Goal: Transaction & Acquisition: Purchase product/service

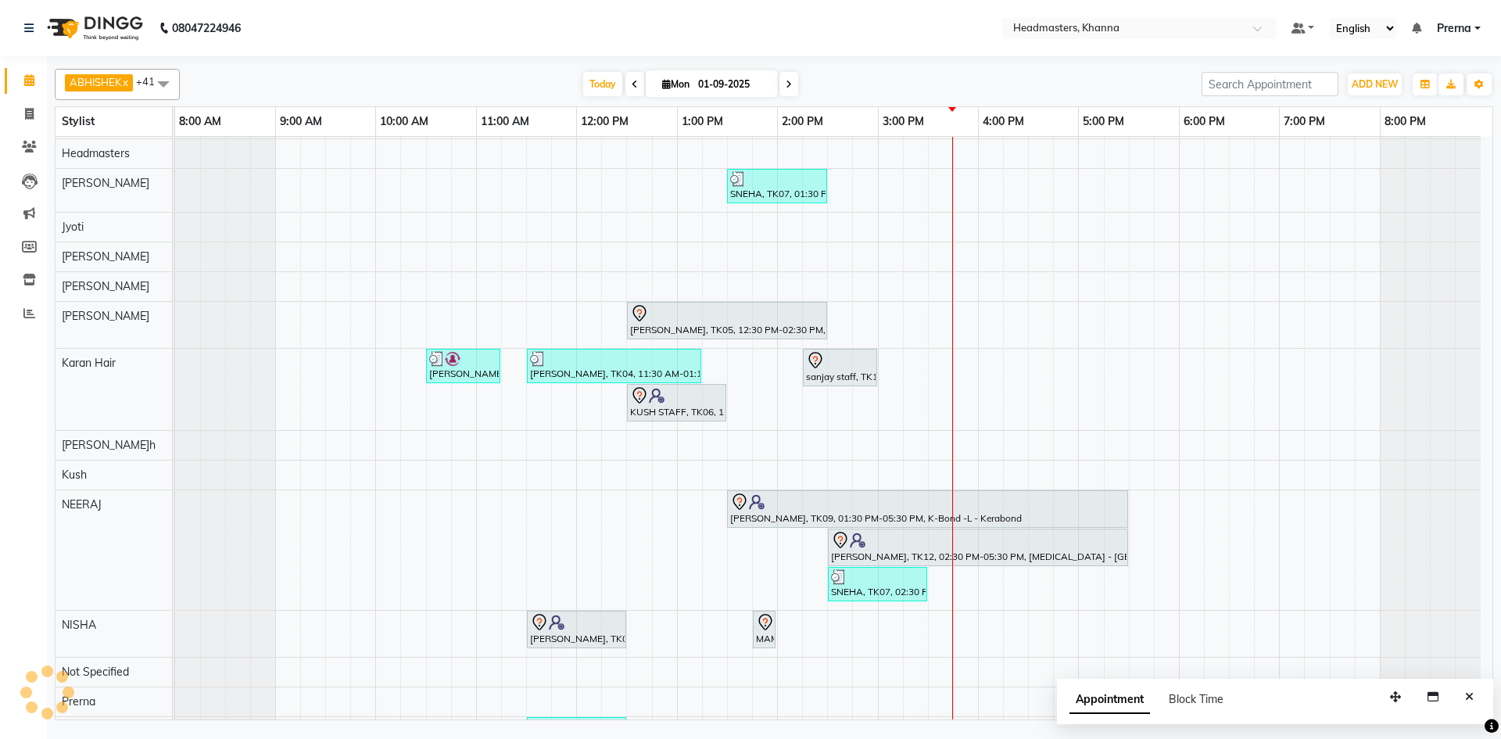
scroll to position [145, 0]
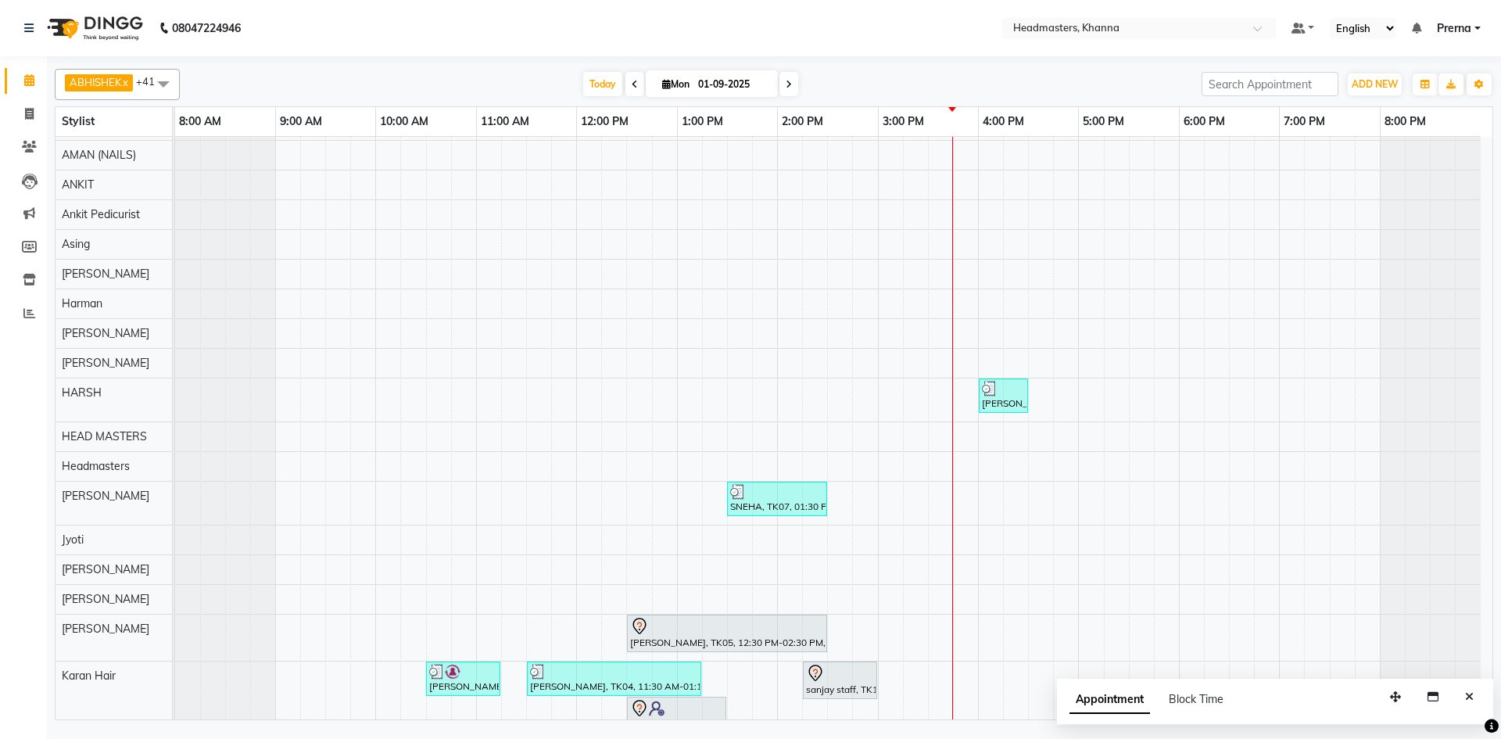
click at [425, 59] on div at bounding box center [774, 59] width 1439 height 6
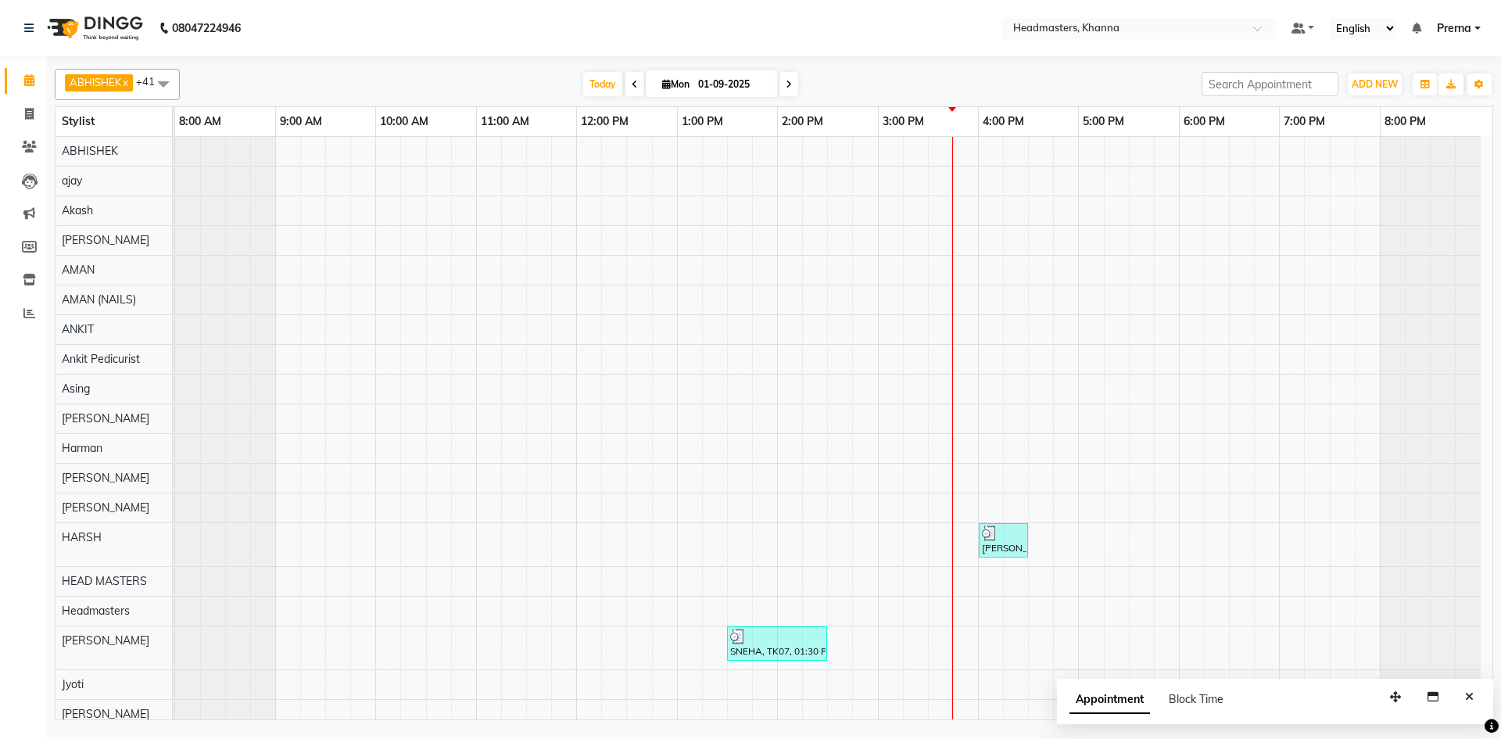
click at [451, 38] on nav "08047224946 Select Location × Headmasters, Khanna Default Panel My Panel Englis…" at bounding box center [750, 28] width 1501 height 56
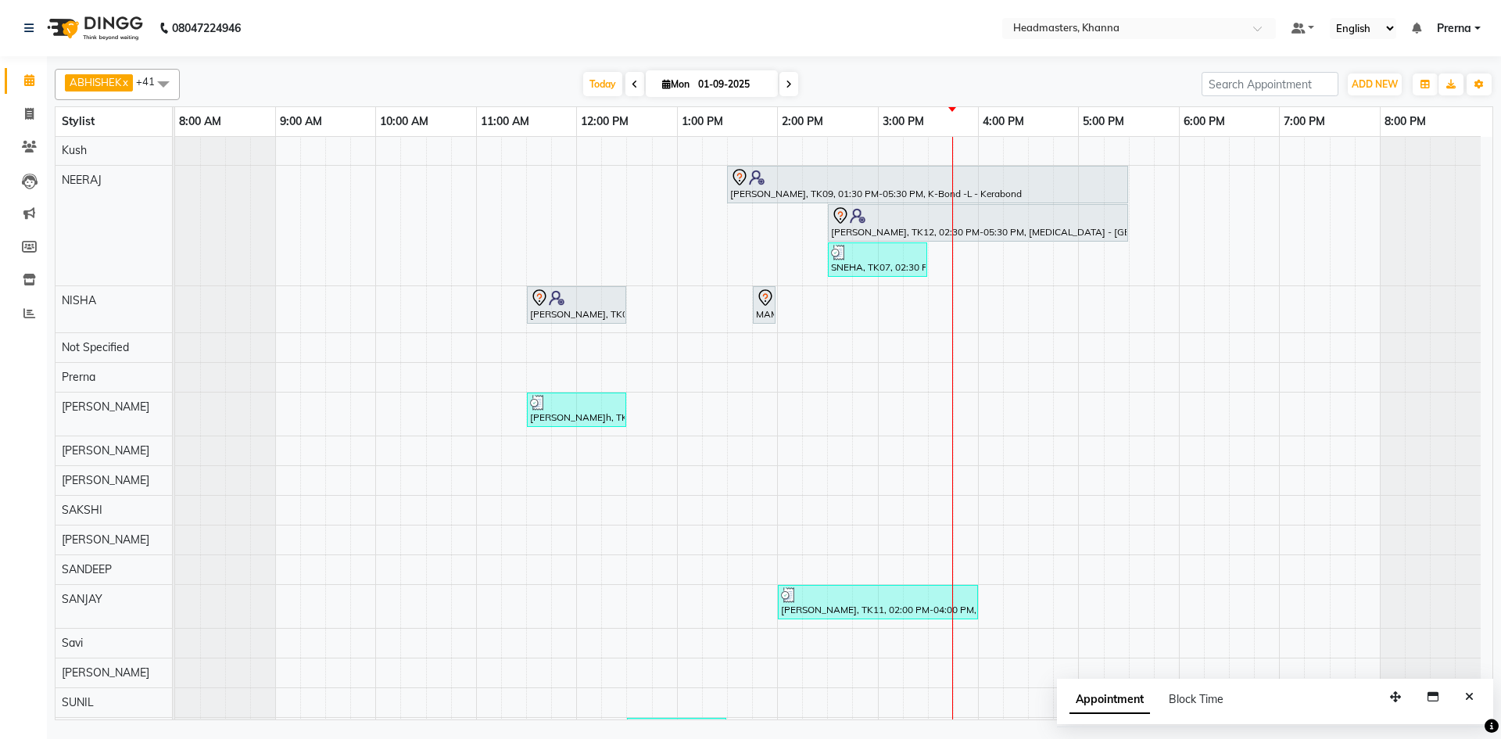
scroll to position [927, 0]
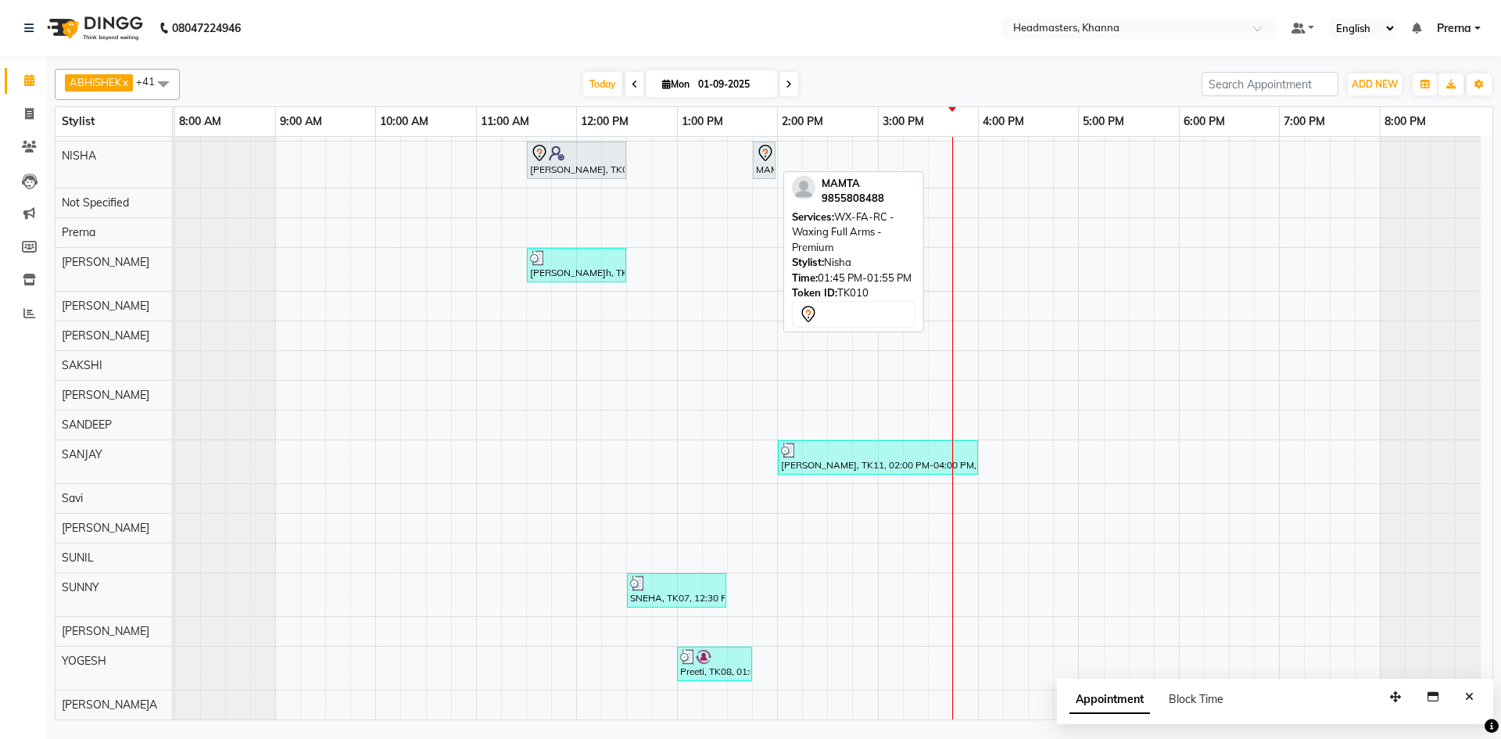
click at [175, 171] on div "SACHWINDER KAUR, TK03, 11:30 AM-12:30 PM, REP-FC-HR - Hydra Refine Facial (For …" at bounding box center [175, 165] width 0 height 46
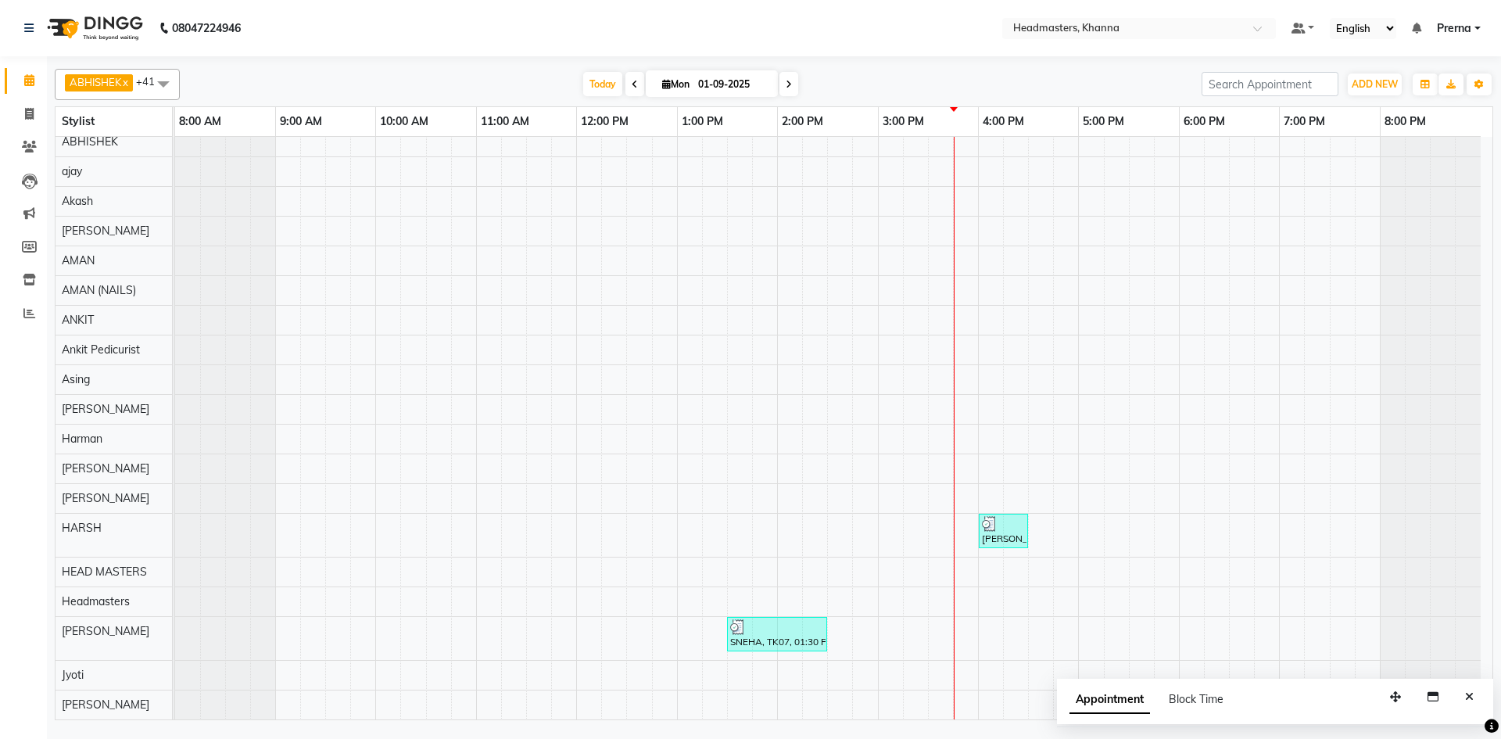
scroll to position [0, 0]
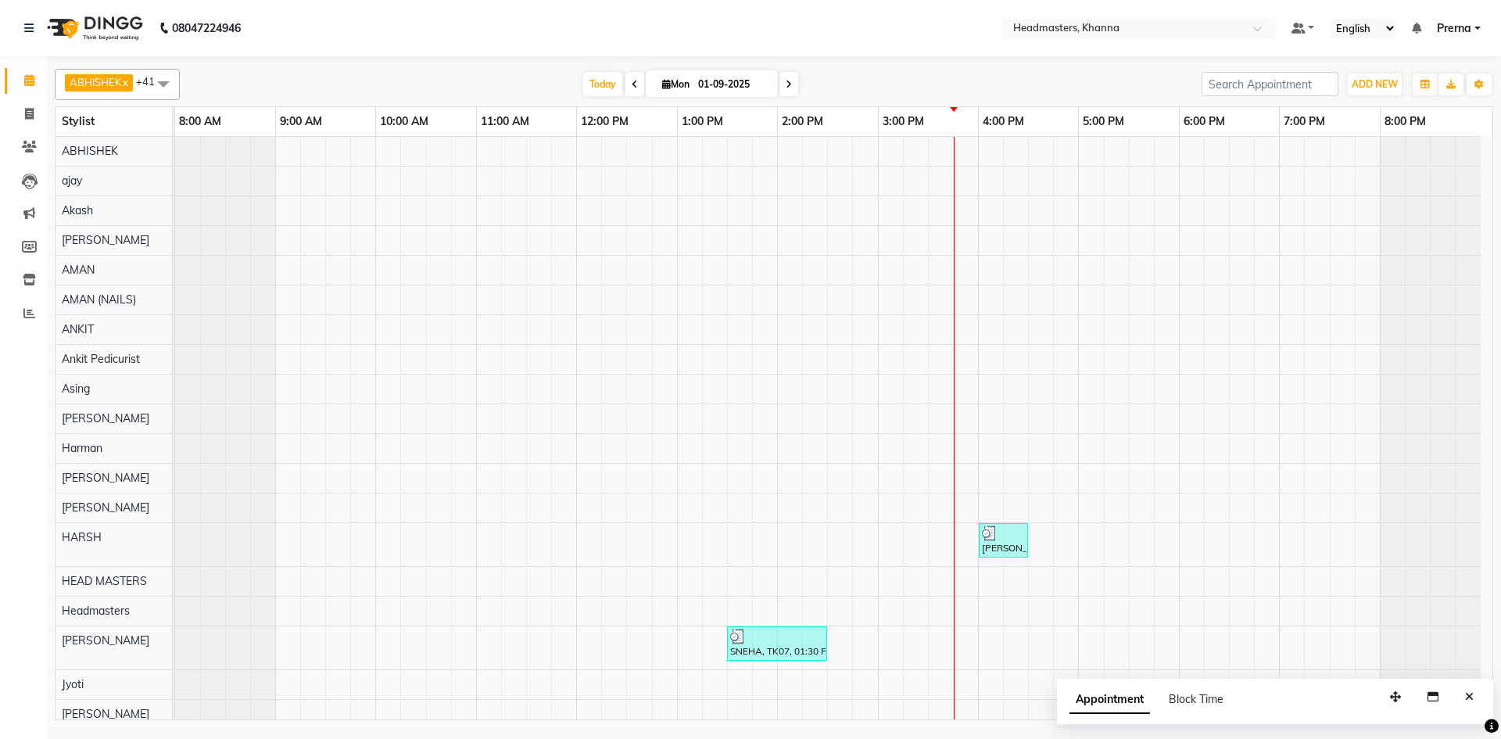
click at [406, 70] on div "ABHISHEK x ajay x Akash x AKHIL x AMAN x AMAN (NAILS) x ANKIT x Ankit Pedicuris…" at bounding box center [774, 84] width 1439 height 31
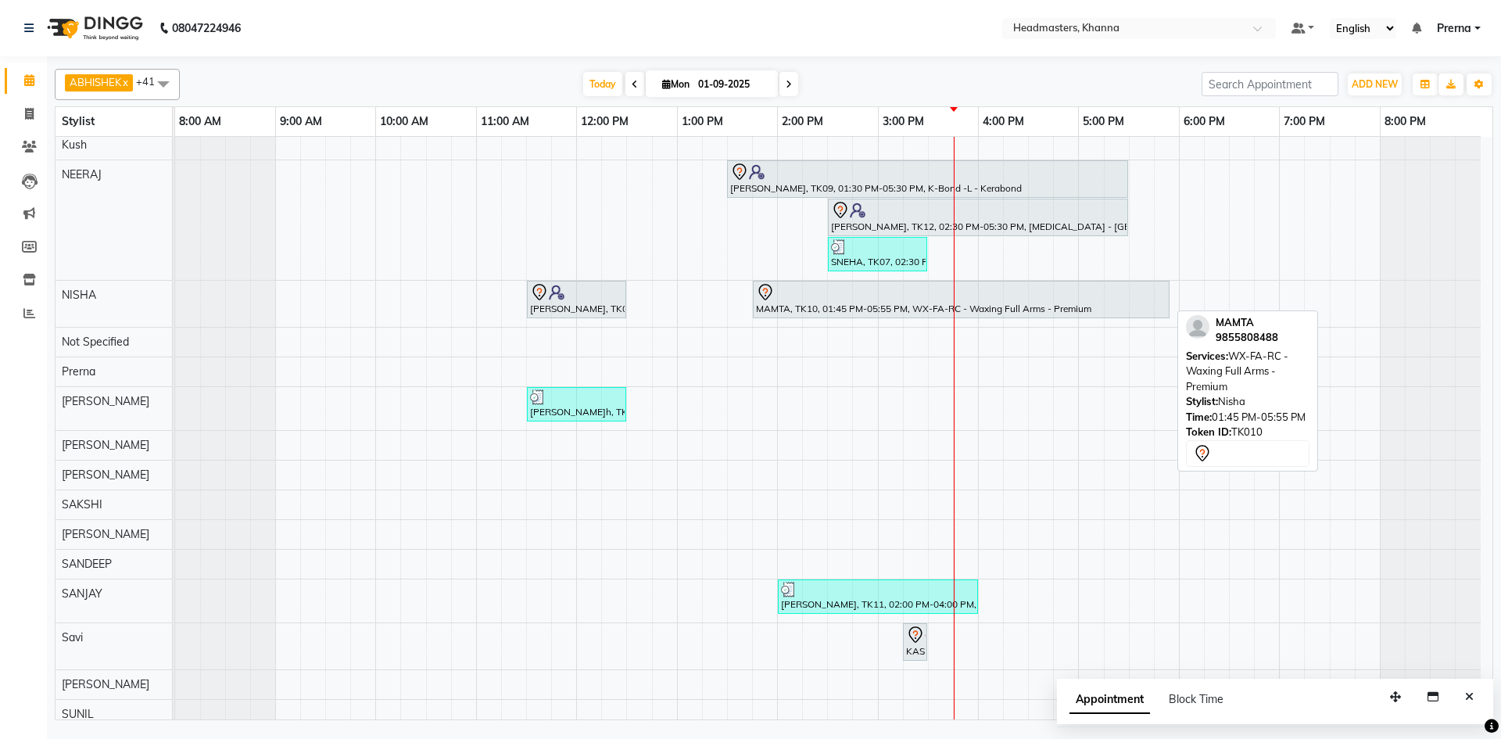
click at [814, 299] on div at bounding box center [961, 292] width 411 height 19
select select "7"
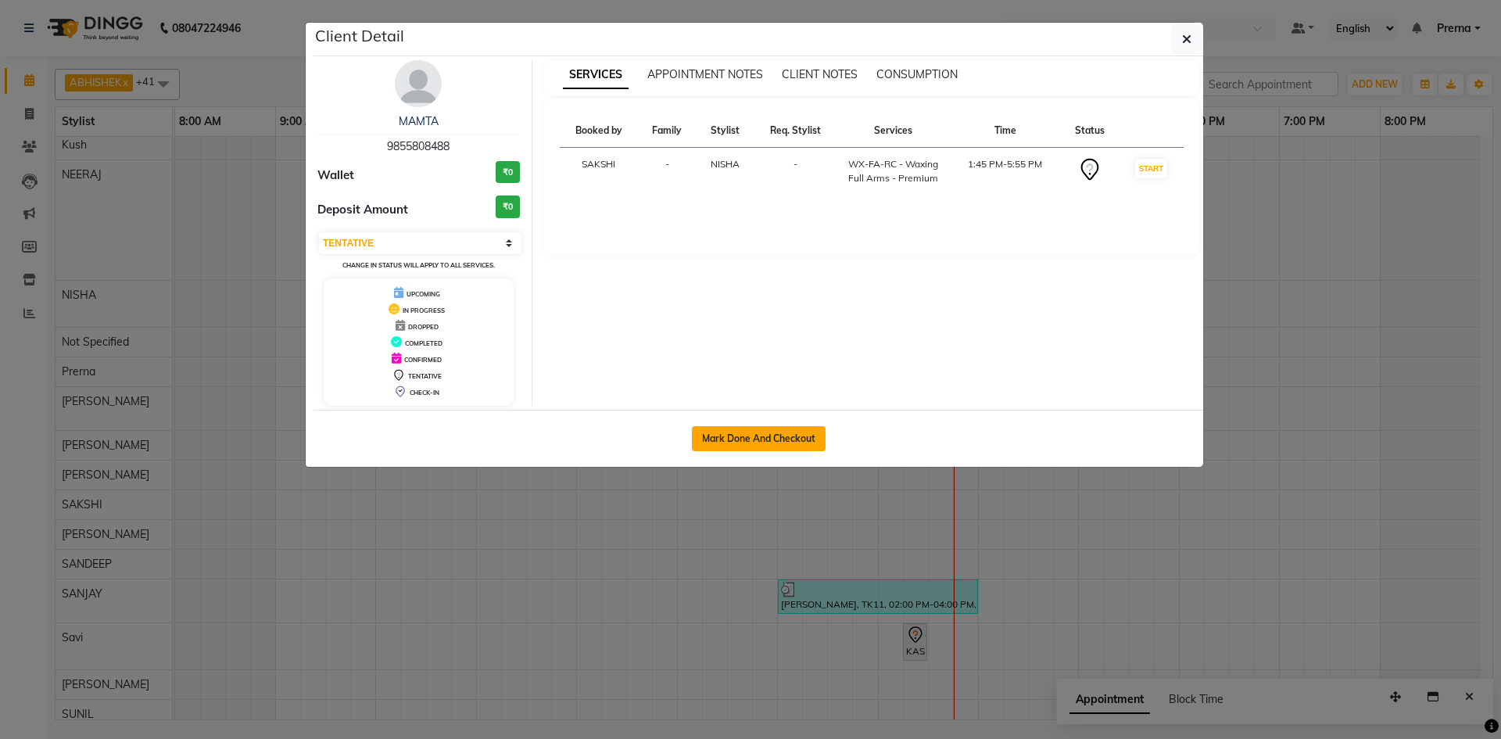
click at [715, 446] on button "Mark Done And Checkout" at bounding box center [759, 438] width 134 height 25
select select "service"
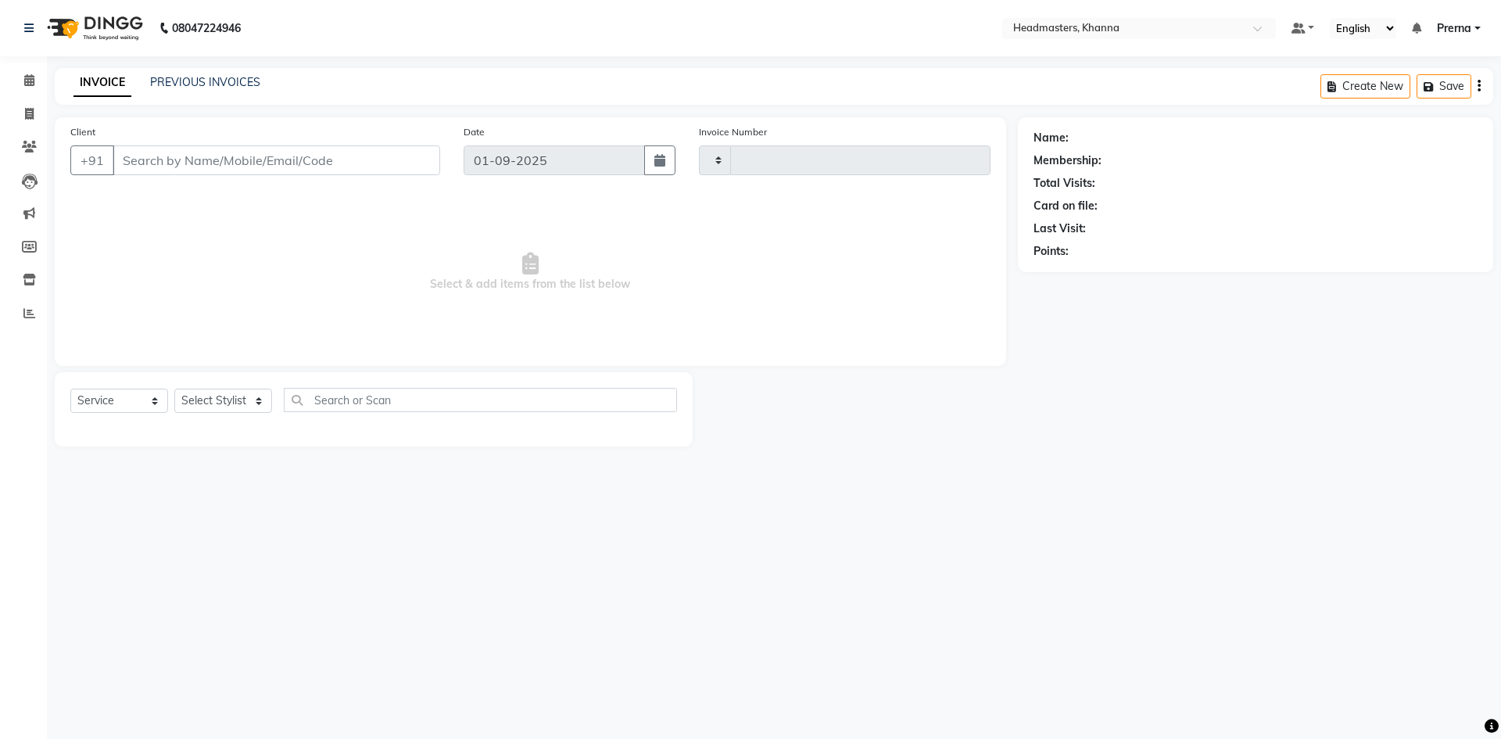
type input "5464"
select select "7138"
type input "9855808488"
select select "60807"
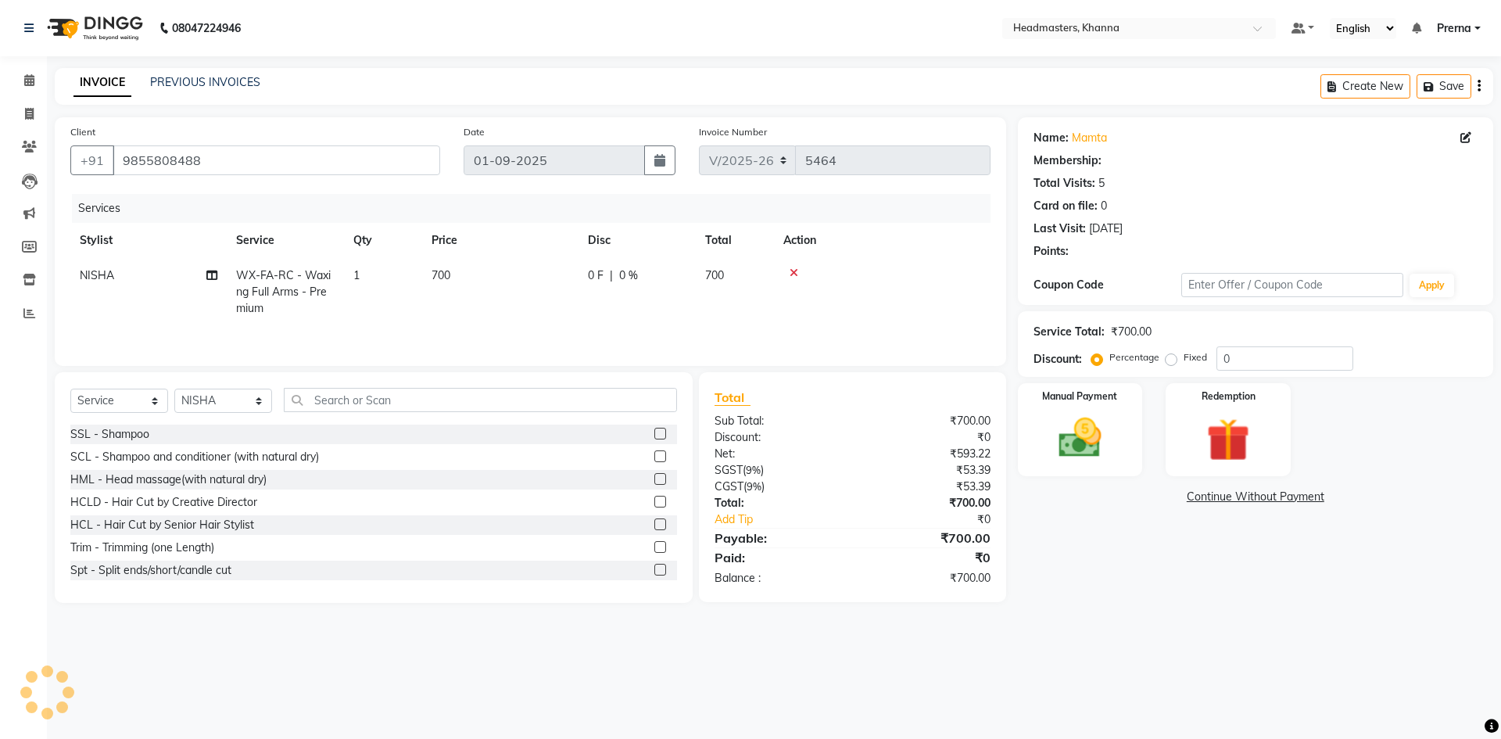
click at [263, 275] on span "WX-FA-RC - Waxing Full Arms - Premium" at bounding box center [283, 291] width 95 height 47
select select "60807"
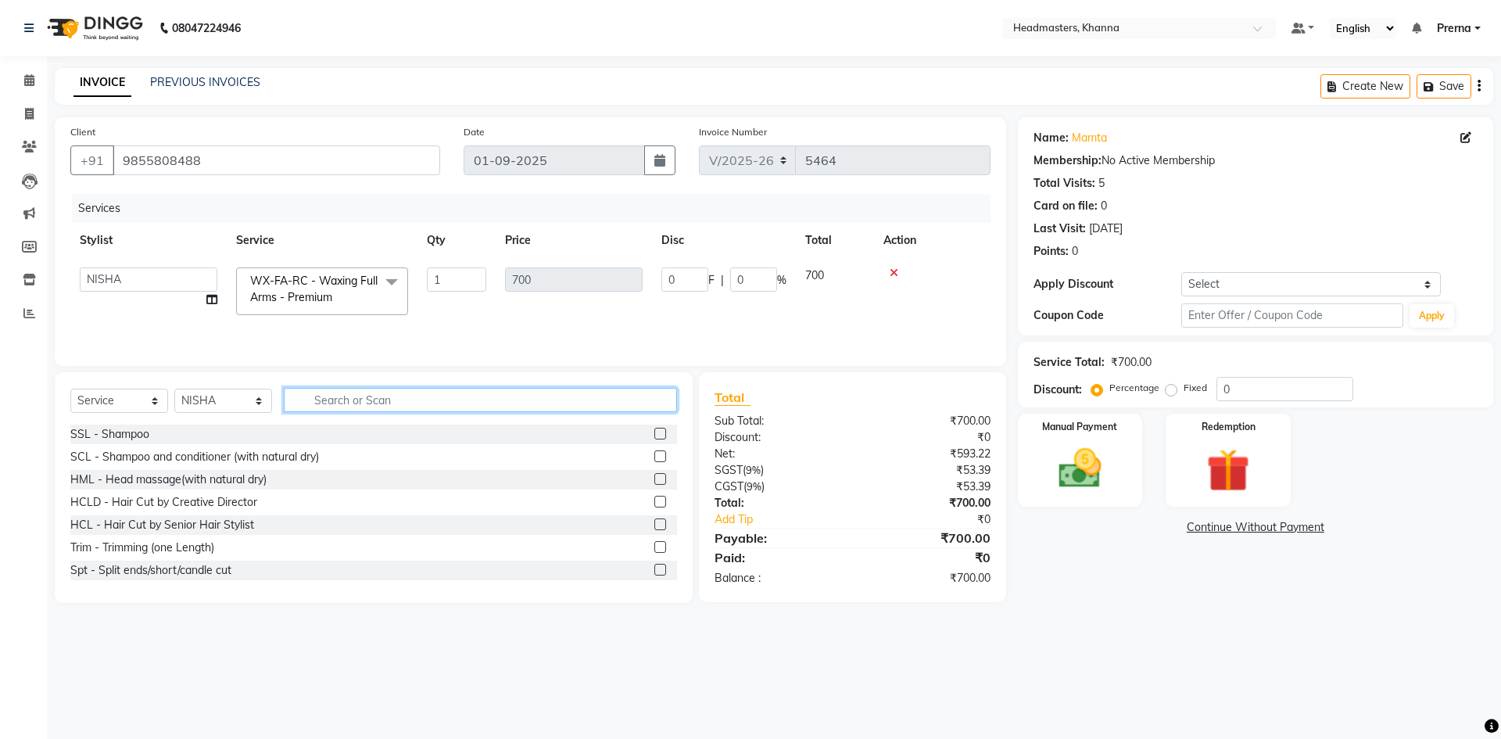
click at [366, 404] on input "text" at bounding box center [480, 400] width 393 height 24
type input "full"
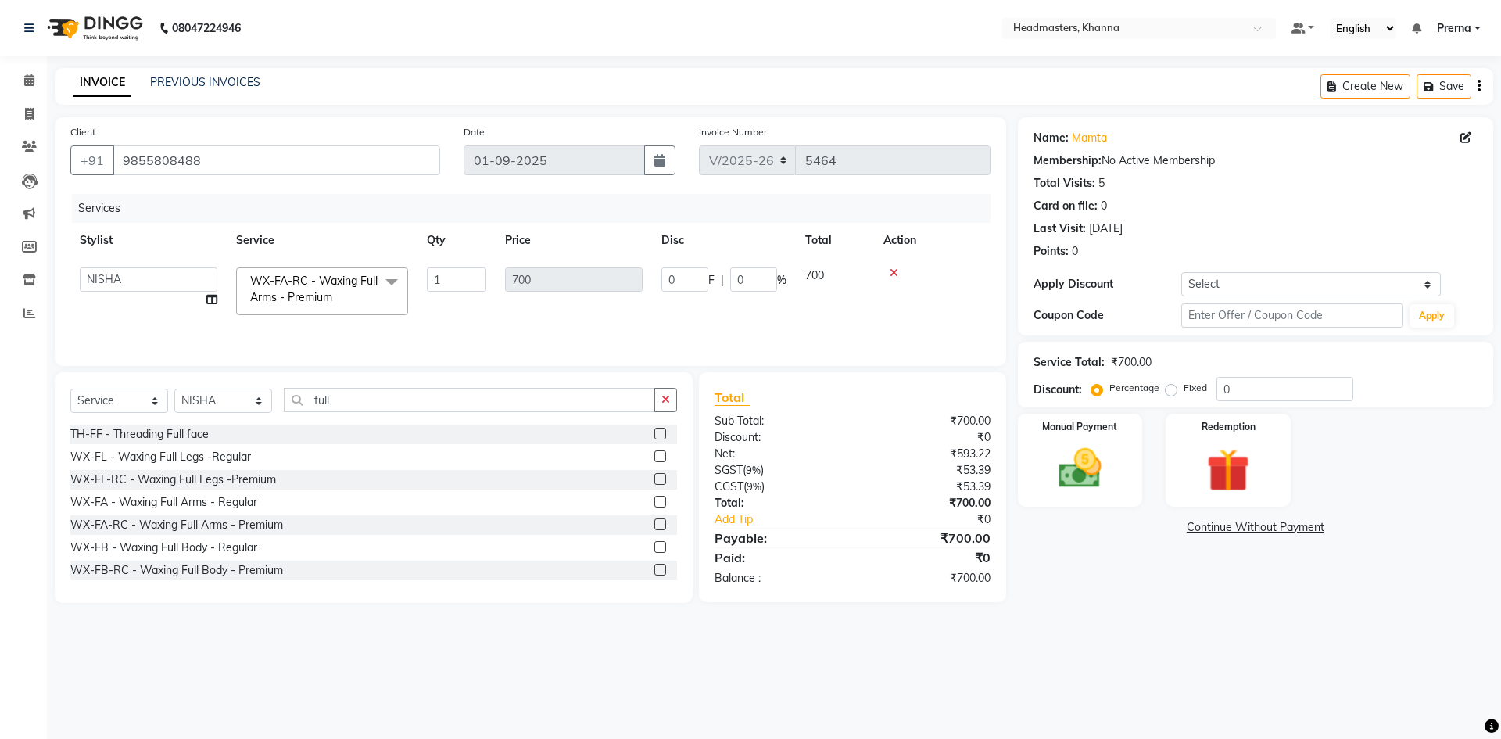
click at [209, 493] on div "WX-FA - Waxing Full Arms - Regular" at bounding box center [373, 503] width 607 height 20
click at [210, 481] on div "WX-FL-RC - Waxing Full Legs -Premium" at bounding box center [173, 480] width 206 height 16
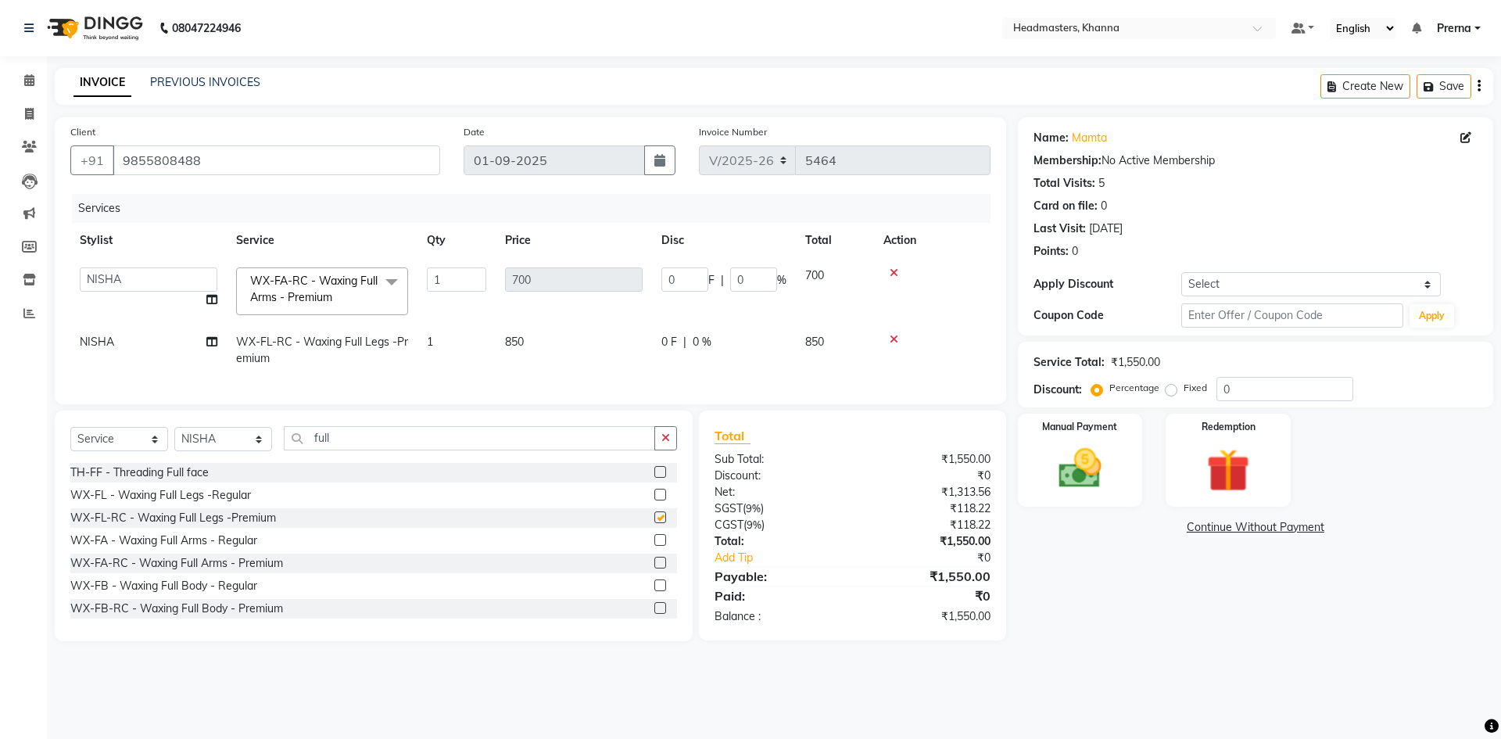
checkbox input "false"
click at [369, 450] on input "full" at bounding box center [469, 438] width 371 height 24
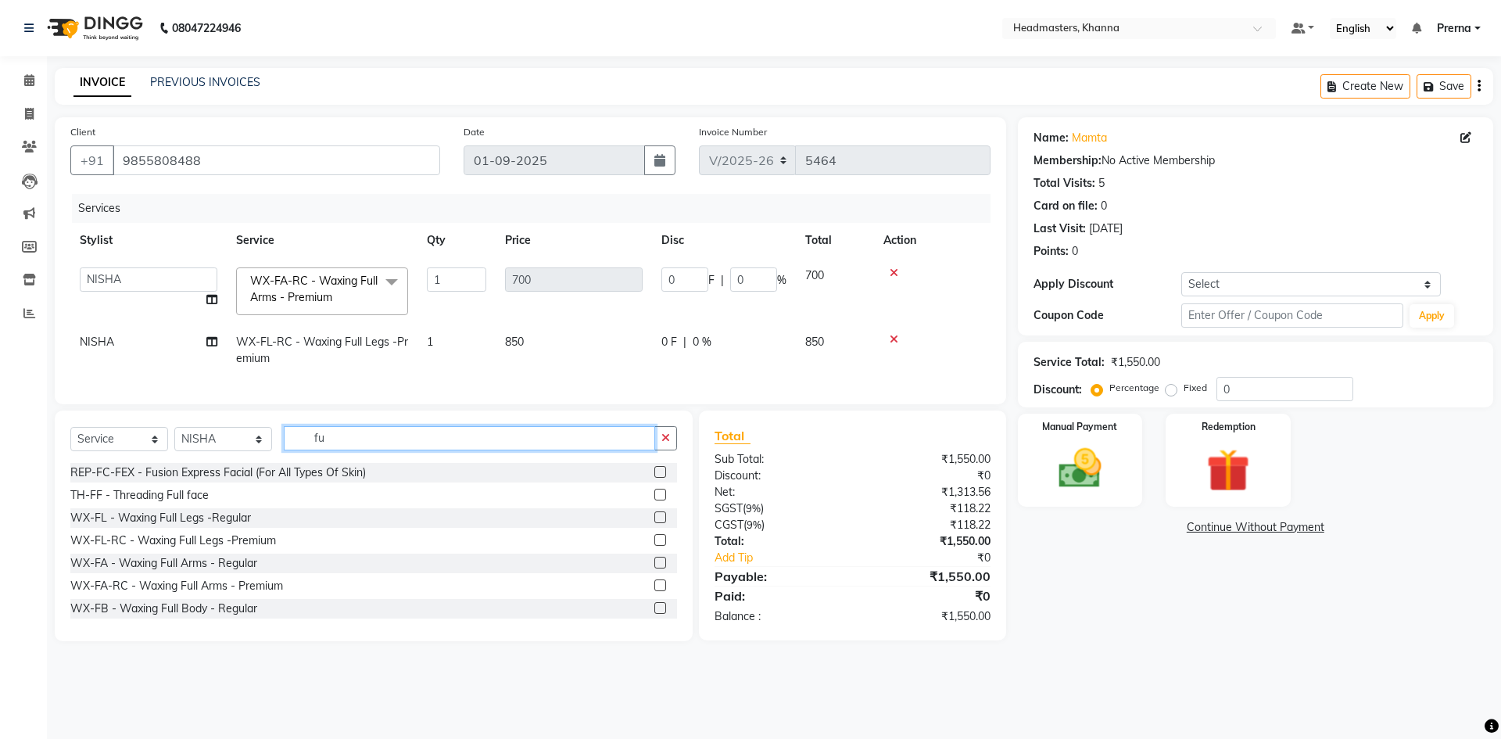
type input "f"
click at [369, 450] on input "text" at bounding box center [480, 438] width 393 height 24
click at [337, 447] on input "text" at bounding box center [480, 438] width 393 height 24
click at [325, 447] on input "u der" at bounding box center [469, 438] width 371 height 24
type input "under"
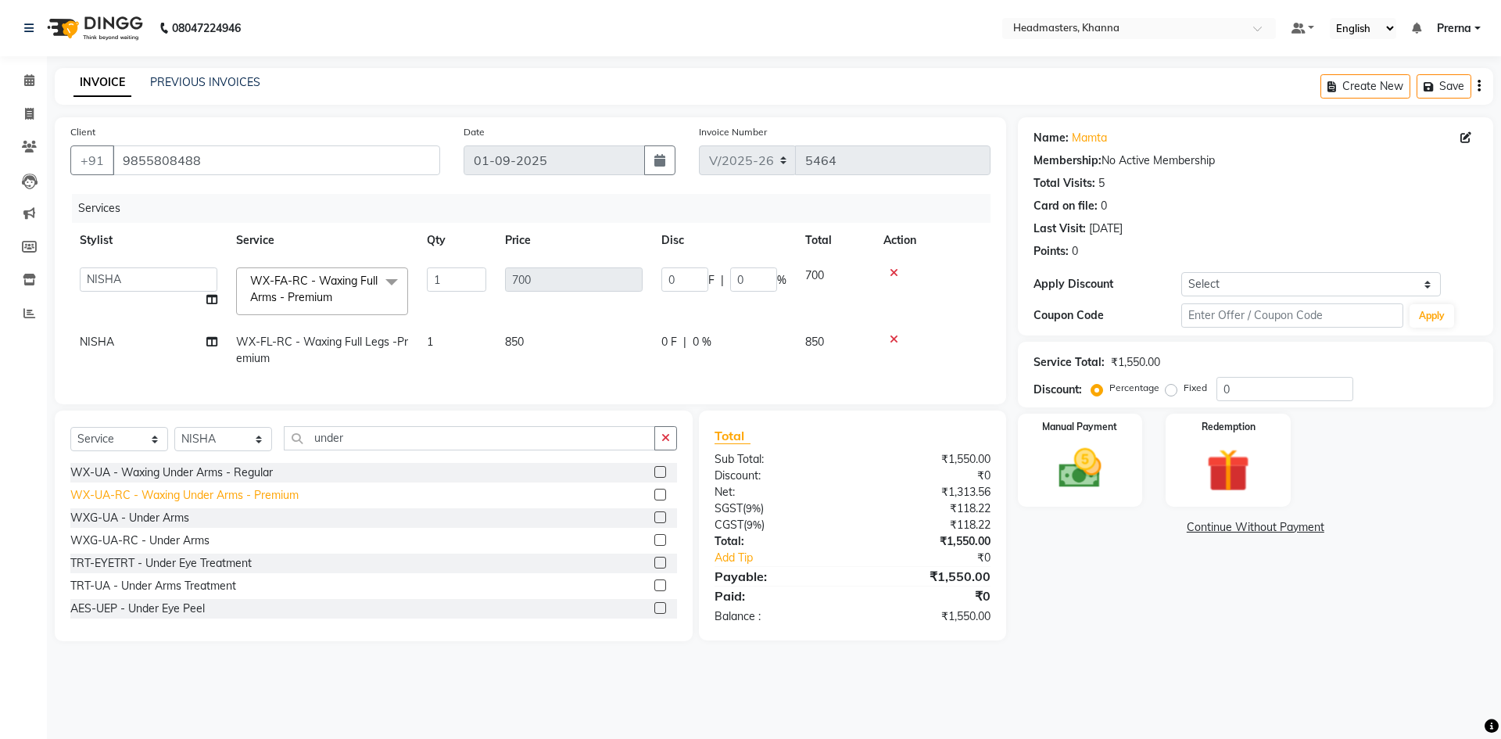
click at [197, 504] on div "WX-UA-RC - Waxing Under Arms - Premium" at bounding box center [184, 495] width 228 height 16
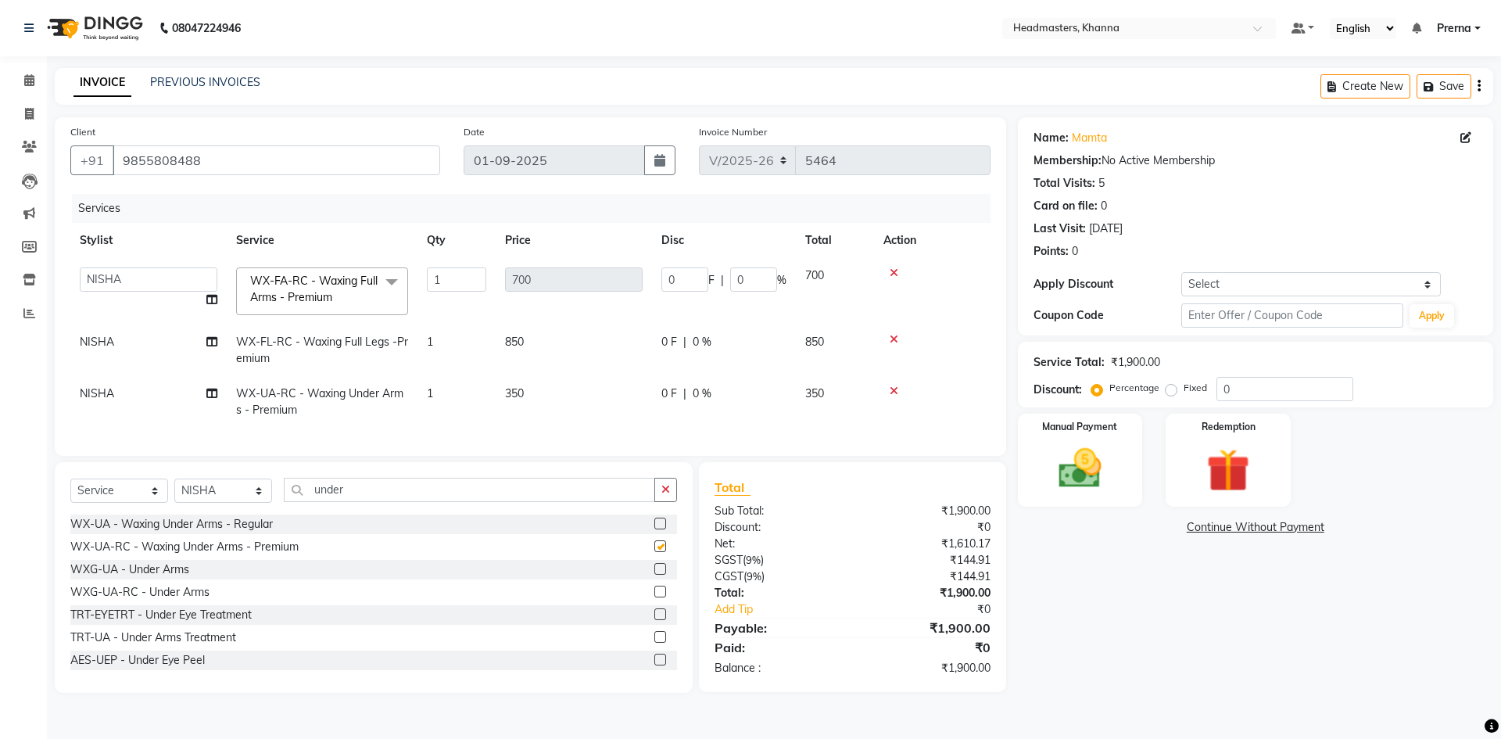
checkbox input "false"
click at [353, 502] on input "under" at bounding box center [469, 490] width 371 height 24
type input "u"
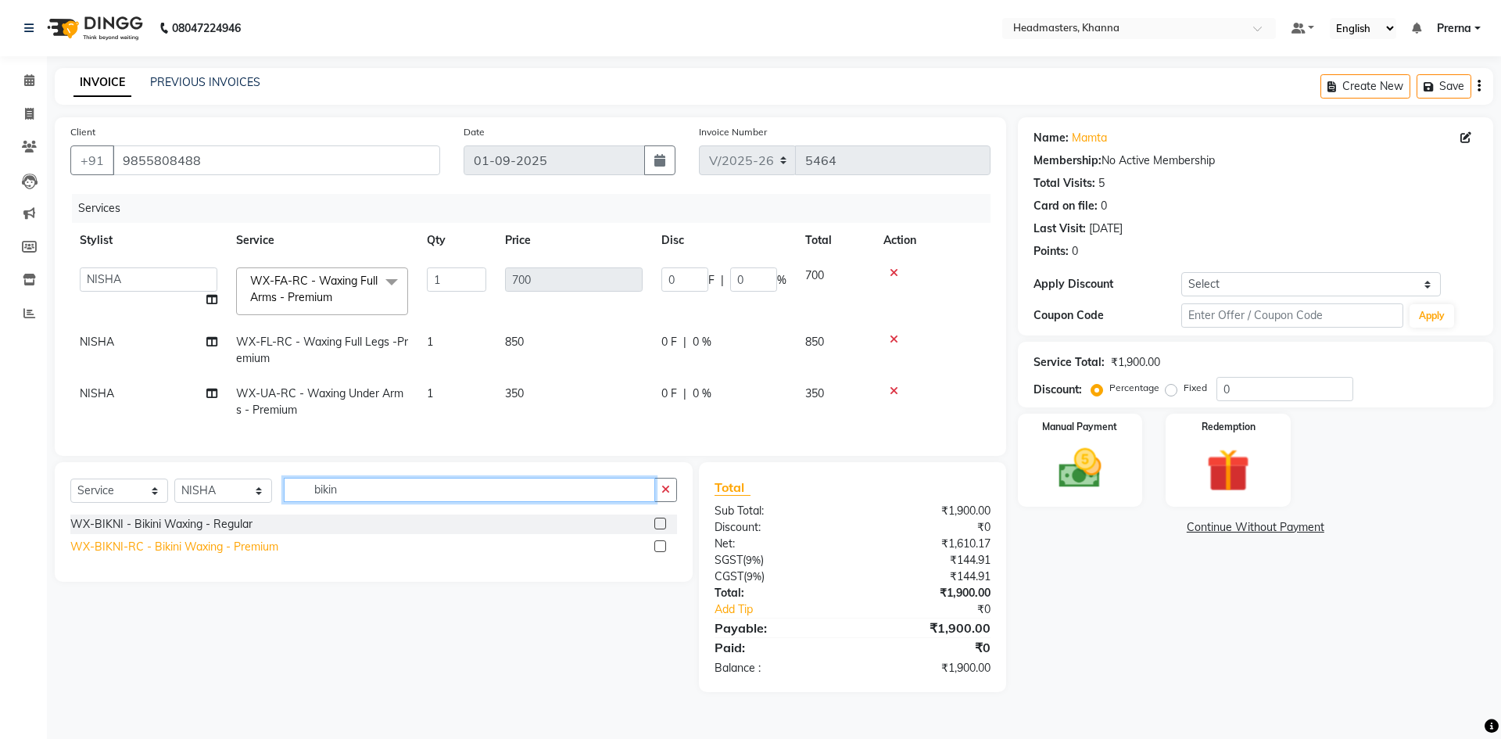
type input "bikin"
click at [243, 554] on div "WX-BIKNI-RC - Bikini Waxing - Premium" at bounding box center [174, 547] width 208 height 16
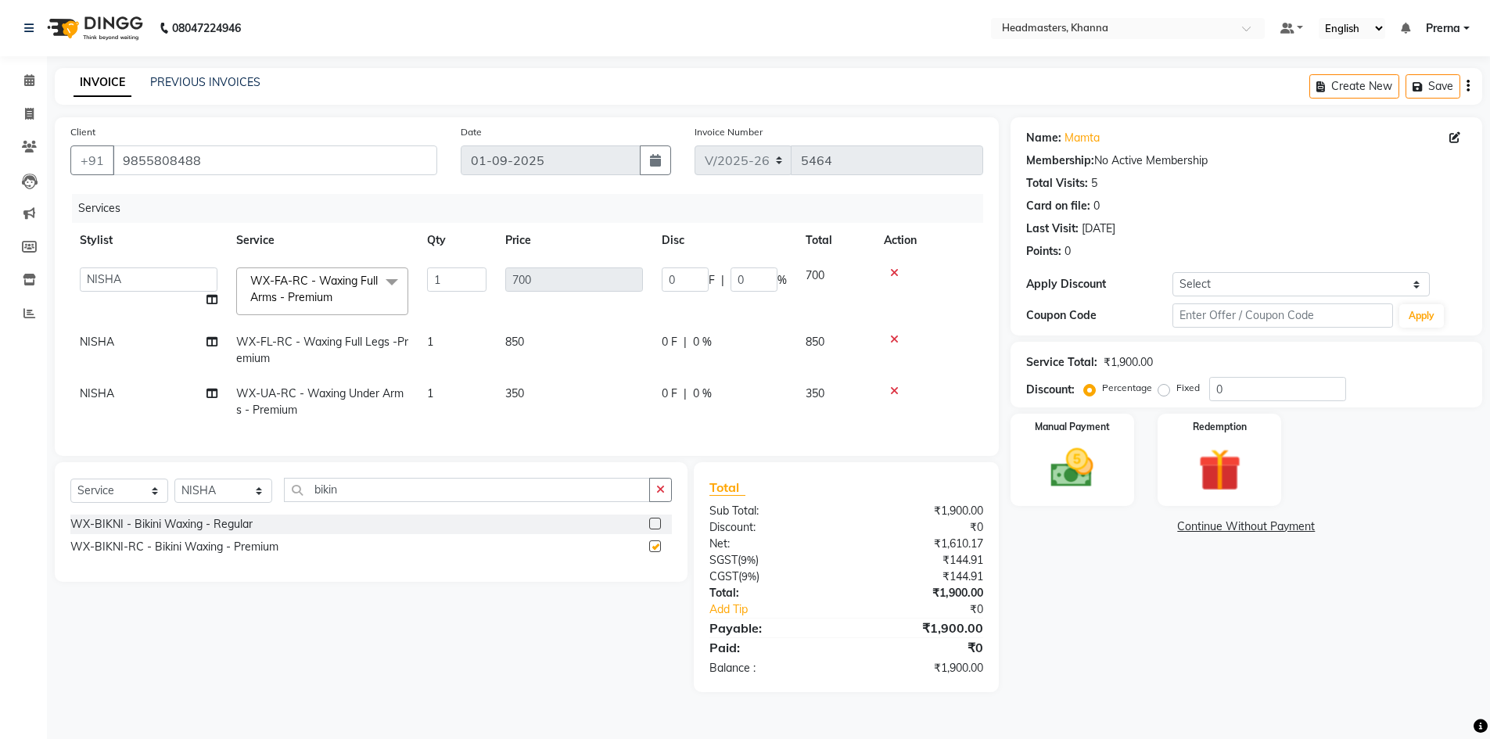
checkbox input "false"
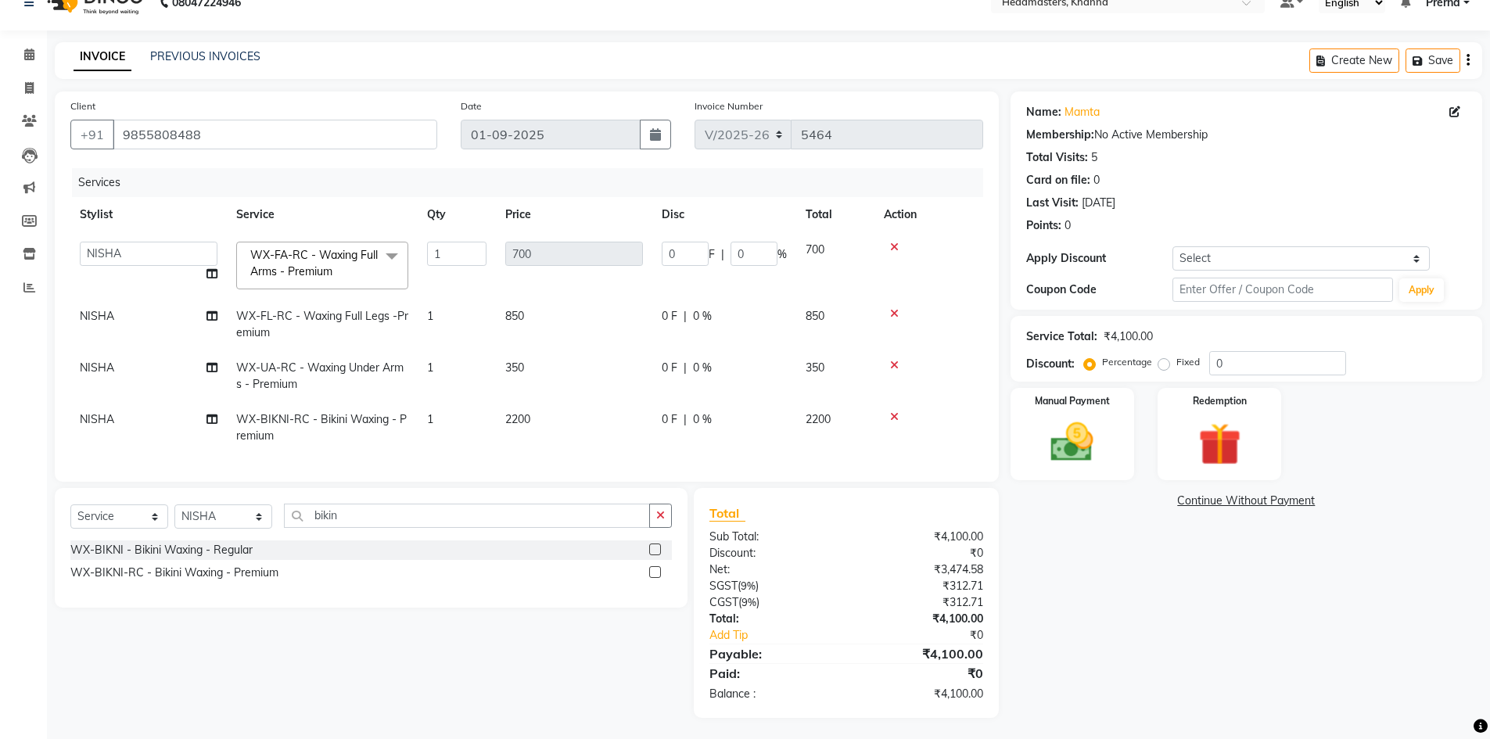
scroll to position [40, 0]
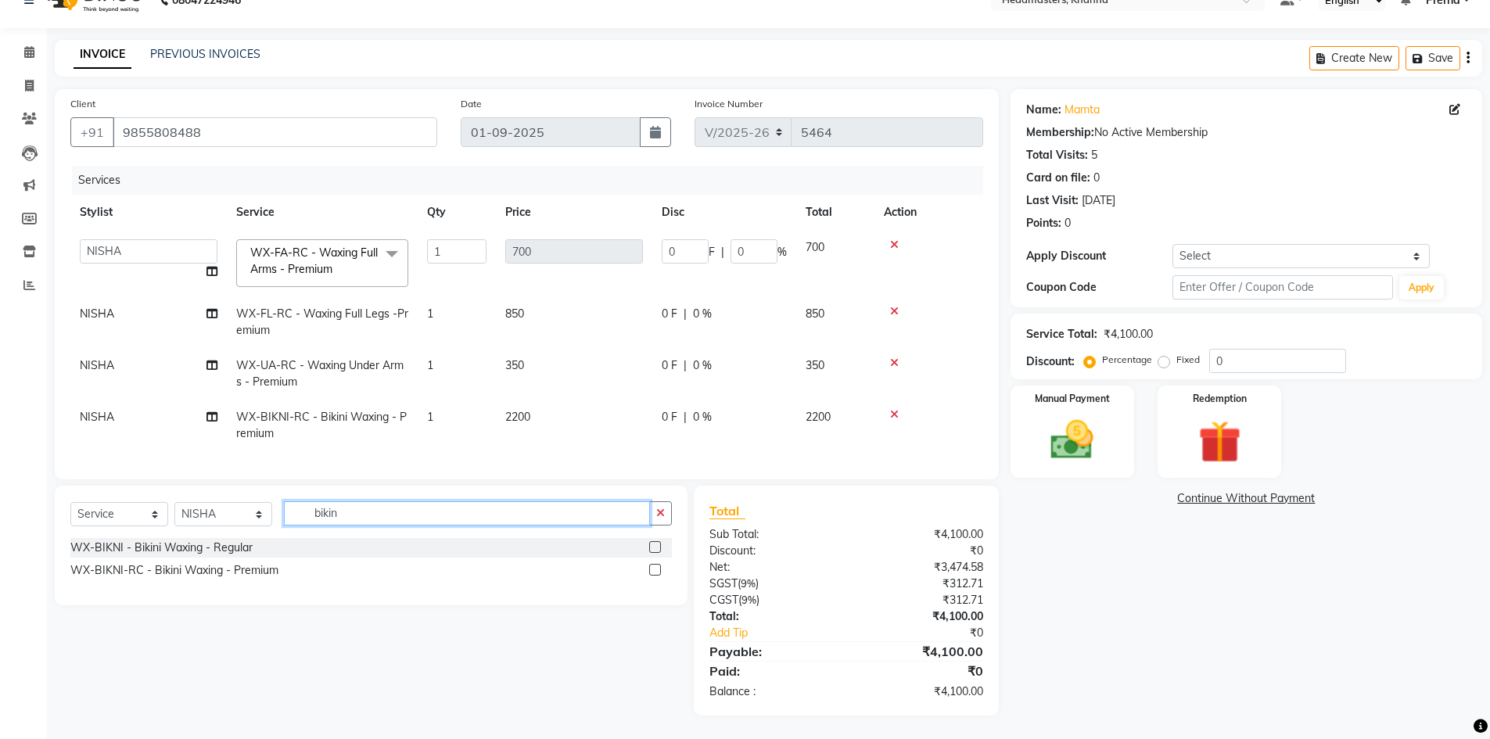
drag, startPoint x: 389, startPoint y: 513, endPoint x: 381, endPoint y: 514, distance: 8.6
click at [388, 513] on input "bikin" at bounding box center [467, 513] width 366 height 24
type input "b"
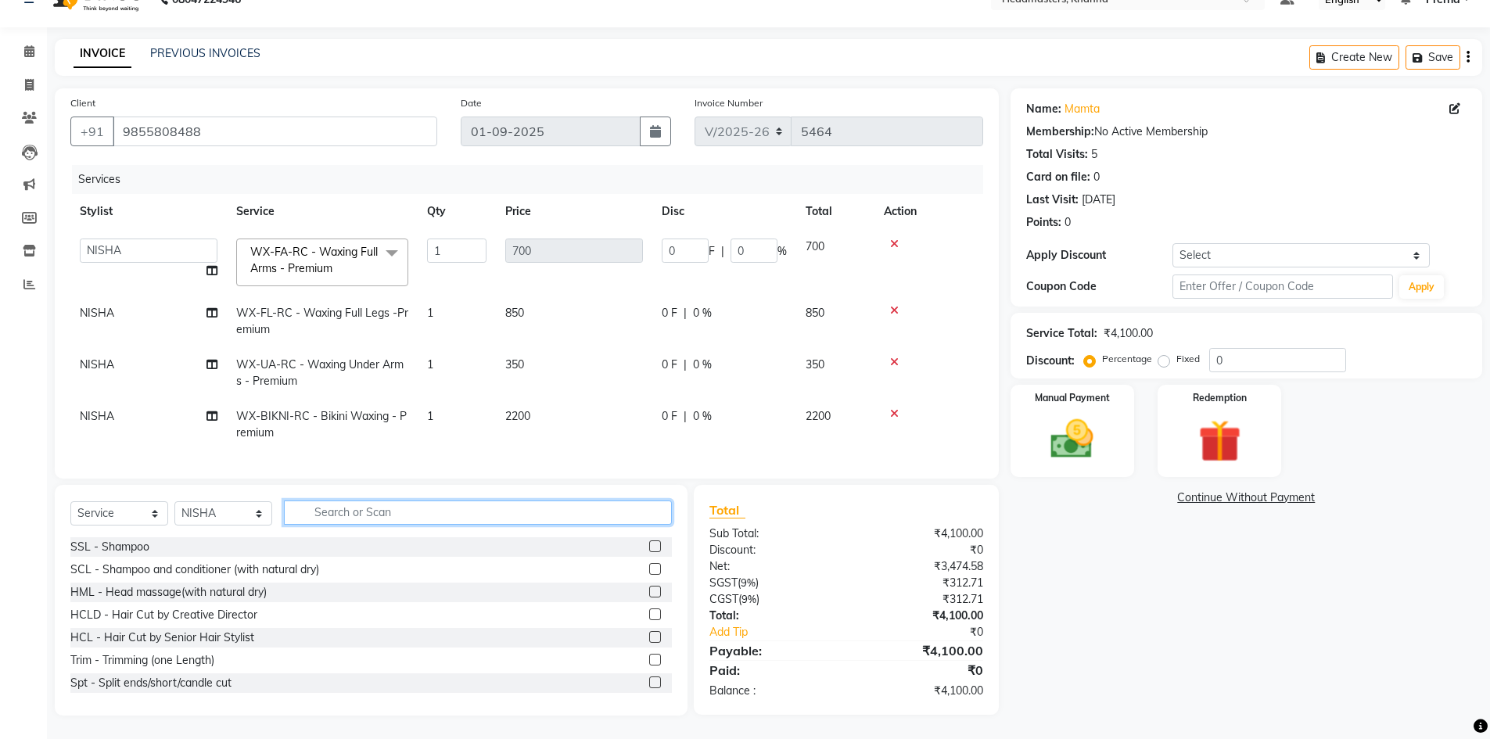
scroll to position [0, 0]
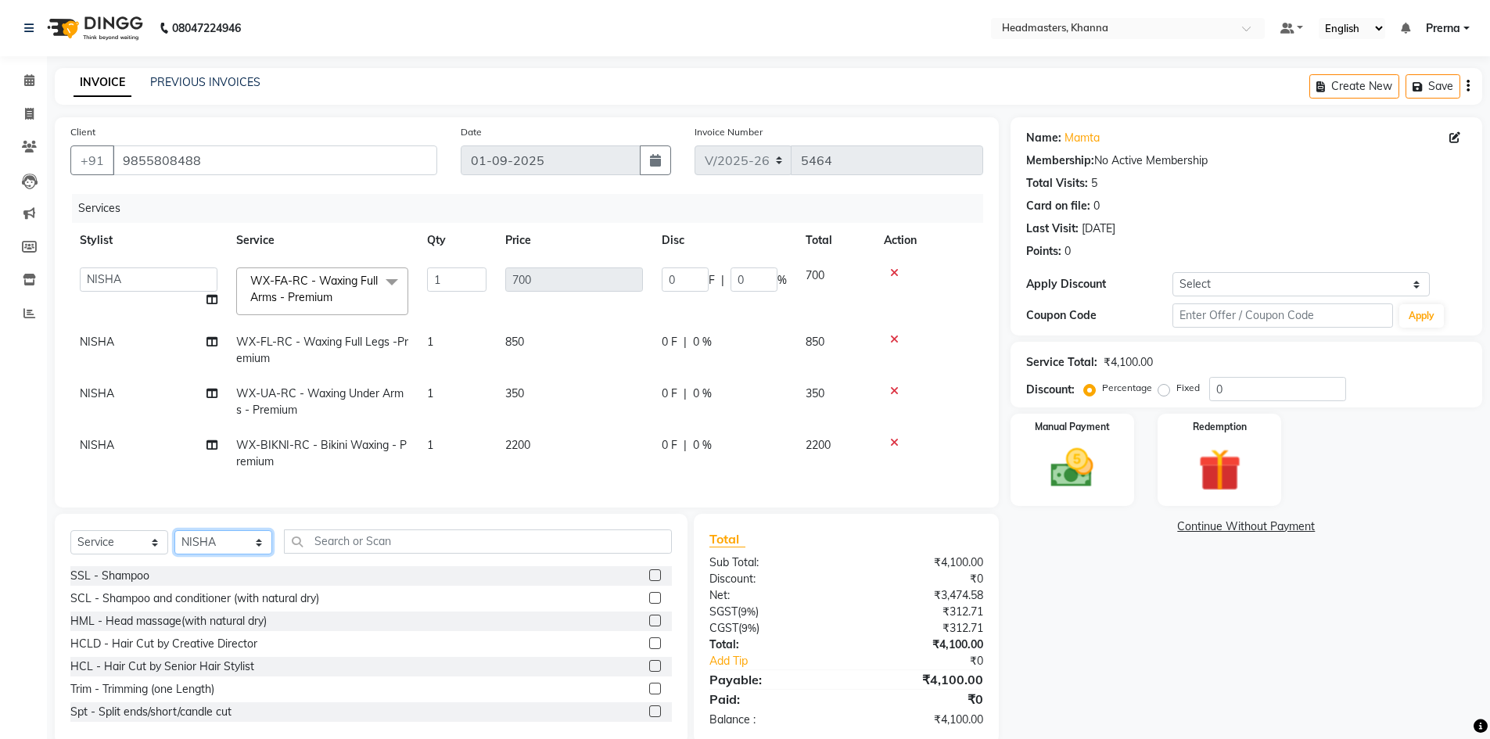
click at [223, 548] on select "Select Stylist ABHISHEK ajay Akash AKHIL AMAN AMAN (NAILS) ANKIT Ankit Pedicuri…" at bounding box center [223, 542] width 98 height 24
click at [117, 278] on select "ABHISHEK ajay Akash AKHIL AMAN AMAN (NAILS) ANKIT Ankit Pedicurist Asing Gursew…" at bounding box center [149, 279] width 138 height 24
select select "66587"
click at [268, 175] on div "Client +91 9855808488" at bounding box center [254, 156] width 390 height 64
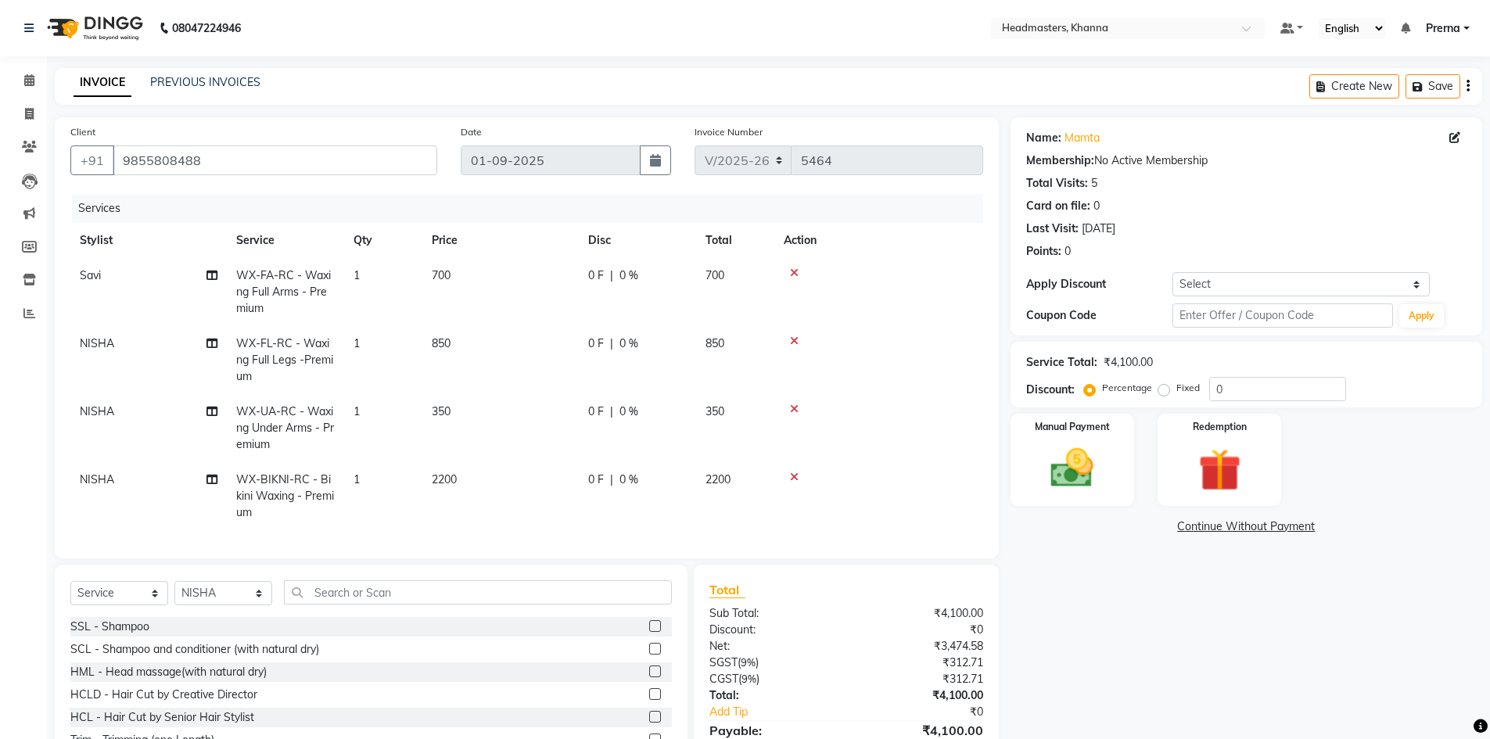
click at [127, 339] on td "NISHA" at bounding box center [148, 360] width 156 height 68
select select "60807"
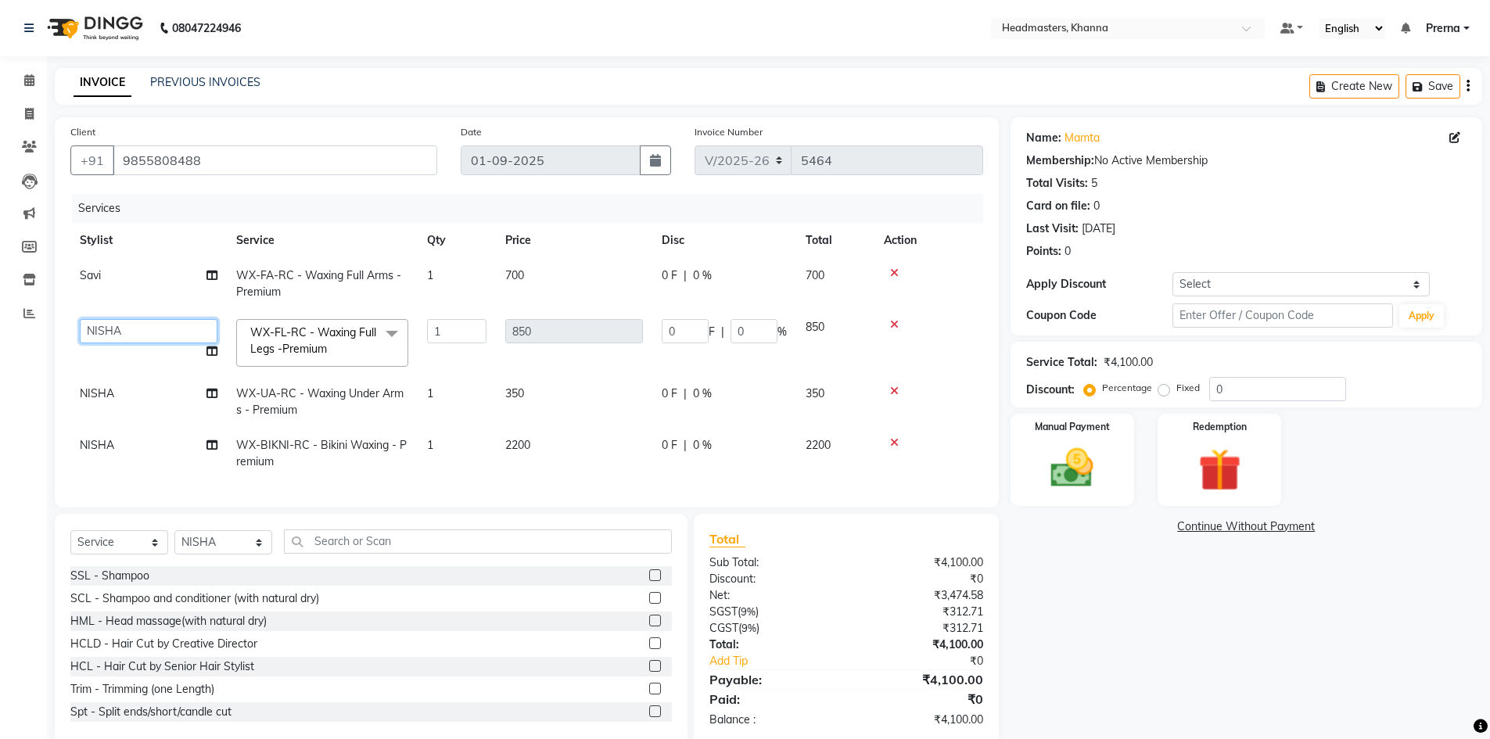
click at [137, 330] on select "ABHISHEK ajay Akash AKHIL AMAN AMAN (NAILS) ANKIT Ankit Pedicurist Asing Gursew…" at bounding box center [149, 331] width 138 height 24
click at [229, 230] on th "Service" at bounding box center [322, 240] width 191 height 35
select select "66587"
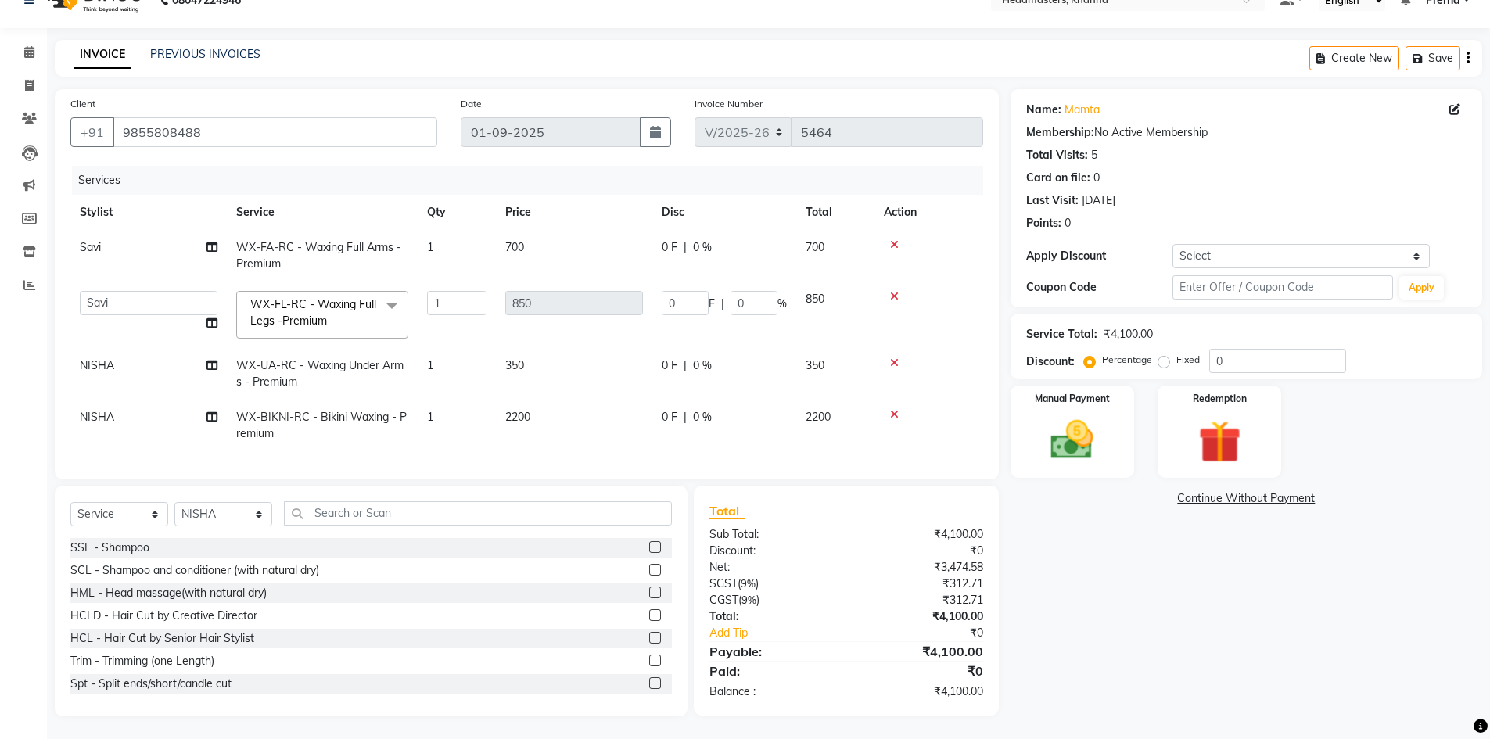
scroll to position [41, 0]
click at [117, 350] on td "NISHA" at bounding box center [148, 373] width 156 height 52
select select "60807"
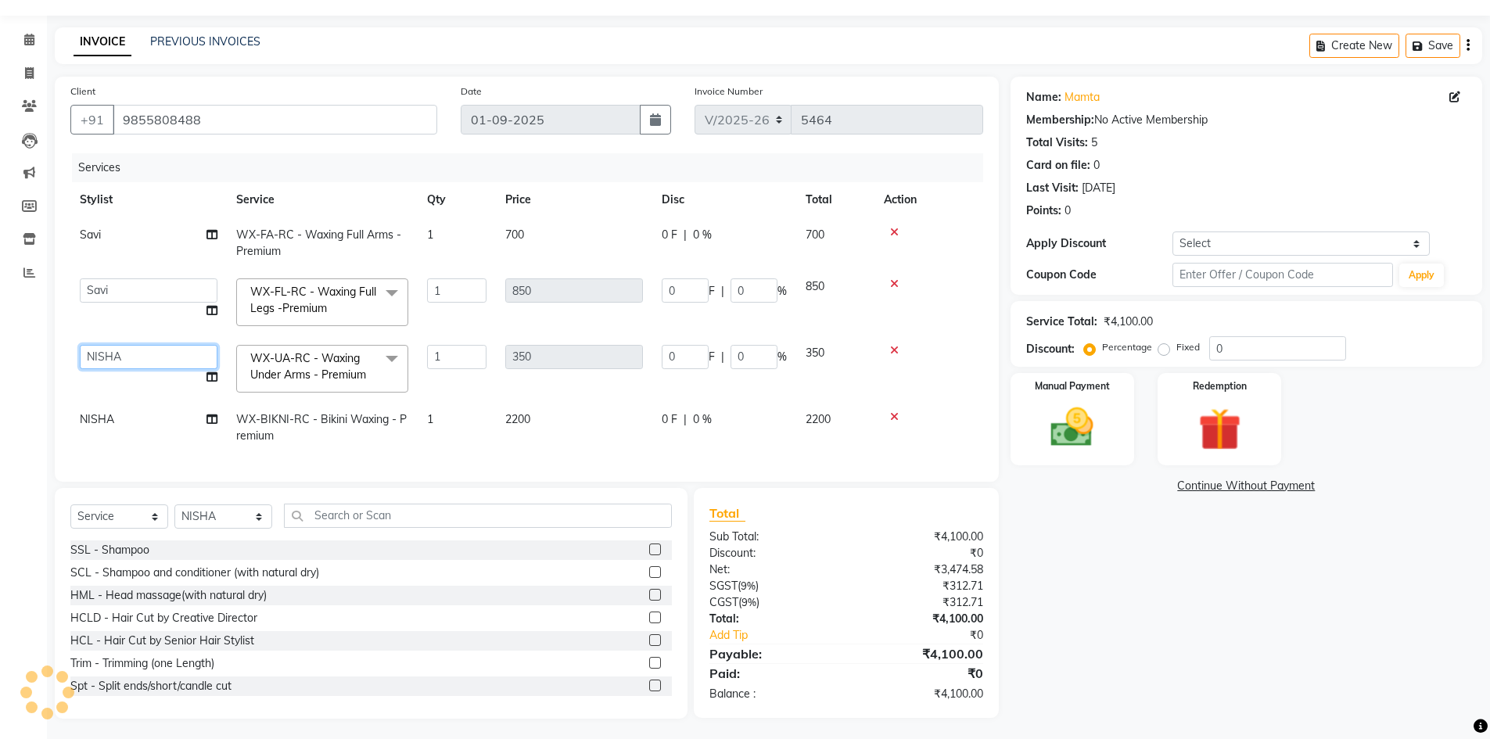
click at [120, 353] on select "ABHISHEK ajay Akash AKHIL AMAN AMAN (NAILS) ANKIT Ankit Pedicurist Asing Gursew…" at bounding box center [149, 357] width 138 height 24
select select "66587"
click at [109, 420] on span "NISHA" at bounding box center [97, 419] width 34 height 14
select select "60807"
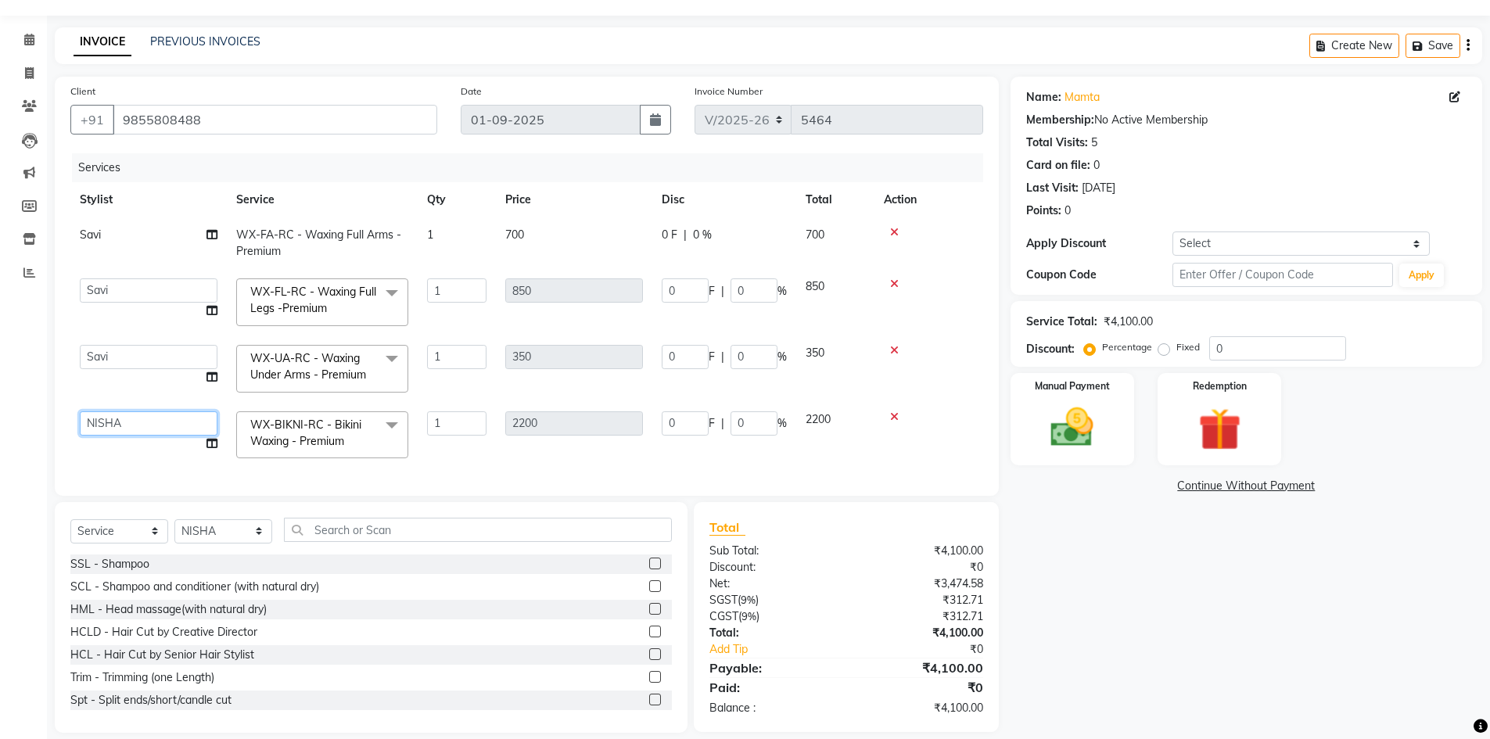
click at [130, 421] on select "ABHISHEK ajay Akash AKHIL AMAN AMAN (NAILS) ANKIT Ankit Pedicurist Asing Gursew…" at bounding box center [149, 423] width 138 height 24
select select "66587"
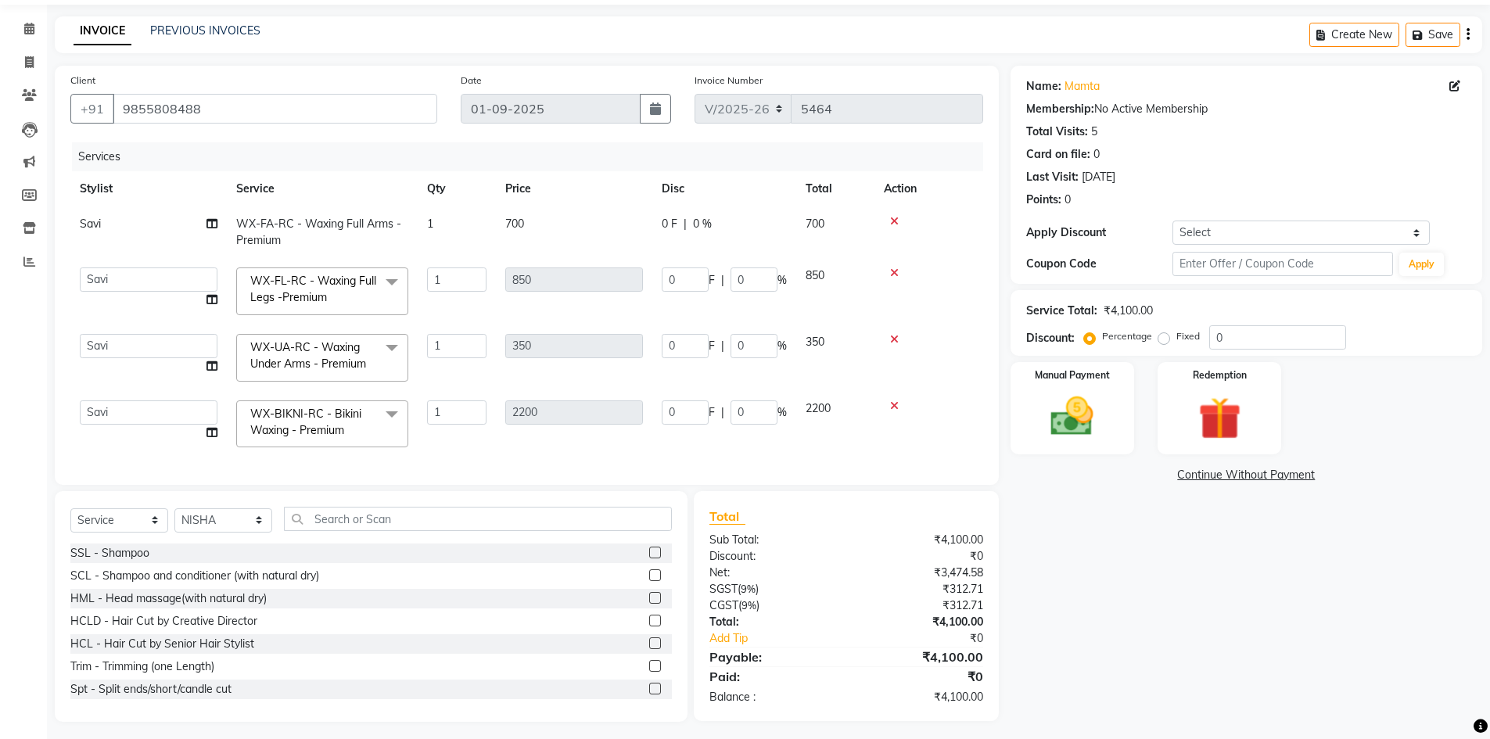
scroll to position [58, 0]
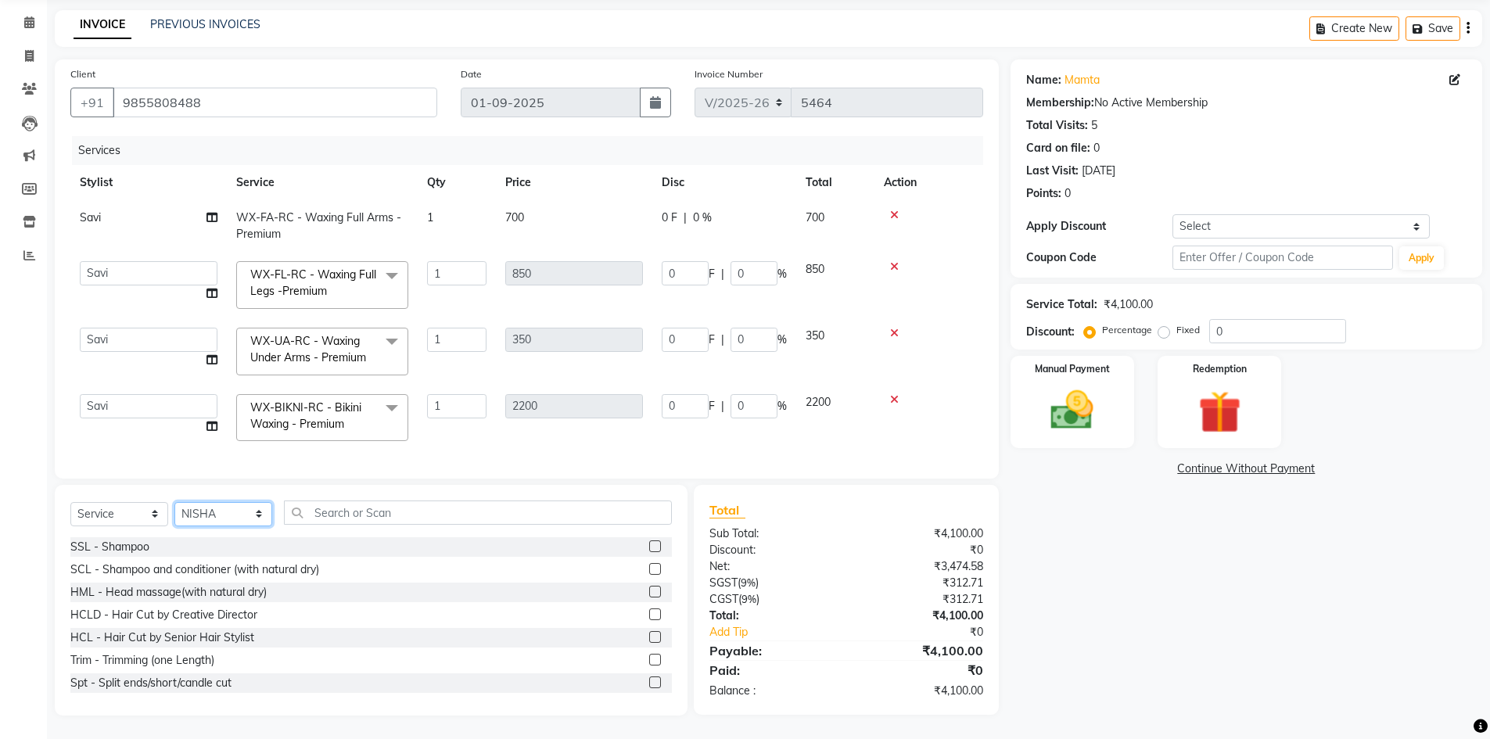
click at [221, 526] on select "Select Stylist ABHISHEK ajay Akash AKHIL AMAN AMAN (NAILS) ANKIT Ankit Pedicuri…" at bounding box center [223, 514] width 98 height 24
select select "60822"
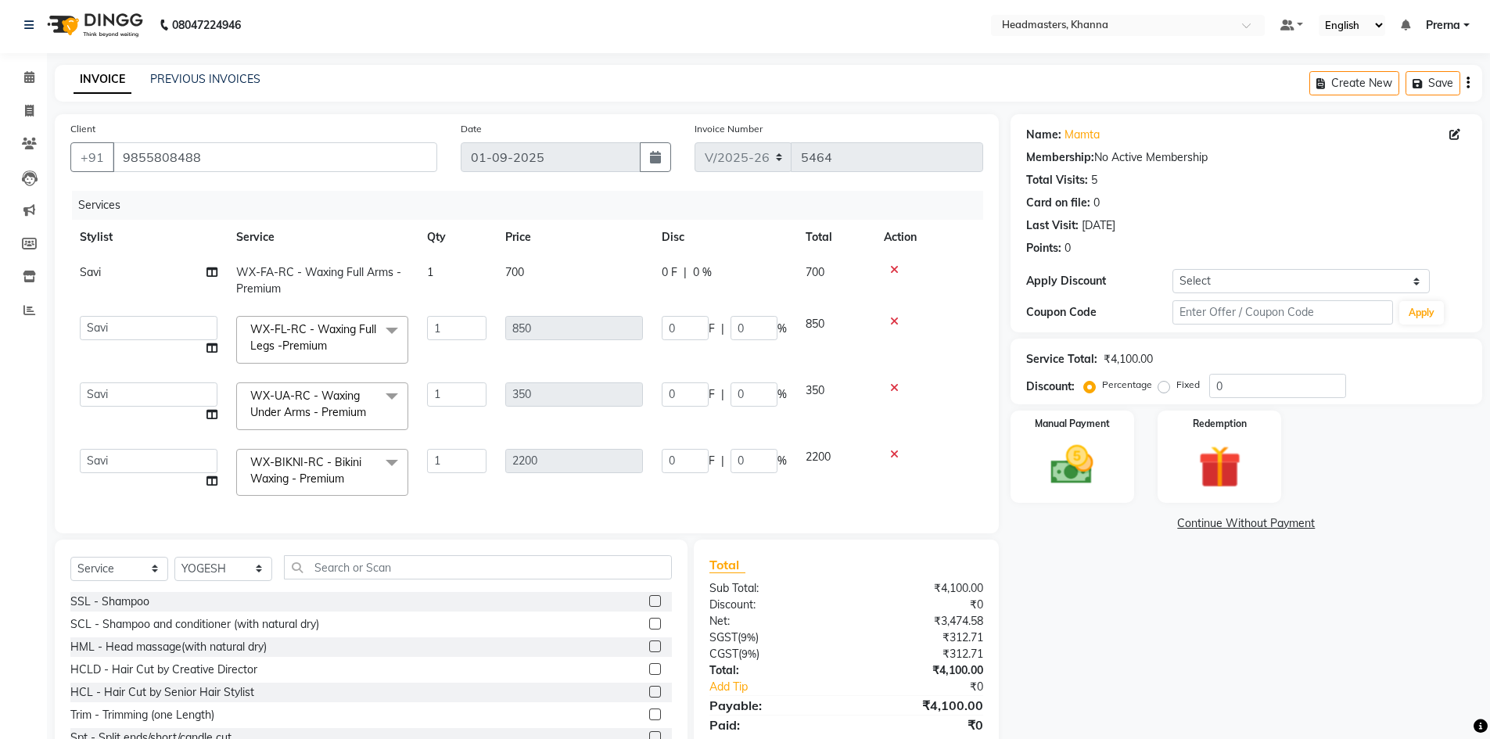
click at [221, 527] on div "Client +91 9855808488 Date 01-09-2025 Invoice Number V/2025-26 5464 Services St…" at bounding box center [527, 323] width 944 height 419
click at [364, 576] on input "text" at bounding box center [478, 567] width 388 height 24
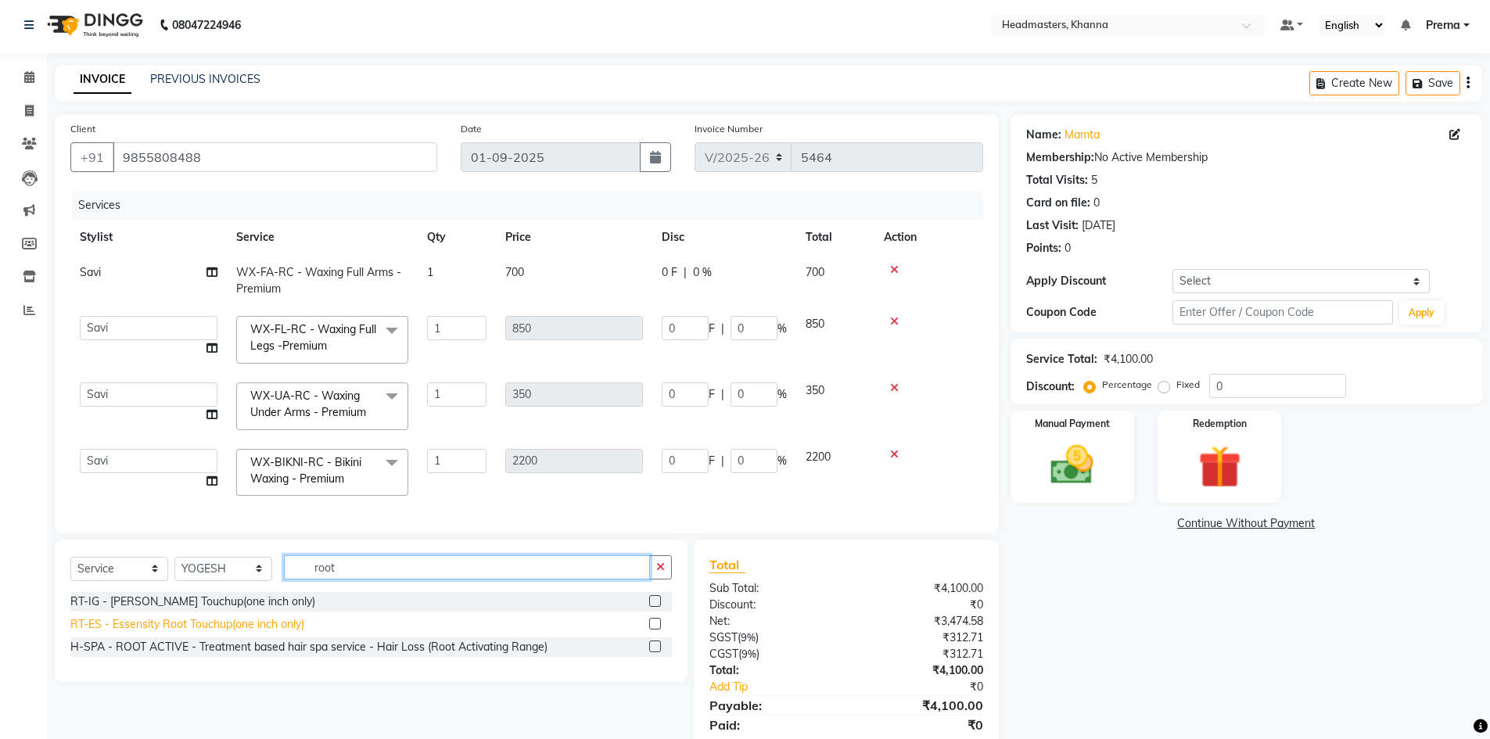
type input "root"
click at [283, 633] on div "RT-ES - Essensity Root Touchup(one inch only)" at bounding box center [187, 624] width 234 height 16
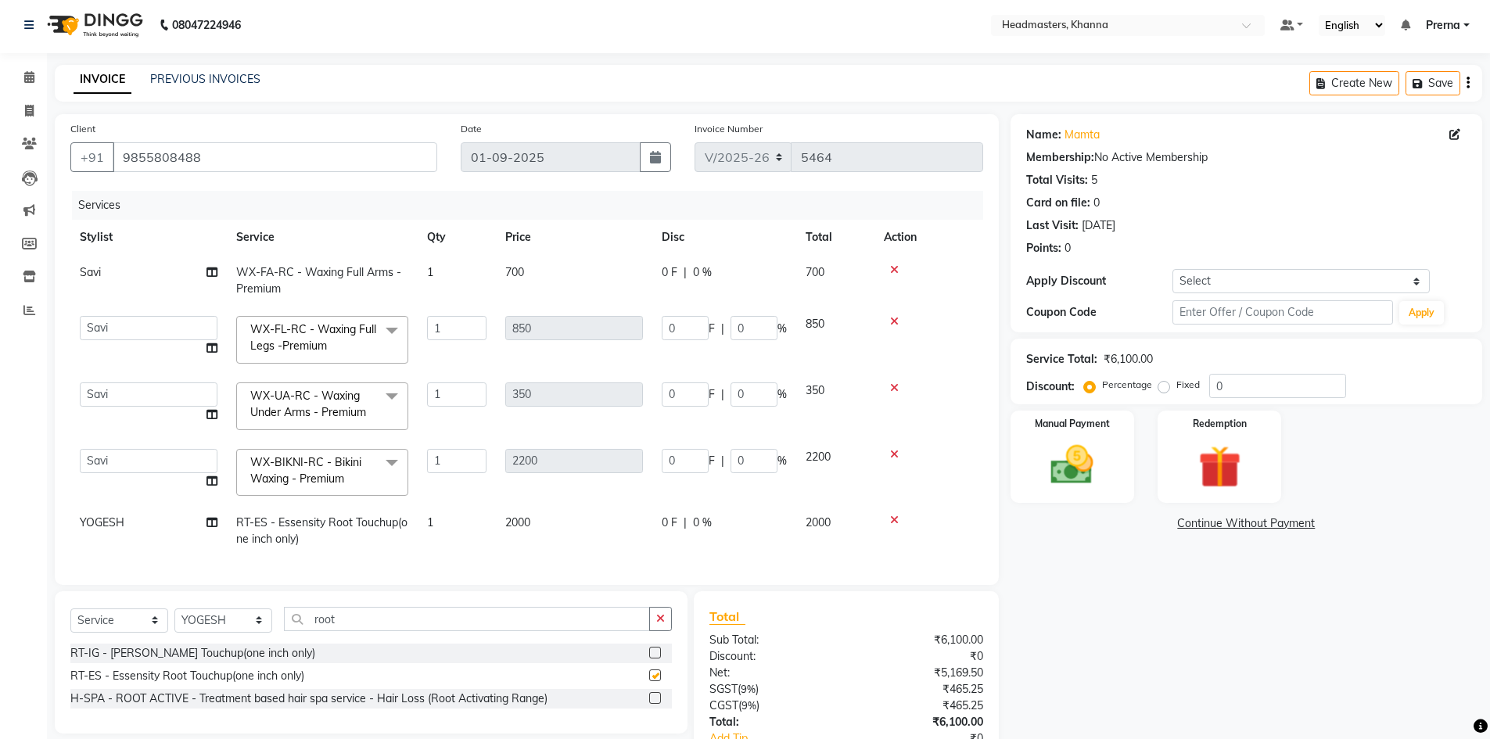
checkbox input "false"
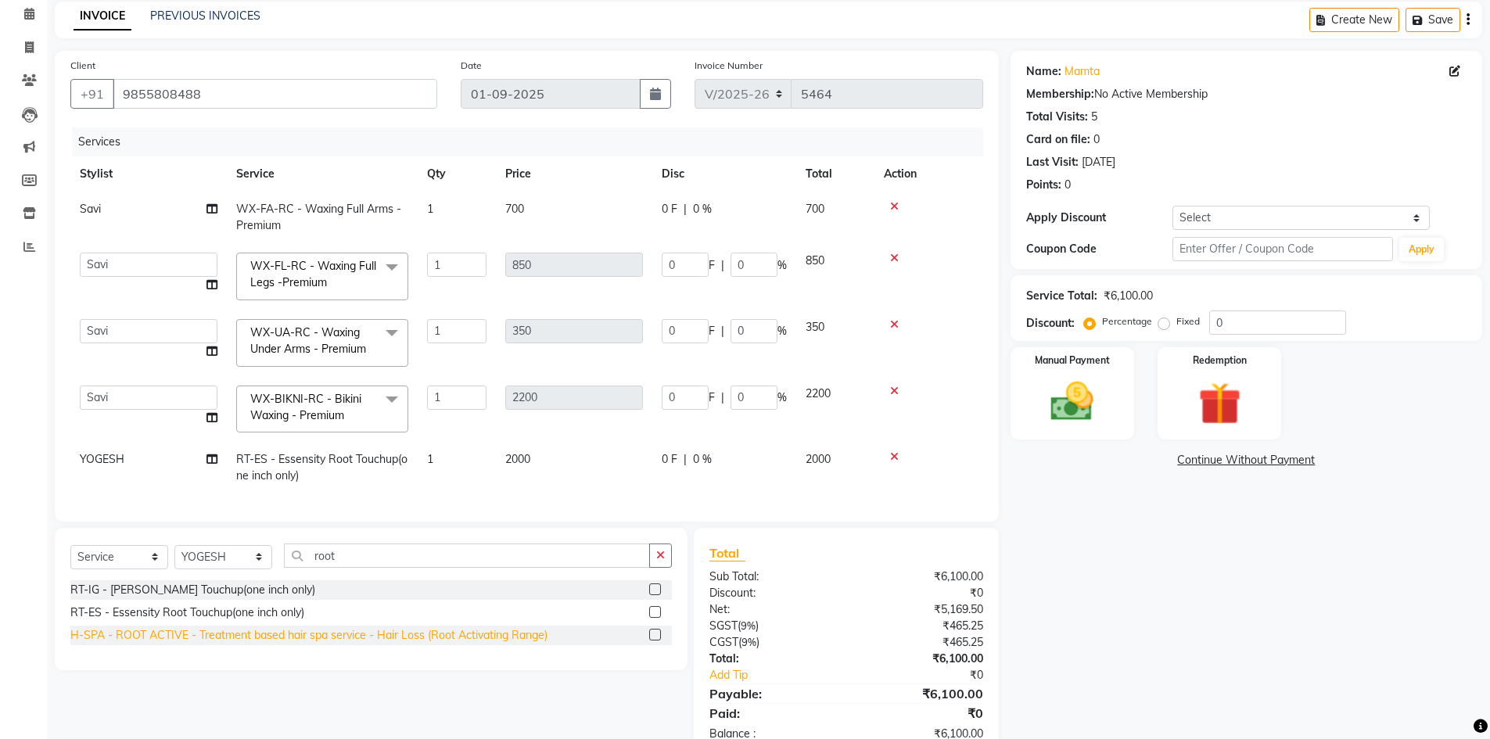
scroll to position [120, 0]
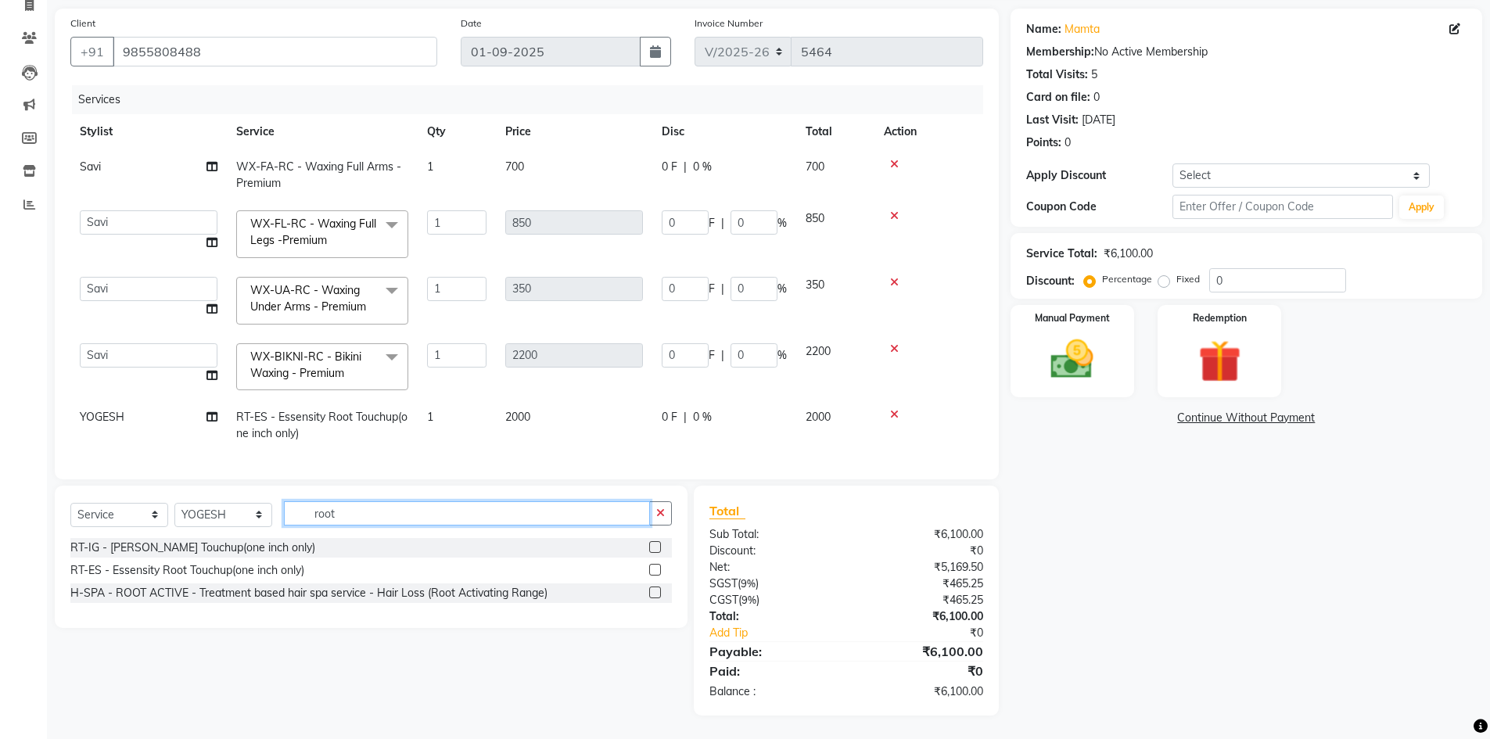
click at [393, 508] on input "root" at bounding box center [467, 513] width 366 height 24
type input "r"
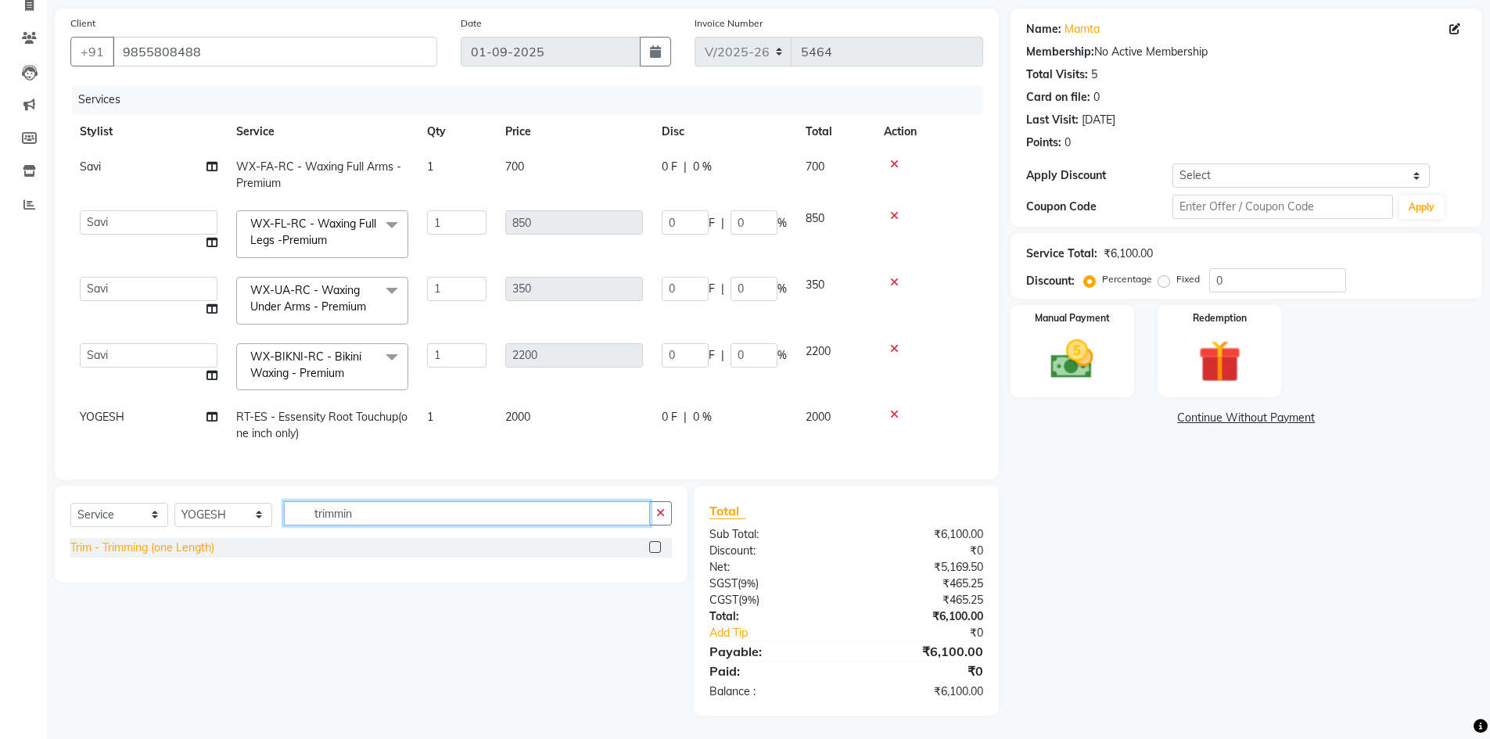
type input "trimmin"
click at [194, 555] on div "Trim - Trimming (one Length)" at bounding box center [142, 548] width 144 height 16
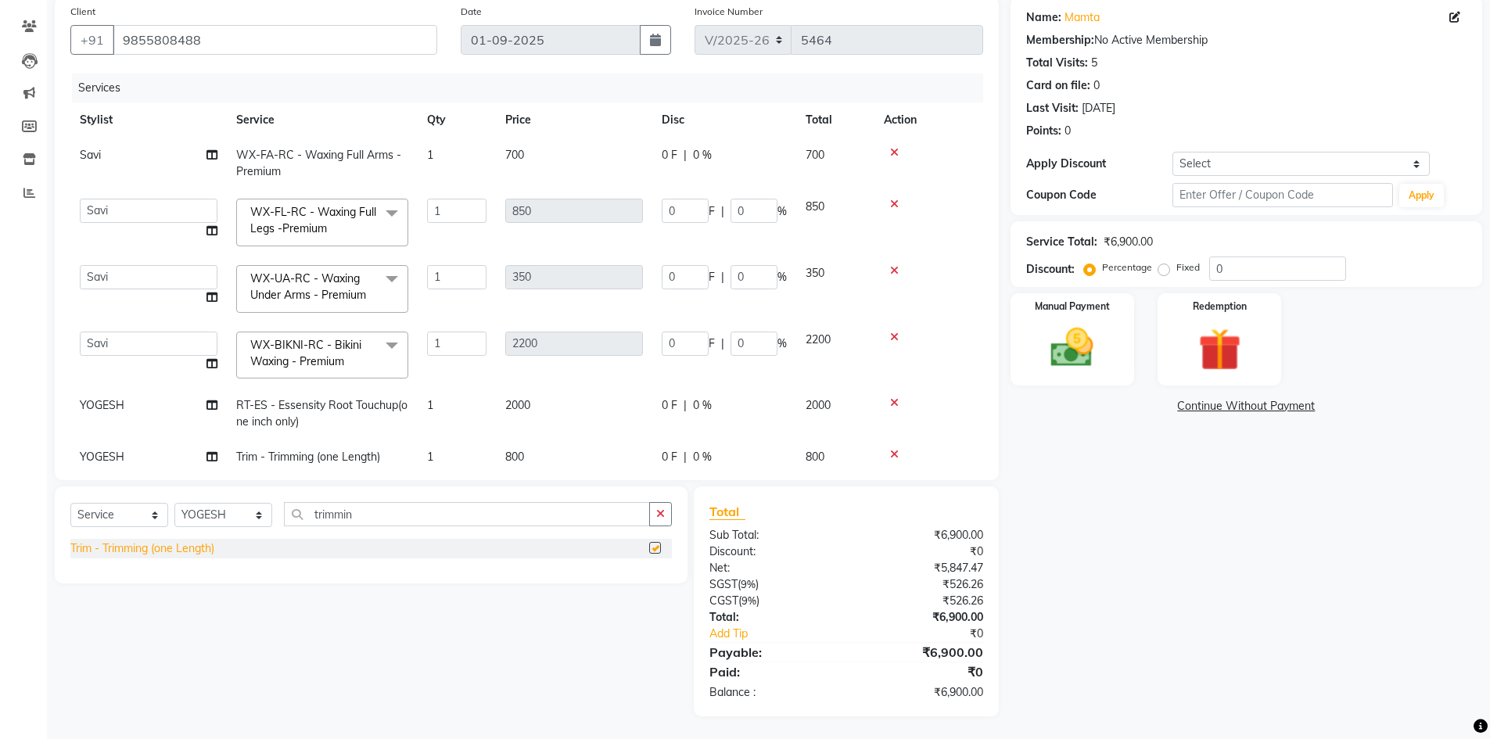
checkbox input "false"
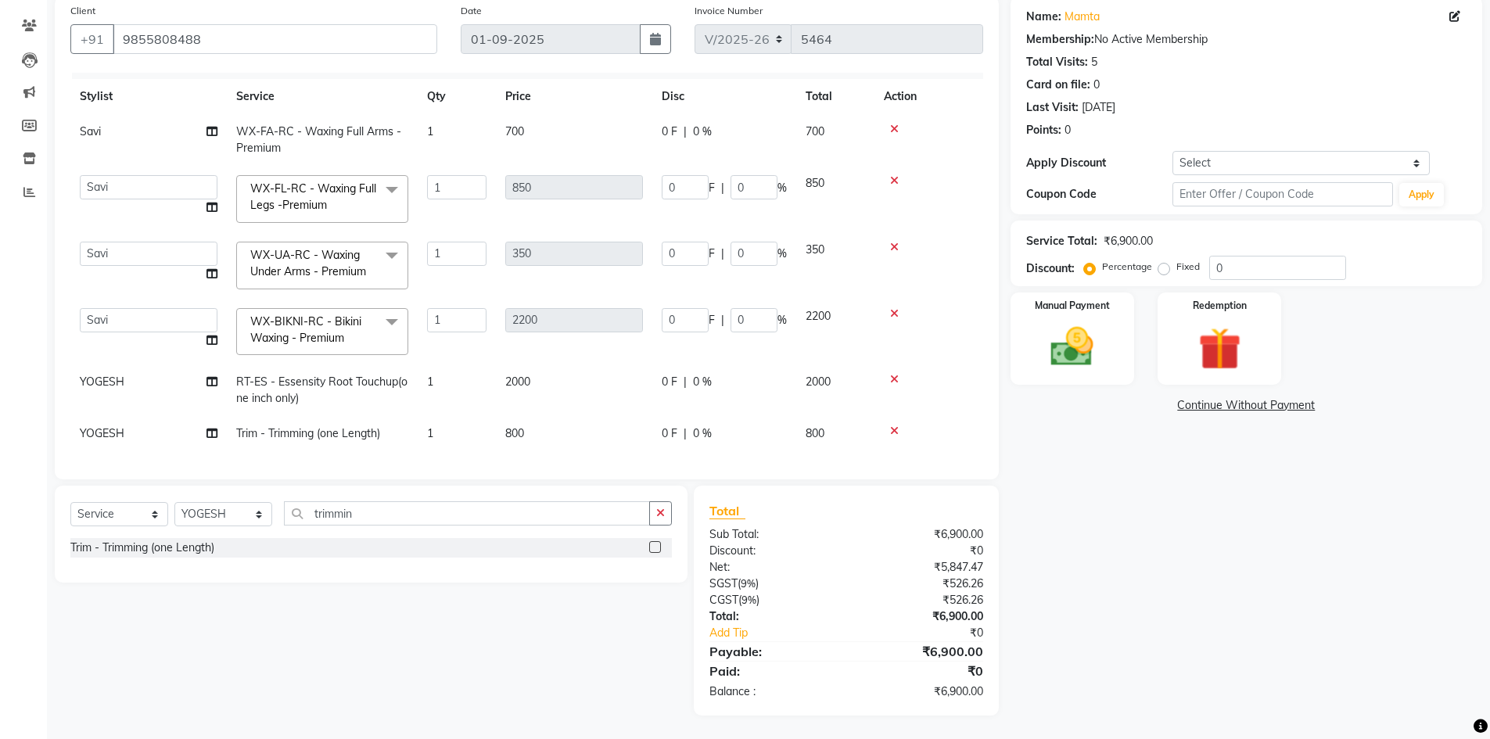
scroll to position [34, 0]
click at [170, 444] on div "Services Stylist Service Qty Price Disc Total Action Savi WX-FA-RC - Waxing Ful…" at bounding box center [526, 268] width 913 height 391
click at [1272, 266] on input "0" at bounding box center [1277, 268] width 137 height 24
type input "05"
type input "42.5"
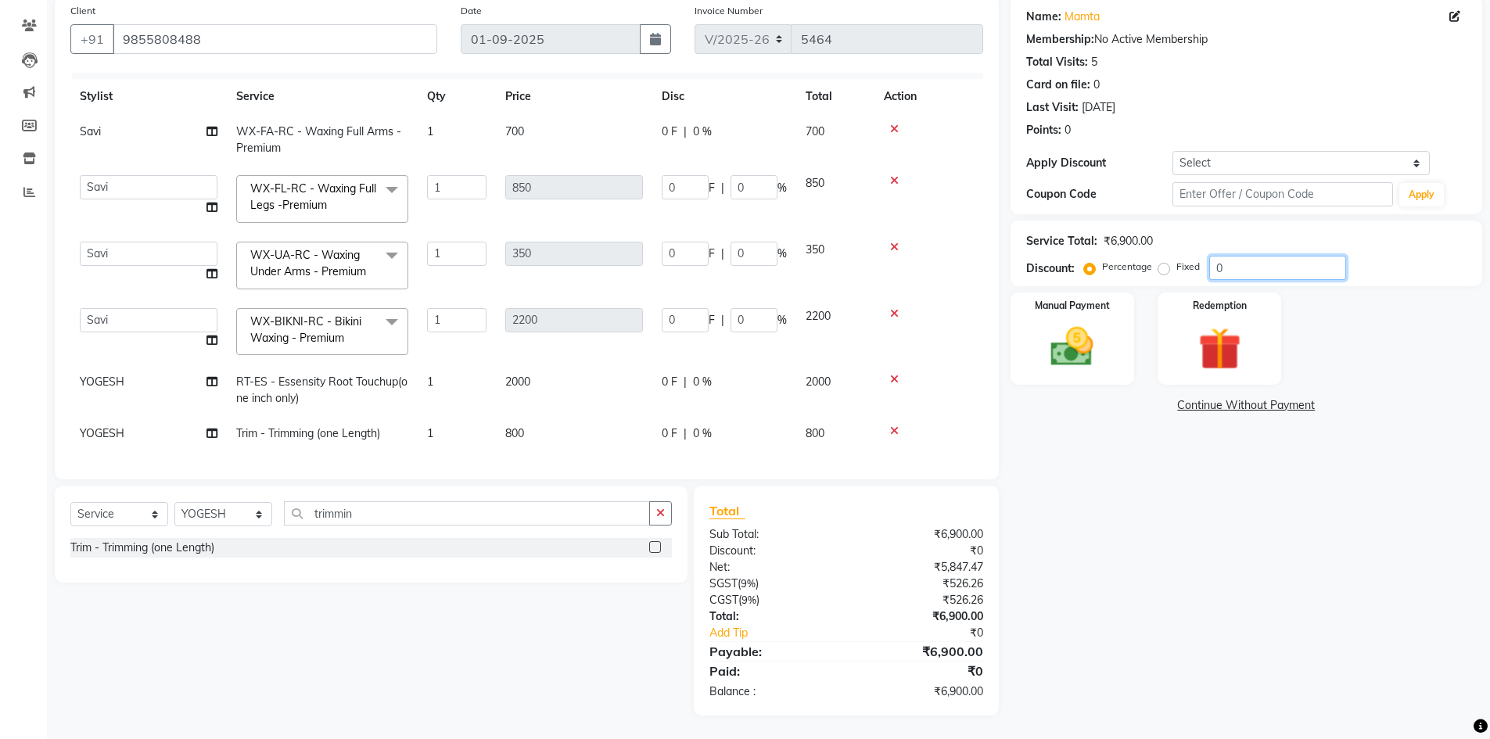
type input "5"
type input "17.5"
type input "5"
type input "110"
type input "5"
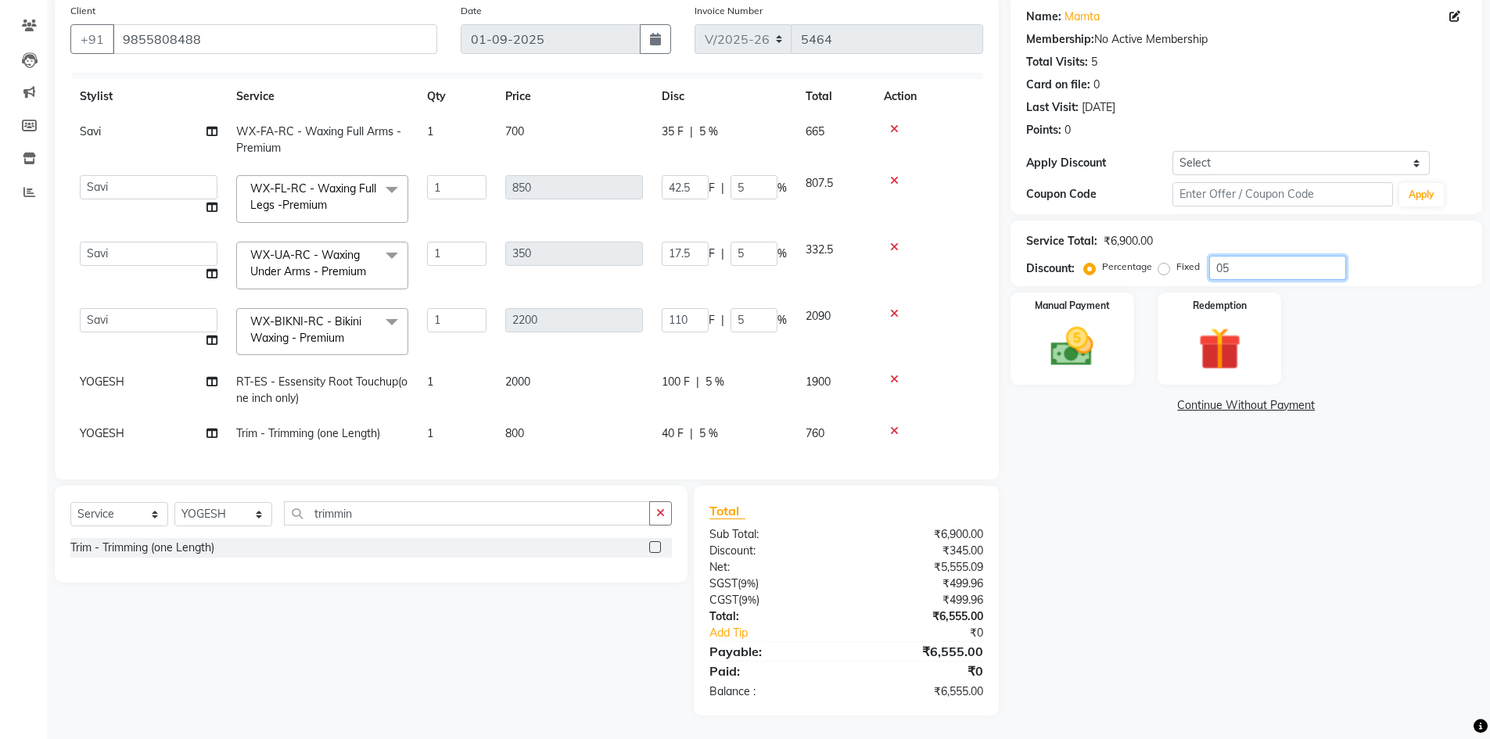
type input "050"
type input "425"
type input "50"
type input "175"
type input "50"
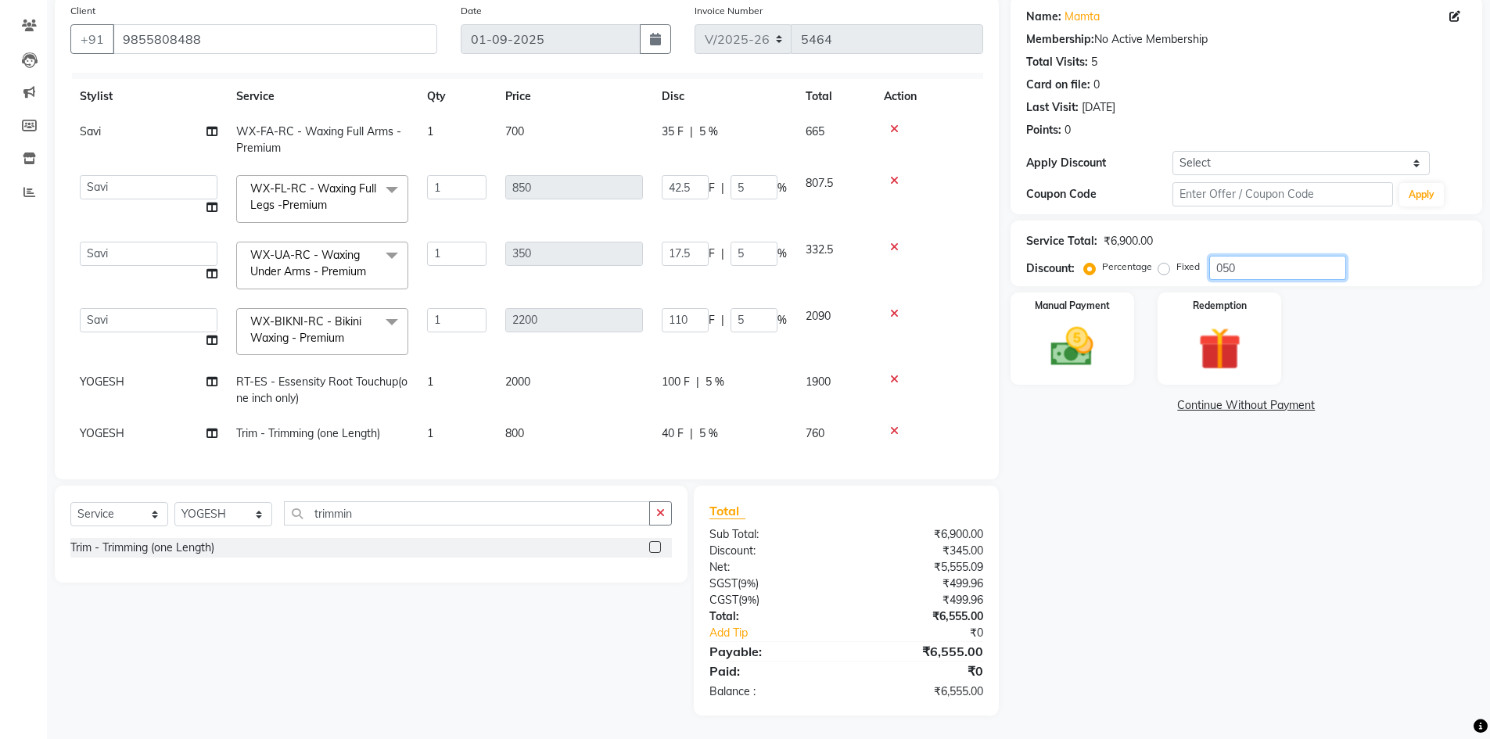
type input "1100"
type input "50"
type input "050"
click at [228, 513] on select "Select Stylist ABHISHEK ajay Akash AKHIL AMAN AMAN (NAILS) ANKIT Ankit Pedicuri…" at bounding box center [223, 514] width 98 height 24
select select "60807"
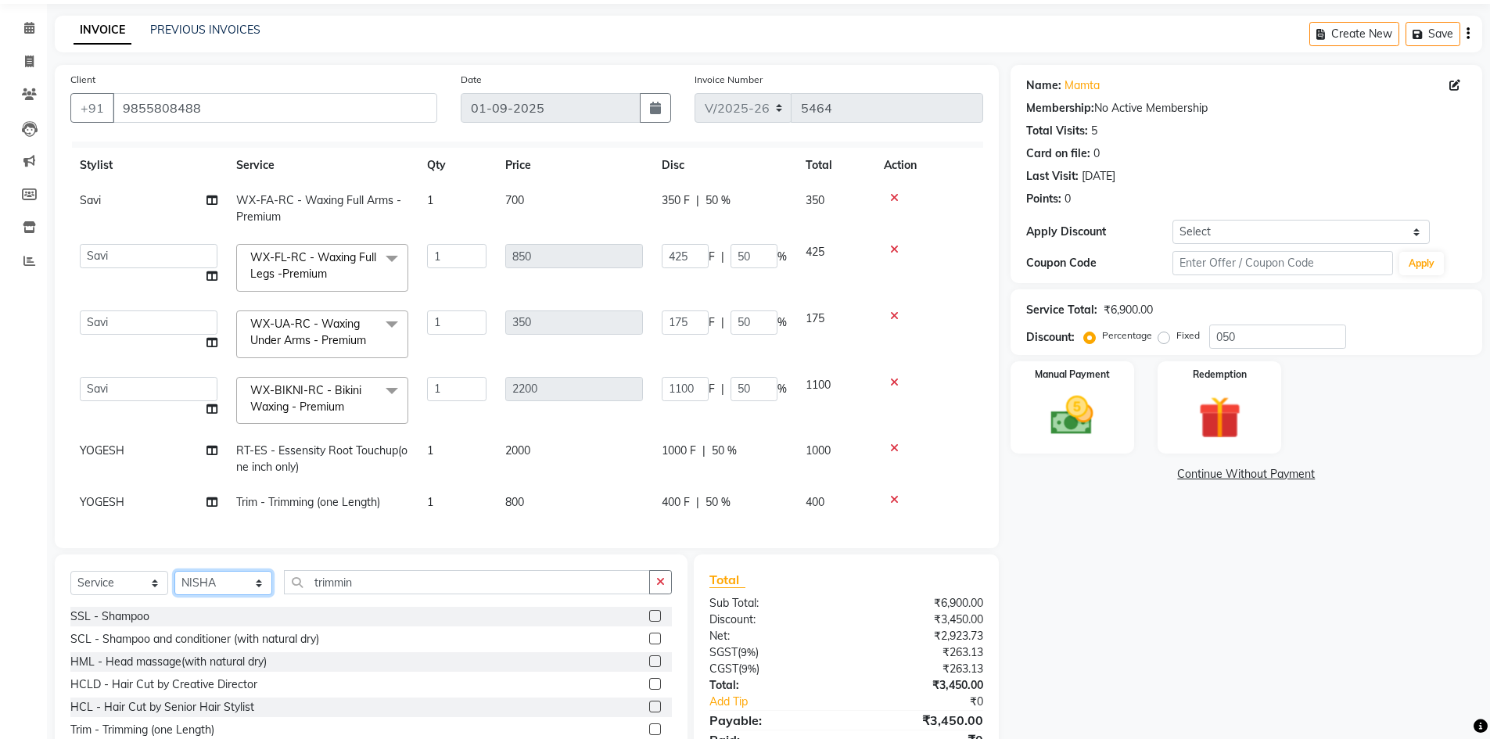
scroll to position [43, 0]
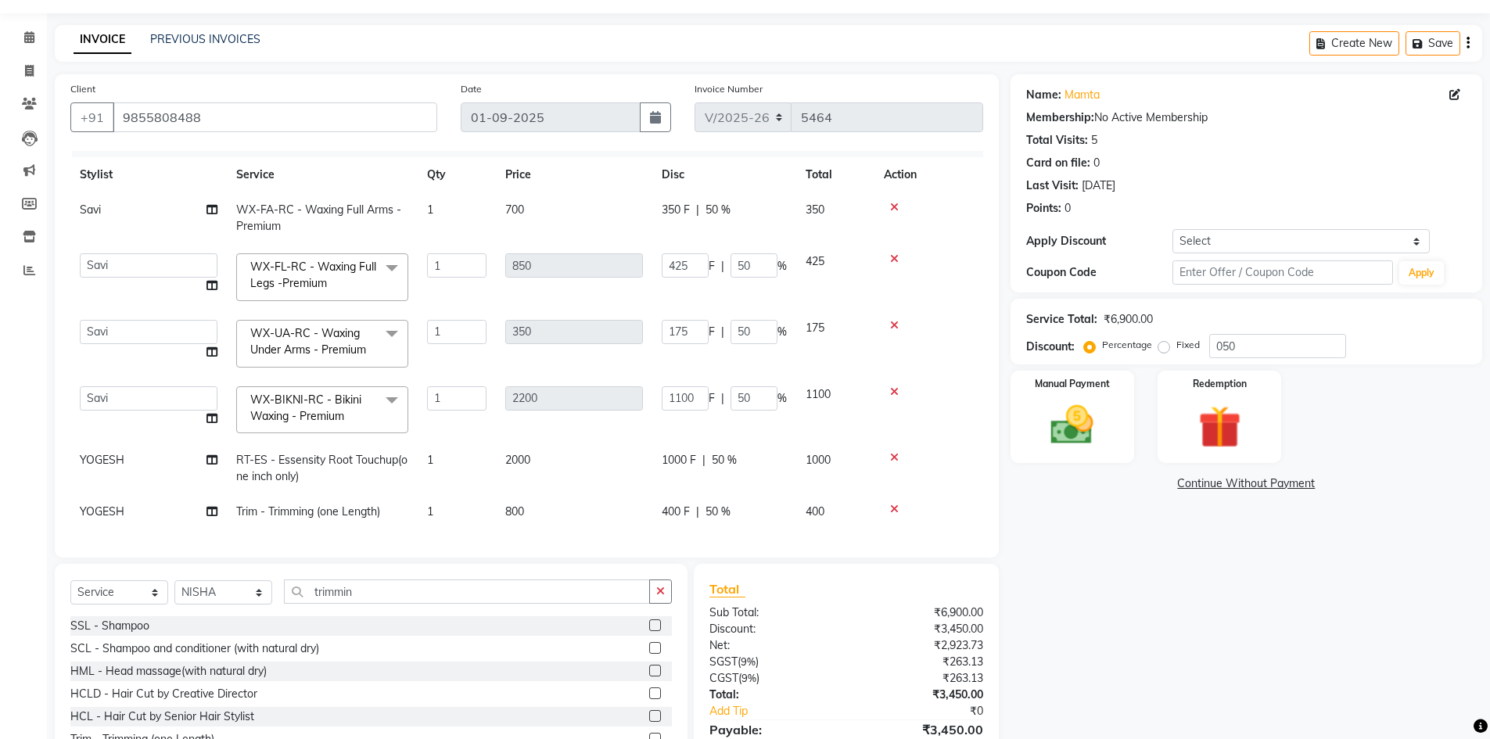
drag, startPoint x: 228, startPoint y: 513, endPoint x: 368, endPoint y: 584, distance: 157.0
click at [228, 514] on td "Trim - Trimming (one Length)" at bounding box center [322, 511] width 191 height 35
select select "60822"
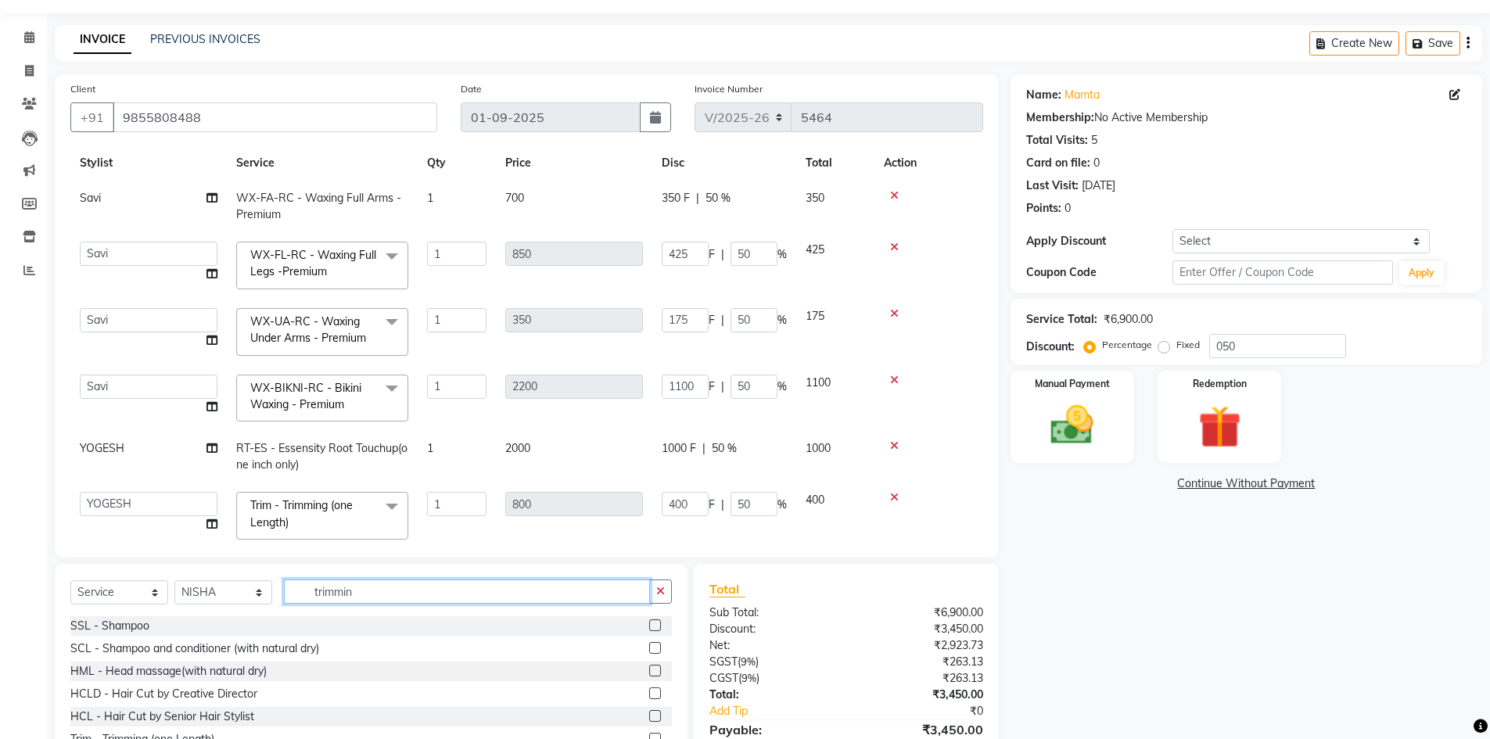
click at [370, 584] on input "trimmin" at bounding box center [467, 591] width 366 height 24
type input "t"
click at [652, 186] on td "350 F | 50 %" at bounding box center [724, 207] width 144 height 52
select select "66587"
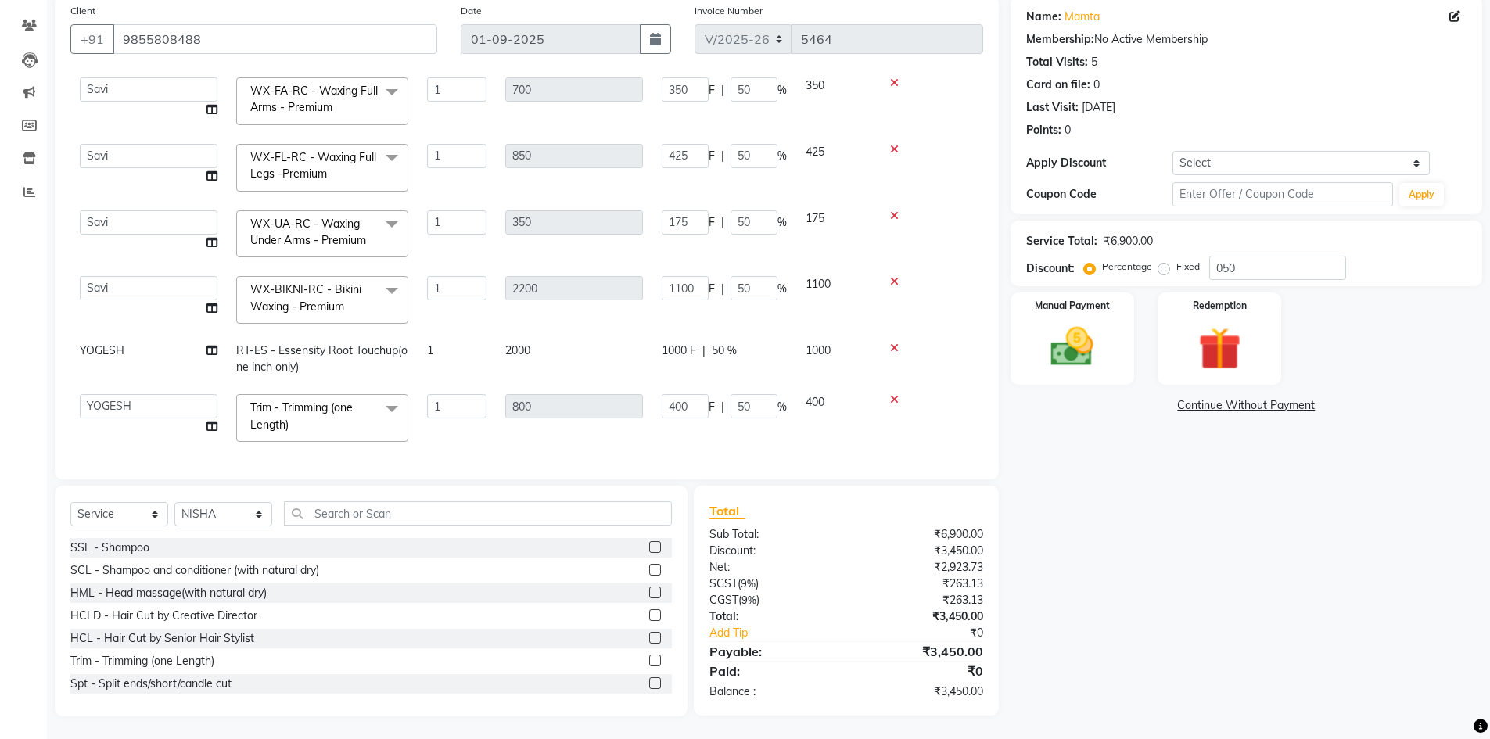
scroll to position [122, 0]
click at [352, 518] on input "text" at bounding box center [478, 512] width 388 height 24
click at [464, 393] on input "1" at bounding box center [456, 405] width 59 height 24
click at [582, 343] on tbody "ABHISHEK ajay Akash AKHIL AMAN AMAN (NAILS) ANKIT Ankit Pedicurist Asing Gursew…" at bounding box center [526, 258] width 913 height 383
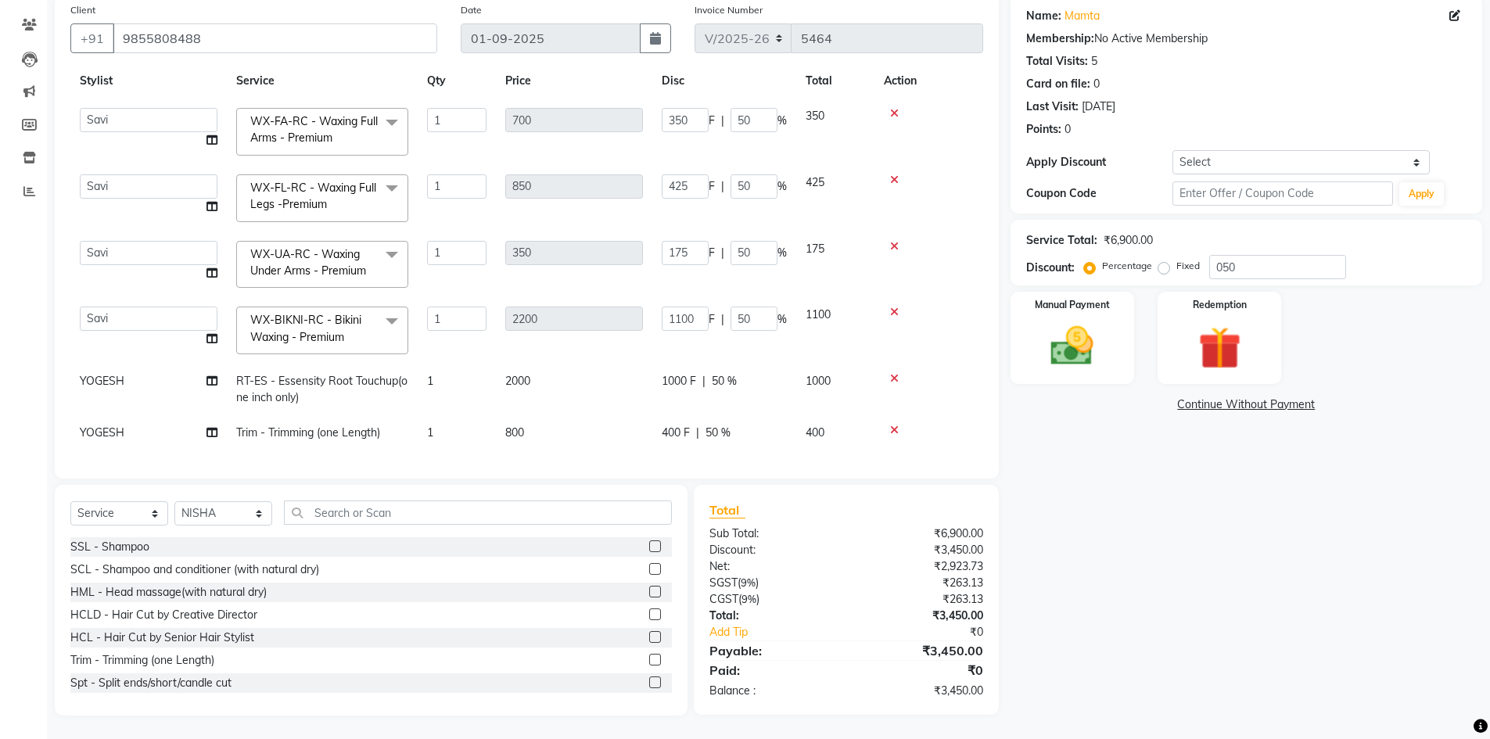
scroll to position [49, 0]
click at [246, 508] on select "Select Stylist ABHISHEK ajay Akash AKHIL AMAN AMAN (NAILS) ANKIT Ankit Pedicuri…" at bounding box center [223, 513] width 98 height 24
click at [192, 504] on select "Select Stylist ABHISHEK ajay Akash AKHIL AMAN AMAN (NAILS) ANKIT Ankit Pedicuri…" at bounding box center [223, 513] width 98 height 24
click at [204, 514] on select "Select Stylist ABHISHEK ajay Akash AKHIL AMAN AMAN (NAILS) ANKIT Ankit Pedicuri…" at bounding box center [223, 513] width 98 height 24
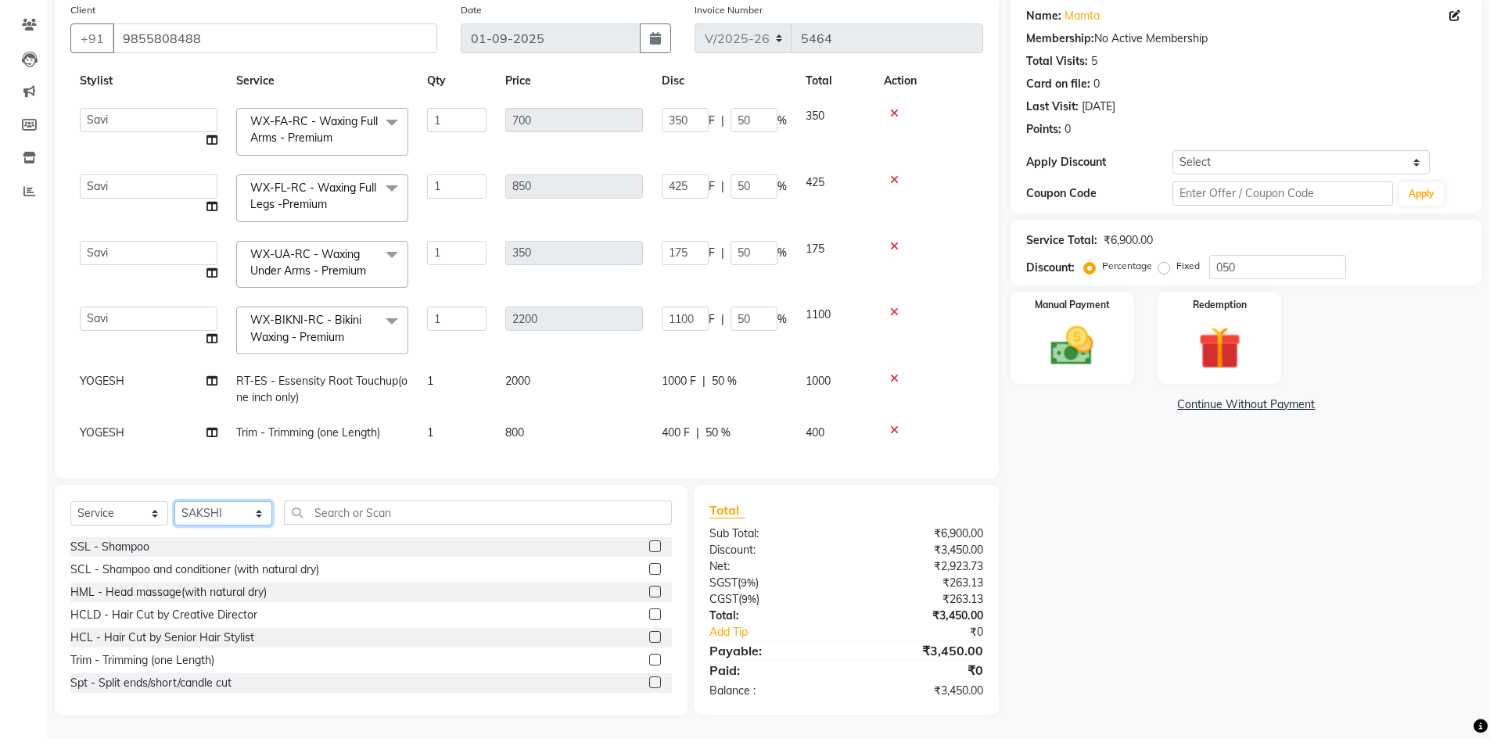
select select "60807"
click at [351, 501] on div "Select Service Product Membership Package Voucher Prepaid Gift Card Select Styl…" at bounding box center [371, 600] width 633 height 231
click at [345, 509] on input "text" at bounding box center [478, 512] width 388 height 24
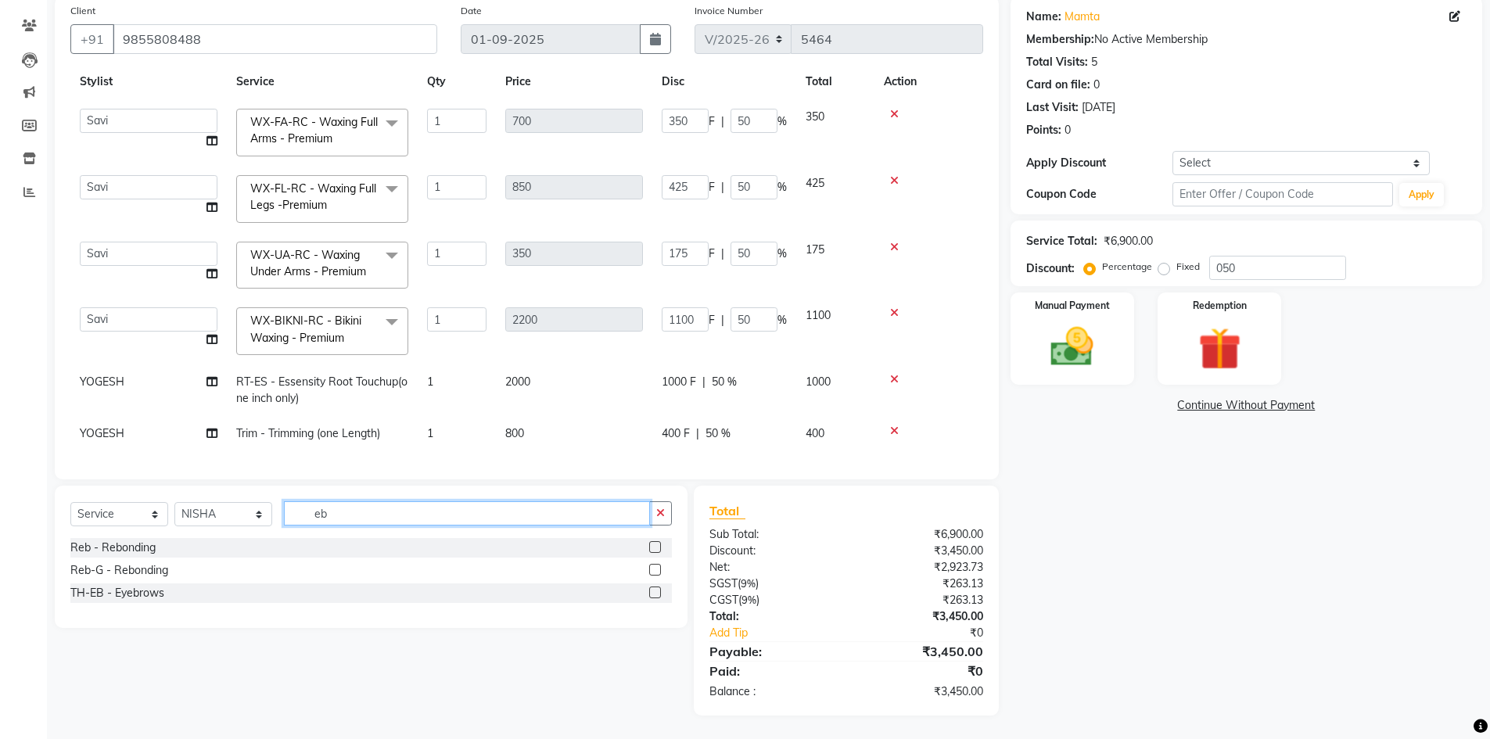
scroll to position [121, 0]
type input "eb"
click at [131, 598] on div "TH-EB - Eyebrows" at bounding box center [117, 593] width 94 height 16
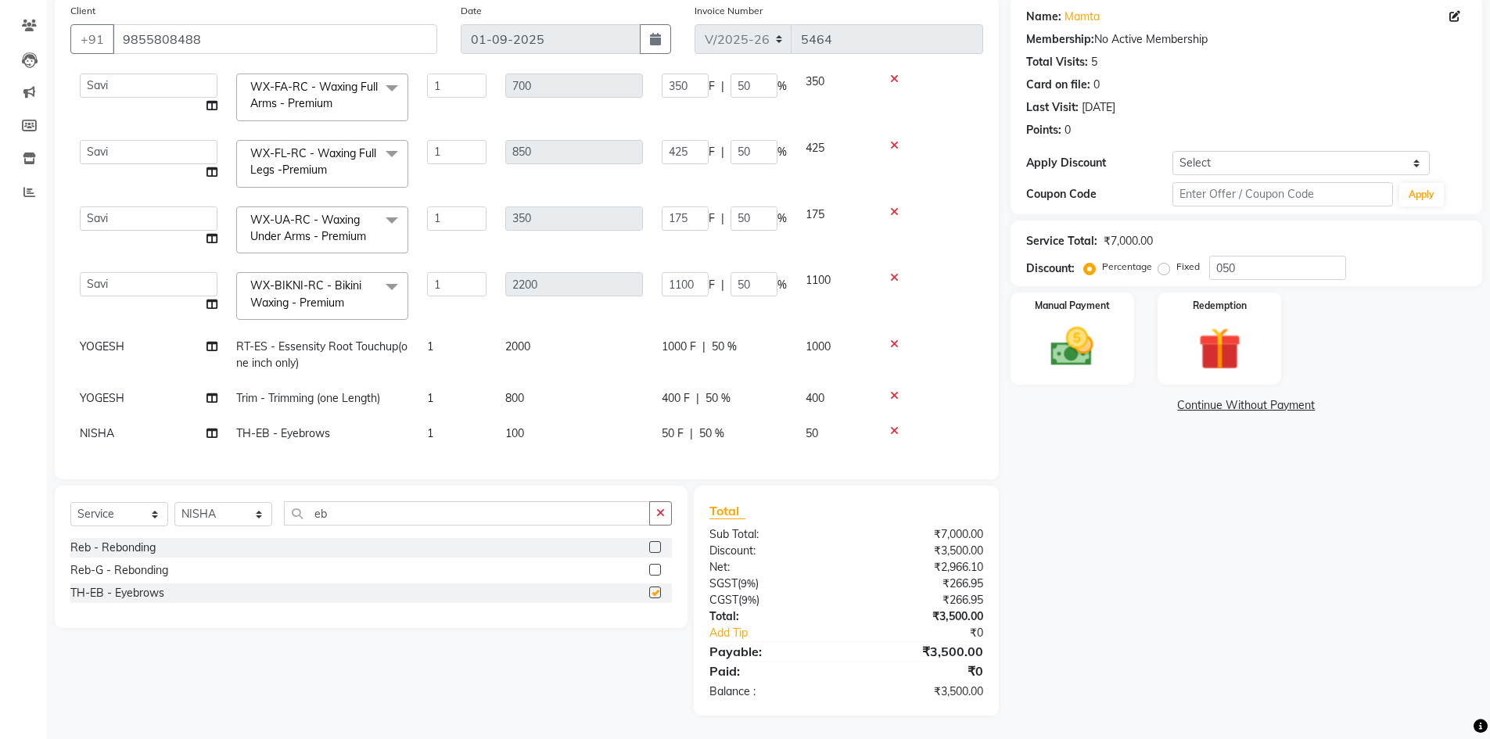
checkbox input "false"
click at [698, 425] on div "50 F | 50 %" at bounding box center [724, 433] width 125 height 16
select select "60807"
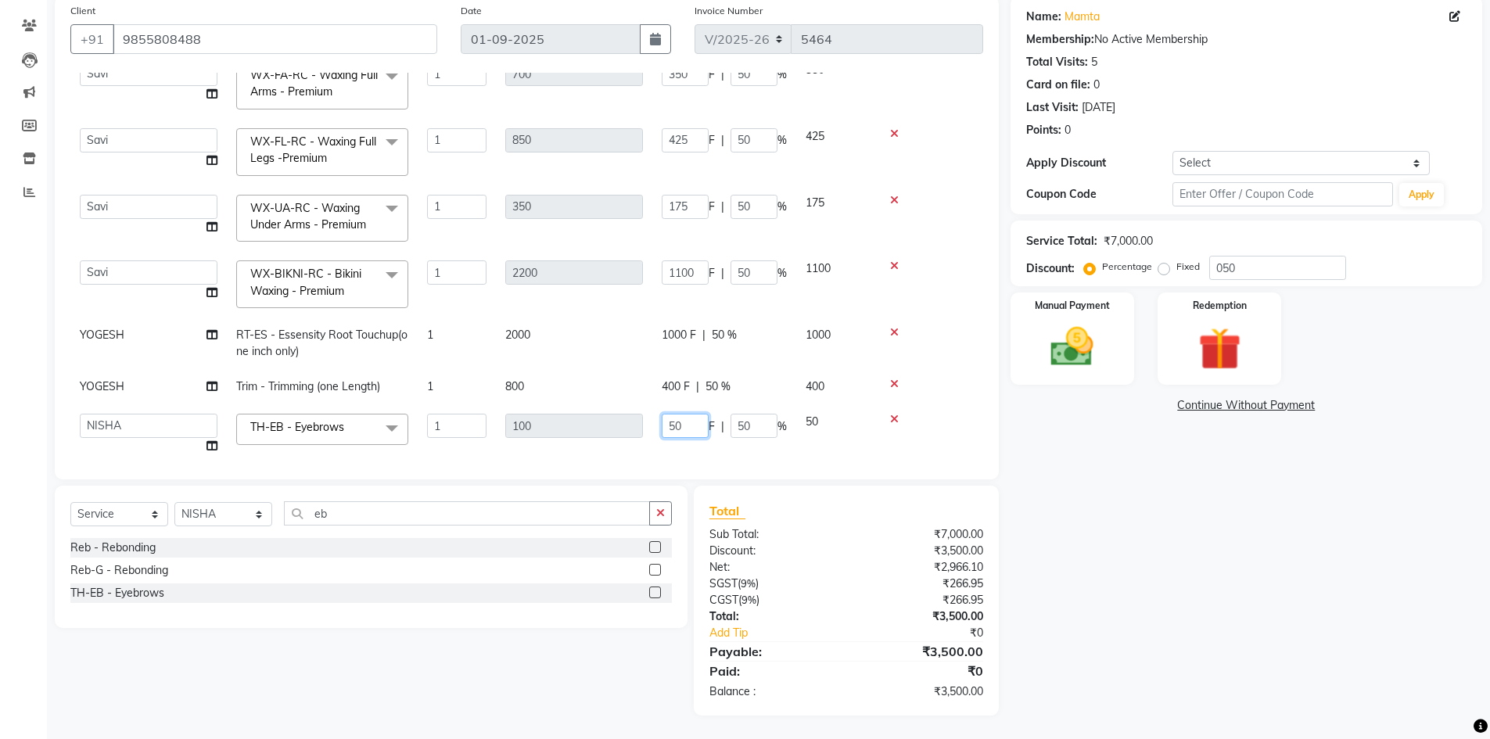
click at [682, 419] on input "50" at bounding box center [685, 426] width 47 height 24
type input "5"
type input "0"
click at [825, 330] on span "1000" at bounding box center [817, 335] width 25 height 14
select select "60822"
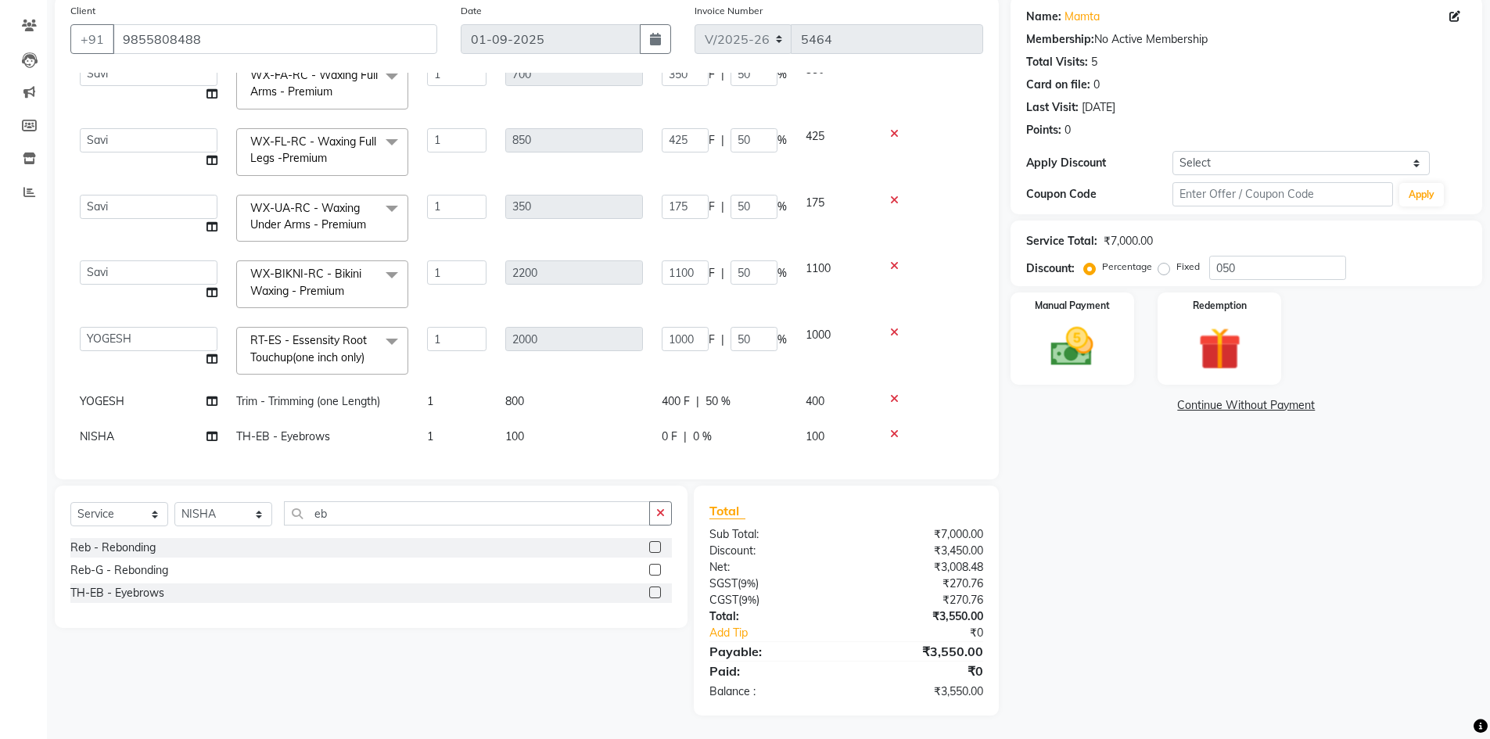
scroll to position [99, 0]
click at [355, 521] on input "eb" at bounding box center [467, 513] width 366 height 24
type input "e"
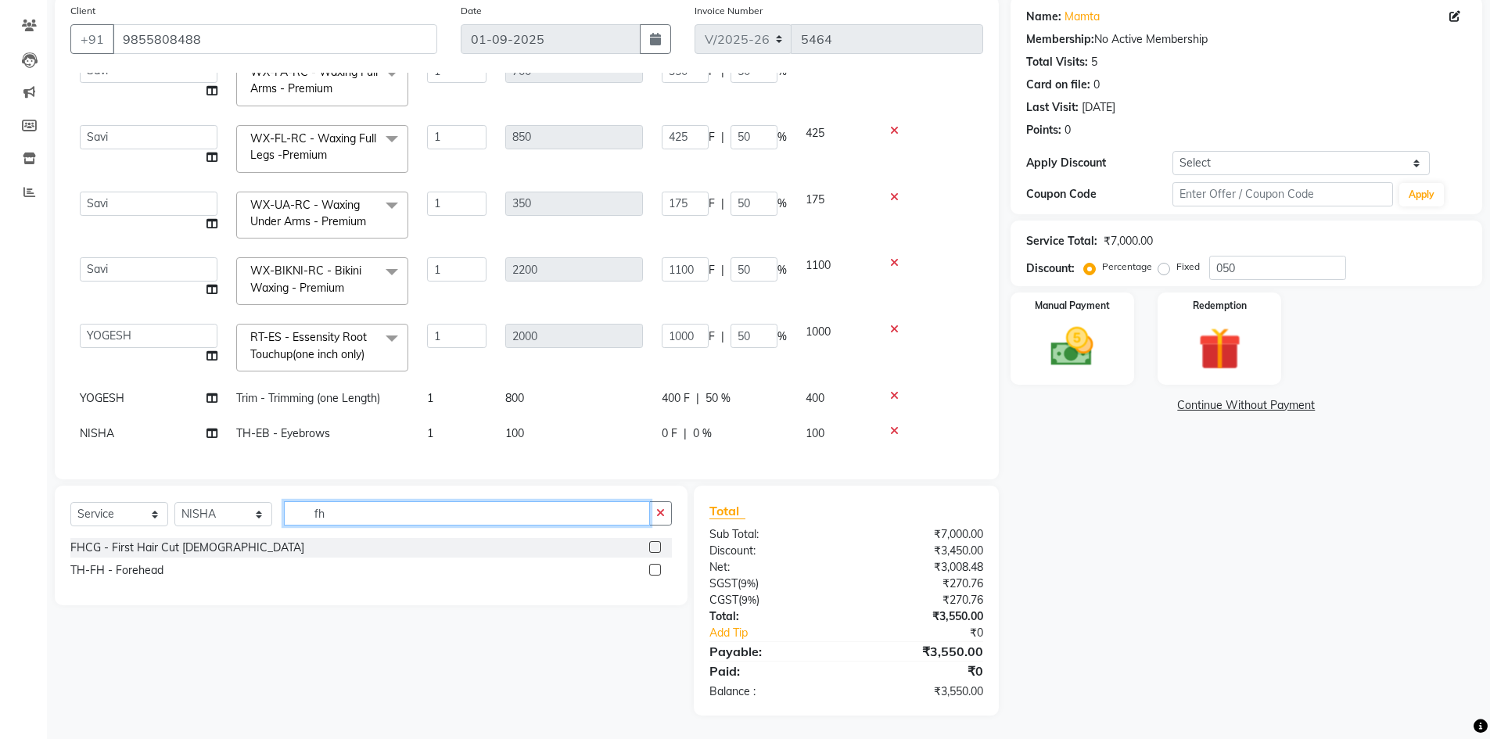
type input "fh"
click at [163, 565] on div "TH-FH - Forehead" at bounding box center [370, 571] width 601 height 20
click at [159, 571] on div "TH-FH - Forehead" at bounding box center [116, 570] width 93 height 16
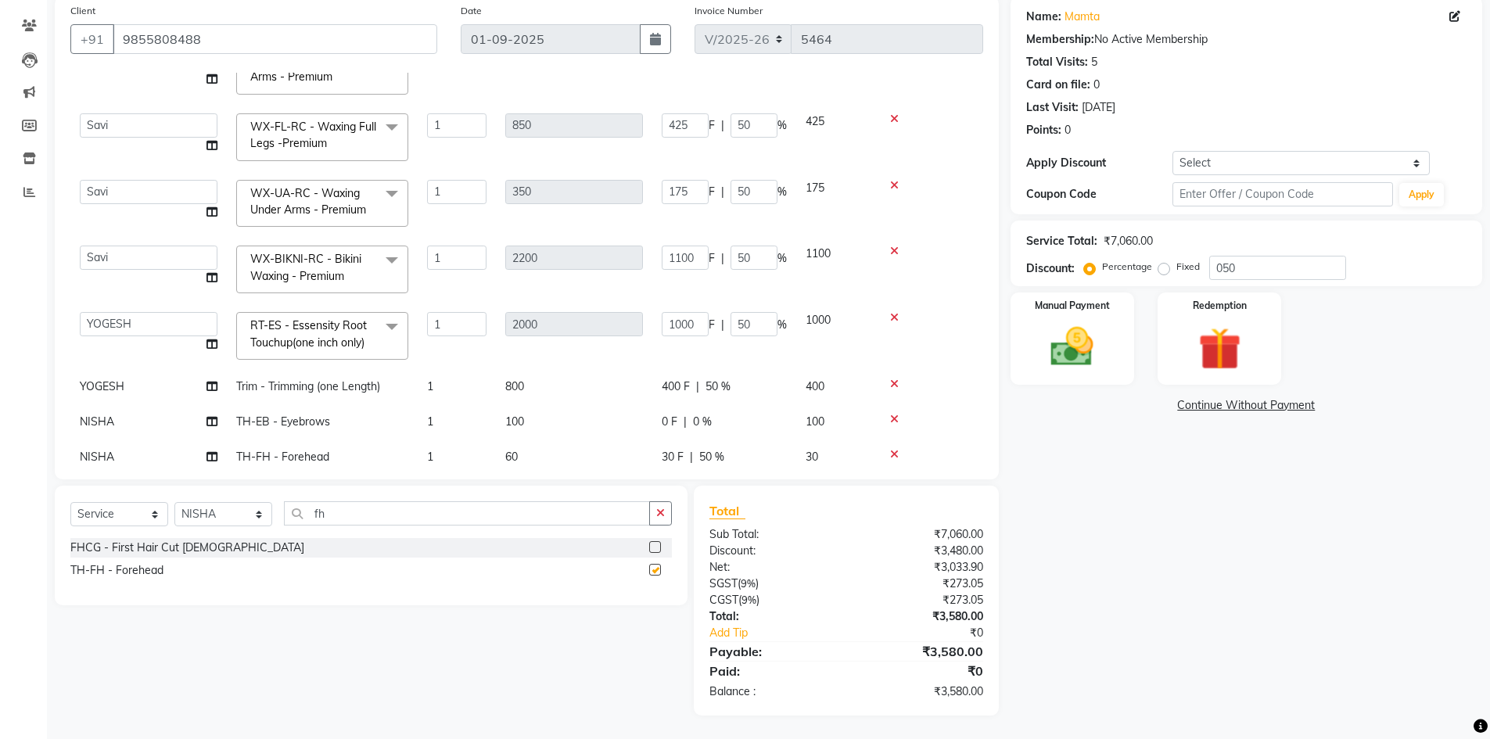
checkbox input "false"
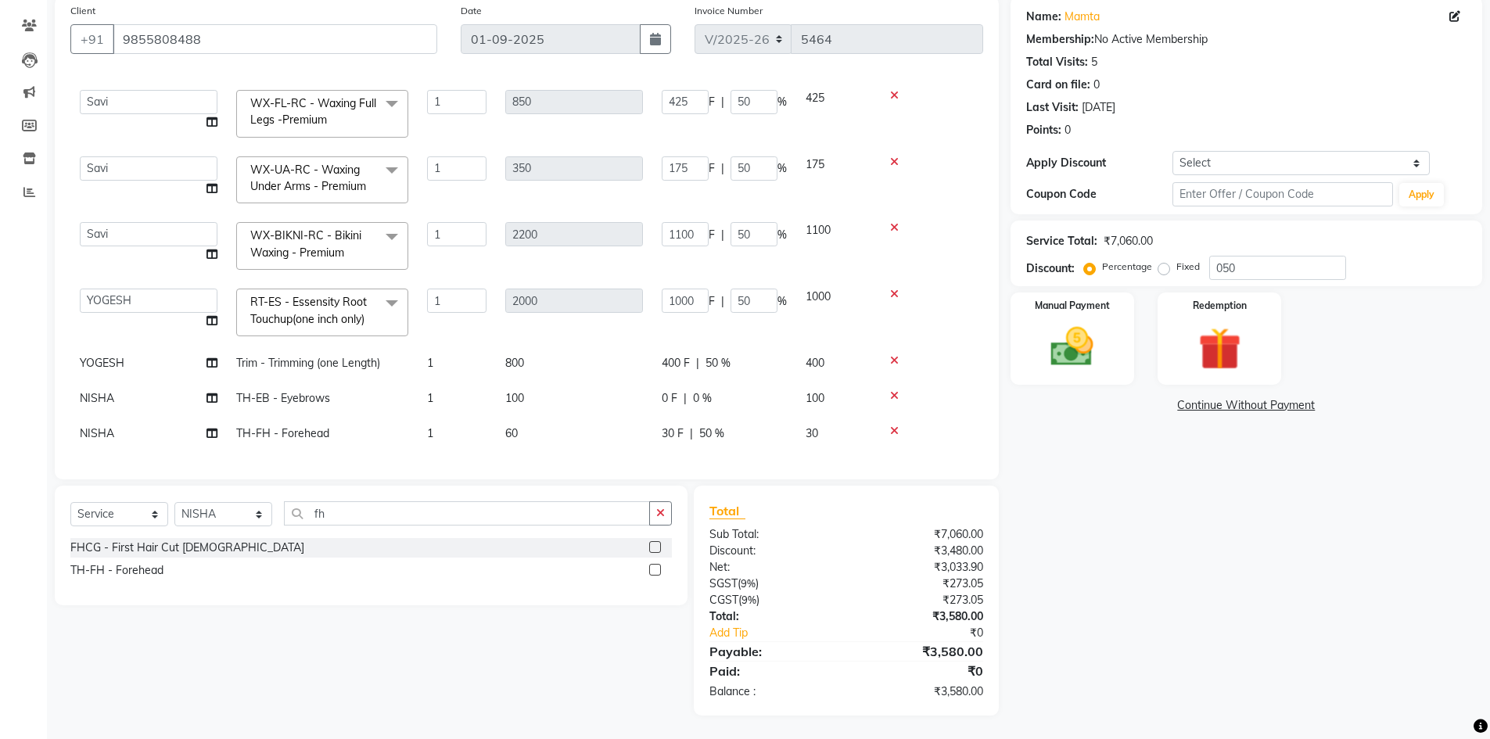
scroll to position [135, 0]
click at [701, 416] on td "30 F | 50 %" at bounding box center [724, 433] width 144 height 35
select select "60807"
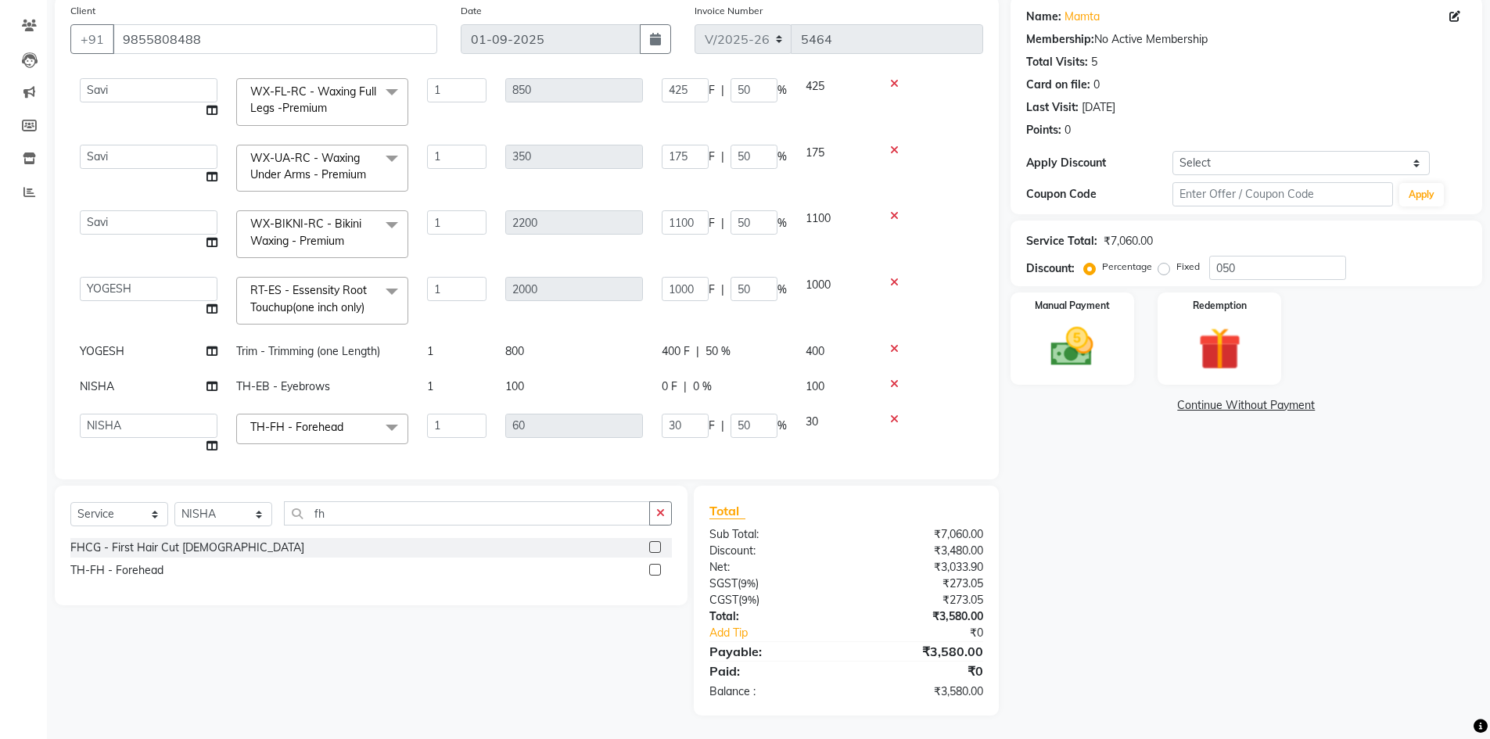
click at [664, 414] on input "30" at bounding box center [685, 426] width 47 height 24
click at [676, 422] on input "30" at bounding box center [685, 426] width 47 height 24
type input "10"
click at [866, 286] on td "1000" at bounding box center [835, 300] width 78 height 66
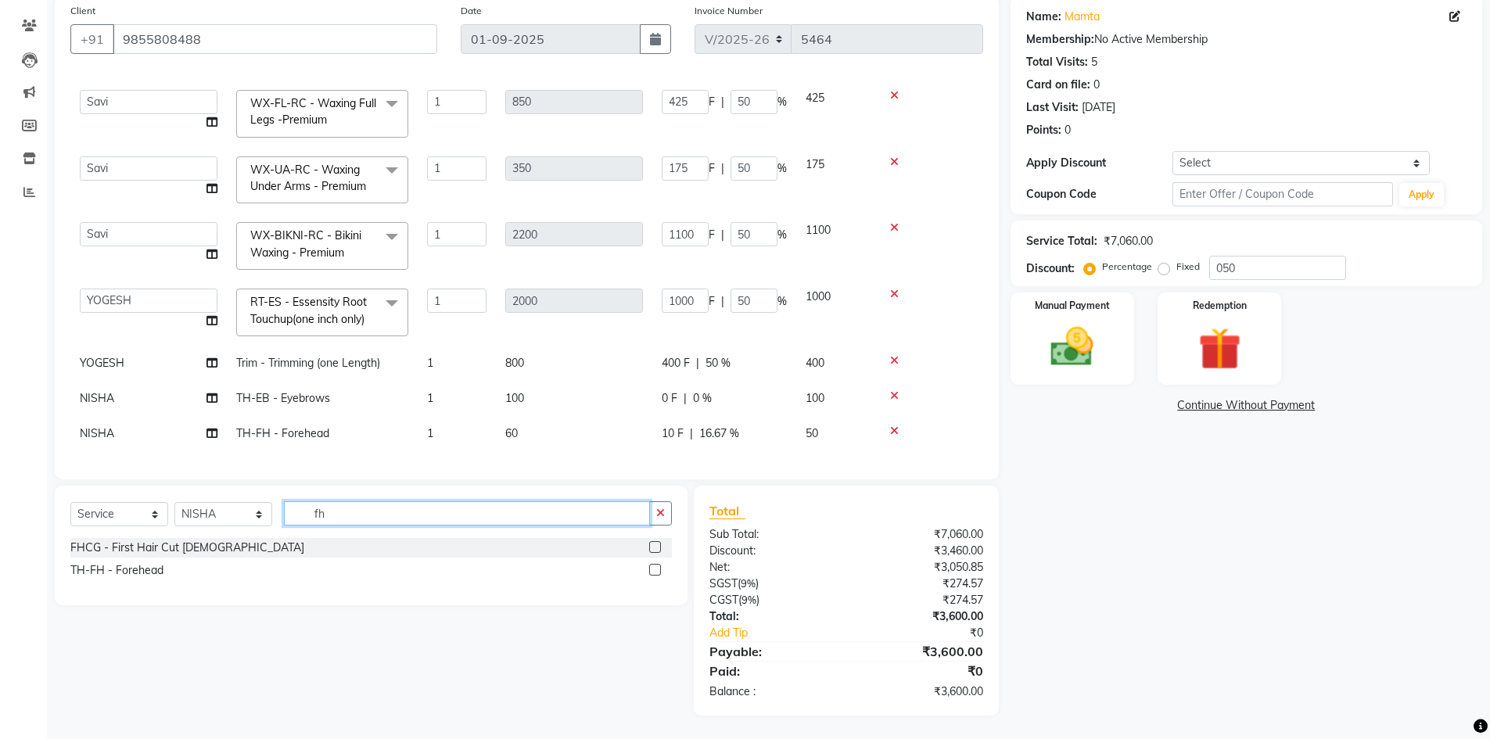
click at [365, 514] on input "fh" at bounding box center [467, 513] width 366 height 24
type input "f"
type input "ul wa"
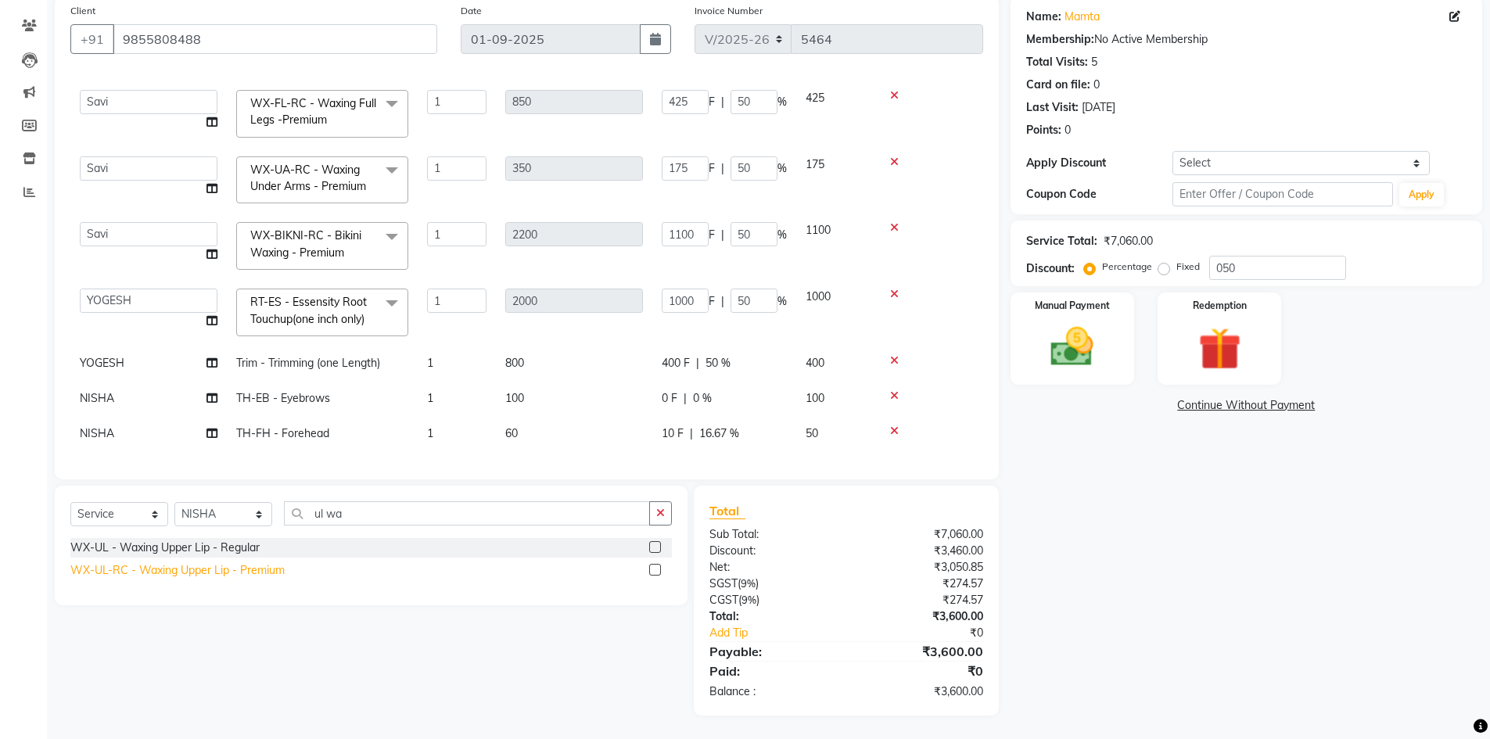
click at [255, 566] on div "WX-UL-RC - Waxing Upper Lip - Premium" at bounding box center [177, 570] width 214 height 16
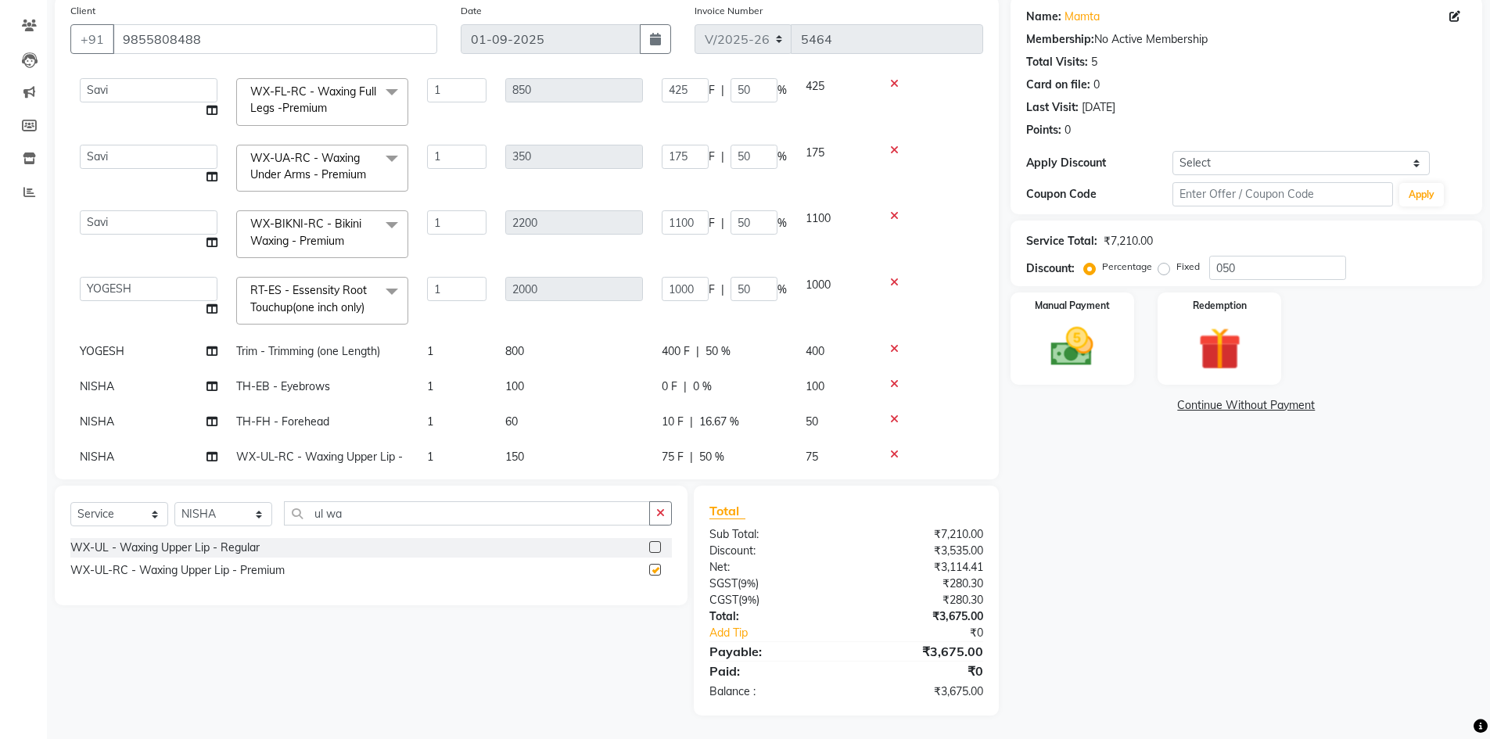
checkbox input "false"
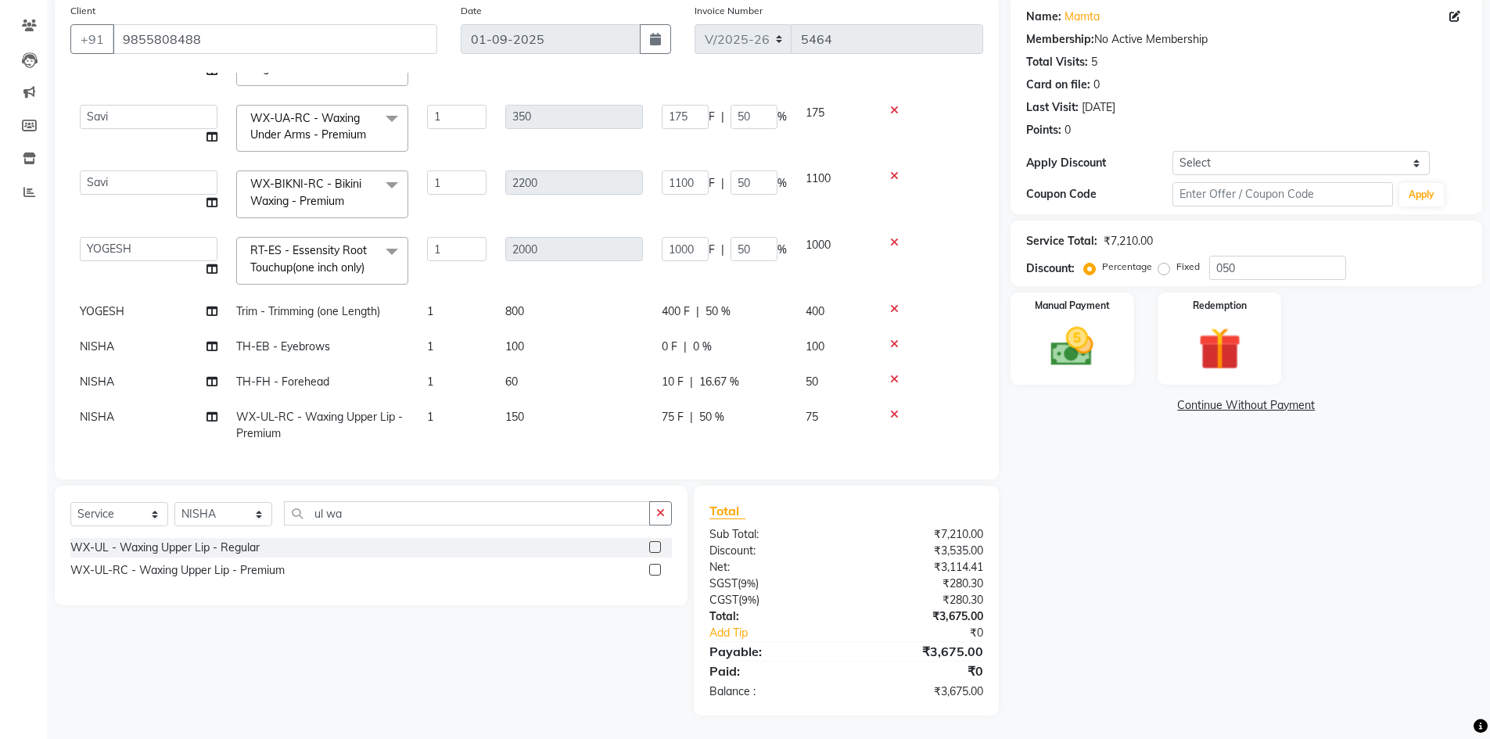
click at [561, 405] on td "150" at bounding box center [574, 426] width 156 height 52
select select "60807"
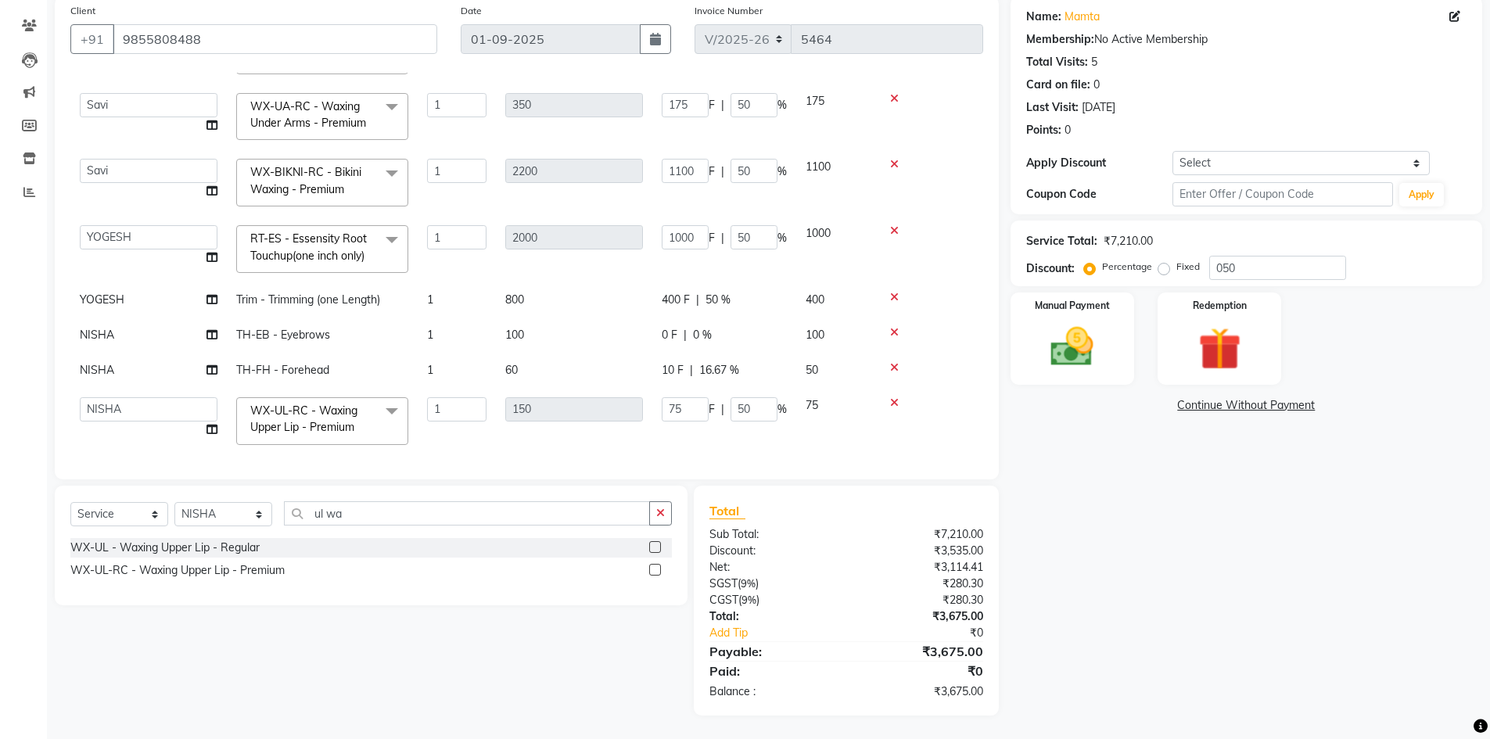
click at [702, 401] on input "75" at bounding box center [685, 409] width 47 height 24
type input "7"
type input "50"
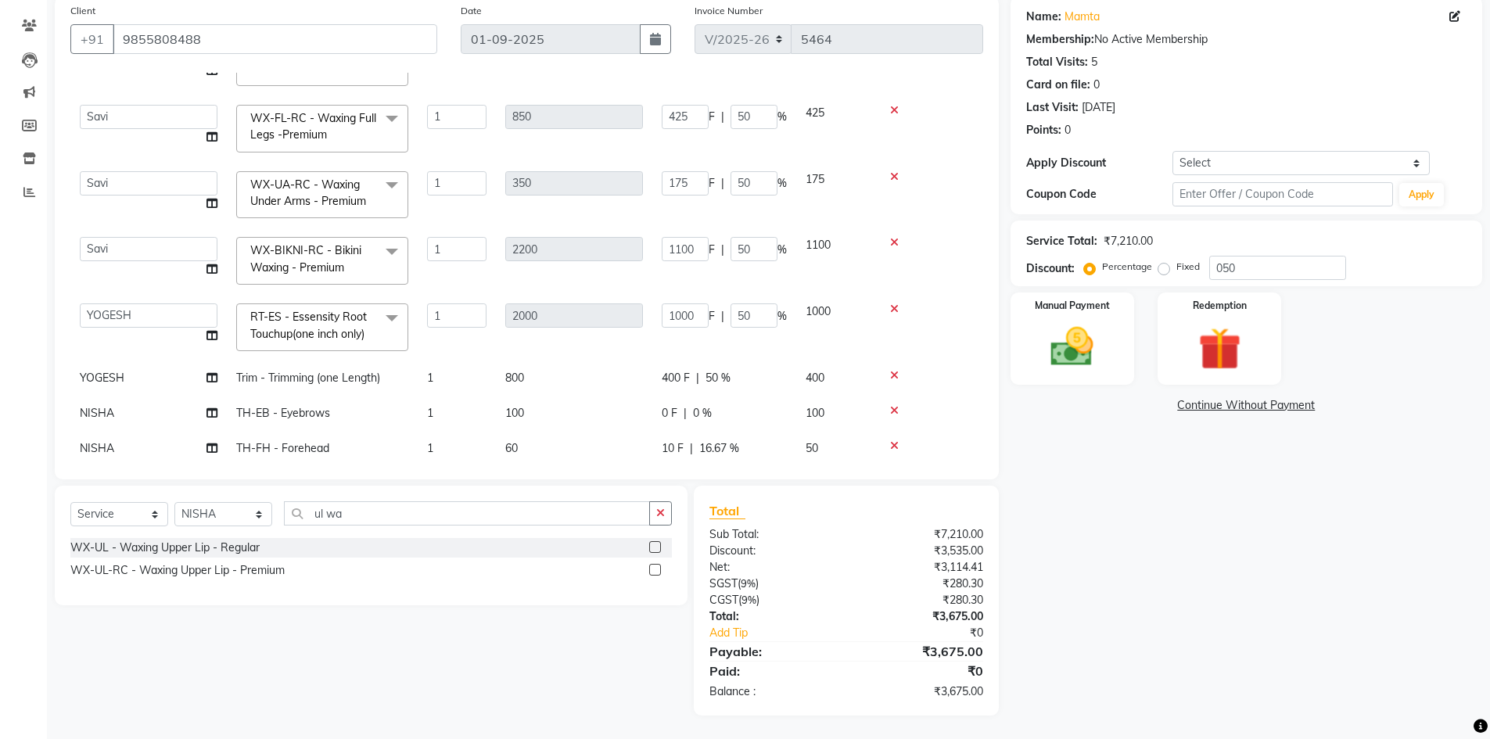
click at [810, 295] on td "1000" at bounding box center [835, 327] width 78 height 66
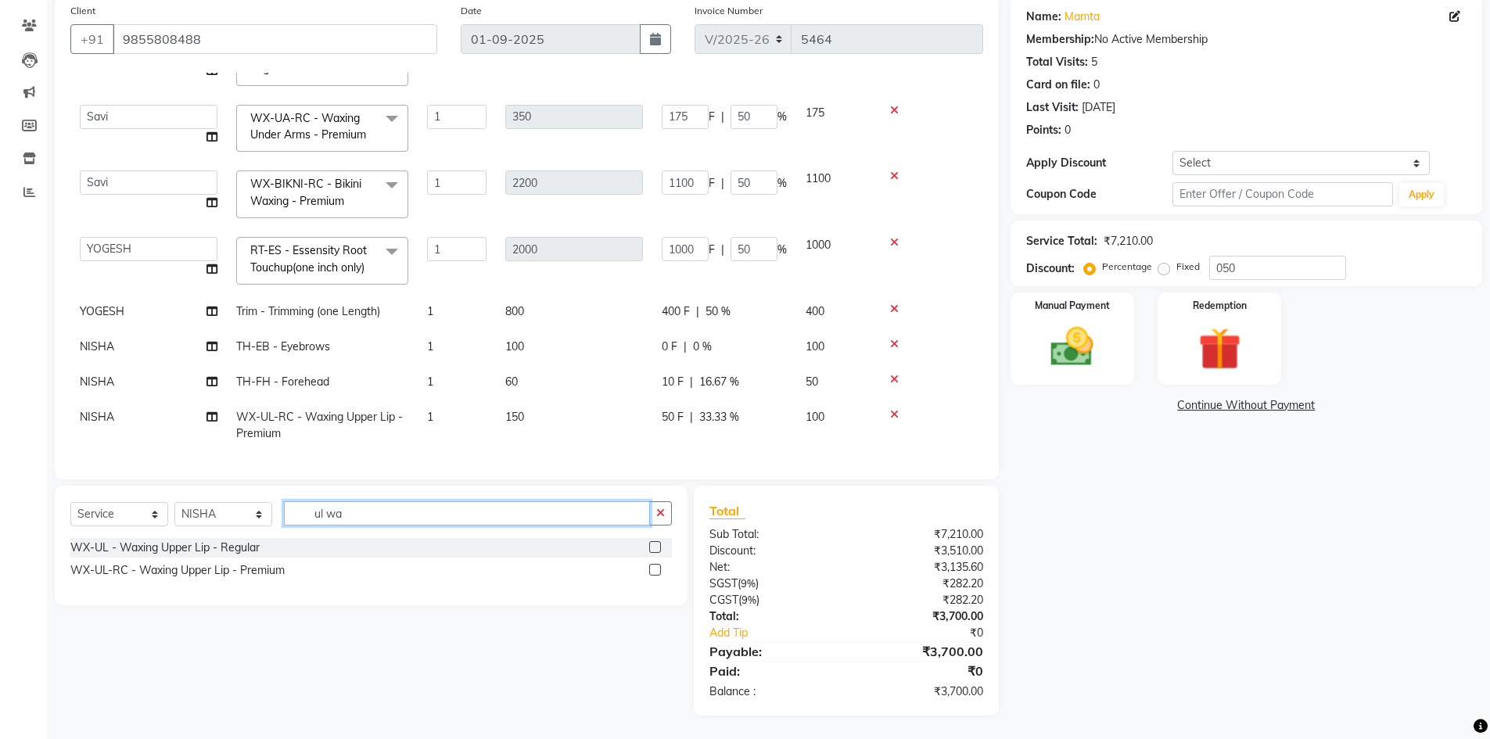
click at [417, 511] on input "ul wa" at bounding box center [467, 513] width 366 height 24
click at [210, 513] on select "Select Stylist ABHISHEK ajay Akash AKHIL AMAN AMAN (NAILS) ANKIT Ankit Pedicuri…" at bounding box center [223, 514] width 98 height 24
select select "66587"
drag, startPoint x: 204, startPoint y: 509, endPoint x: 269, endPoint y: 516, distance: 65.3
click at [204, 509] on select "Select Stylist ABHISHEK ajay Akash AKHIL AMAN AMAN (NAILS) ANKIT Ankit Pedicuri…" at bounding box center [223, 514] width 98 height 24
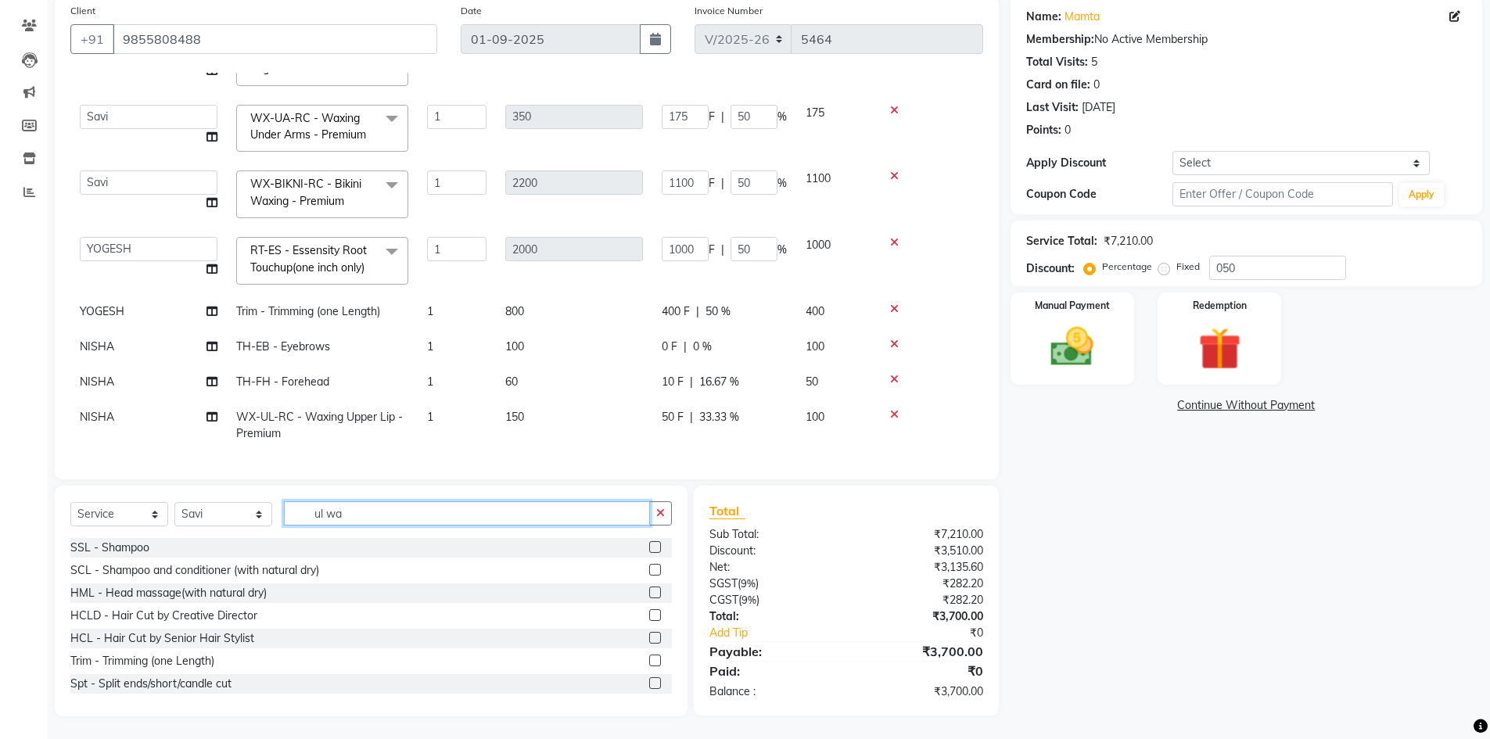
click at [393, 506] on input "ul wa" at bounding box center [467, 513] width 366 height 24
type input "u"
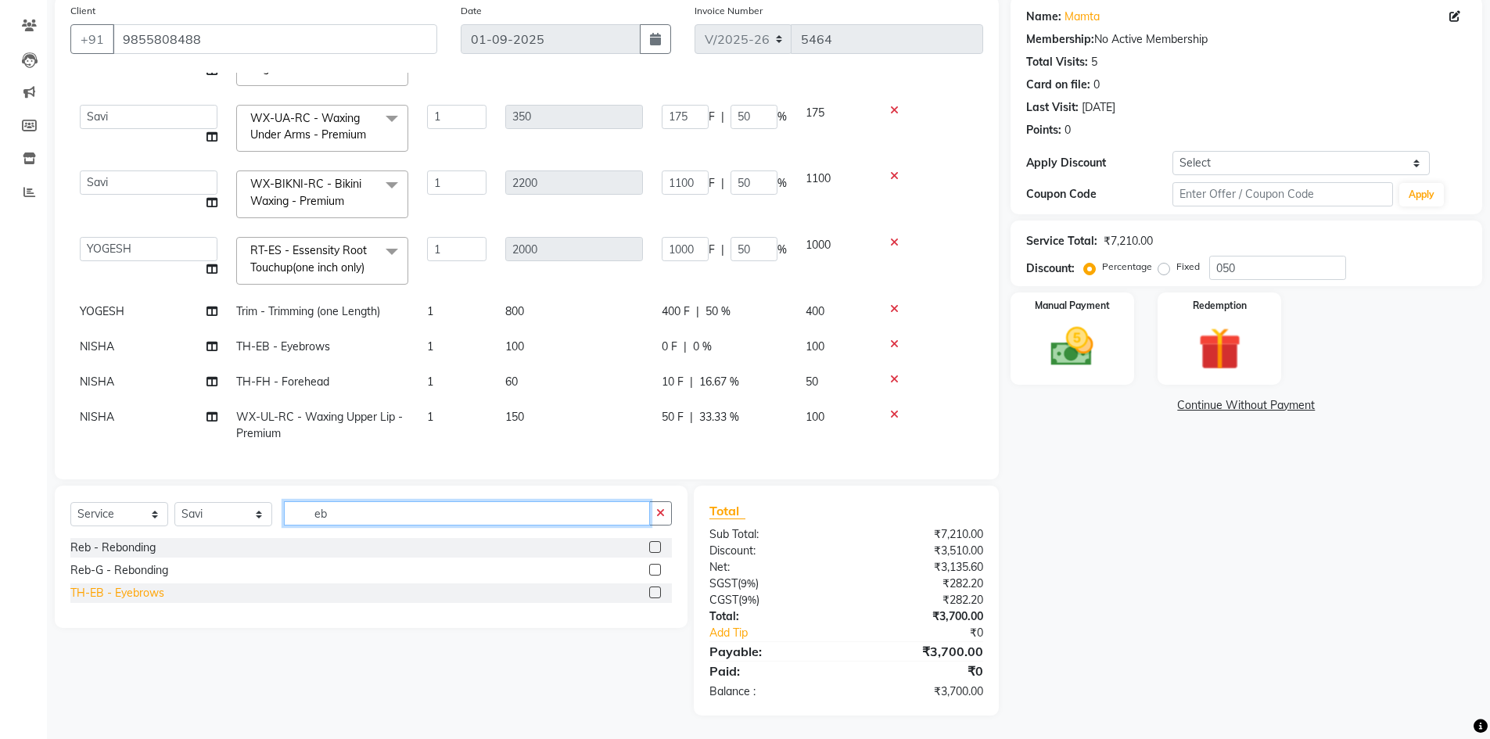
type input "eb"
click at [140, 594] on div "TH-EB - Eyebrows" at bounding box center [117, 593] width 94 height 16
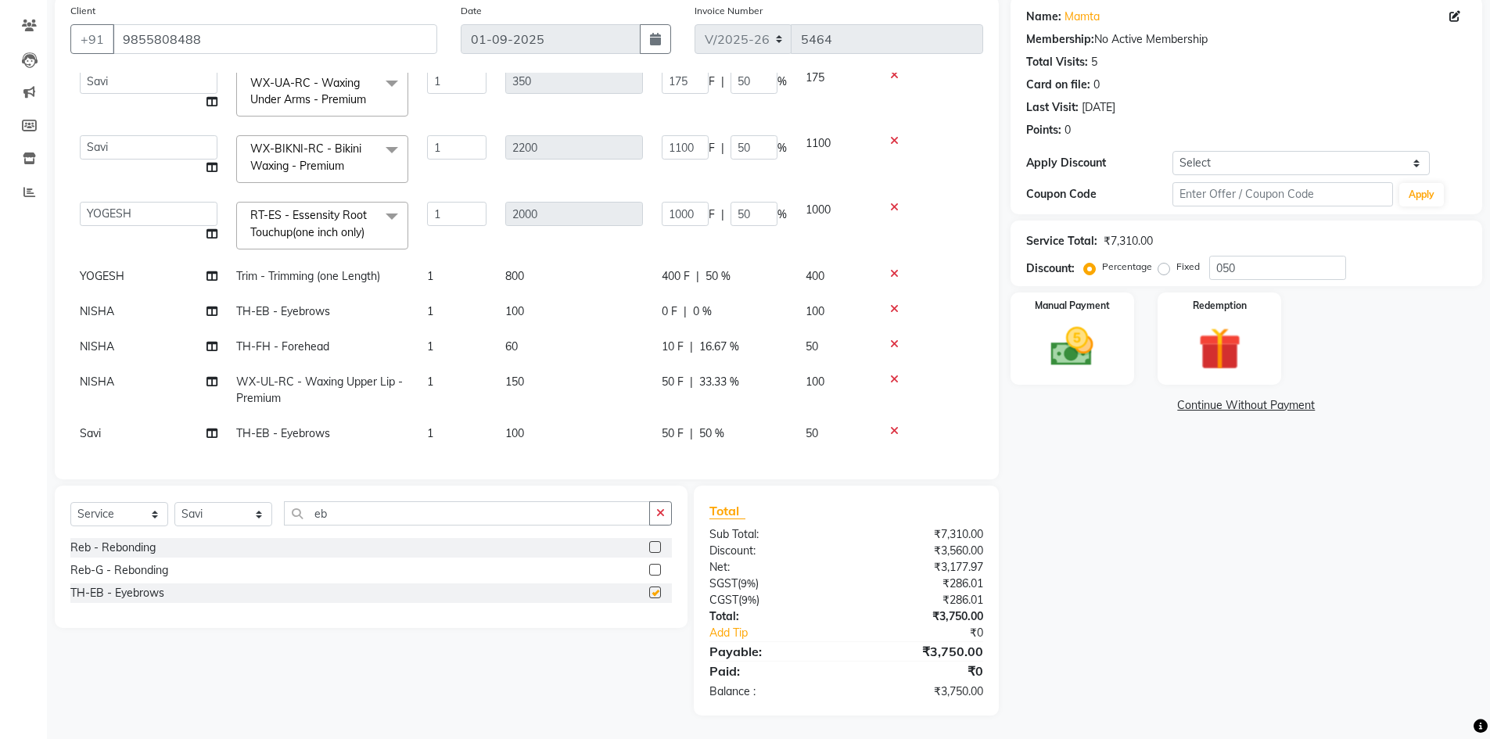
checkbox input "false"
click at [386, 507] on input "eb" at bounding box center [467, 513] width 366 height 24
type input "e"
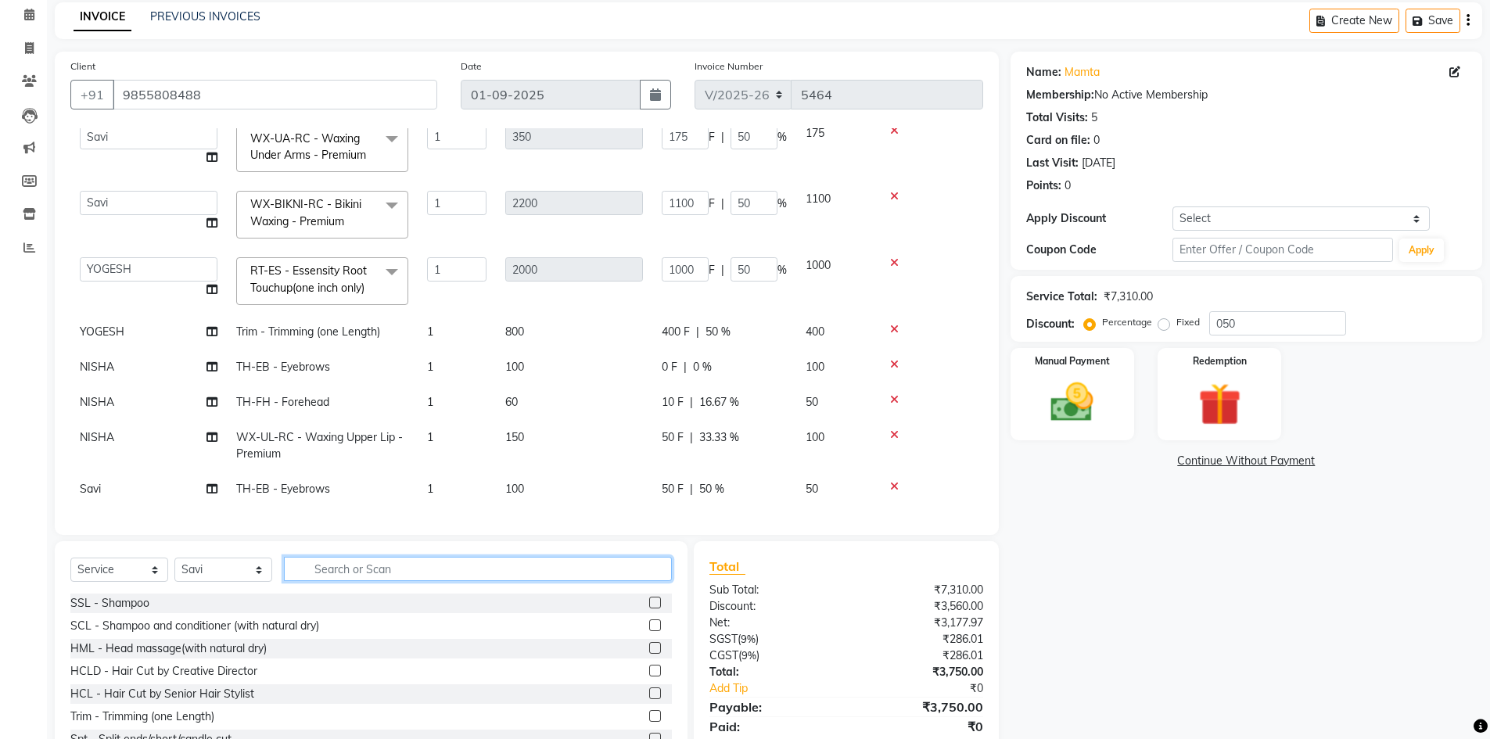
scroll to position [122, 0]
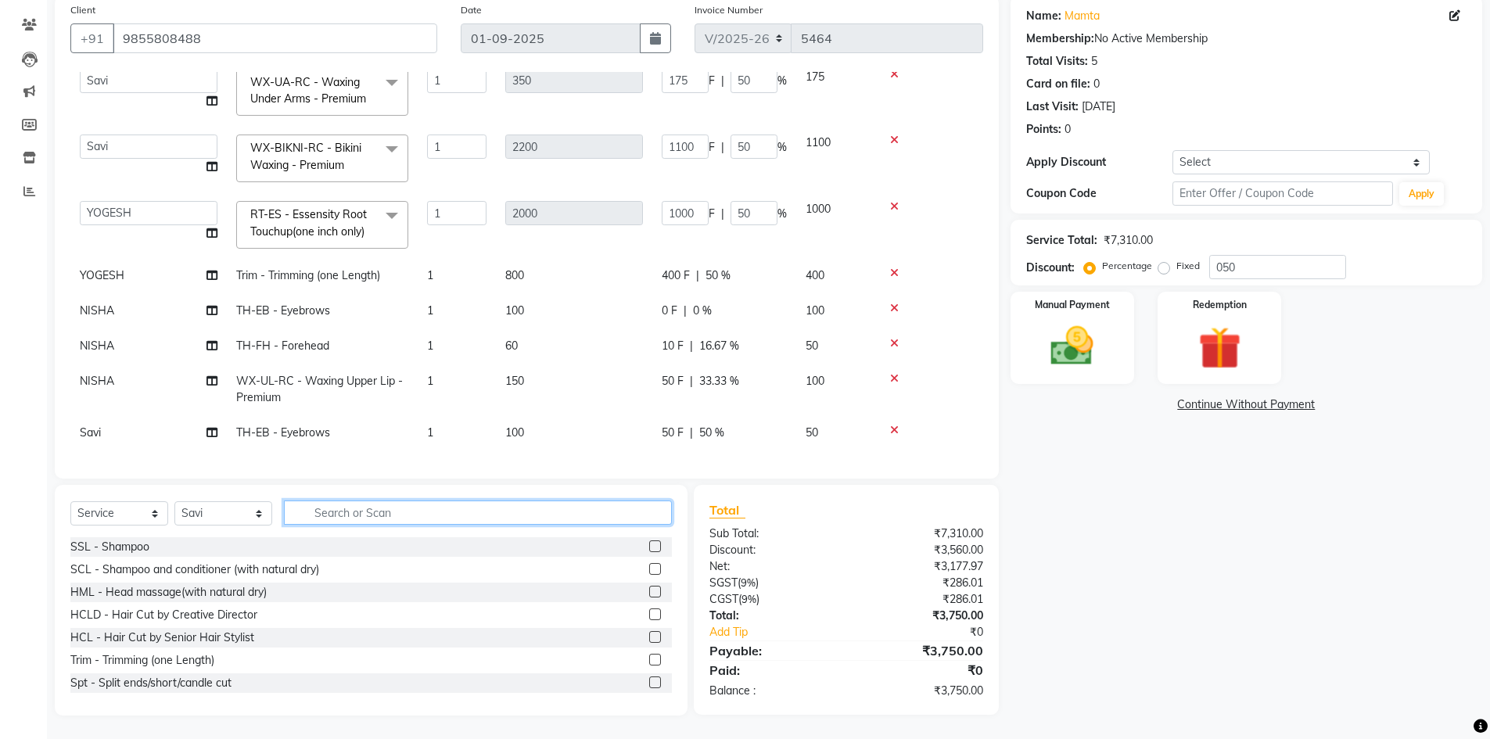
click at [409, 508] on input "text" at bounding box center [478, 512] width 388 height 24
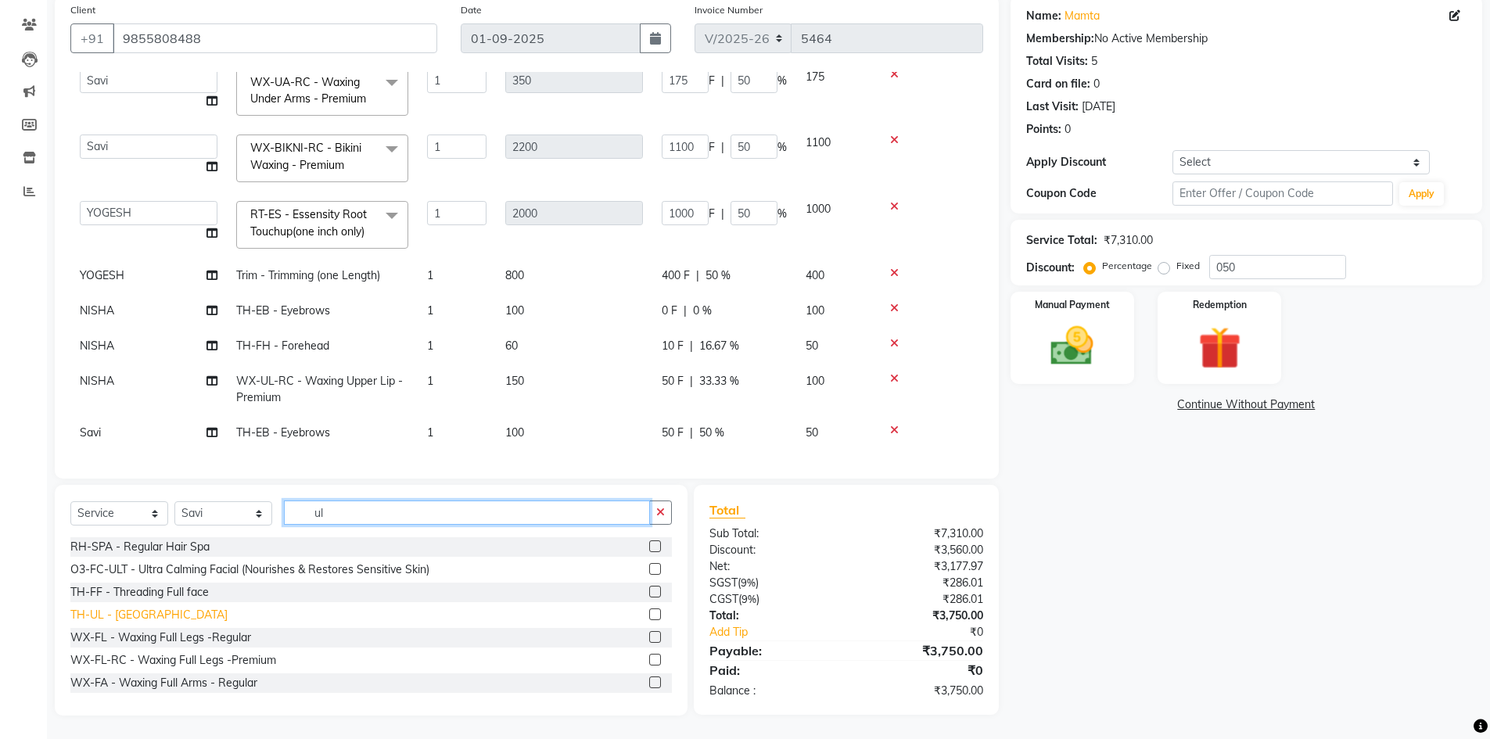
type input "ul"
click at [131, 622] on div "TH-UL - Upper lips" at bounding box center [148, 615] width 157 height 16
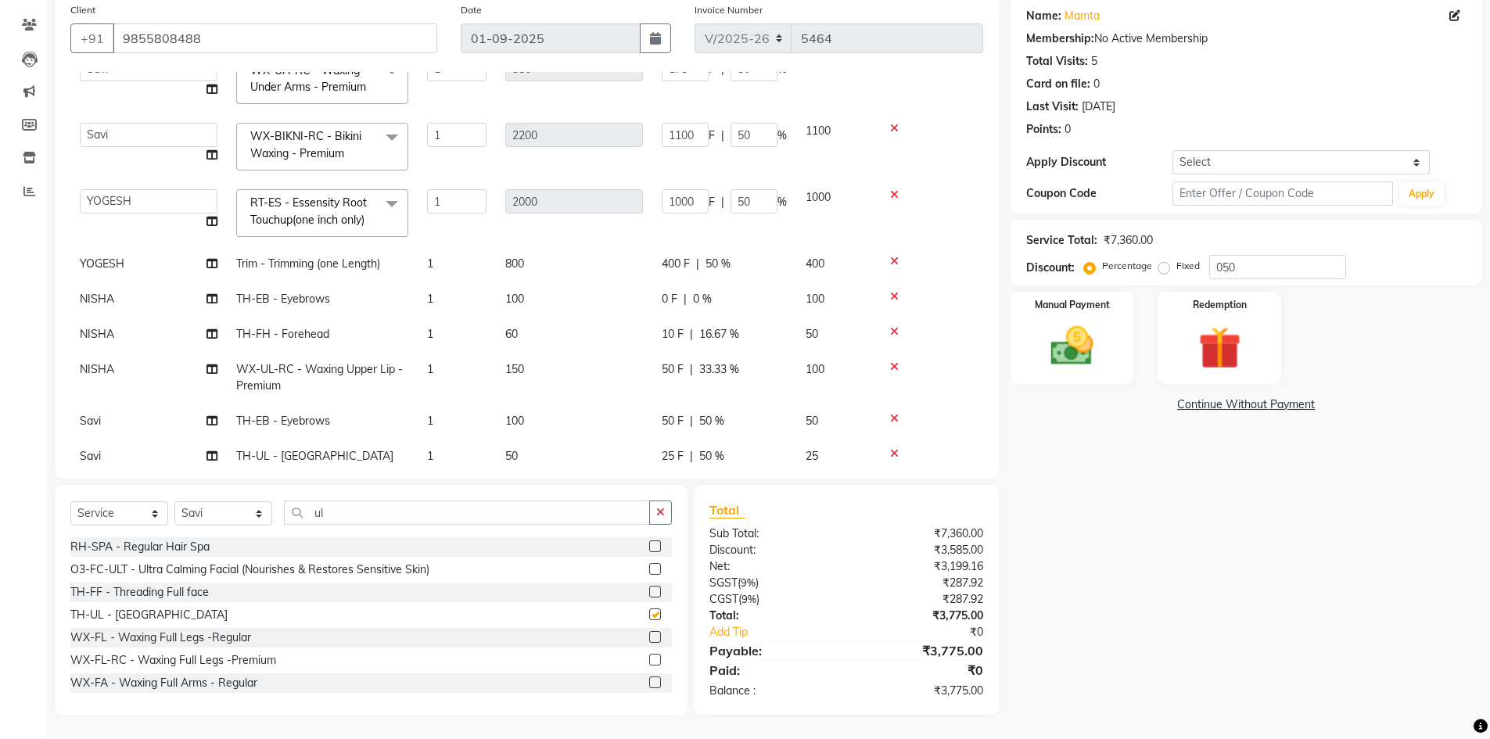
checkbox input "false"
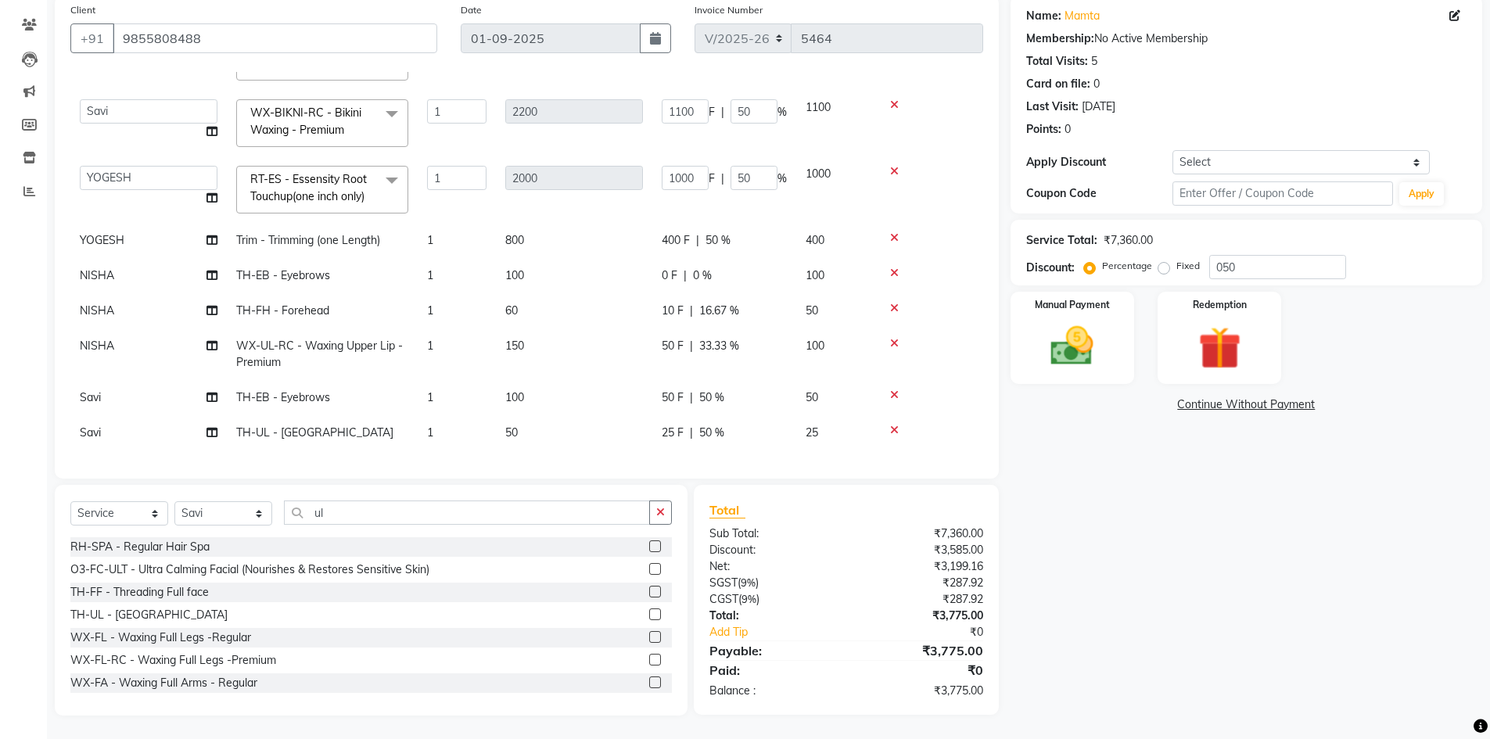
click at [694, 389] on div "50 F | 50 %" at bounding box center [724, 397] width 125 height 16
select select "66587"
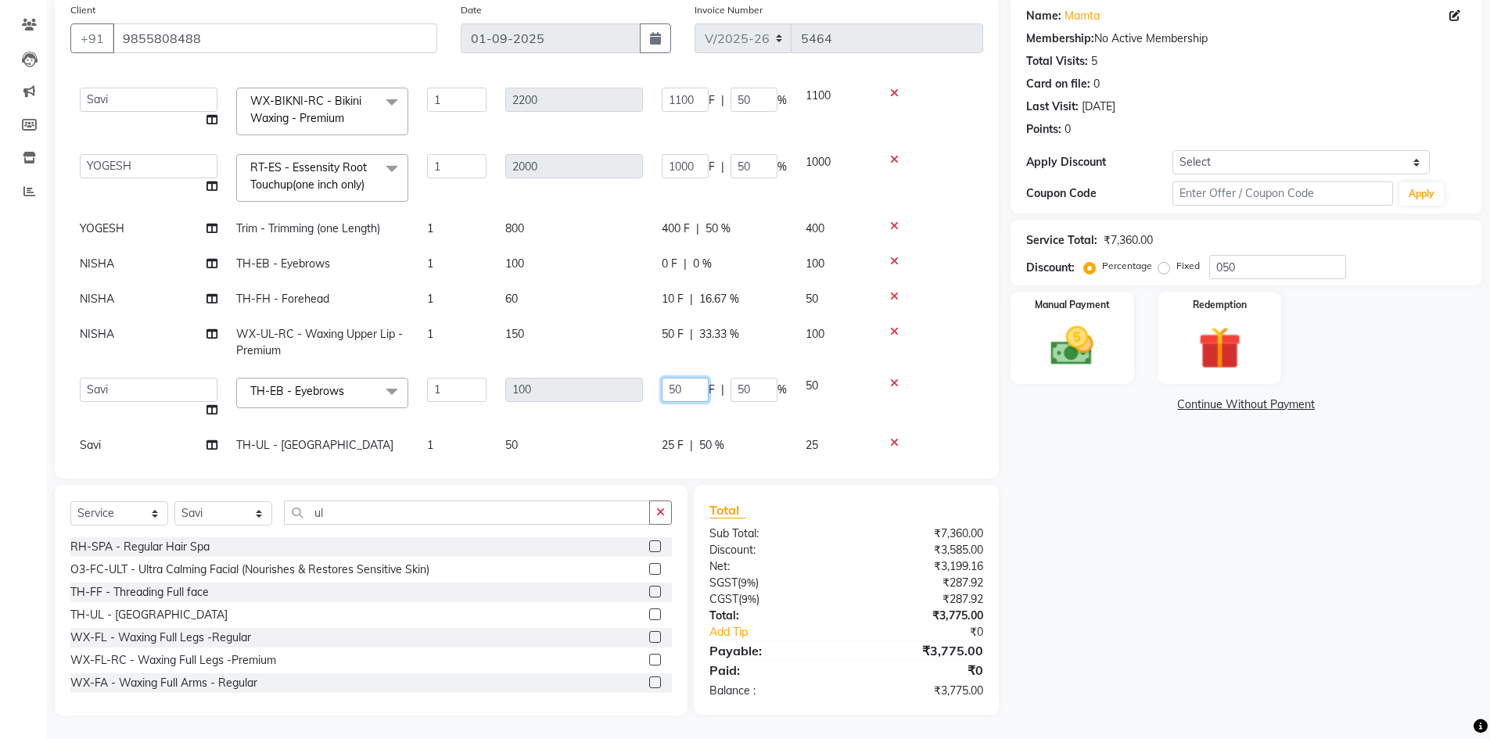
click at [698, 380] on input "50" at bounding box center [685, 390] width 47 height 24
type input "5"
type input "0"
click at [769, 282] on td "10 F | 16.67 %" at bounding box center [724, 299] width 144 height 35
select select "60807"
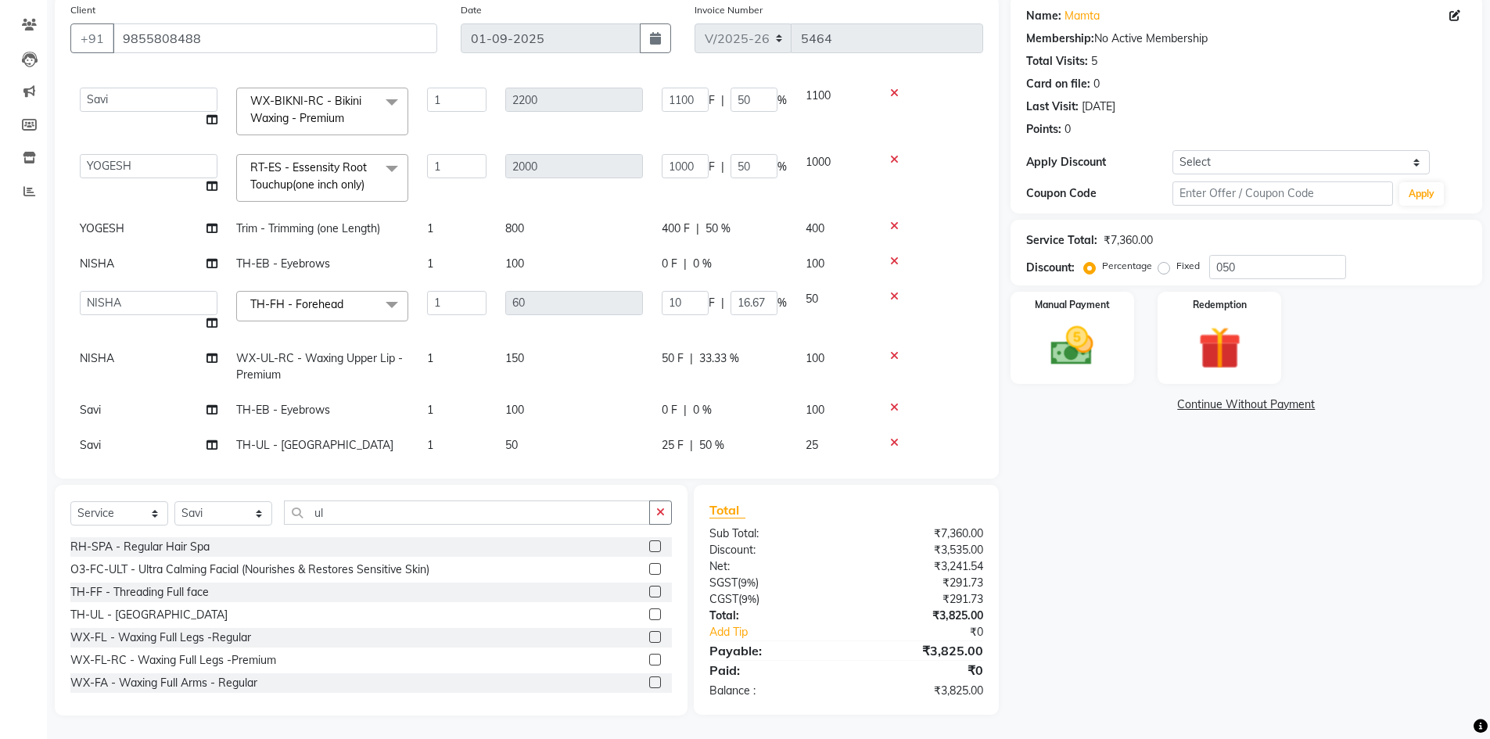
click at [669, 438] on td "25 F | 50 %" at bounding box center [724, 445] width 144 height 35
select select "66587"
click at [700, 437] on input "25" at bounding box center [685, 449] width 47 height 24
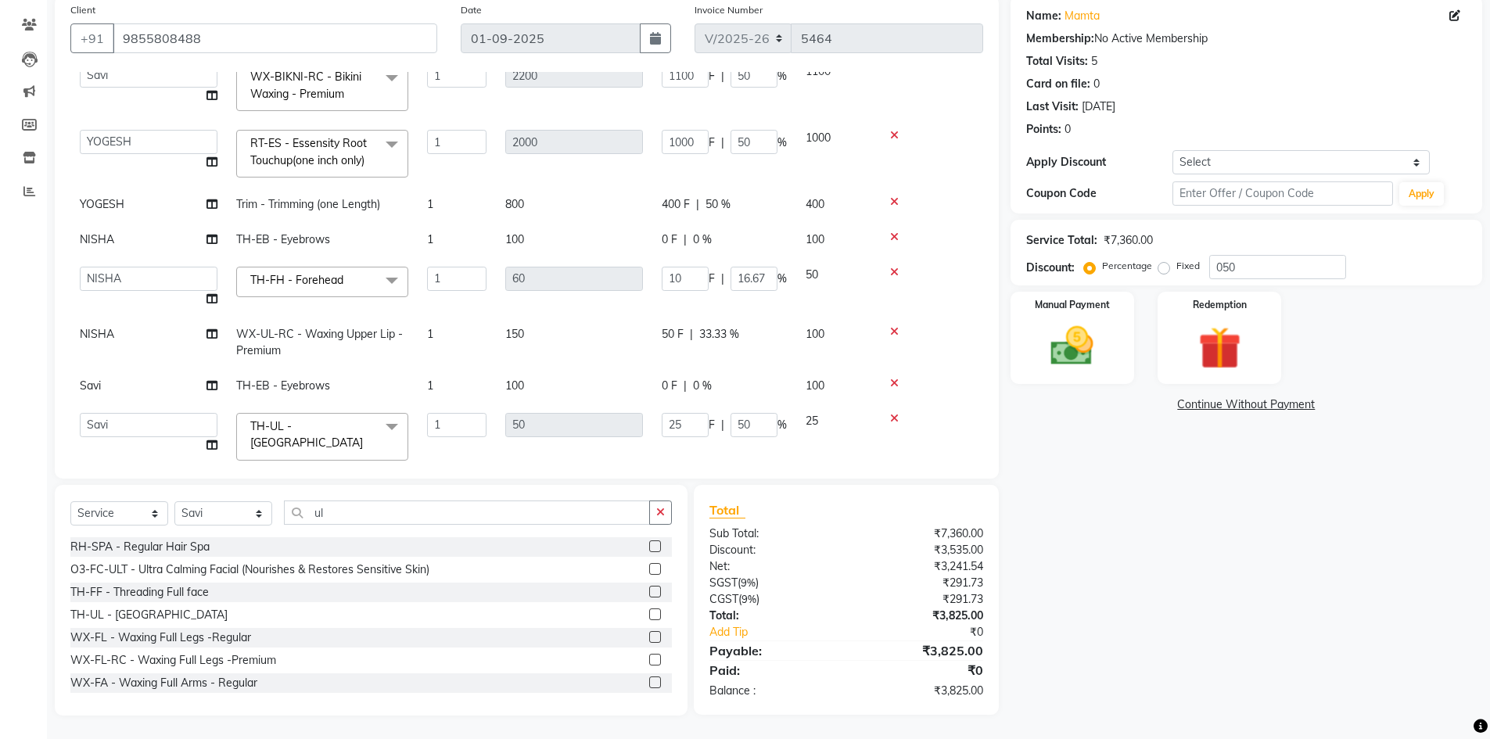
type input "2"
type input "0"
click at [778, 326] on div "50 F | 33.33 %" at bounding box center [724, 334] width 125 height 16
select select "60807"
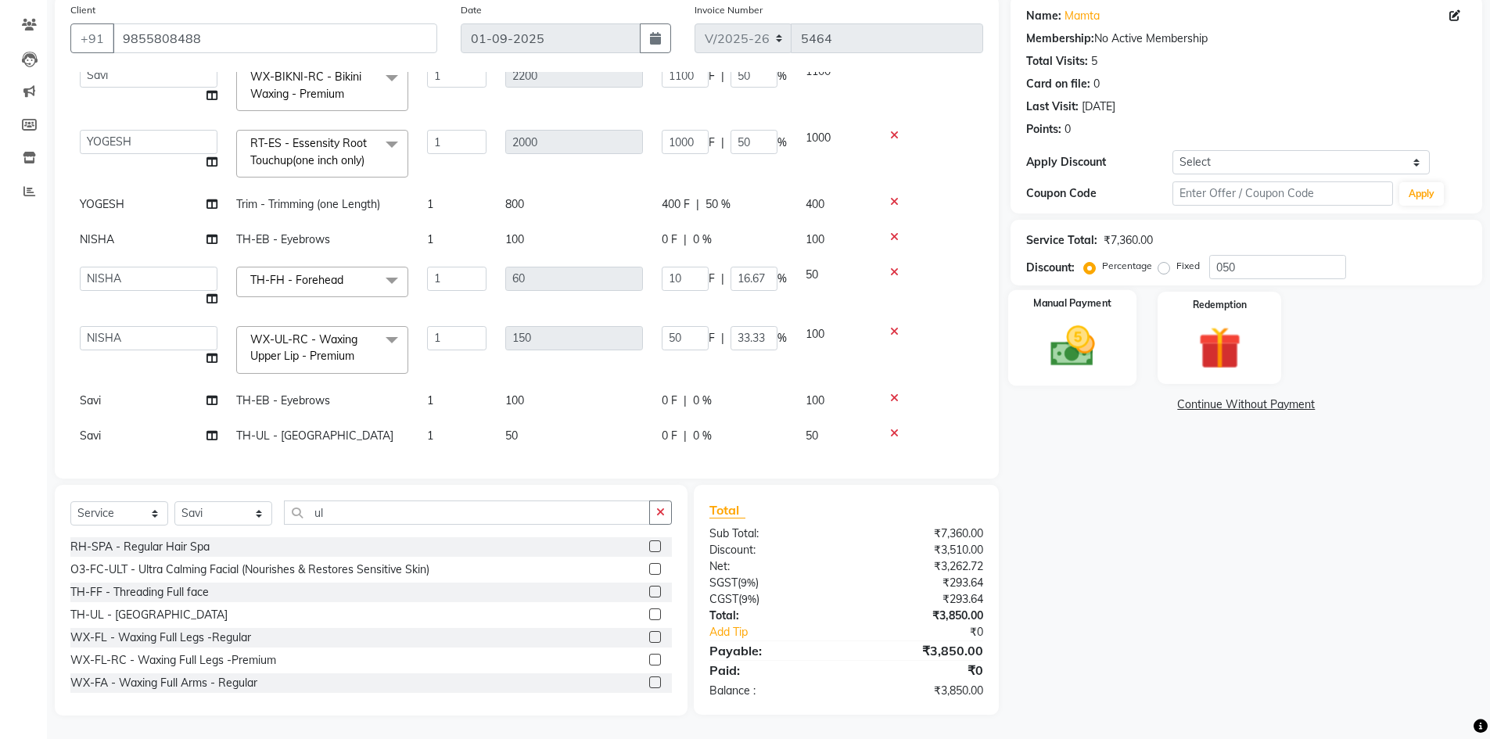
scroll to position [296, 0]
click at [1096, 373] on div "Manual Payment" at bounding box center [1071, 338] width 129 height 96
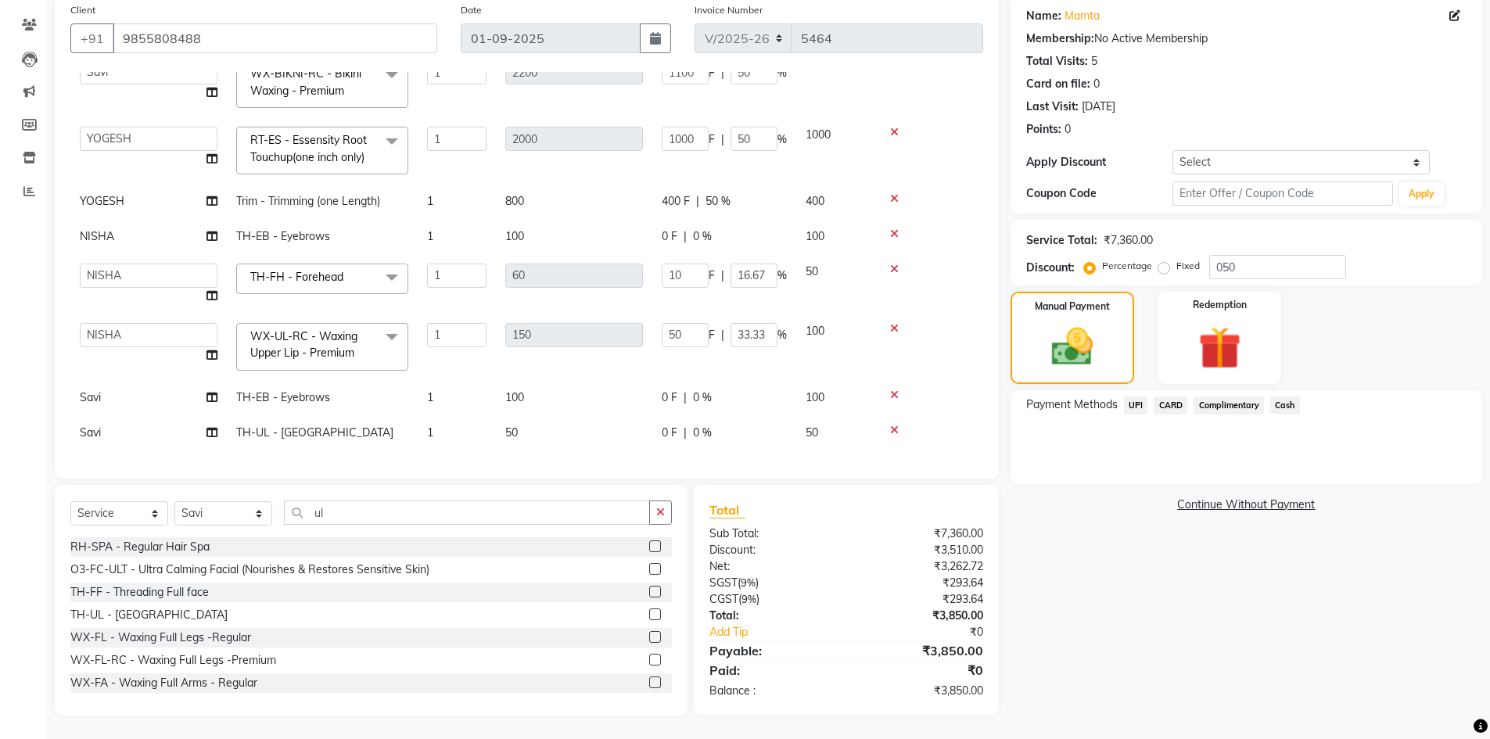
click at [1288, 406] on span "Cash" at bounding box center [1285, 405] width 30 height 18
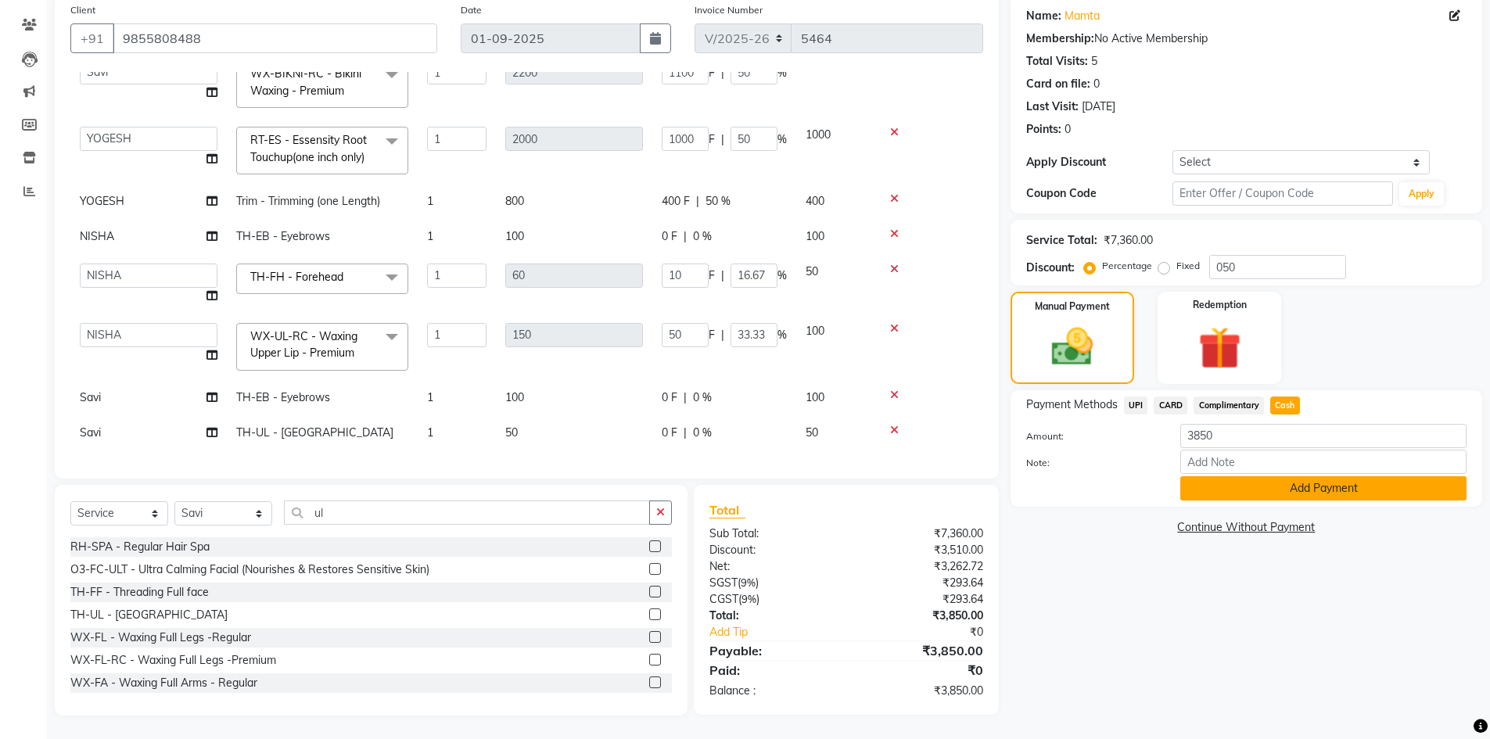
click at [1250, 489] on button "Add Payment" at bounding box center [1323, 488] width 286 height 24
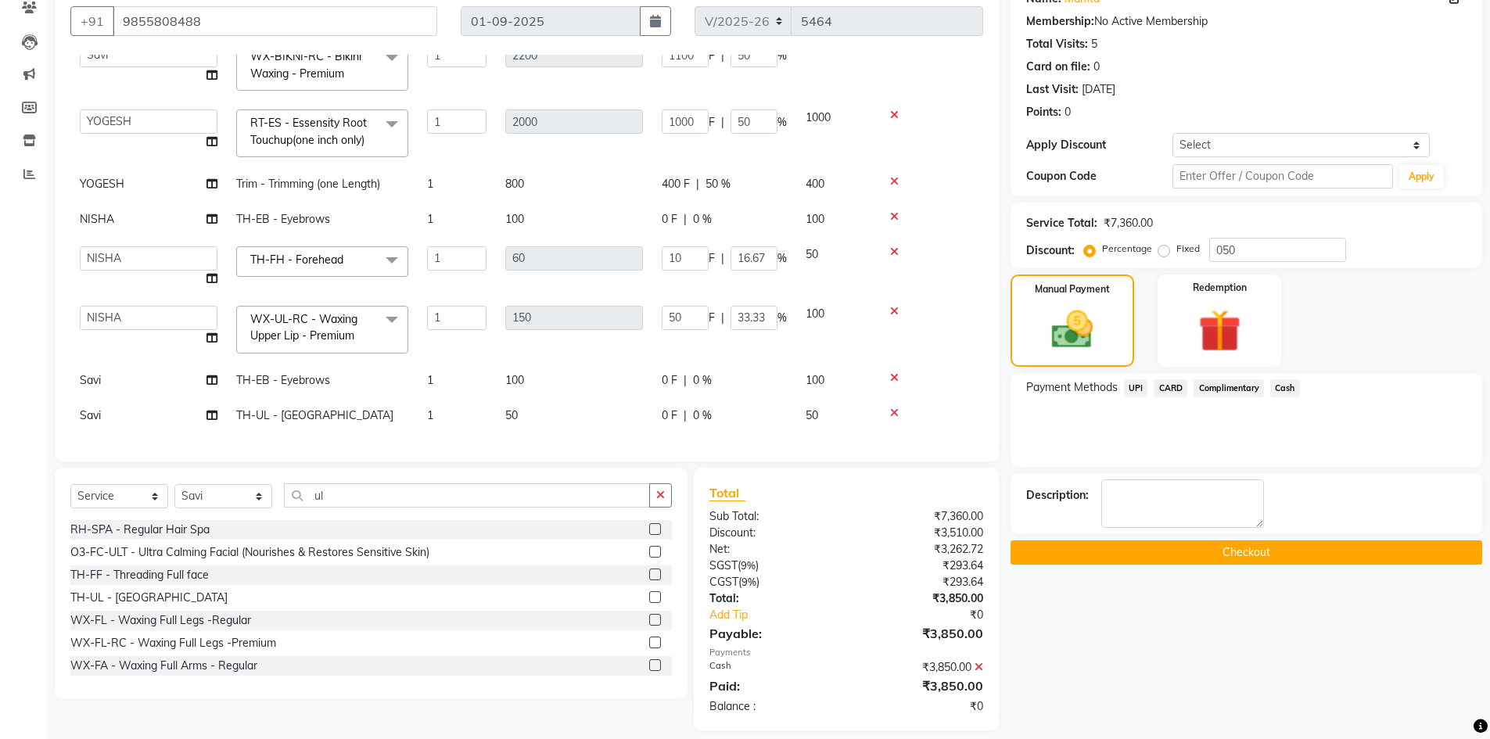
scroll to position [154, 0]
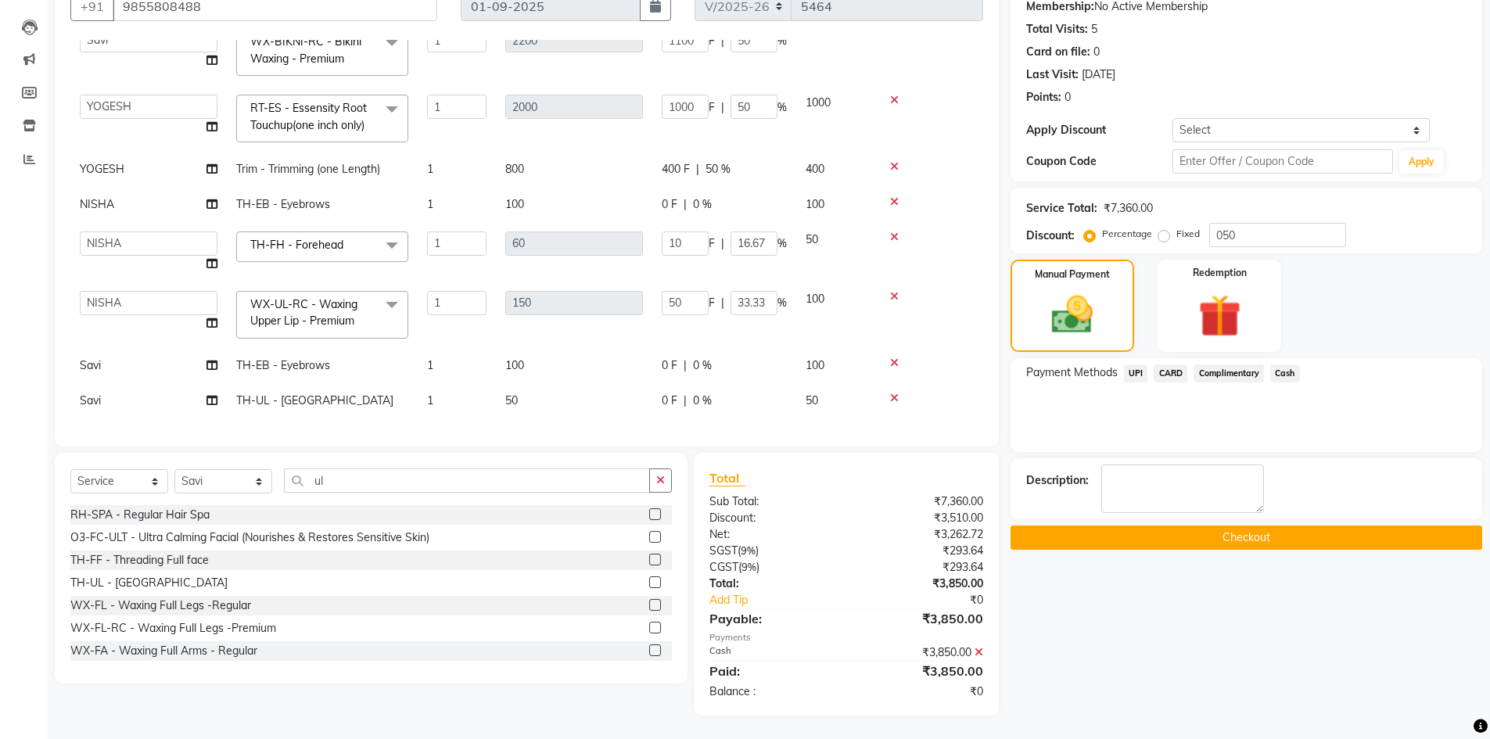
click at [1167, 540] on button "Checkout" at bounding box center [1246, 538] width 472 height 24
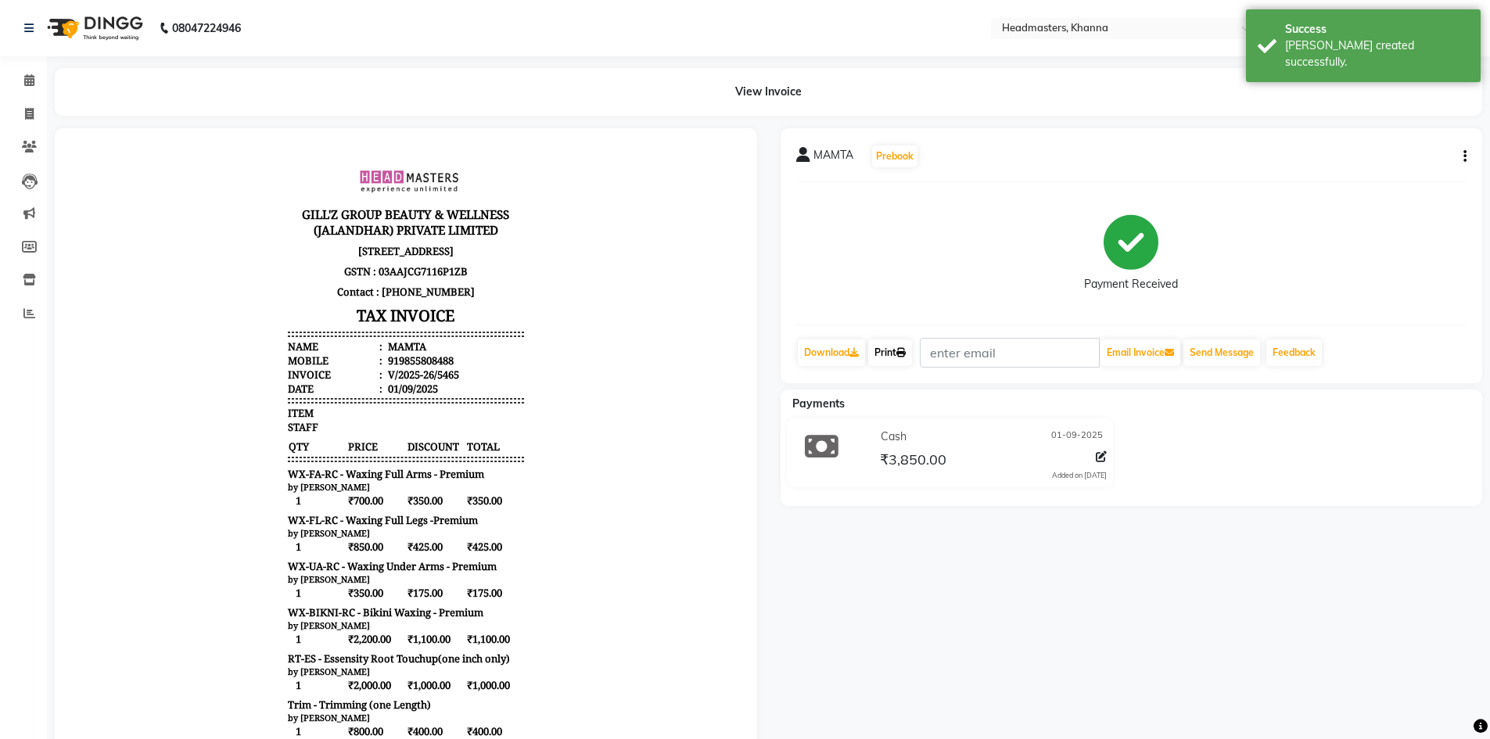
click at [899, 346] on link "Print" at bounding box center [890, 352] width 44 height 27
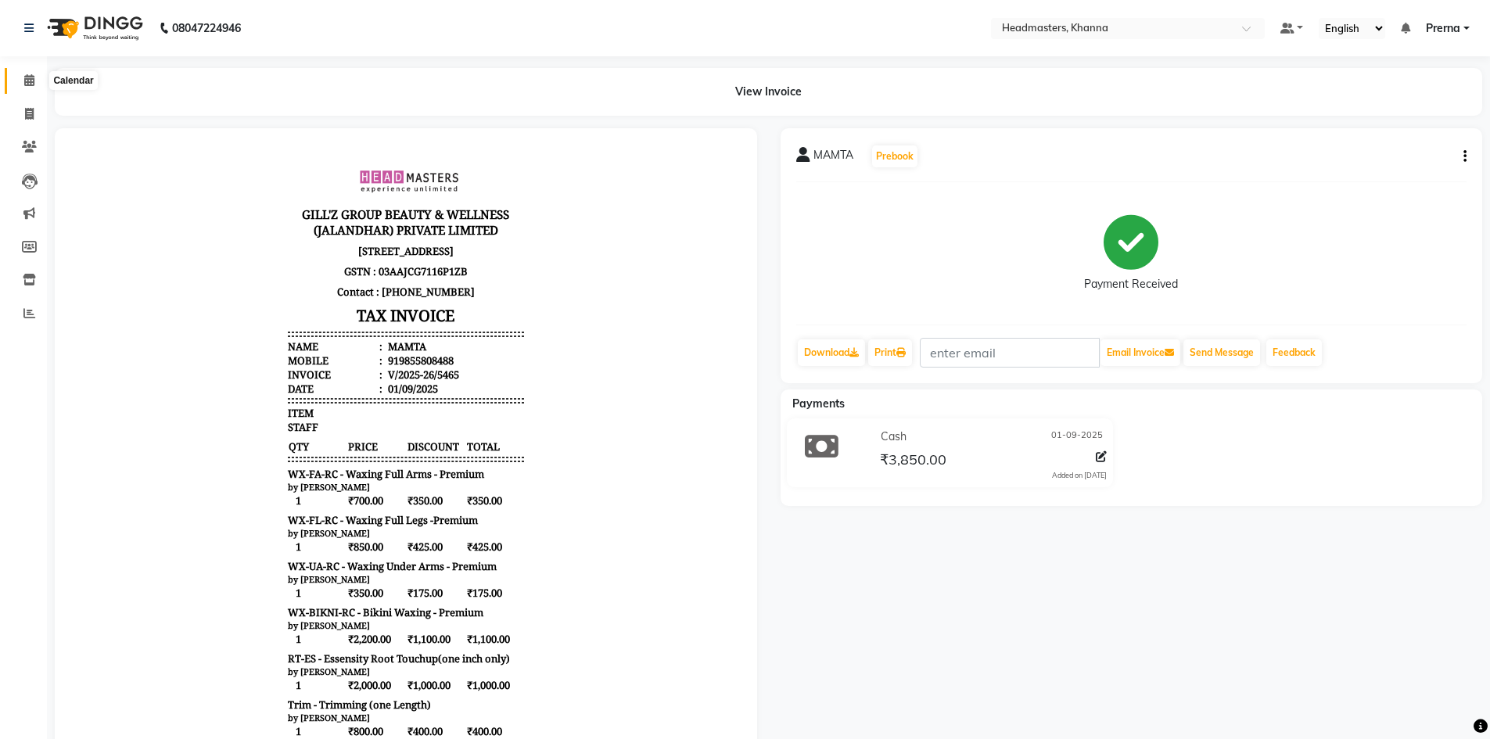
click at [18, 79] on span at bounding box center [29, 81] width 27 height 18
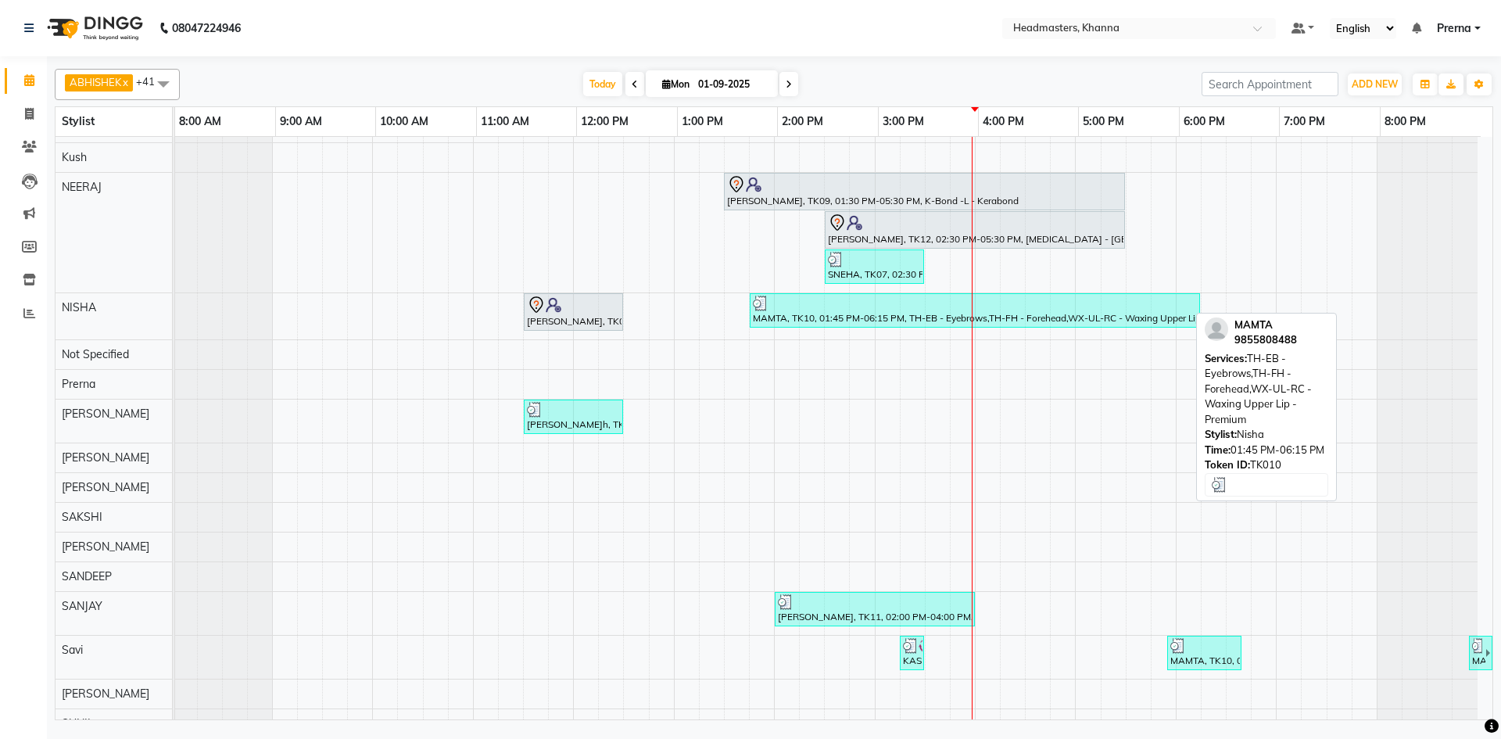
scroll to position [782, 0]
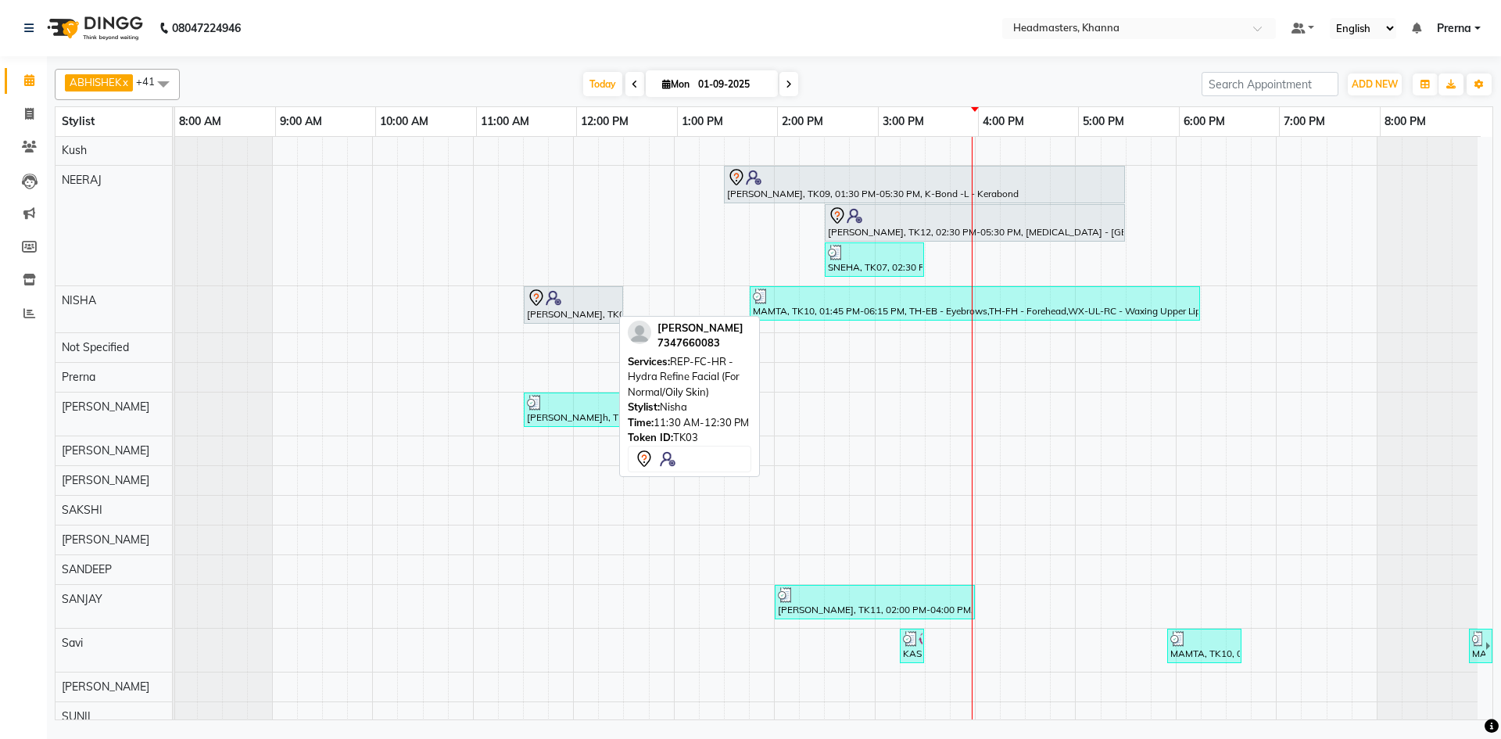
click at [565, 304] on div at bounding box center [573, 298] width 93 height 19
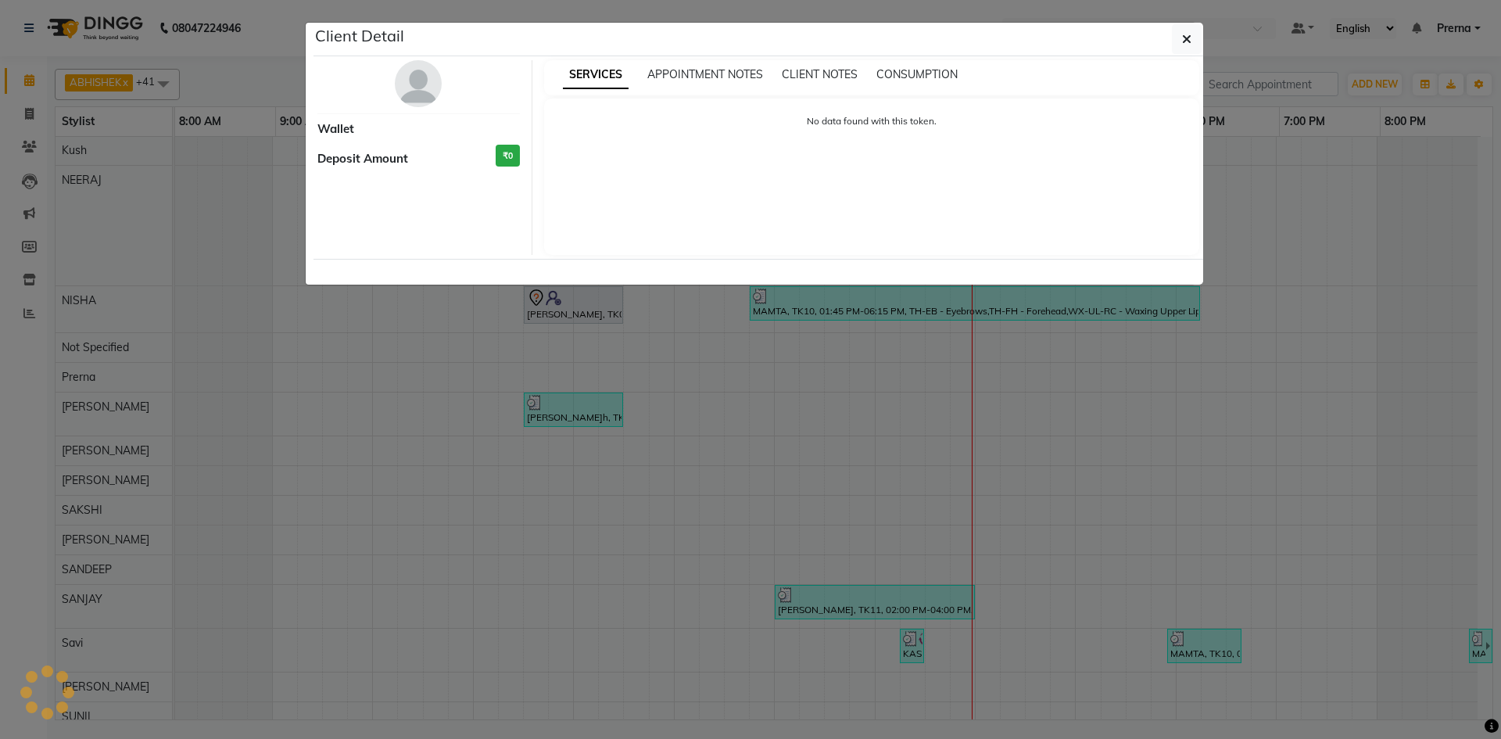
select select "7"
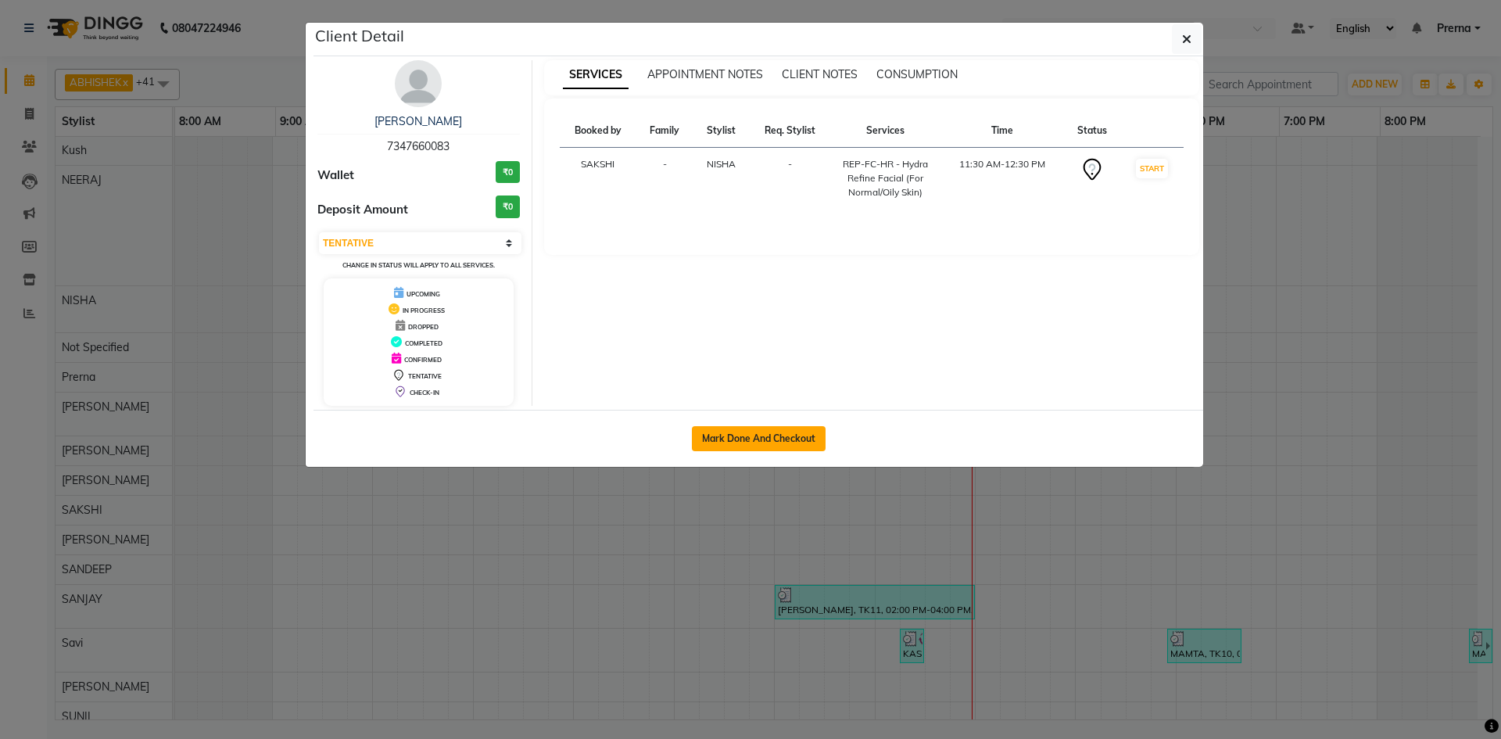
click at [813, 436] on button "Mark Done And Checkout" at bounding box center [759, 438] width 134 height 25
select select "service"
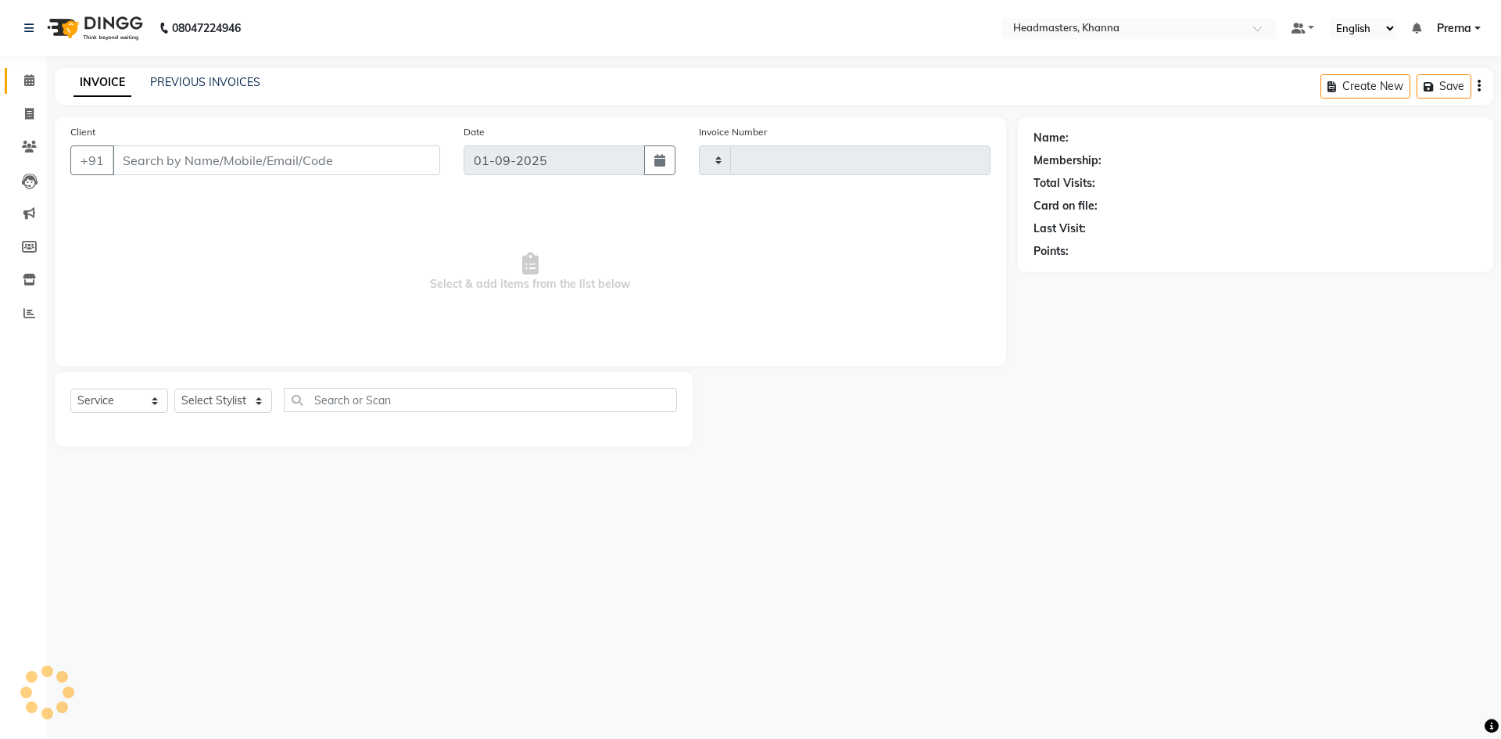
type input "5466"
select select "7138"
click at [30, 80] on icon at bounding box center [29, 80] width 10 height 12
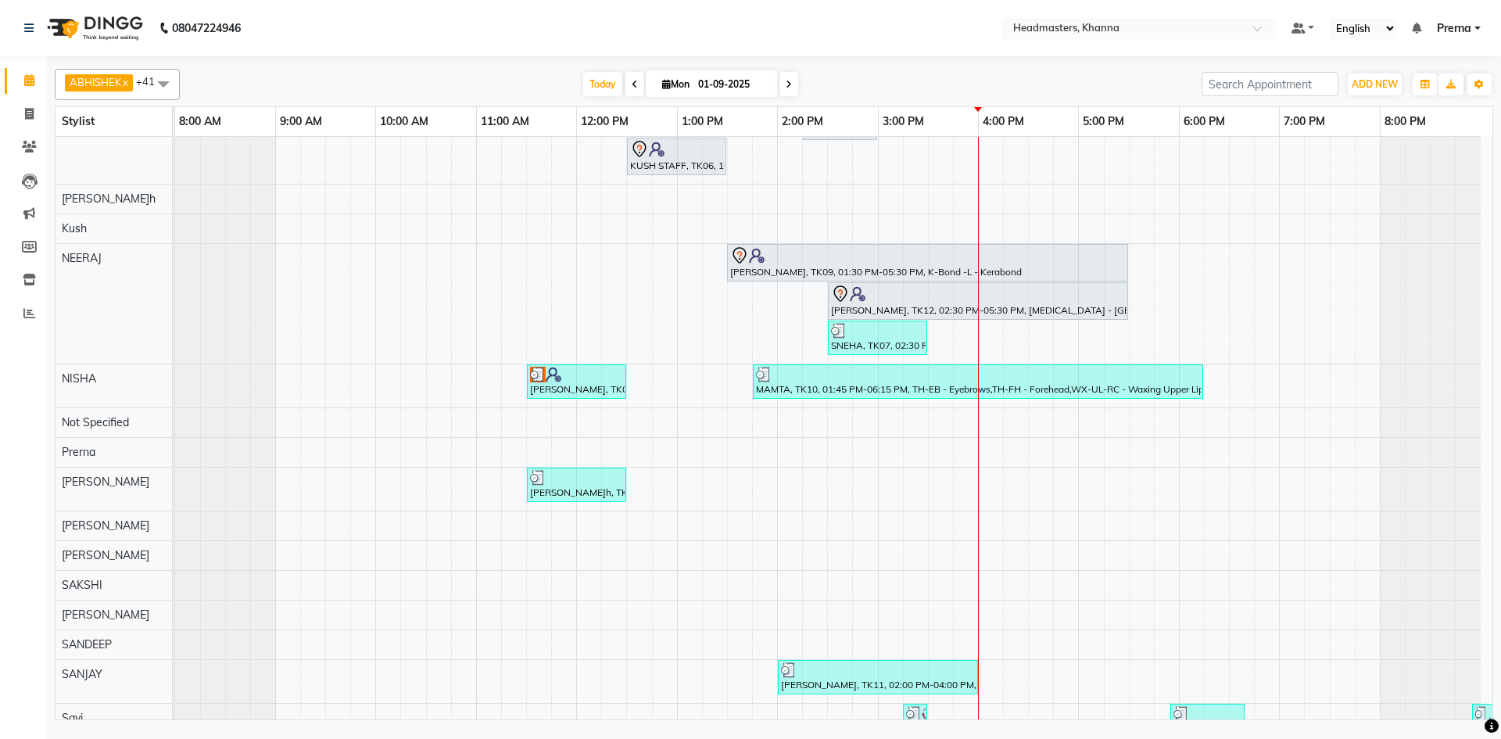
scroll to position [533, 0]
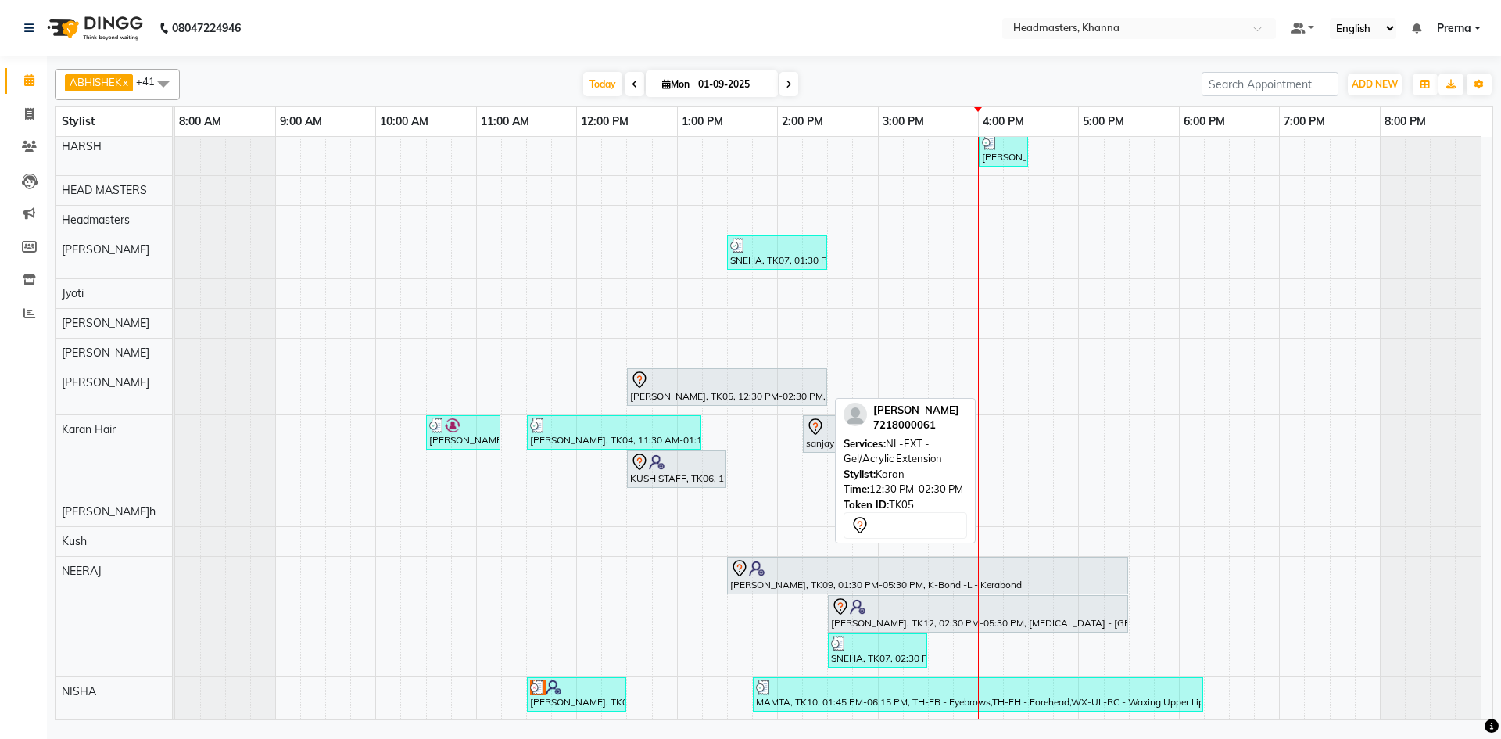
click at [713, 385] on div at bounding box center [727, 380] width 194 height 19
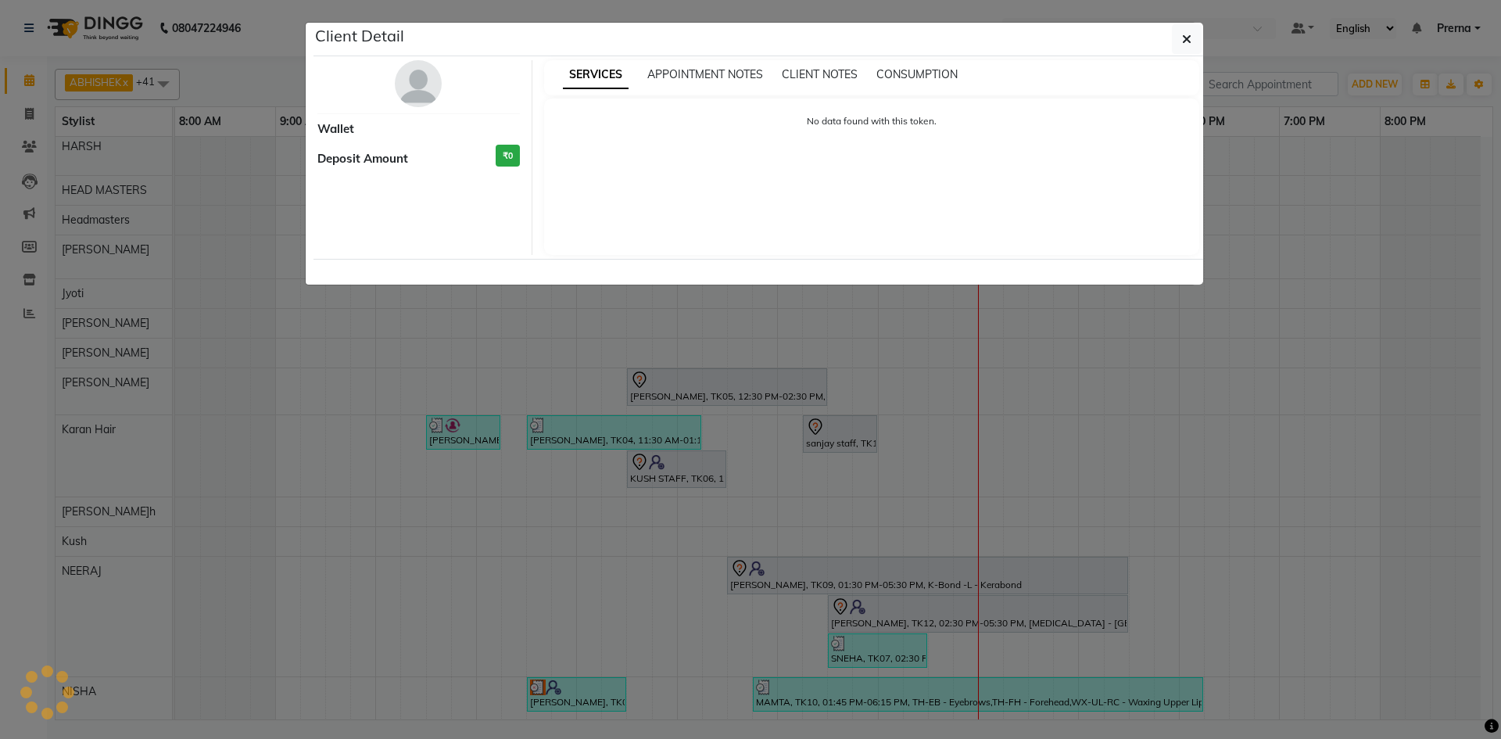
select select "7"
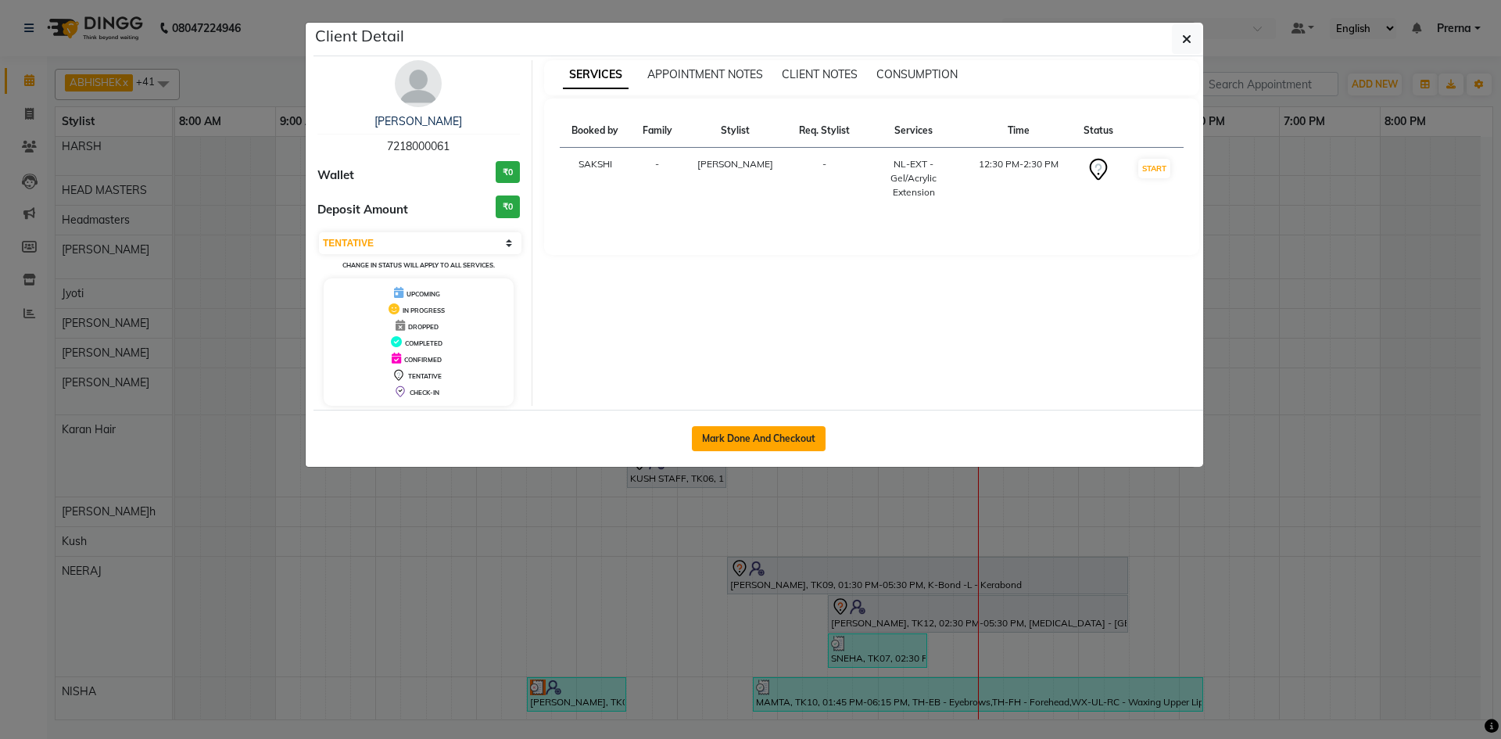
click at [737, 426] on button "Mark Done And Checkout" at bounding box center [759, 438] width 134 height 25
select select "service"
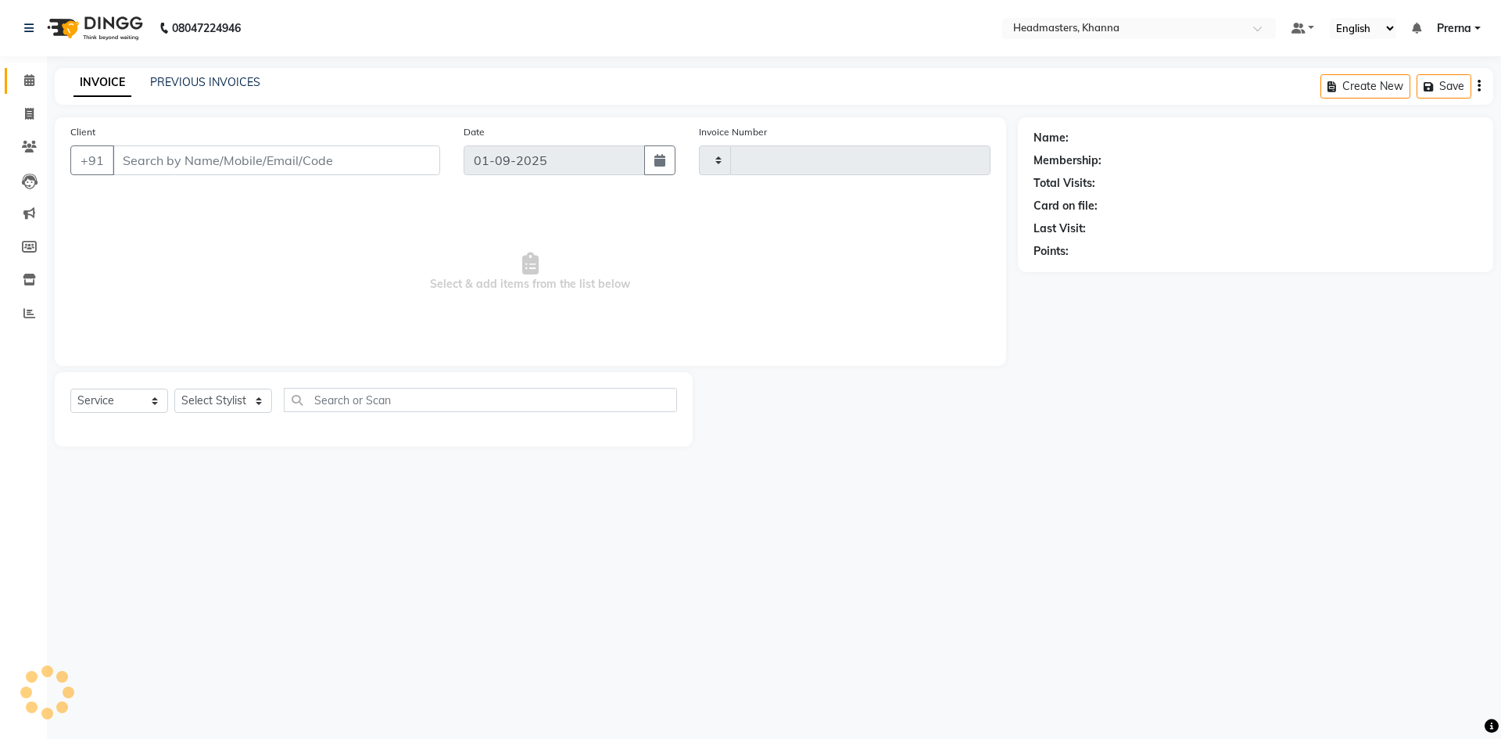
type input "5466"
select select "7138"
type input "7218000061"
select select "60838"
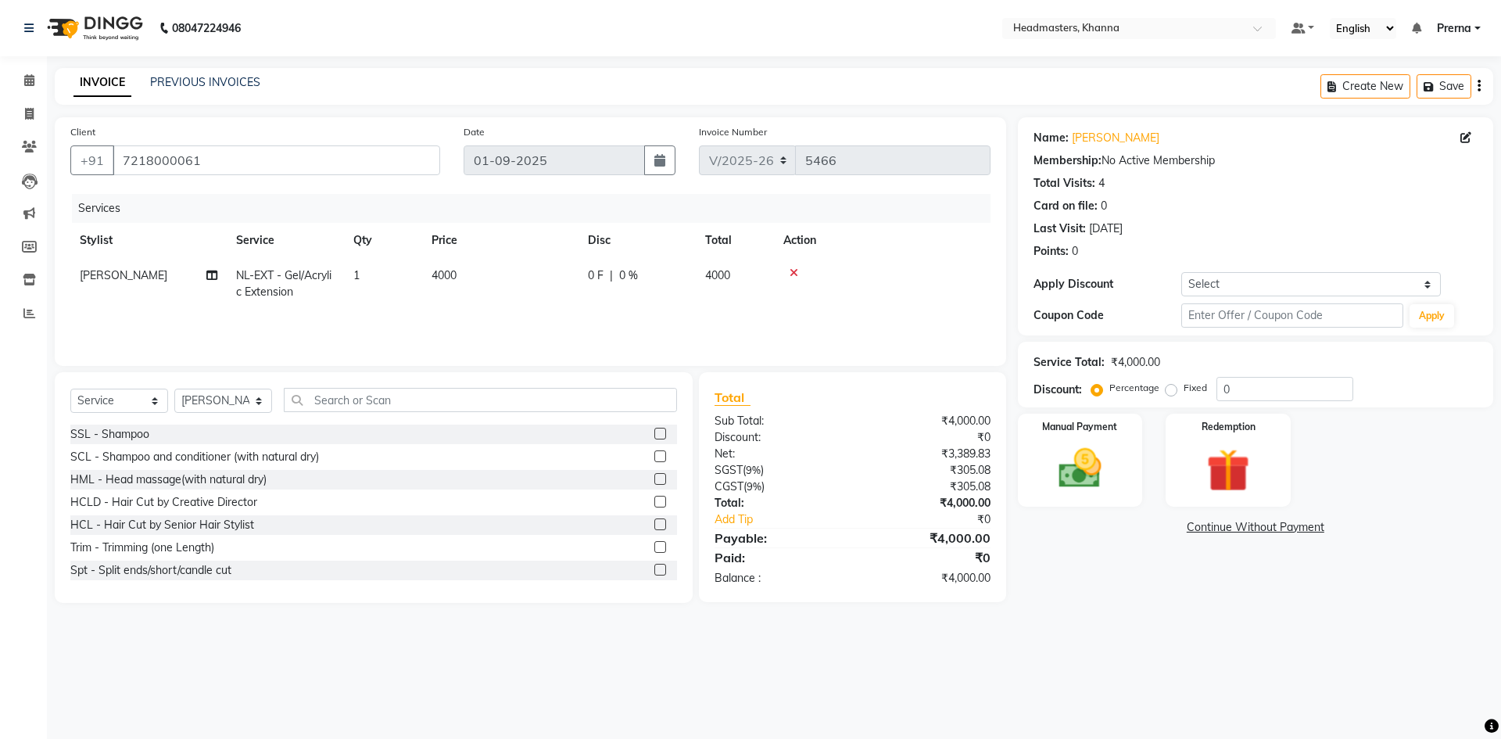
click at [412, 294] on td "1" at bounding box center [383, 284] width 78 height 52
select select "60838"
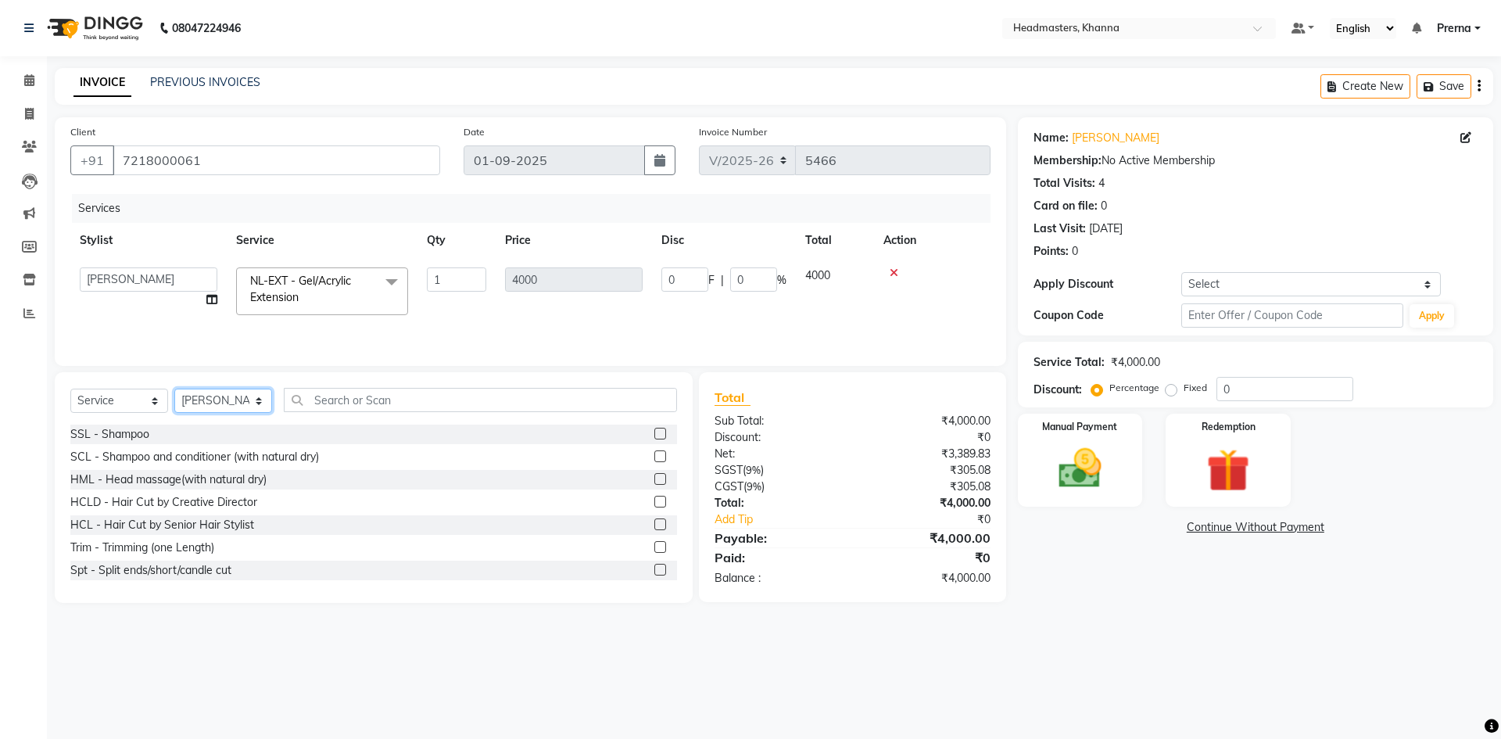
click at [237, 409] on select "Select Stylist ABHISHEK ajay Akash AKHIL AMAN AMAN (NAILS) ANKIT Ankit Pedicuri…" at bounding box center [223, 401] width 98 height 24
select select "66587"
click at [237, 409] on select "Select Stylist ABHISHEK ajay Akash AKHIL AMAN AMAN (NAILS) ANKIT Ankit Pedicuri…" at bounding box center [223, 401] width 98 height 24
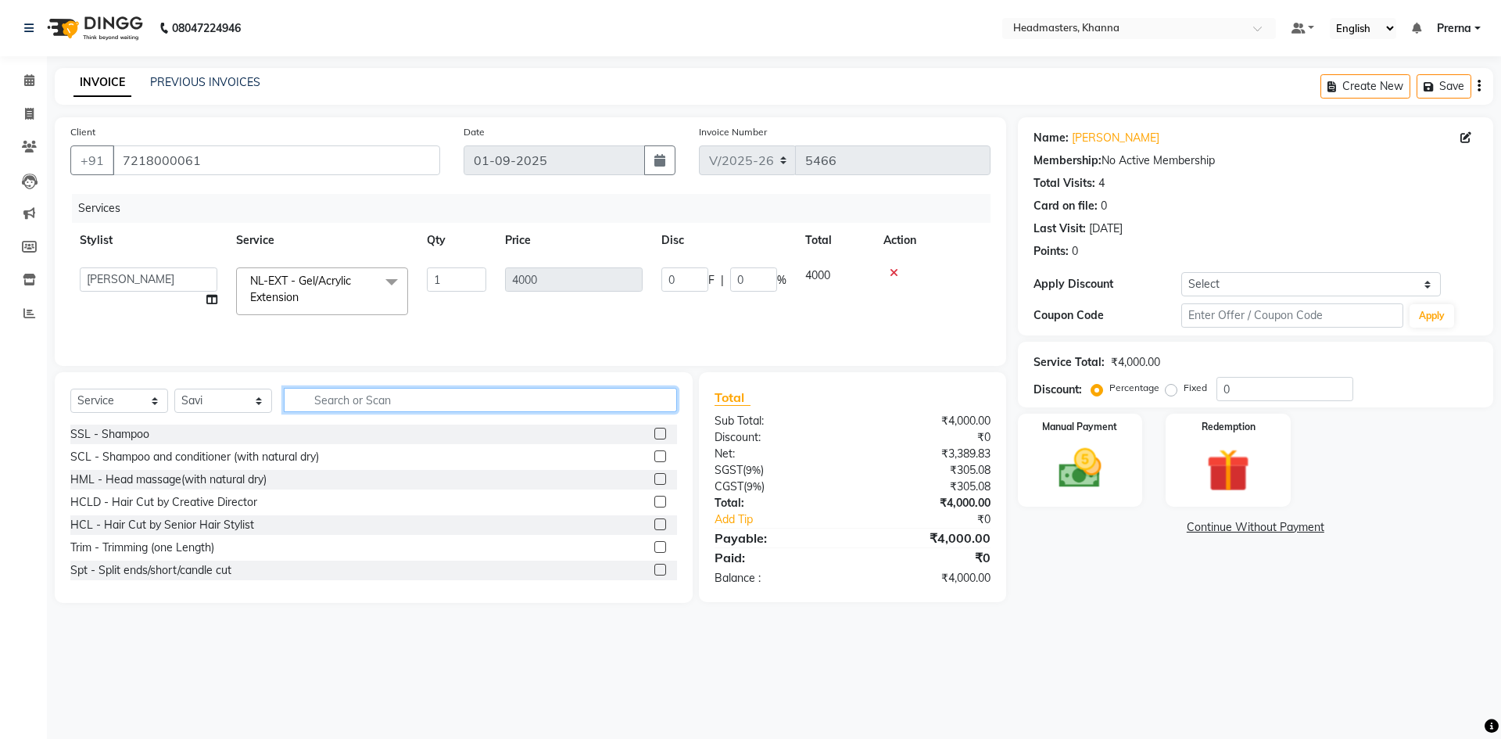
click at [400, 406] on input "text" at bounding box center [480, 400] width 393 height 24
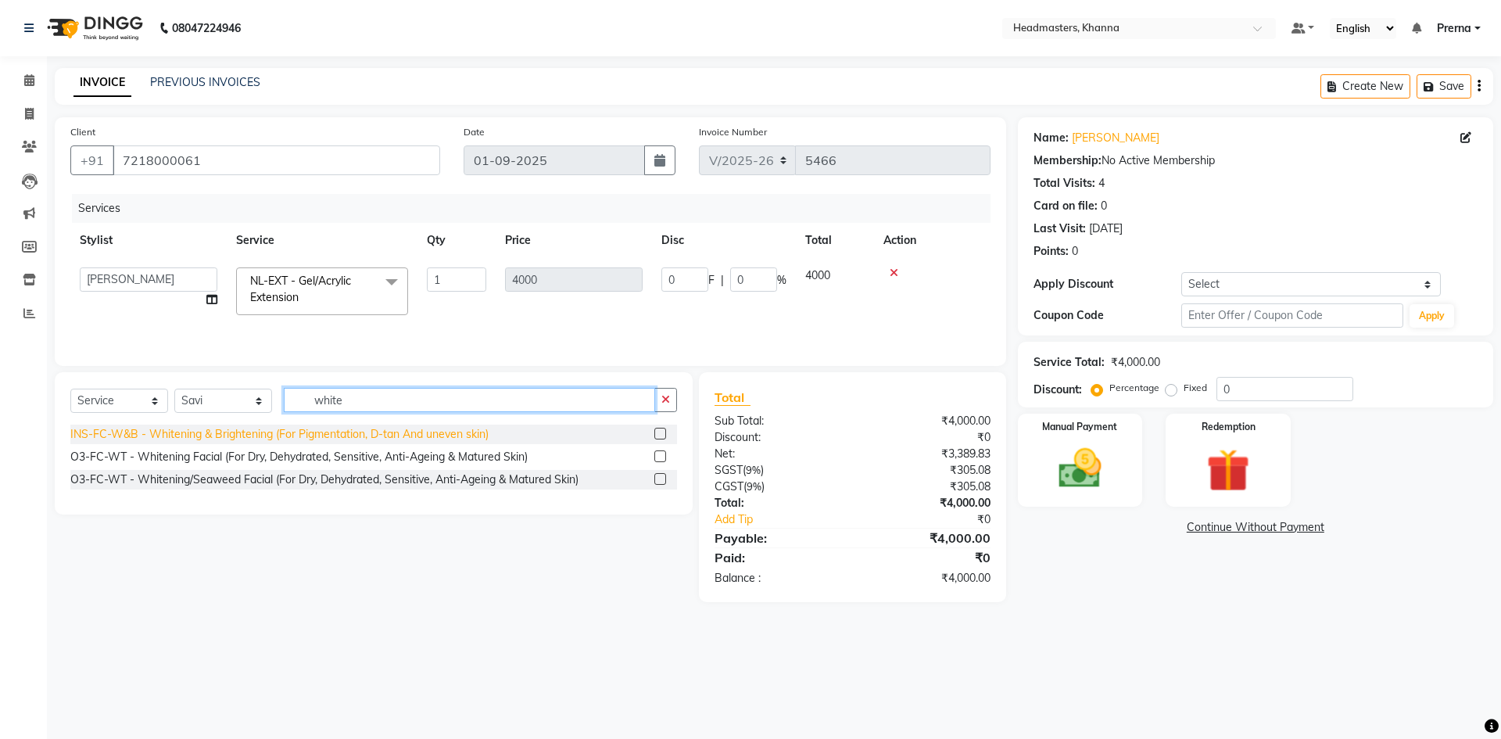
type input "white"
click at [361, 433] on div "INS-FC-W&B - Whitening & Brightening (For Pigmentation, D-tan And uneven skin)" at bounding box center [279, 434] width 418 height 16
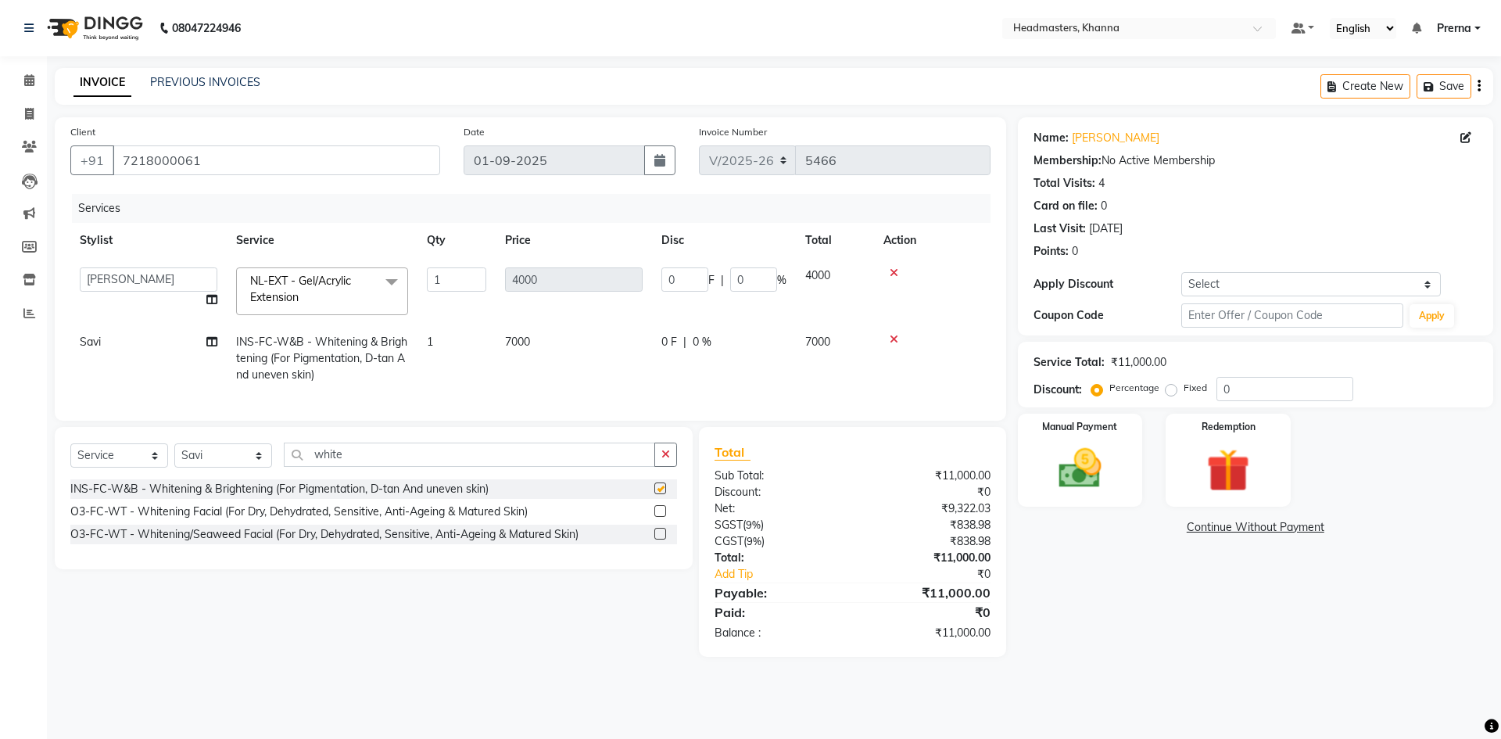
checkbox input "false"
click at [382, 453] on div "Select Service Product Membership Package Voucher Prepaid Gift Card Select Styl…" at bounding box center [374, 498] width 638 height 142
click at [373, 467] on input "white" at bounding box center [469, 455] width 371 height 24
type input "w"
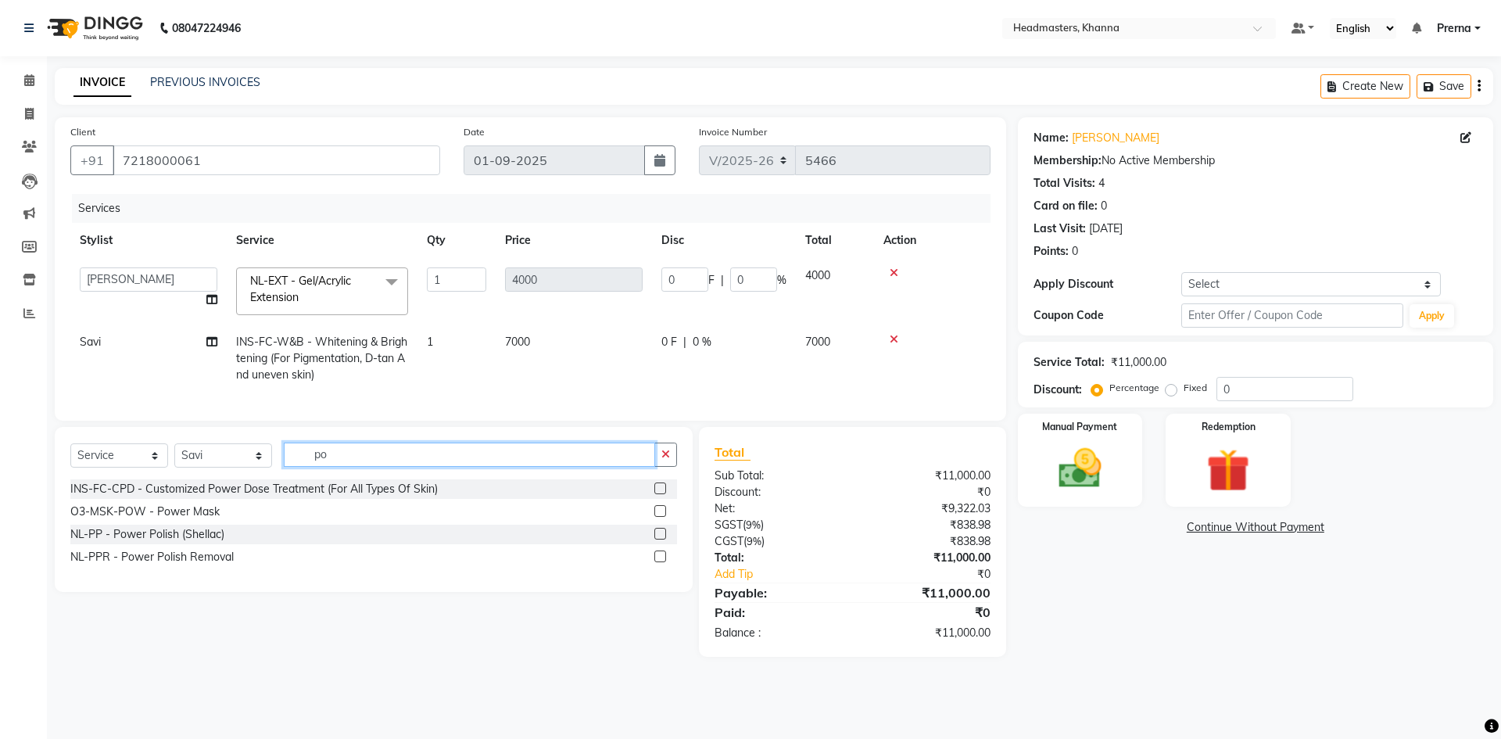
type input "p"
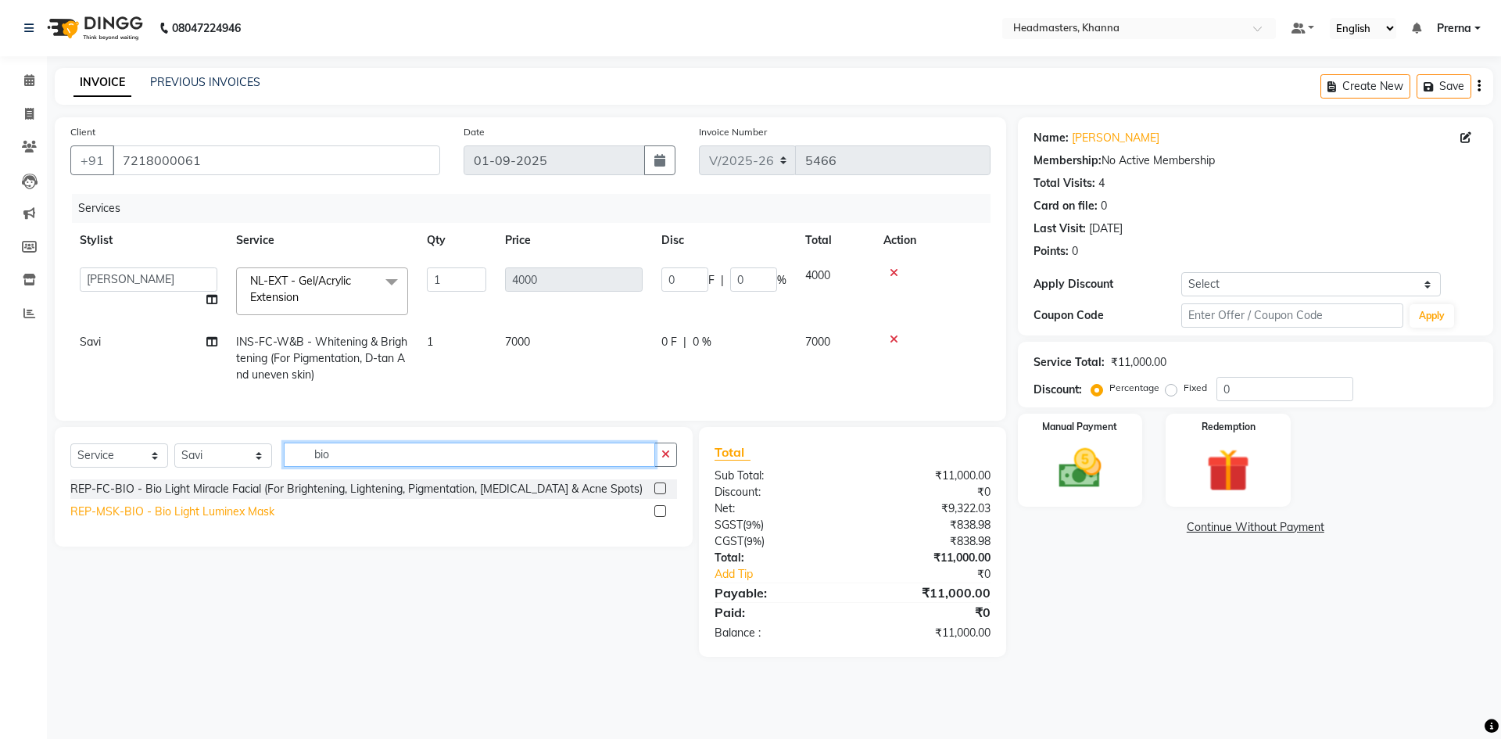
type input "bio"
click at [243, 520] on div "REP-MSK-BIO - Bio Light Luminex Mask" at bounding box center [172, 512] width 204 height 16
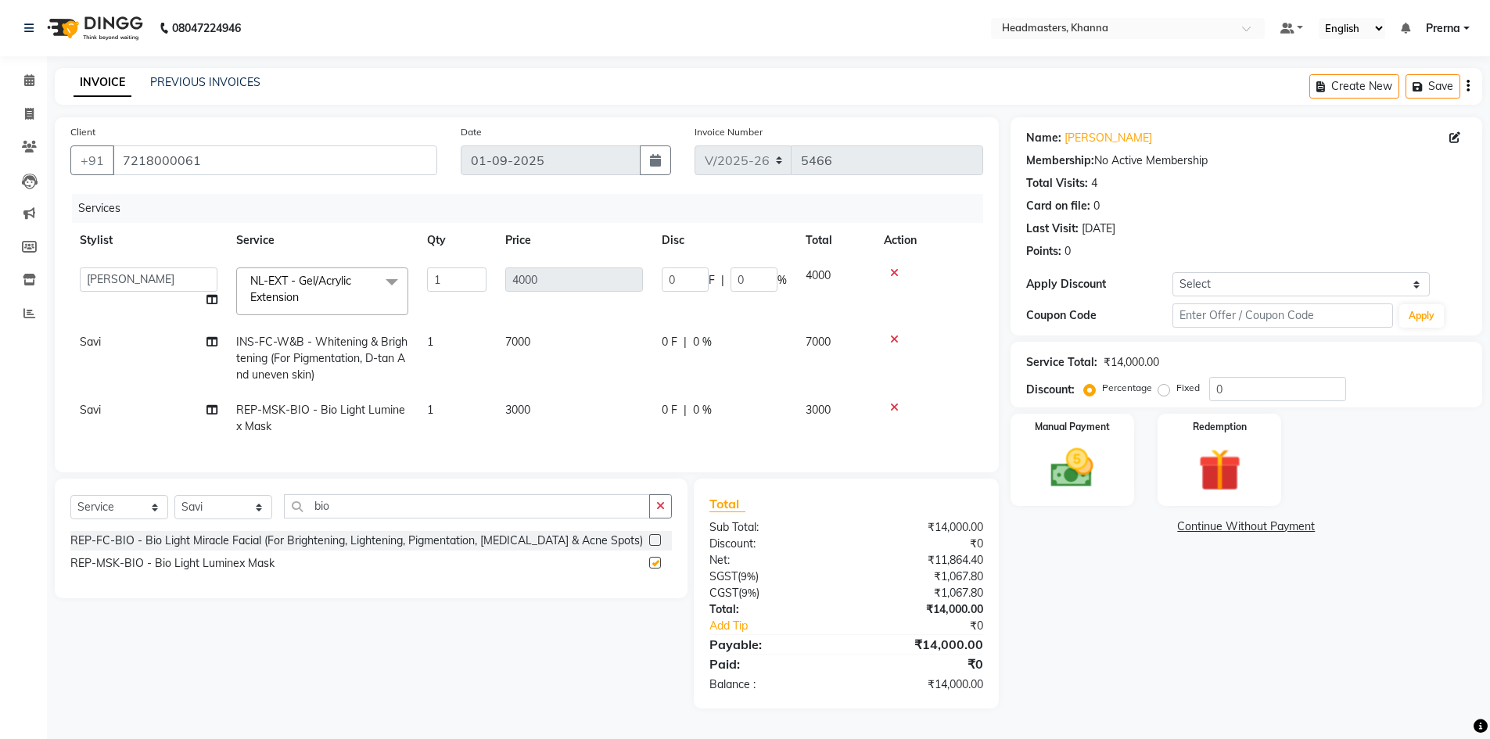
checkbox input "false"
click at [221, 519] on select "Select Stylist ABHISHEK ajay Akash AKHIL AMAN AMAN (NAILS) ANKIT Ankit Pedicuri…" at bounding box center [223, 507] width 98 height 24
select select "69230"
click at [174, 502] on select "Select Stylist ABHISHEK ajay Akash AKHIL AMAN AMAN (NAILS) ANKIT Ankit Pedicuri…" at bounding box center [223, 507] width 98 height 24
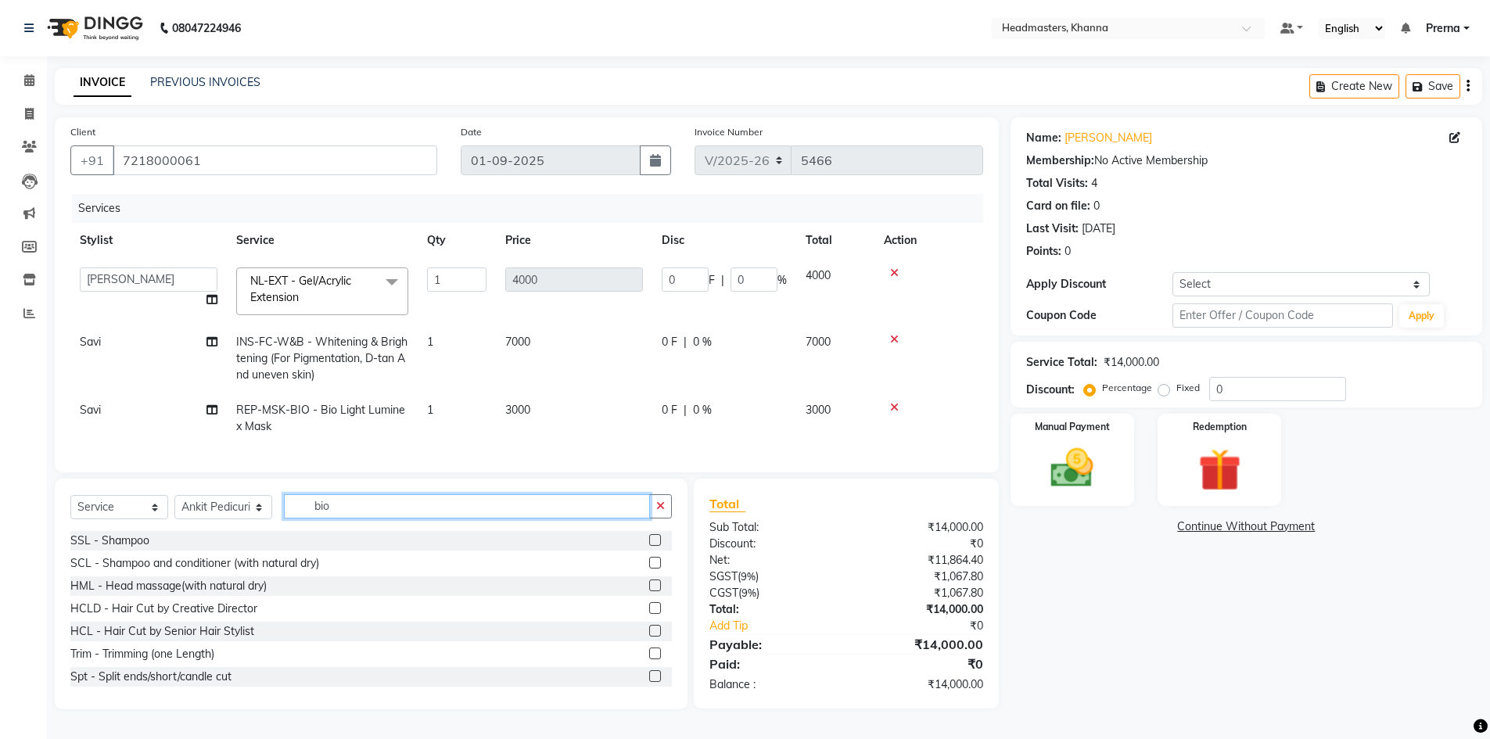
click at [381, 507] on input "bio" at bounding box center [467, 506] width 366 height 24
type input "b"
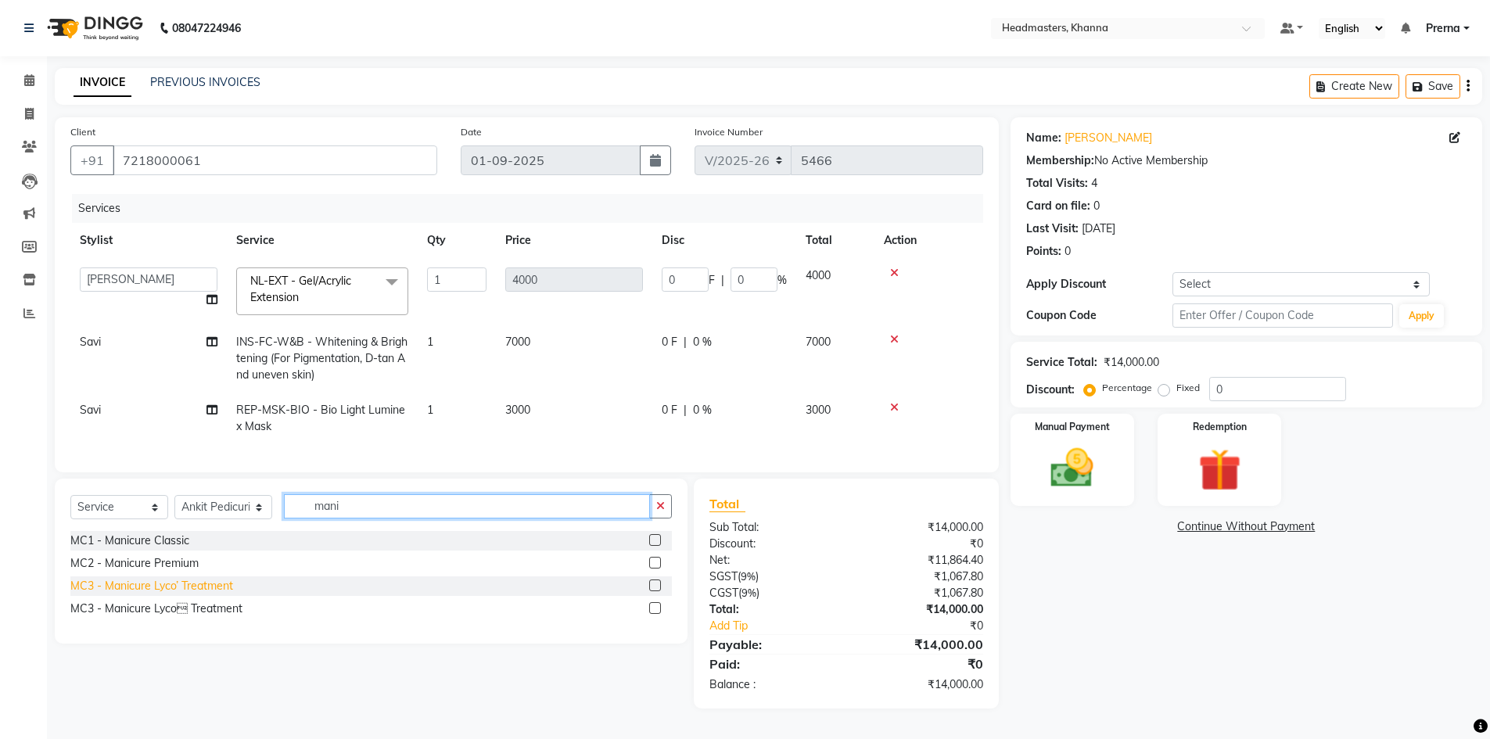
type input "mani"
click at [142, 592] on div "MC3 - Manicure Lyco’ Treatment" at bounding box center [151, 586] width 163 height 16
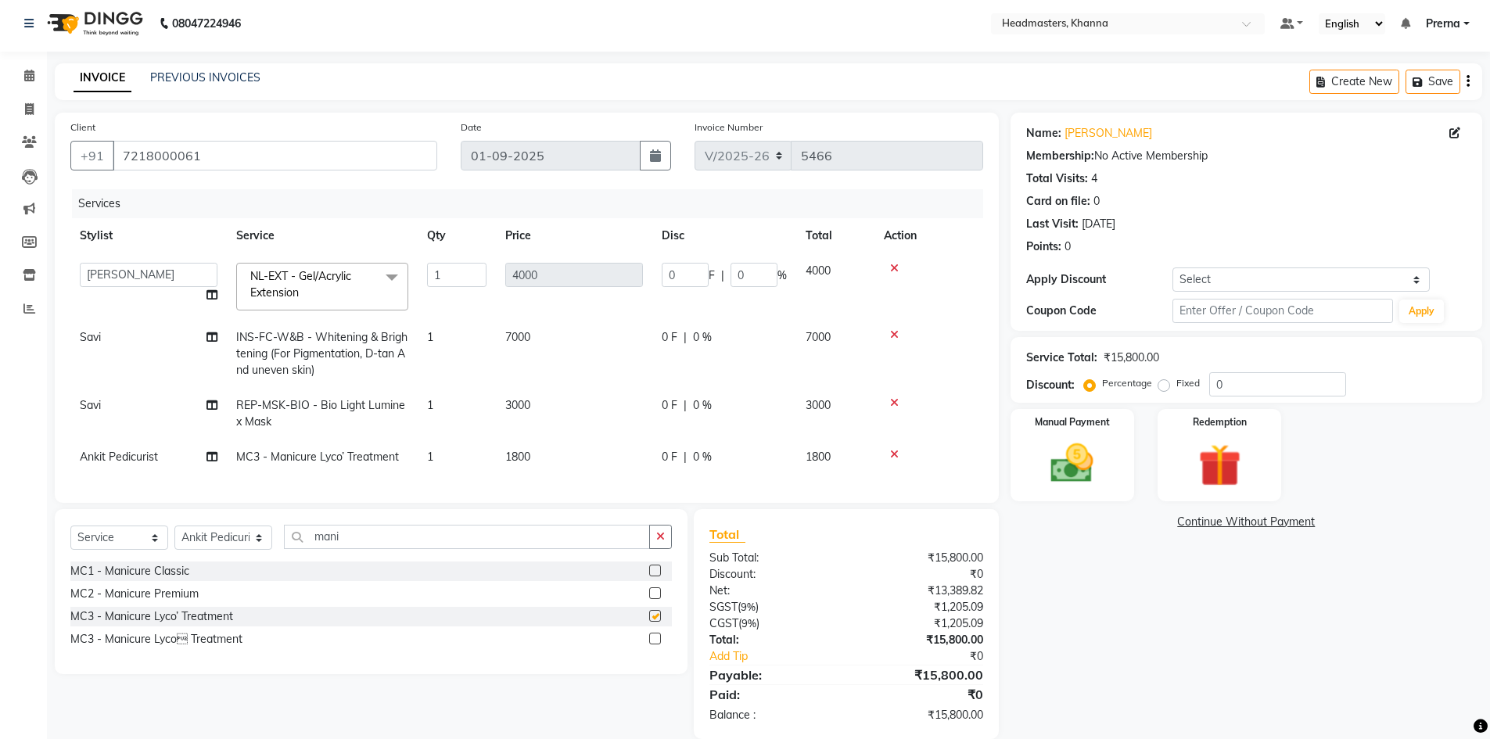
checkbox input "false"
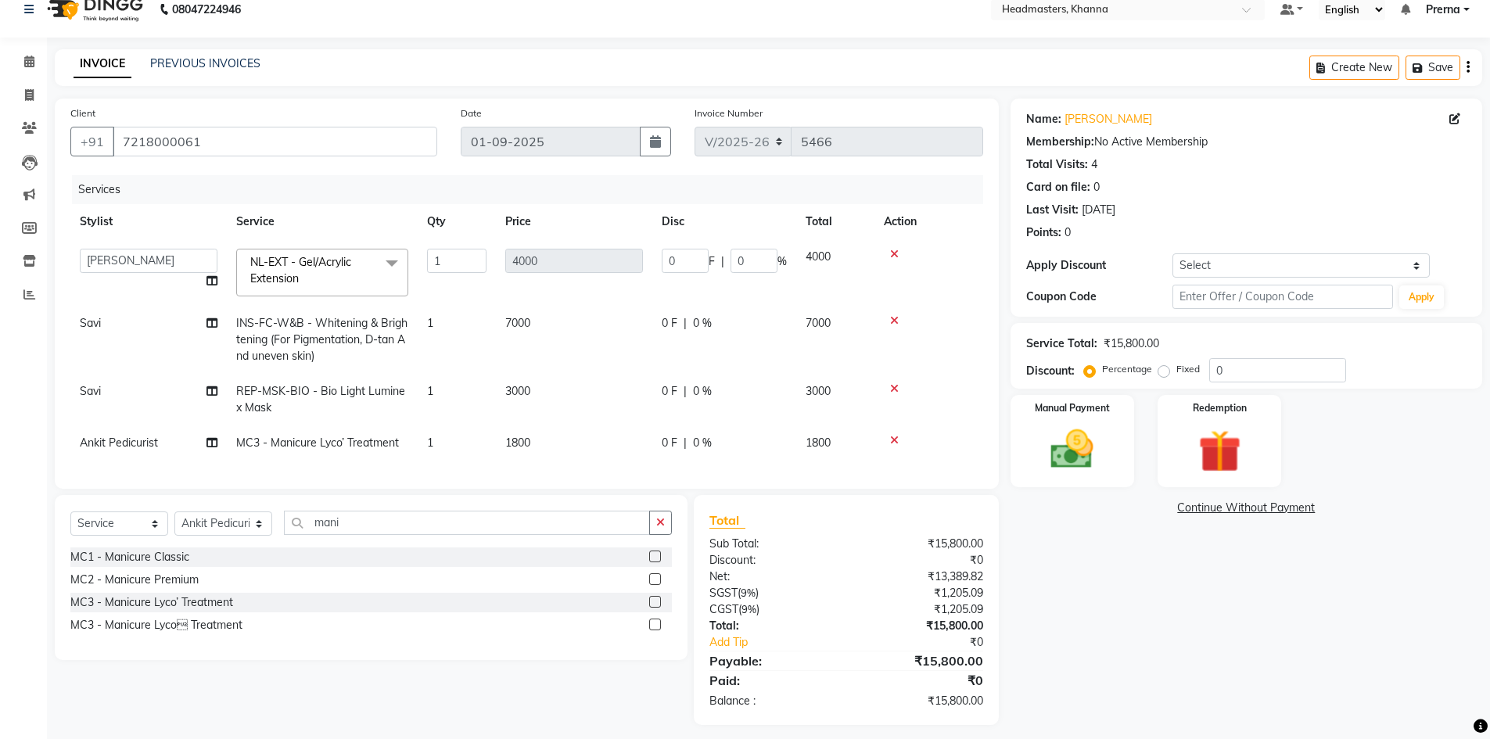
scroll to position [40, 0]
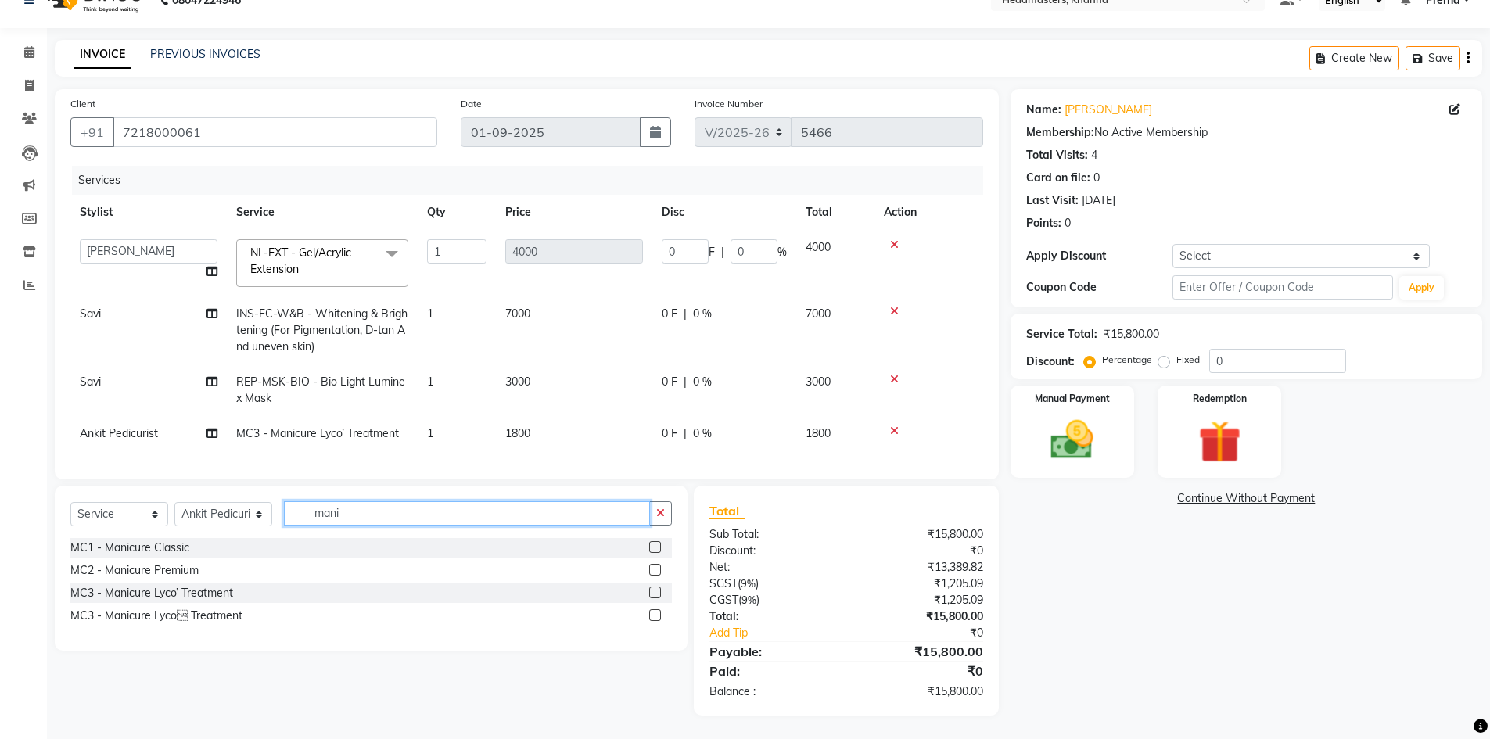
click at [370, 522] on input "mani" at bounding box center [467, 513] width 366 height 24
type input "m"
type input "pedi"
click at [152, 597] on div "PC3 - Pedicures Lyco’ Treatment" at bounding box center [151, 593] width 163 height 16
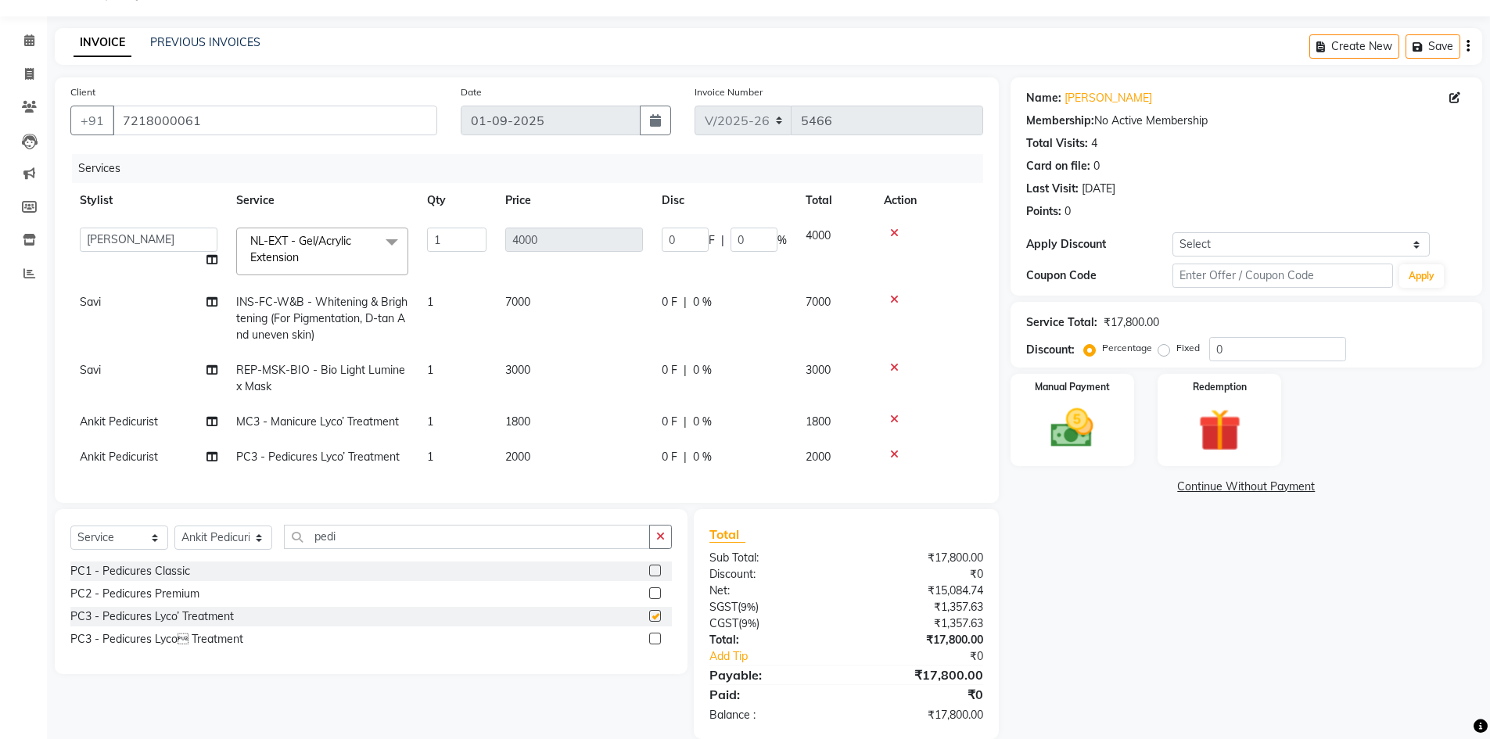
checkbox input "false"
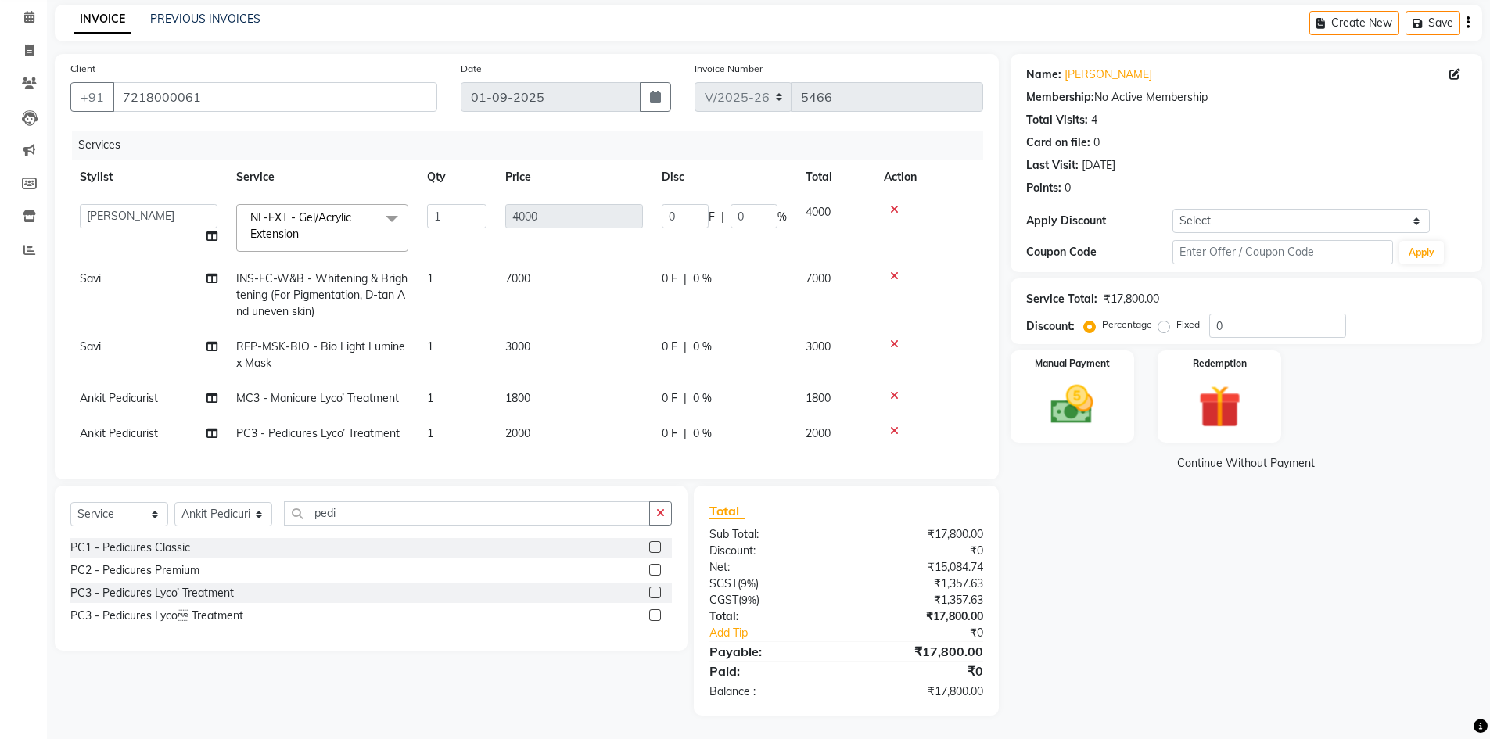
scroll to position [75, 0]
click at [400, 522] on input "pedi" at bounding box center [467, 513] width 366 height 24
type input "p"
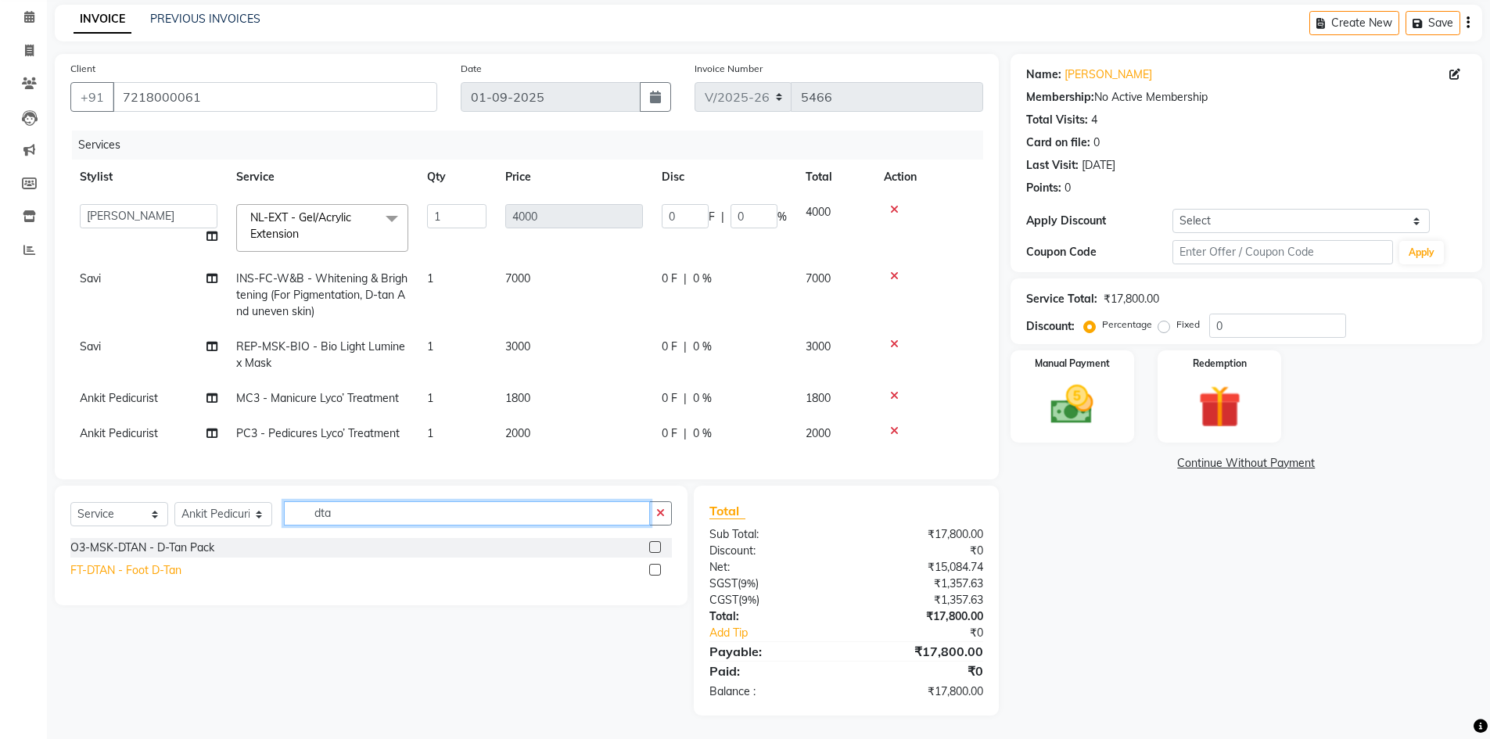
type input "dta"
click at [129, 572] on div "FT-DTAN - Foot D-Tan" at bounding box center [125, 570] width 111 height 16
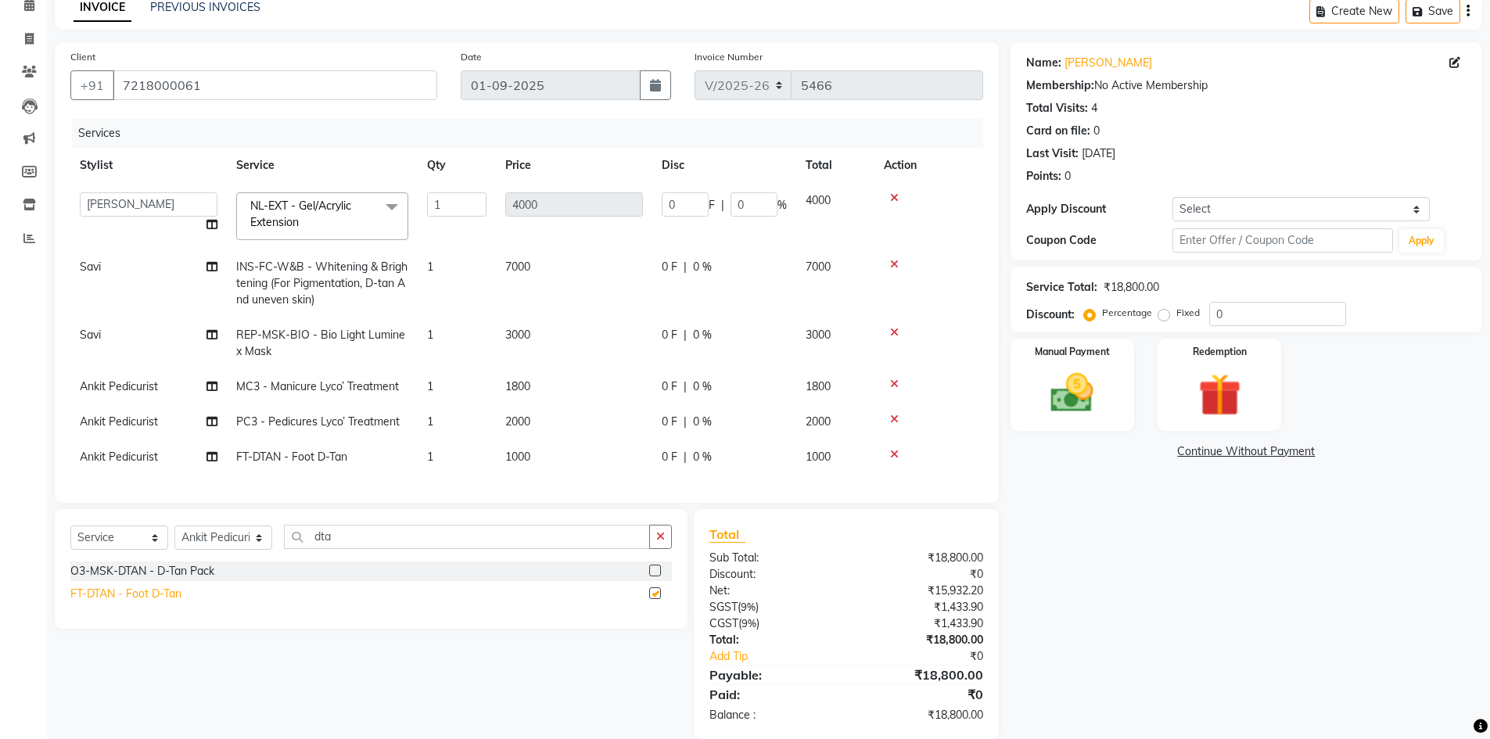
checkbox input "false"
click at [197, 578] on div "O3-MSK-DTAN - D-Tan Pack" at bounding box center [142, 571] width 144 height 16
checkbox input "false"
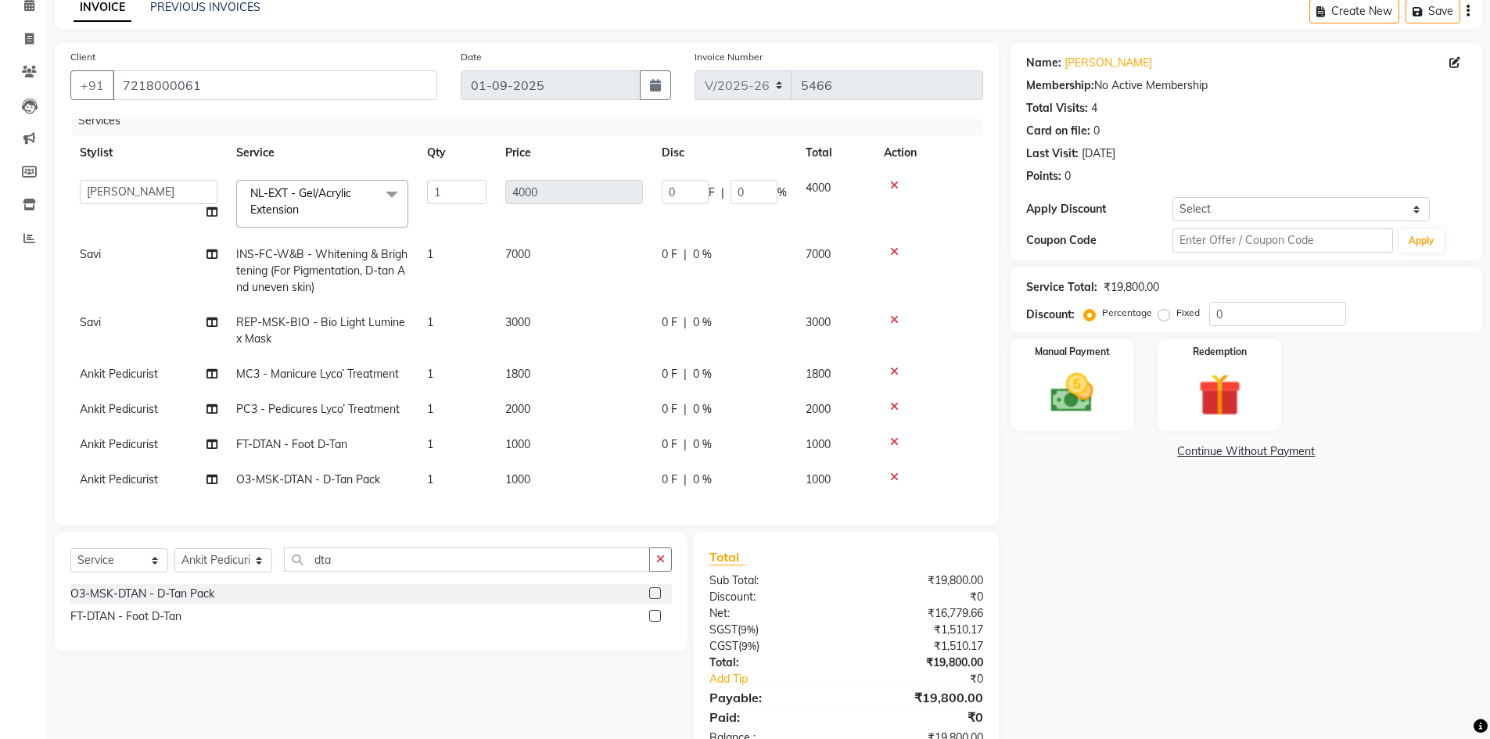
scroll to position [24, 0]
click at [221, 551] on select "Select Stylist ABHISHEK ajay Akash AKHIL AMAN AMAN (NAILS) ANKIT Ankit Pedicuri…" at bounding box center [223, 560] width 98 height 24
select select "60807"
click at [218, 554] on select "Select Stylist ABHISHEK ajay Akash AKHIL AMAN AMAN (NAILS) ANKIT Ankit Pedicuri…" at bounding box center [223, 560] width 98 height 24
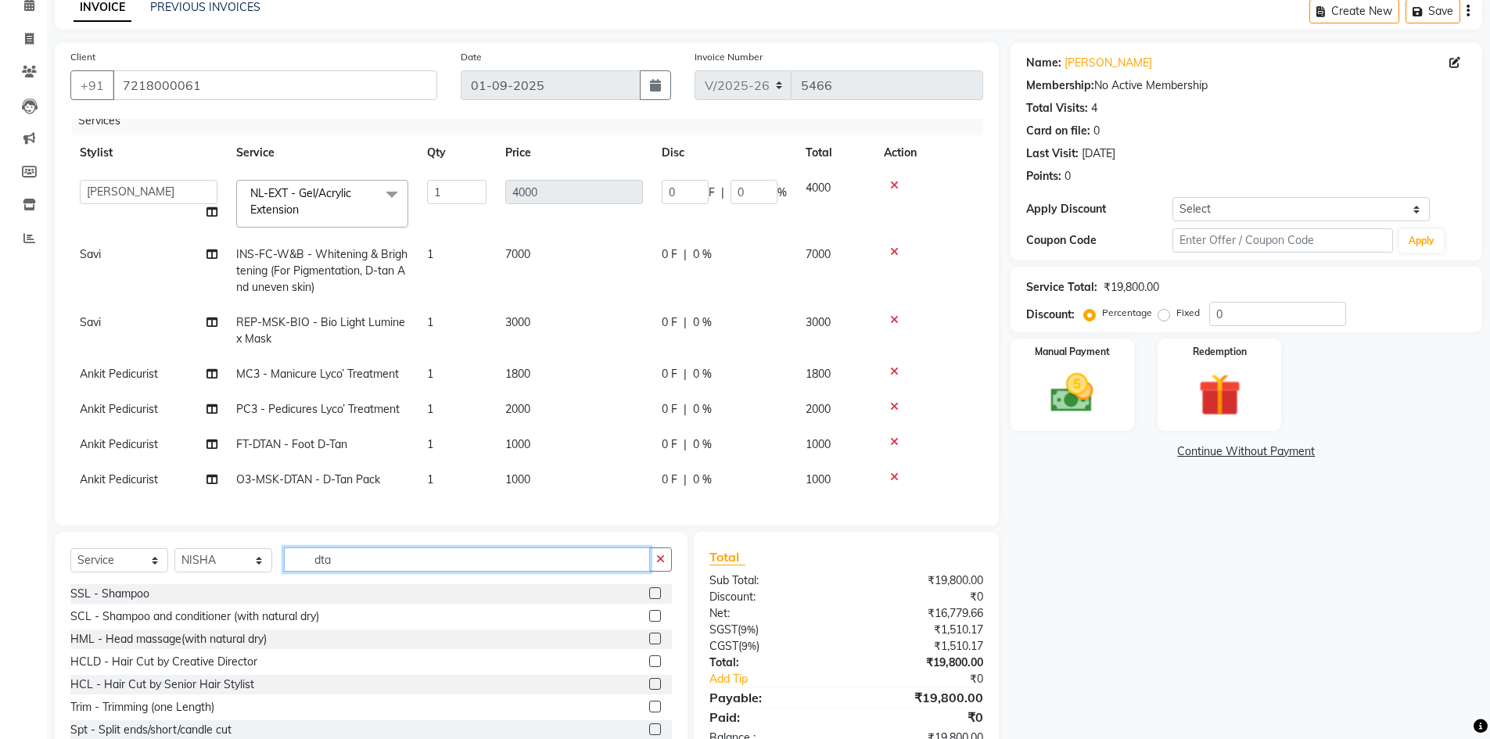
click at [359, 558] on input "dta" at bounding box center [467, 559] width 366 height 24
type input "d"
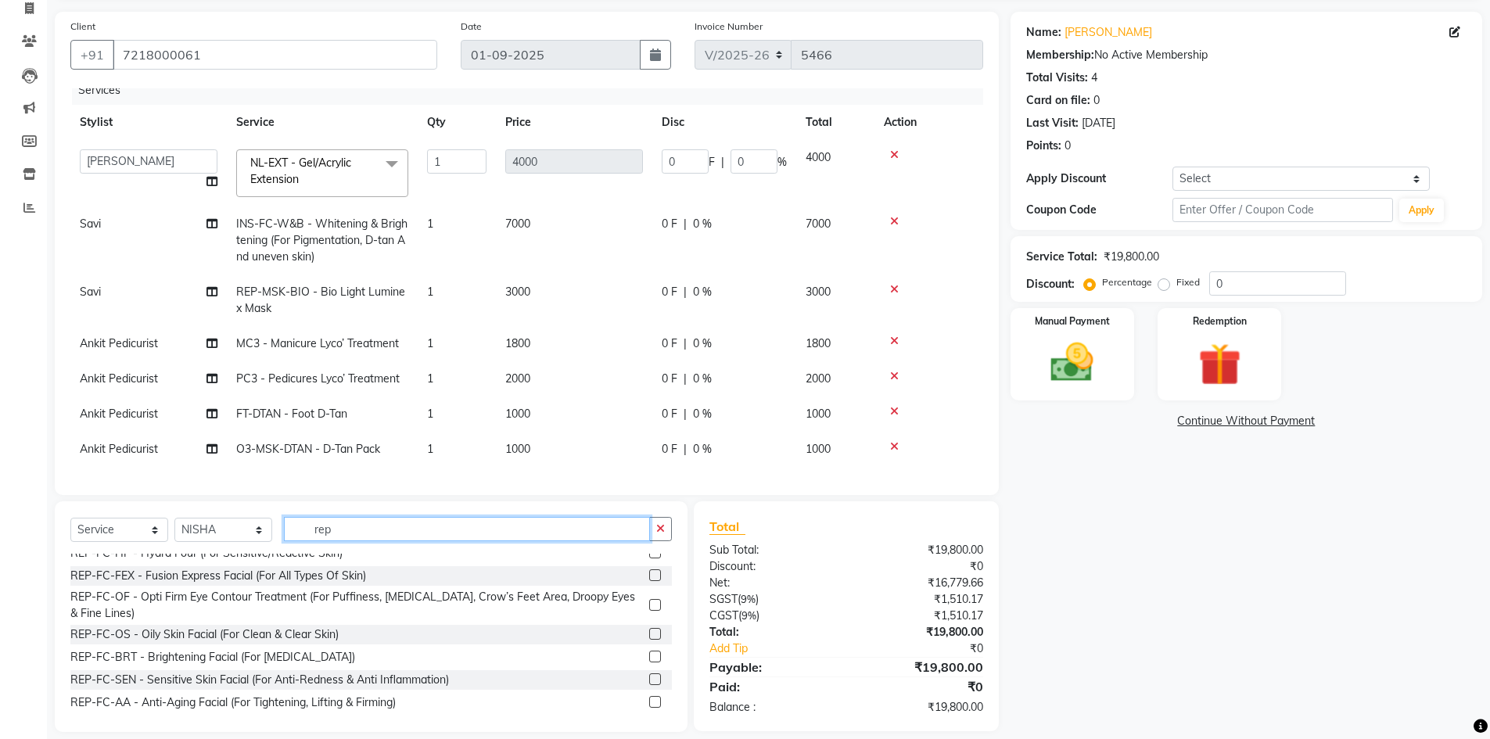
scroll to position [122, 0]
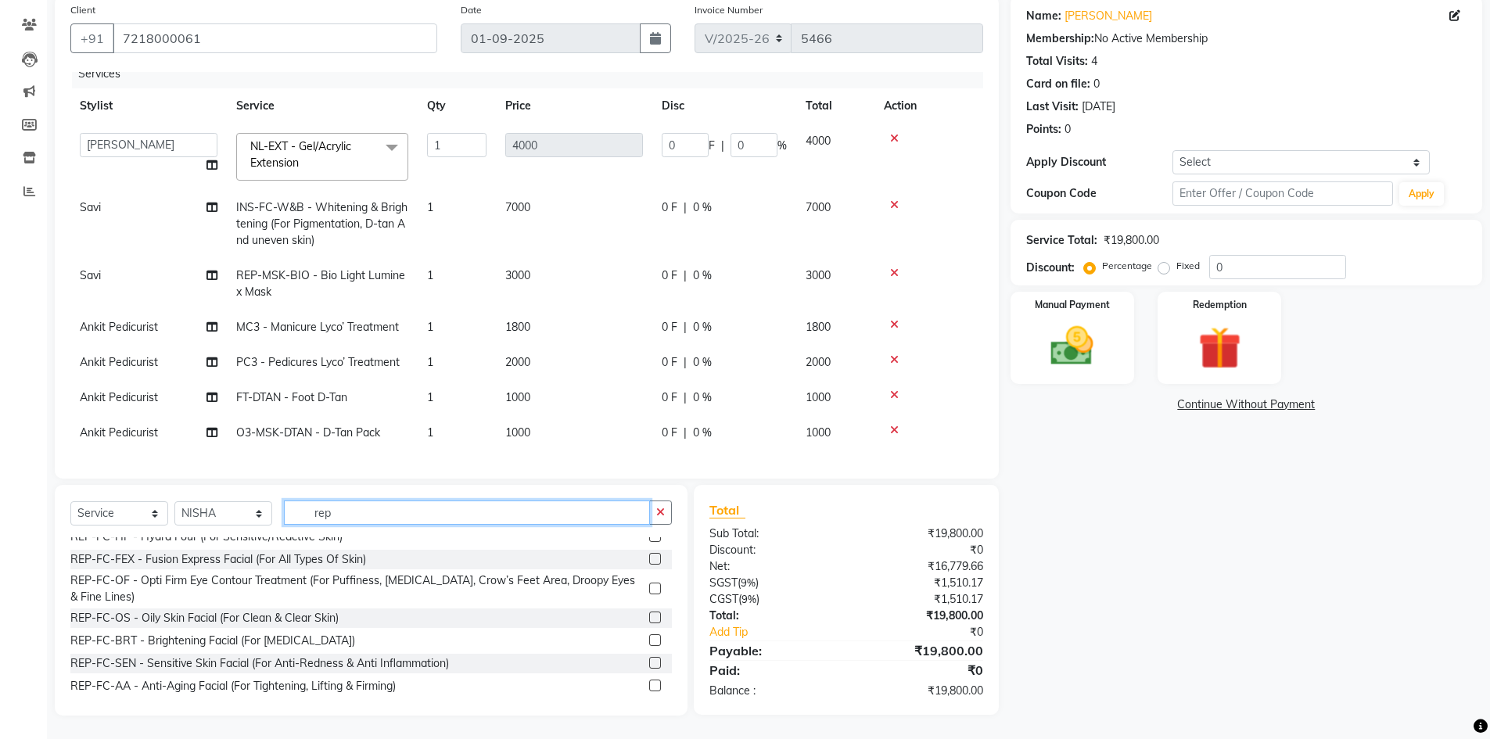
click at [392, 518] on input "rep" at bounding box center [467, 512] width 366 height 24
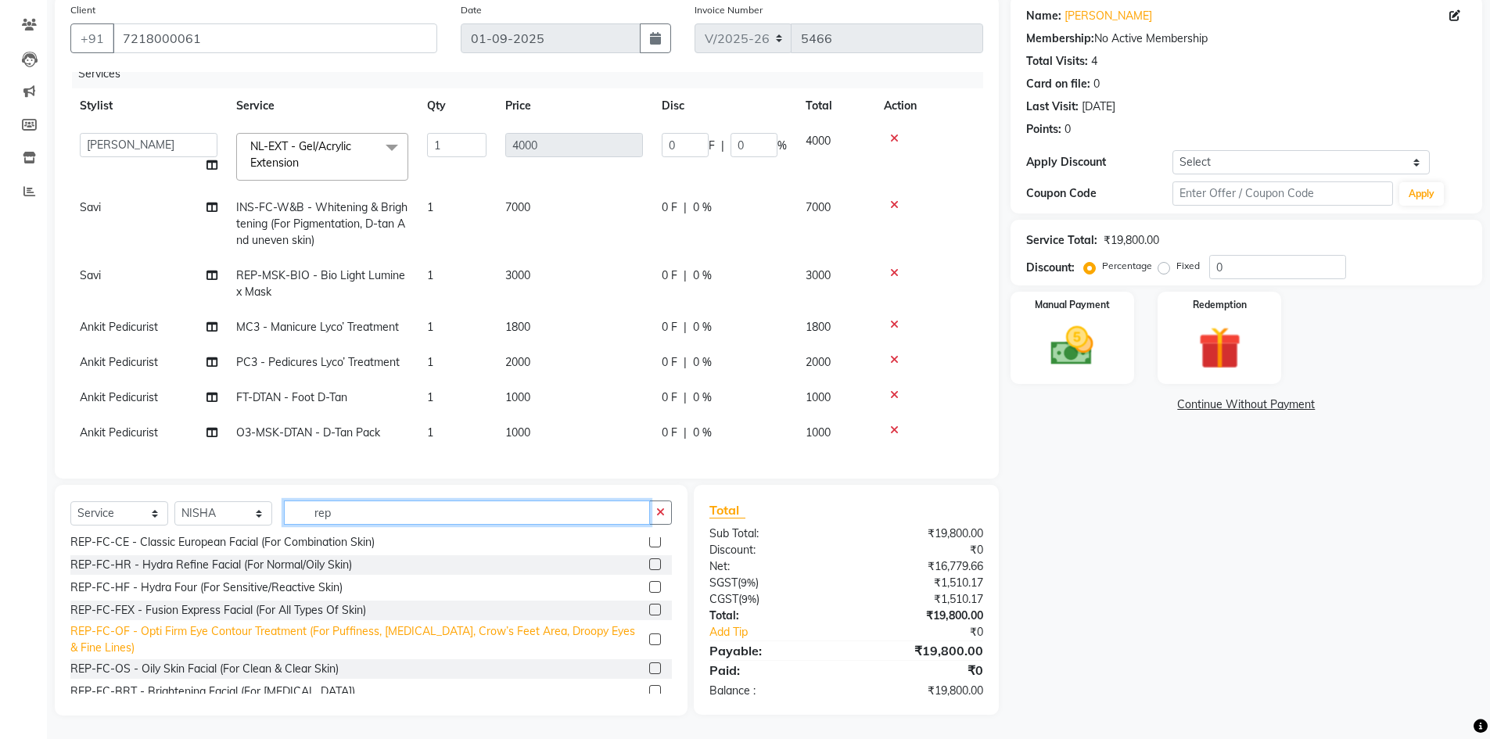
scroll to position [0, 0]
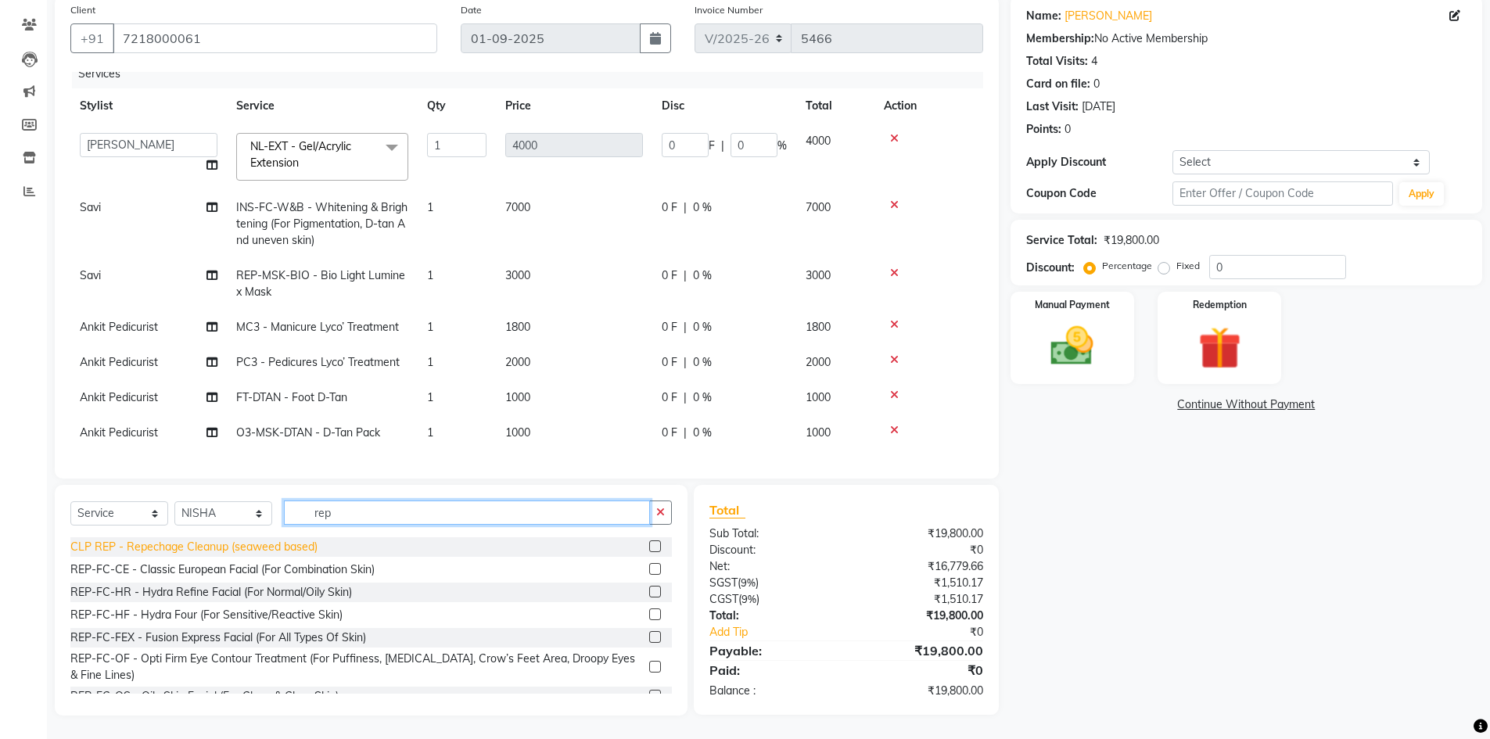
type input "rep"
click at [223, 543] on div "CLP REP - Repechage Cleanup (seaweed based)" at bounding box center [193, 547] width 247 height 16
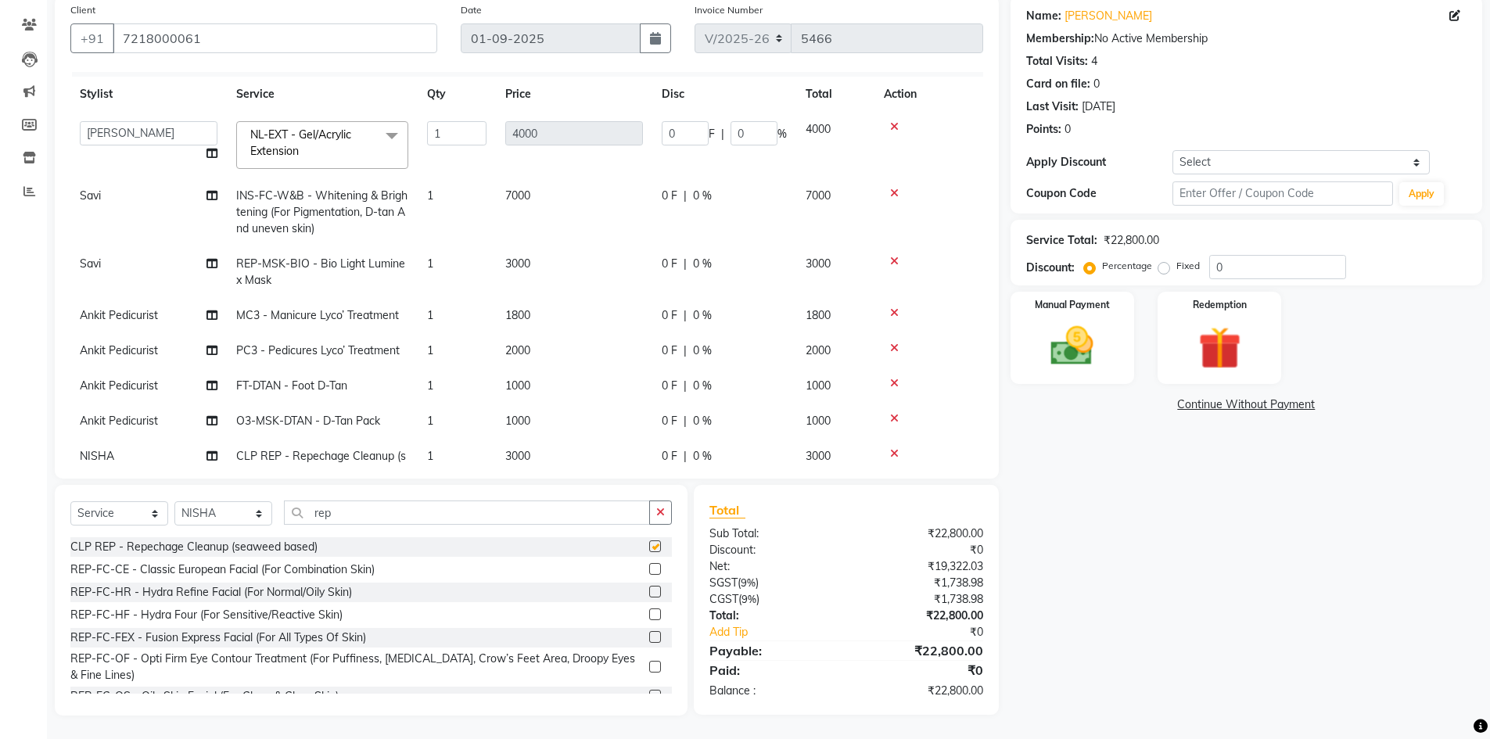
checkbox input "false"
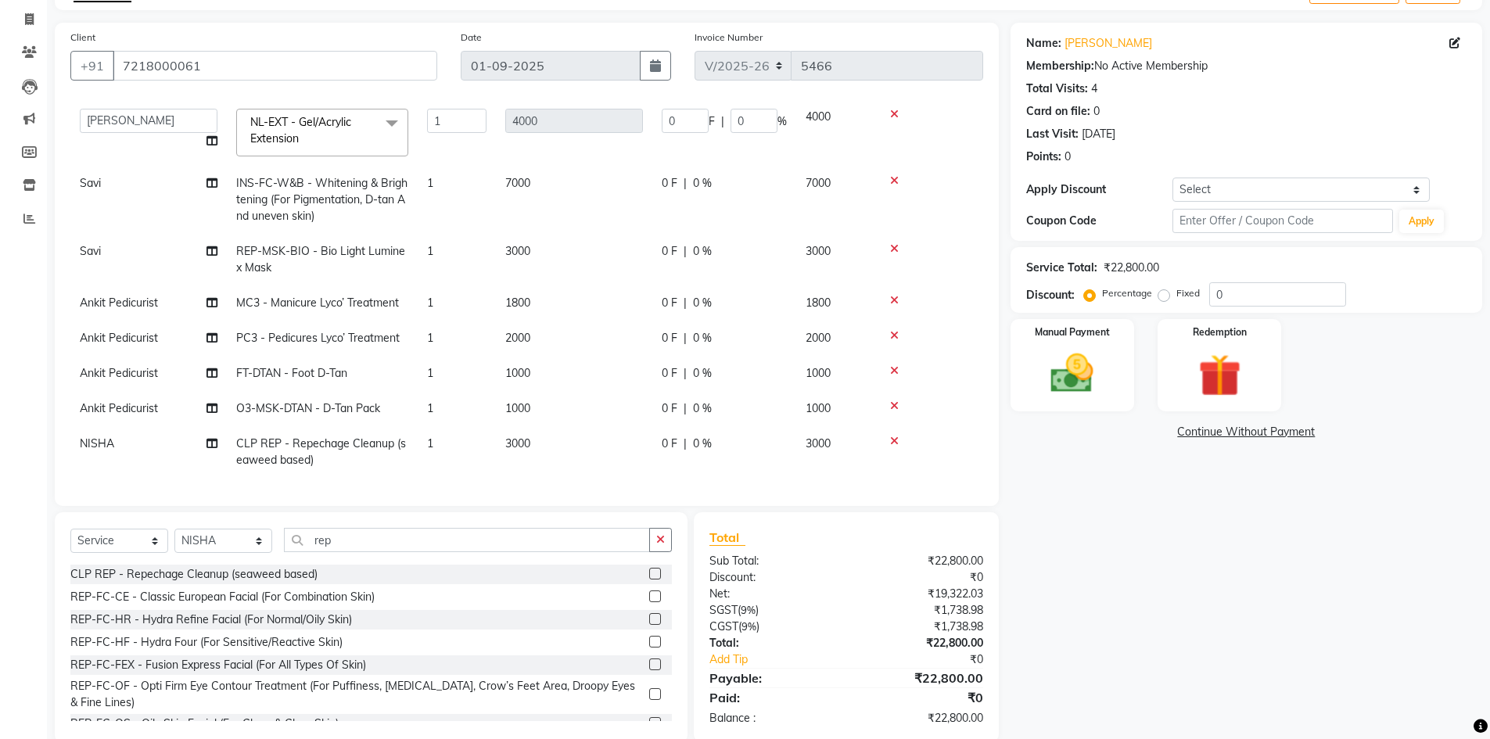
scroll to position [122, 0]
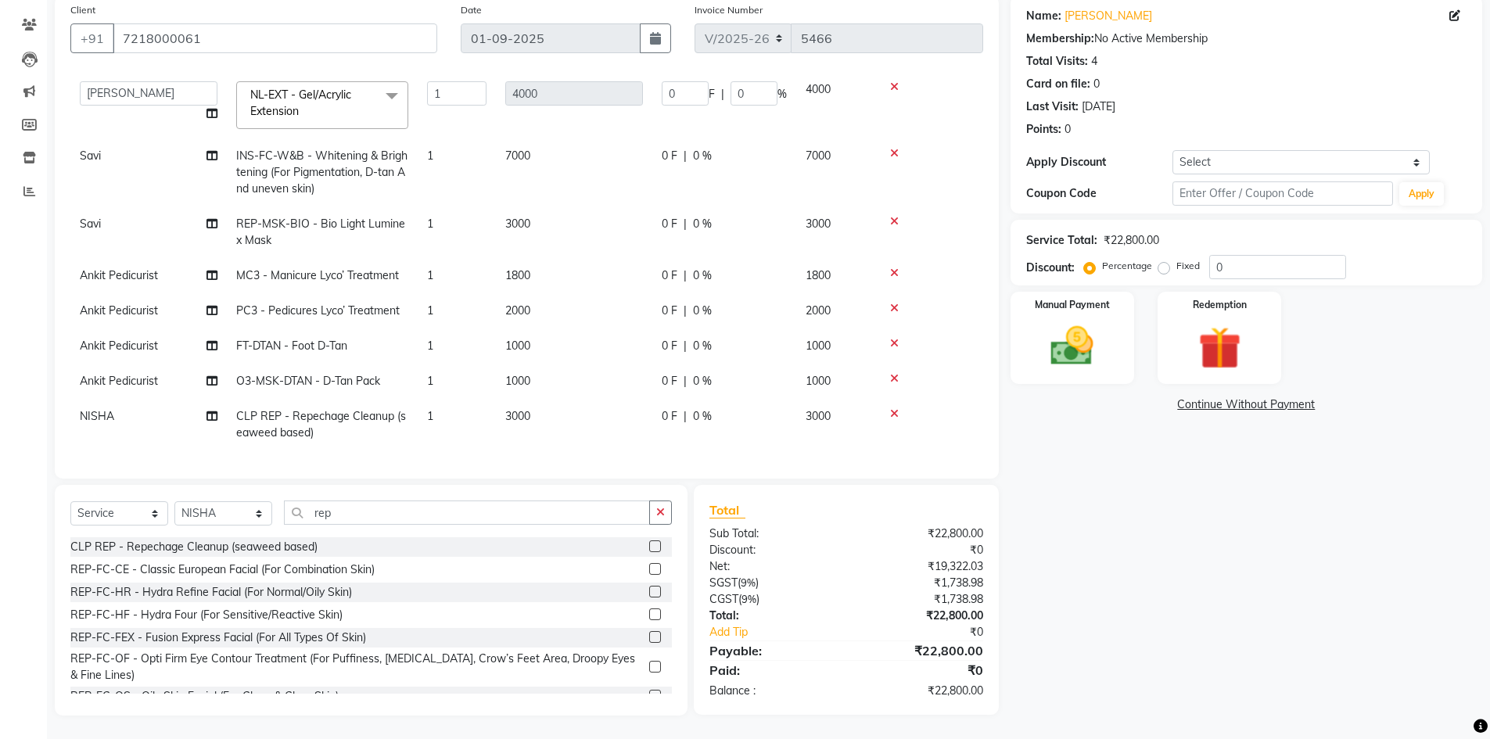
click at [333, 439] on div "Services Stylist Service Qty Price Disc Total Action ABHISHEK ajay Akash AKHIL …" at bounding box center [526, 267] width 913 height 391
click at [1280, 263] on input "0" at bounding box center [1277, 267] width 137 height 24
type input "05"
type input "200"
type input "5"
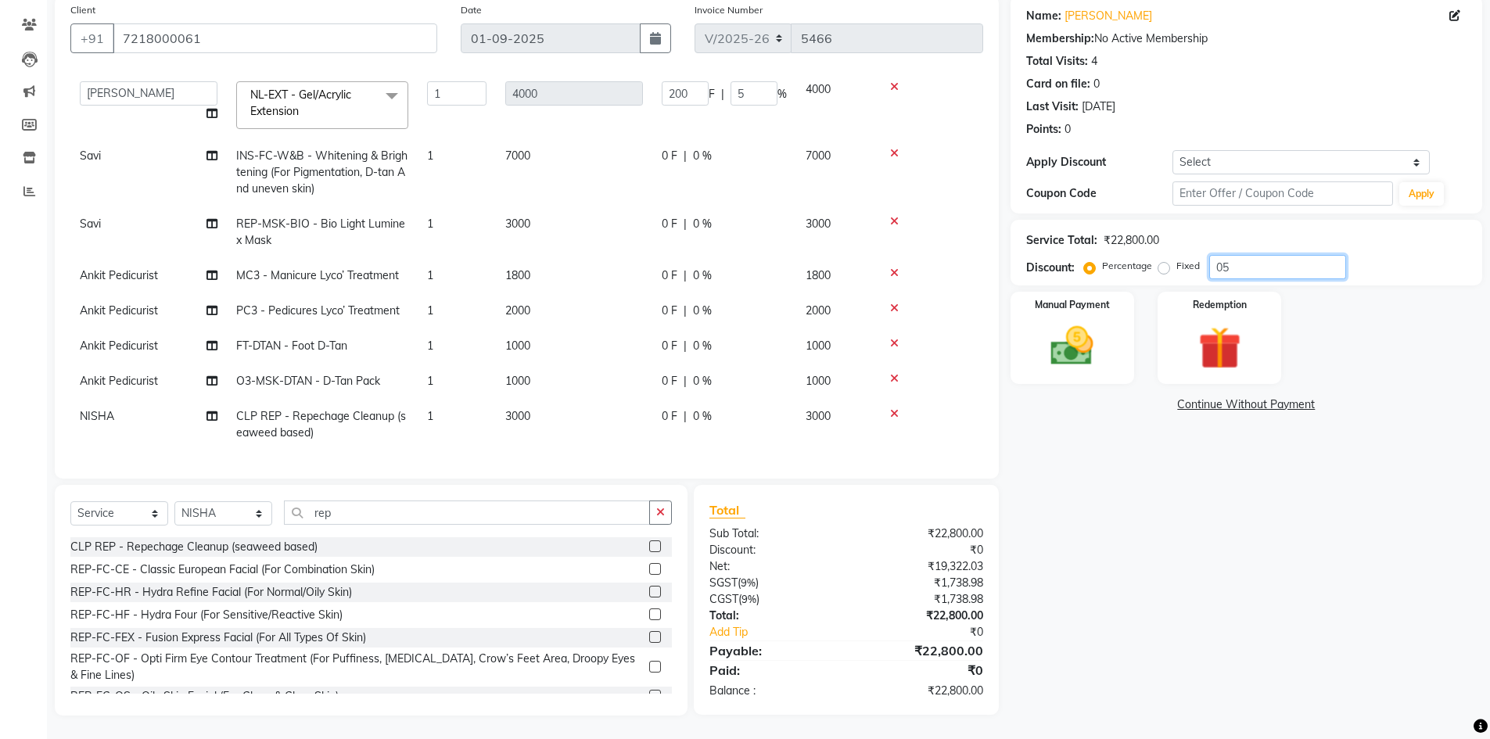
type input "050"
type input "2000"
type input "50"
type input "050"
click at [816, 293] on td "1000" at bounding box center [835, 310] width 78 height 35
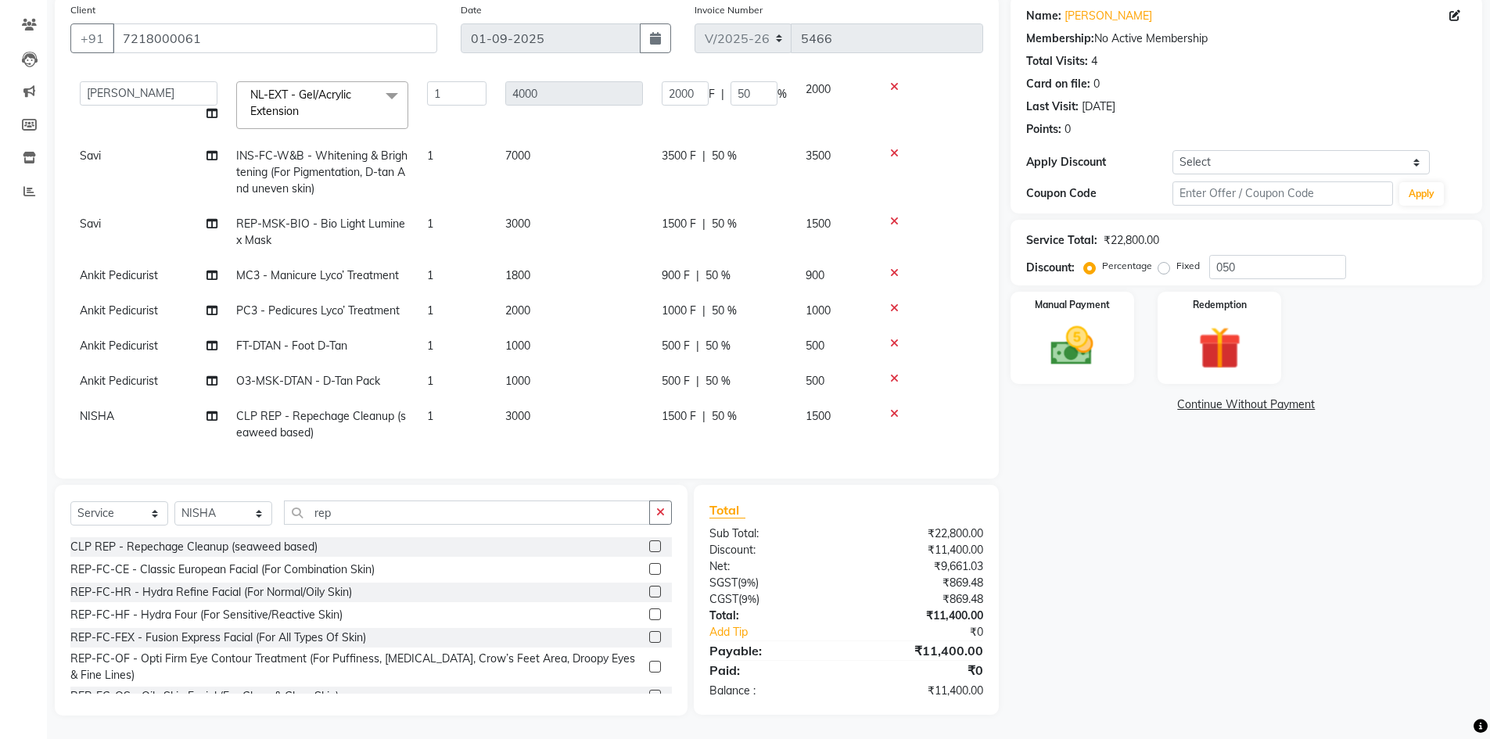
select select "69230"
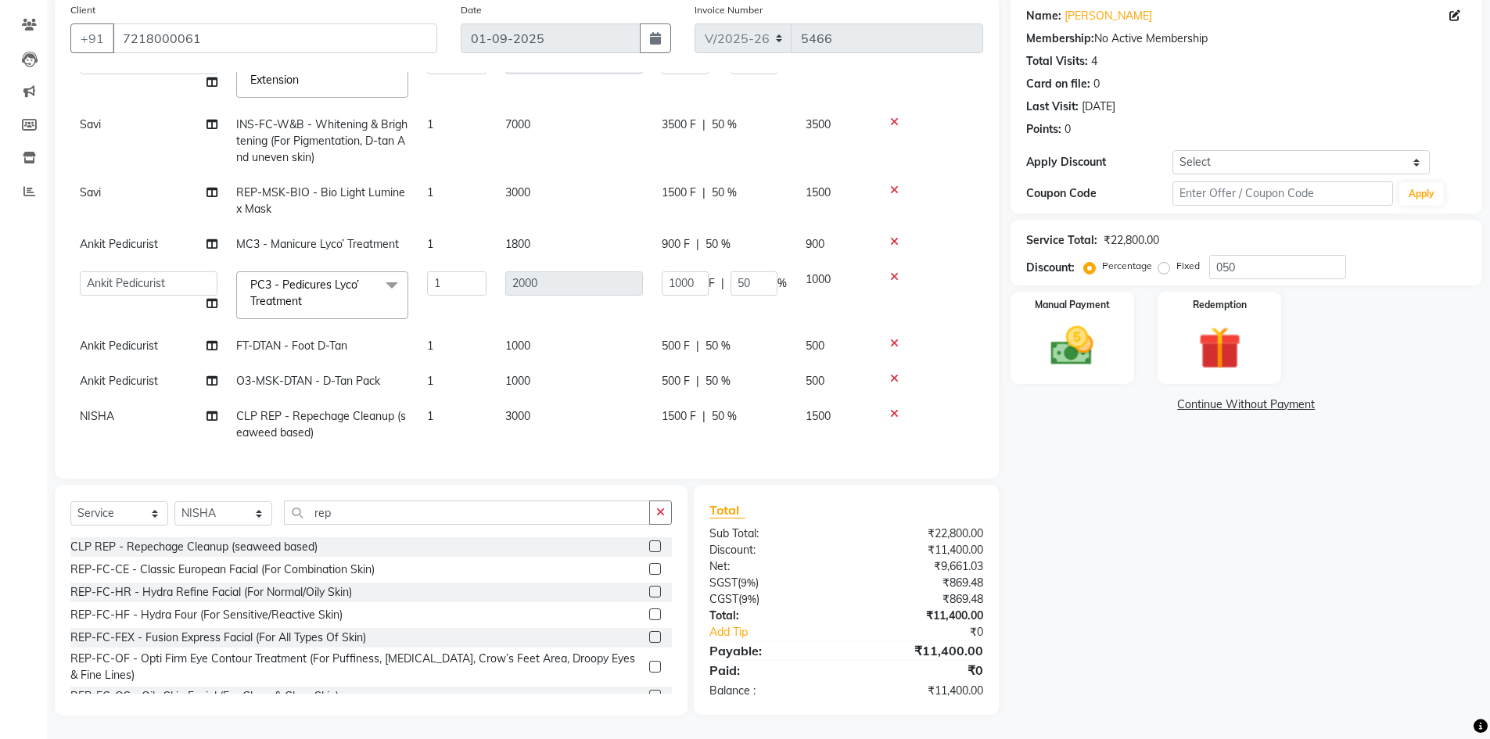
scroll to position [107, 0]
click at [260, 511] on select "Select Stylist ABHISHEK ajay Akash AKHIL AMAN AMAN (NAILS) ANKIT Ankit Pedicuri…" at bounding box center [223, 513] width 98 height 24
click at [307, 508] on input "rep" at bounding box center [467, 512] width 366 height 24
click at [364, 513] on input "rep" at bounding box center [467, 512] width 366 height 24
type input "r"
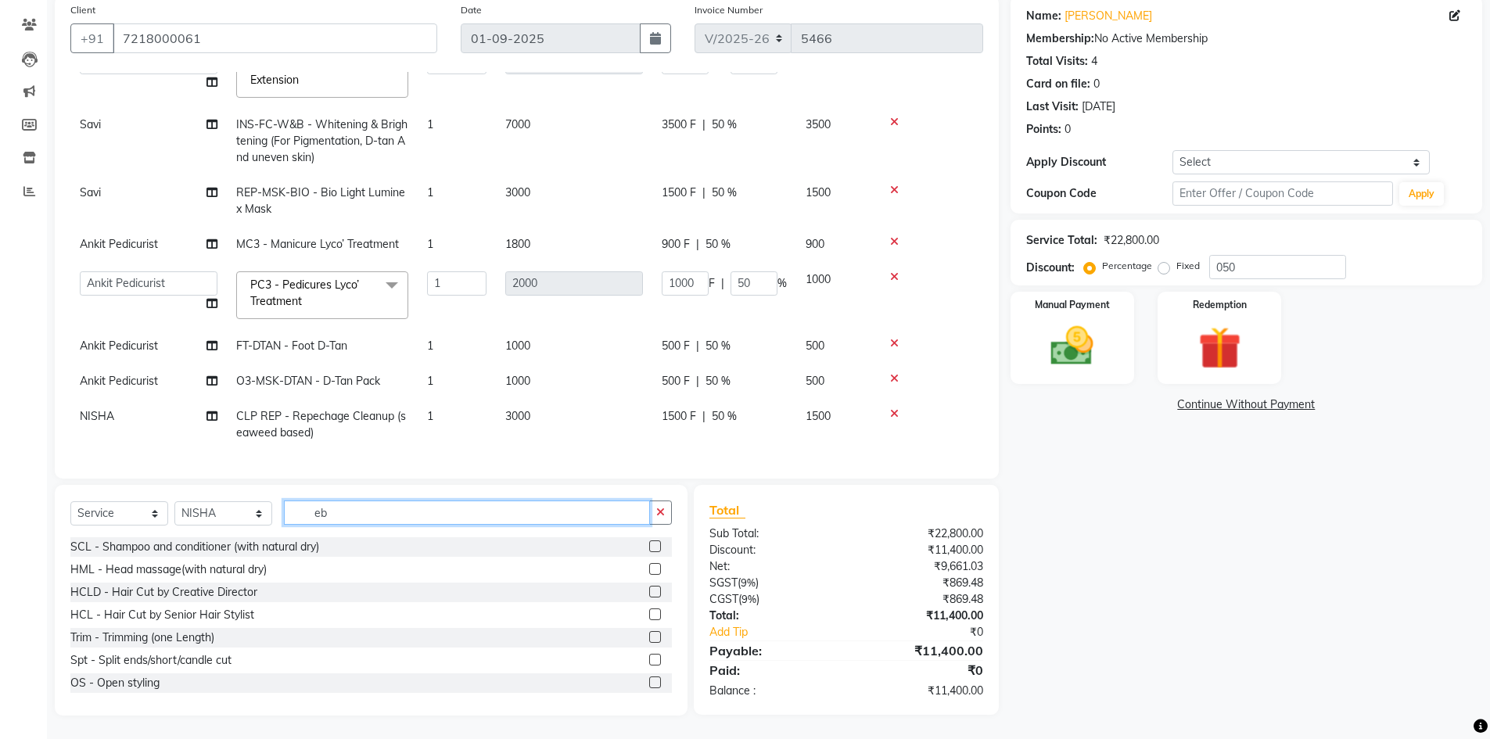
scroll to position [121, 0]
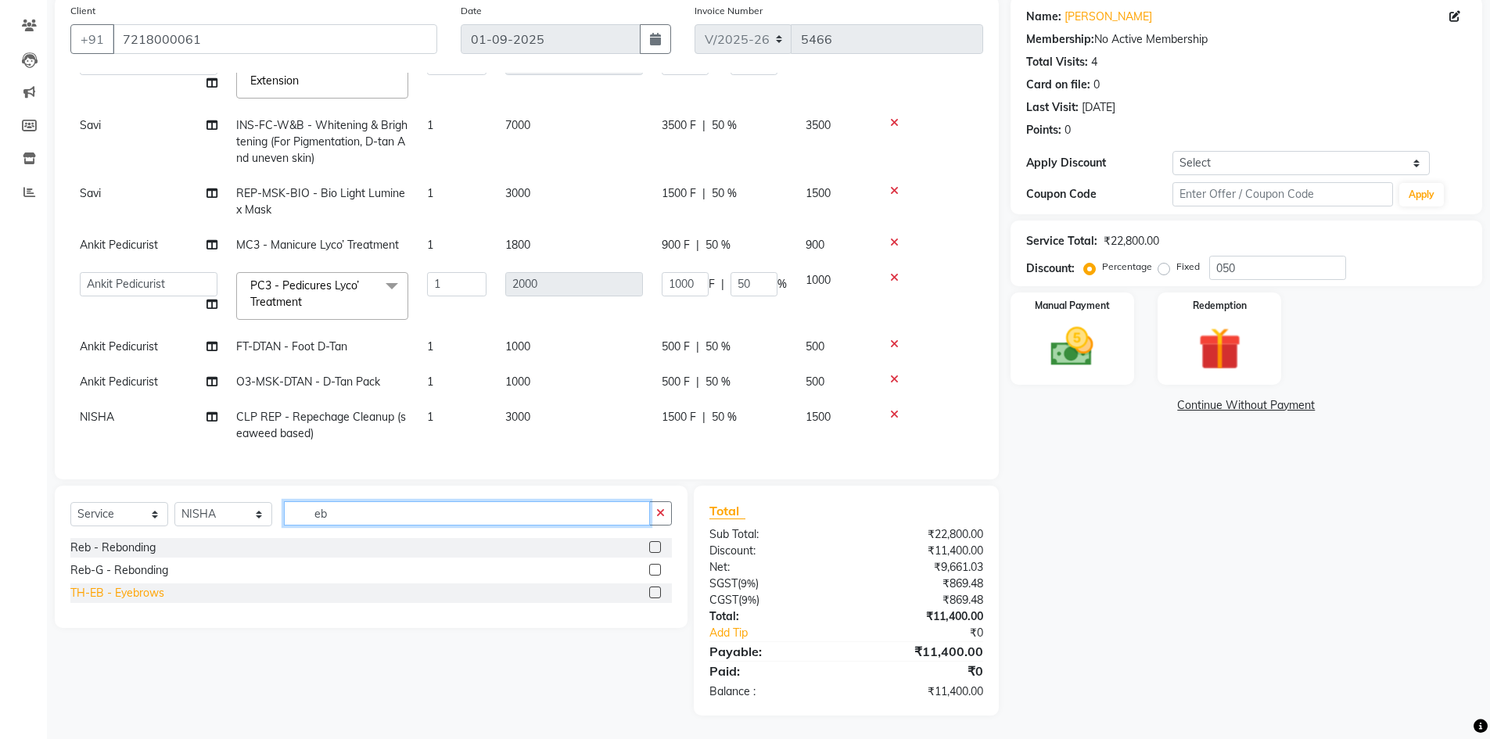
type input "eb"
click at [109, 593] on div "TH-EB - Eyebrows" at bounding box center [117, 593] width 94 height 16
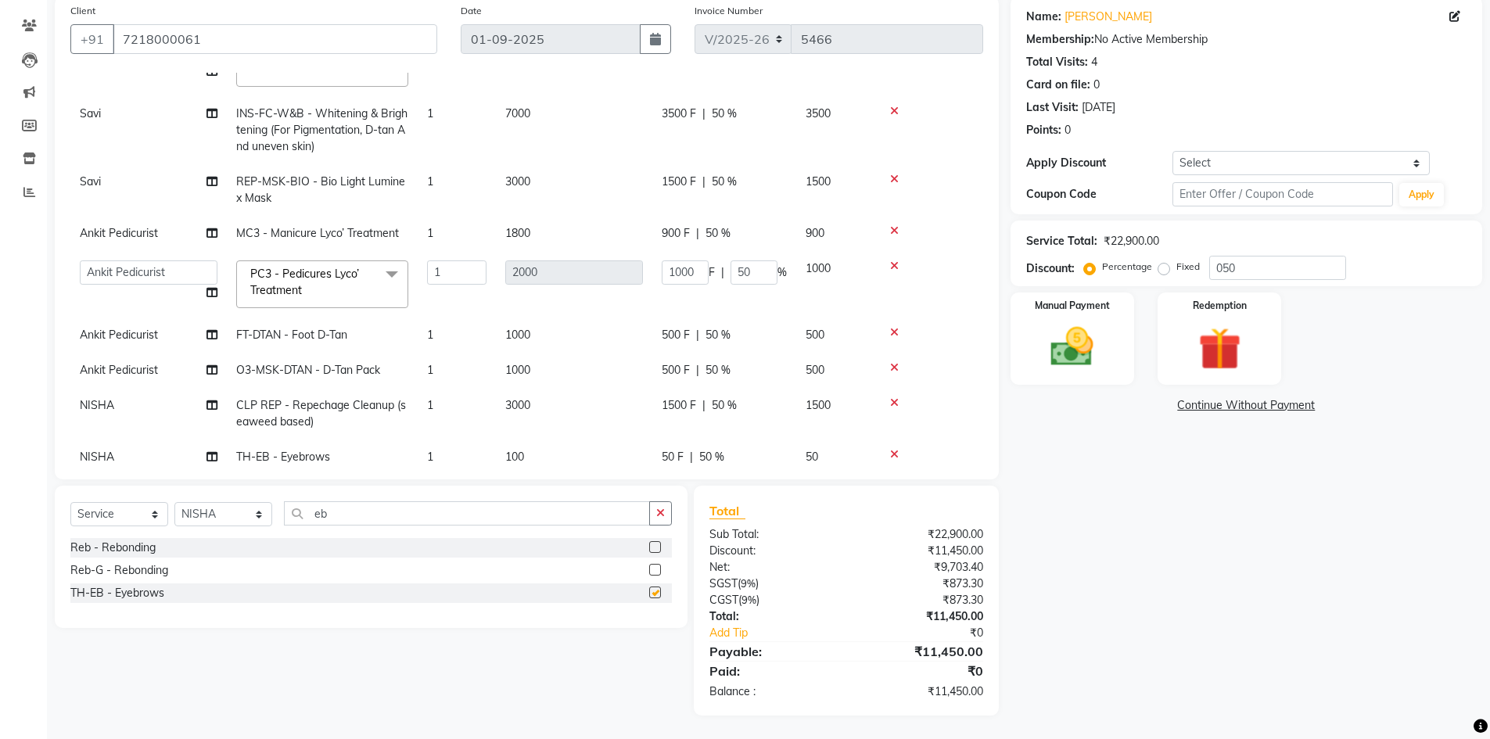
checkbox input "false"
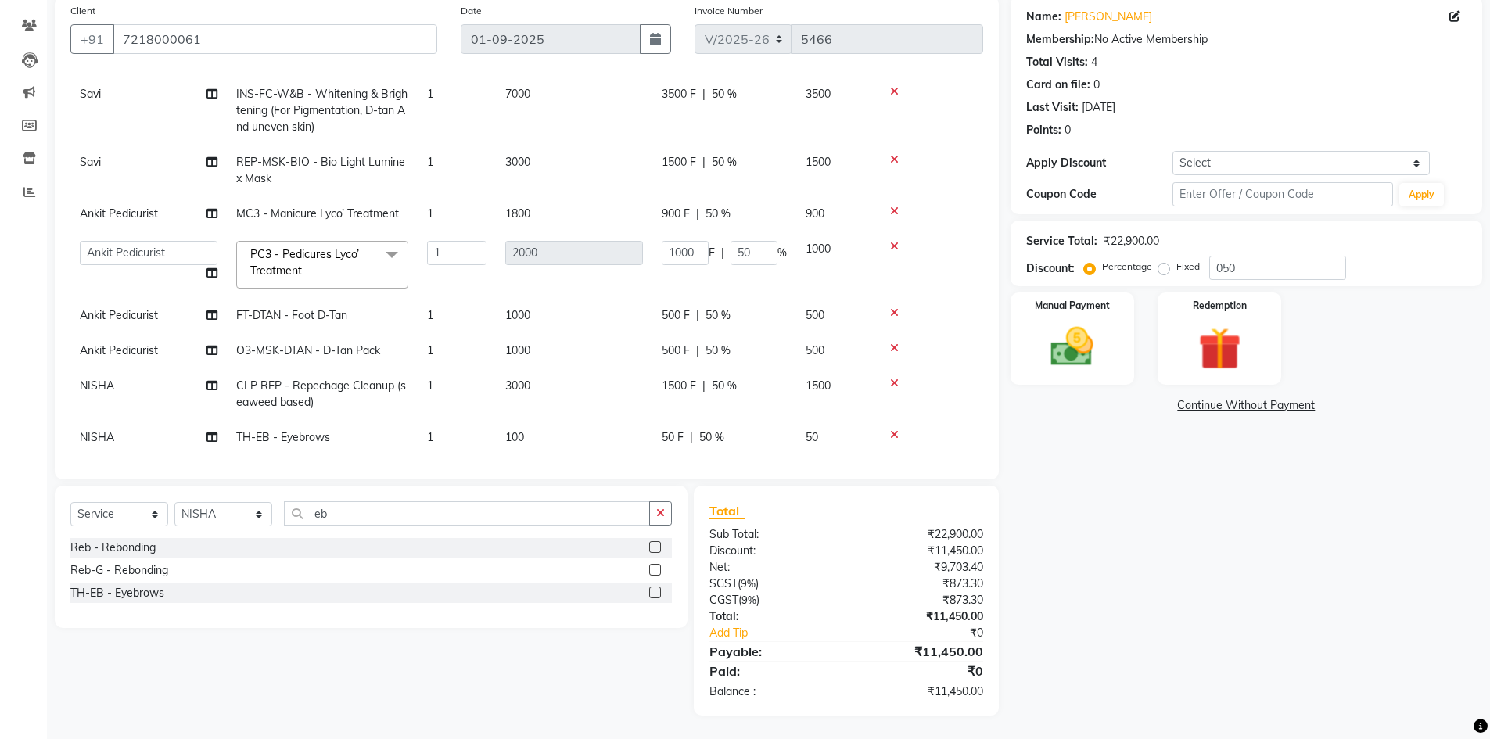
scroll to position [142, 0]
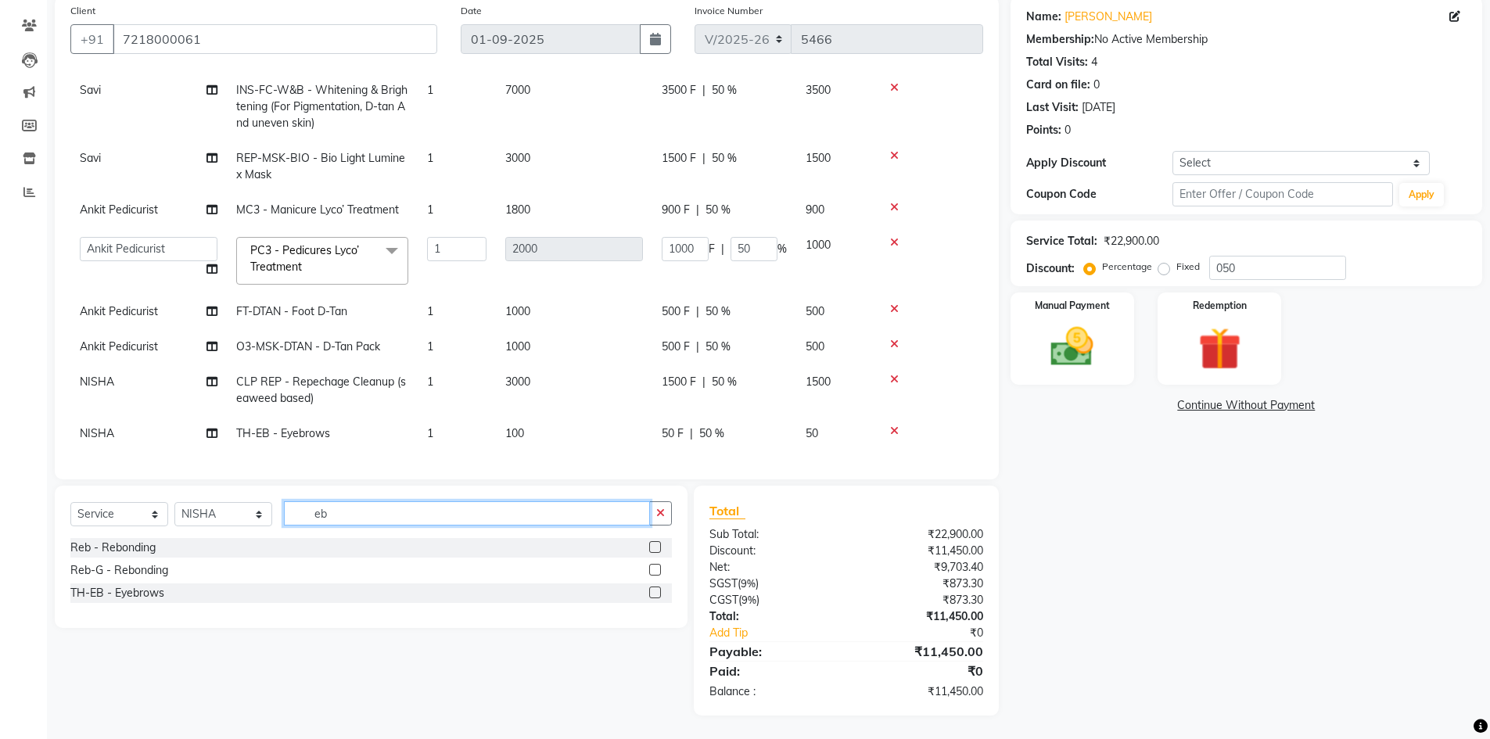
click at [375, 522] on input "eb" at bounding box center [467, 513] width 366 height 24
type input "e"
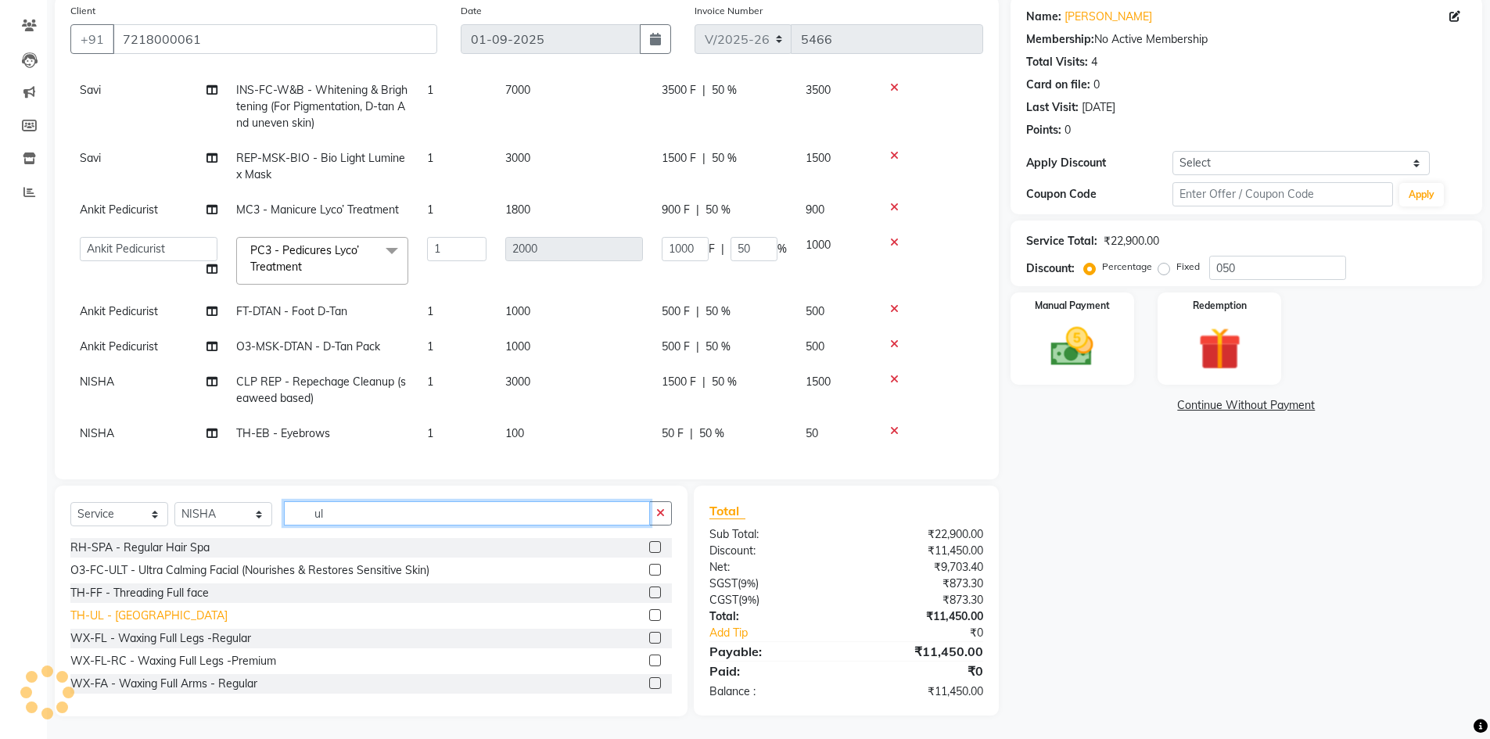
type input "ul"
click at [131, 622] on div "TH-UL - Upper lips" at bounding box center [148, 616] width 157 height 16
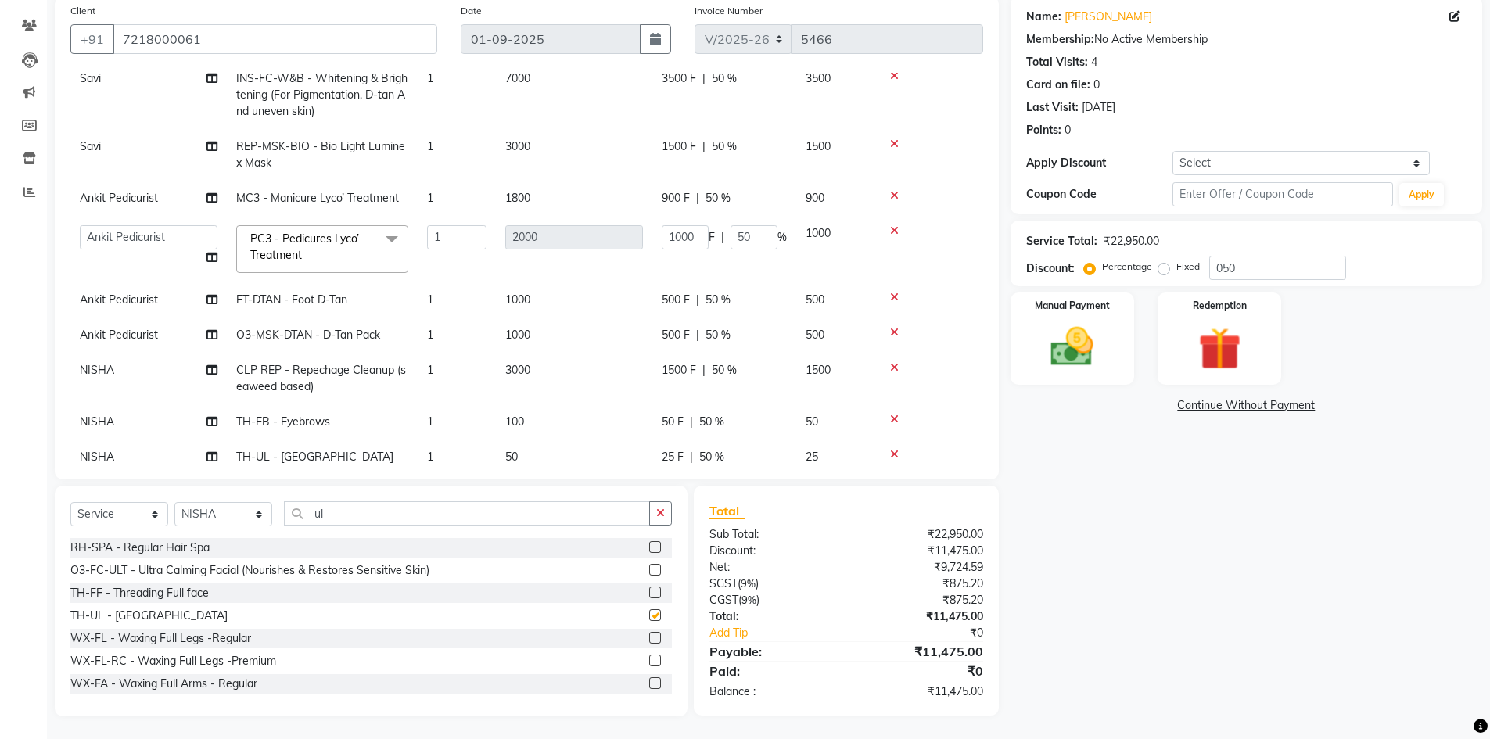
checkbox input "false"
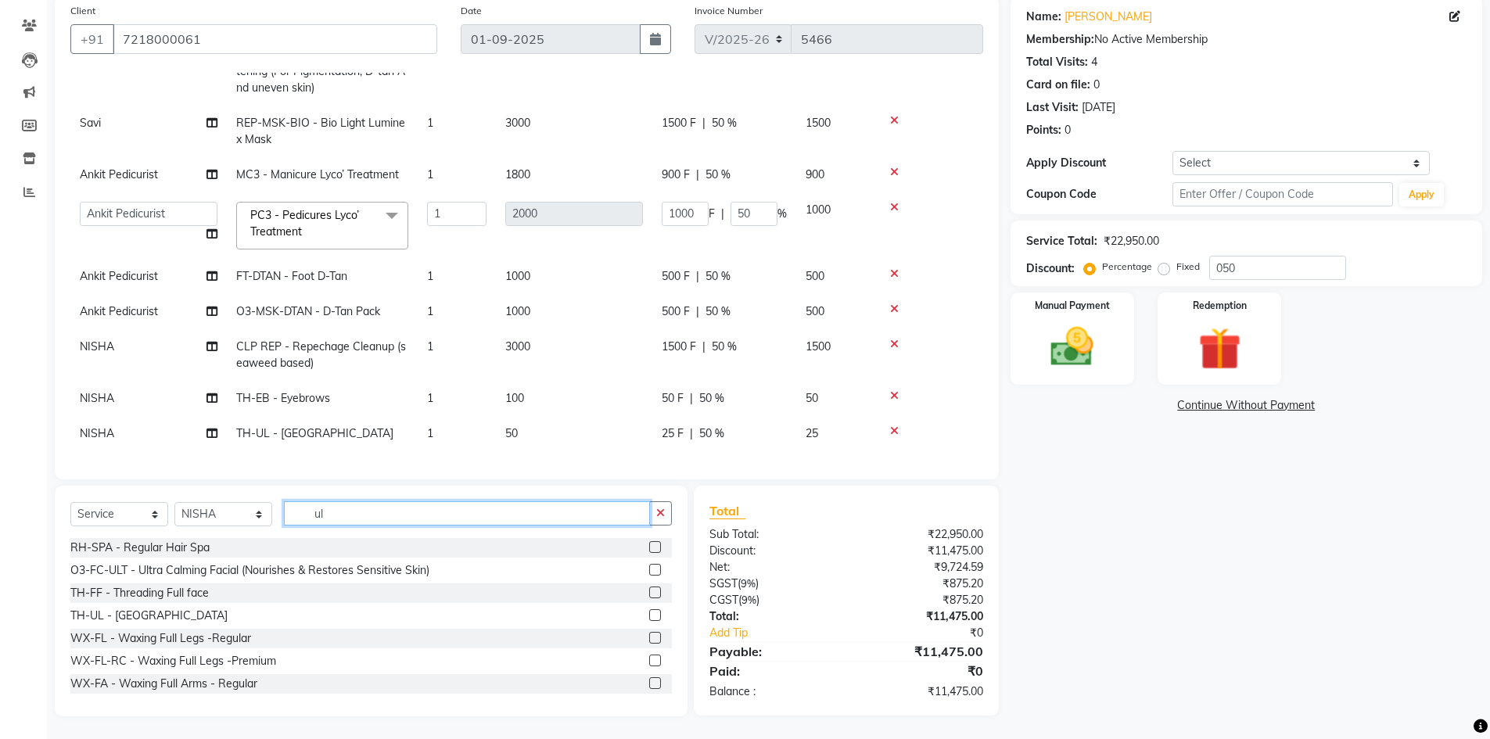
click at [404, 516] on input "ul" at bounding box center [467, 513] width 366 height 24
type input "u"
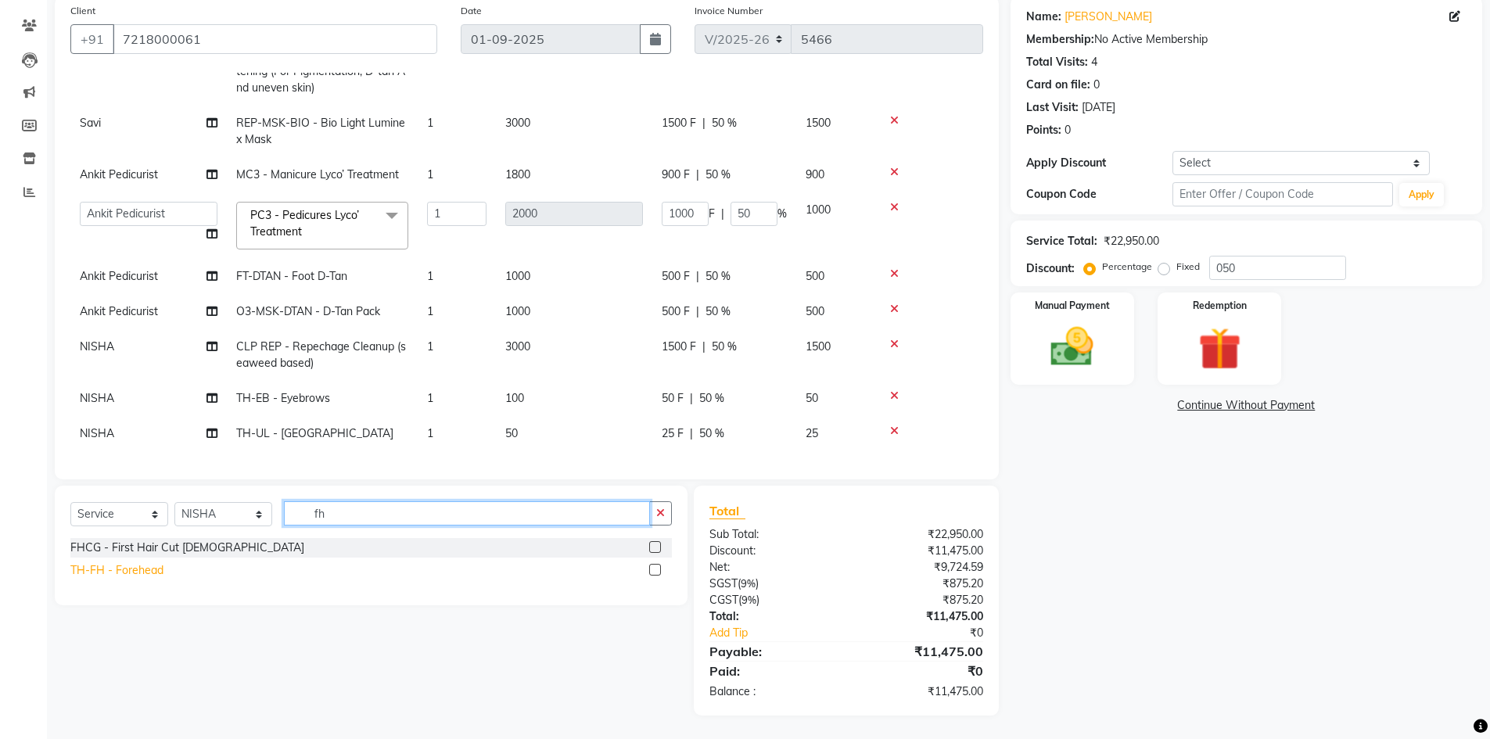
type input "fh"
click at [152, 570] on div "TH-FH - Forehead" at bounding box center [116, 570] width 93 height 16
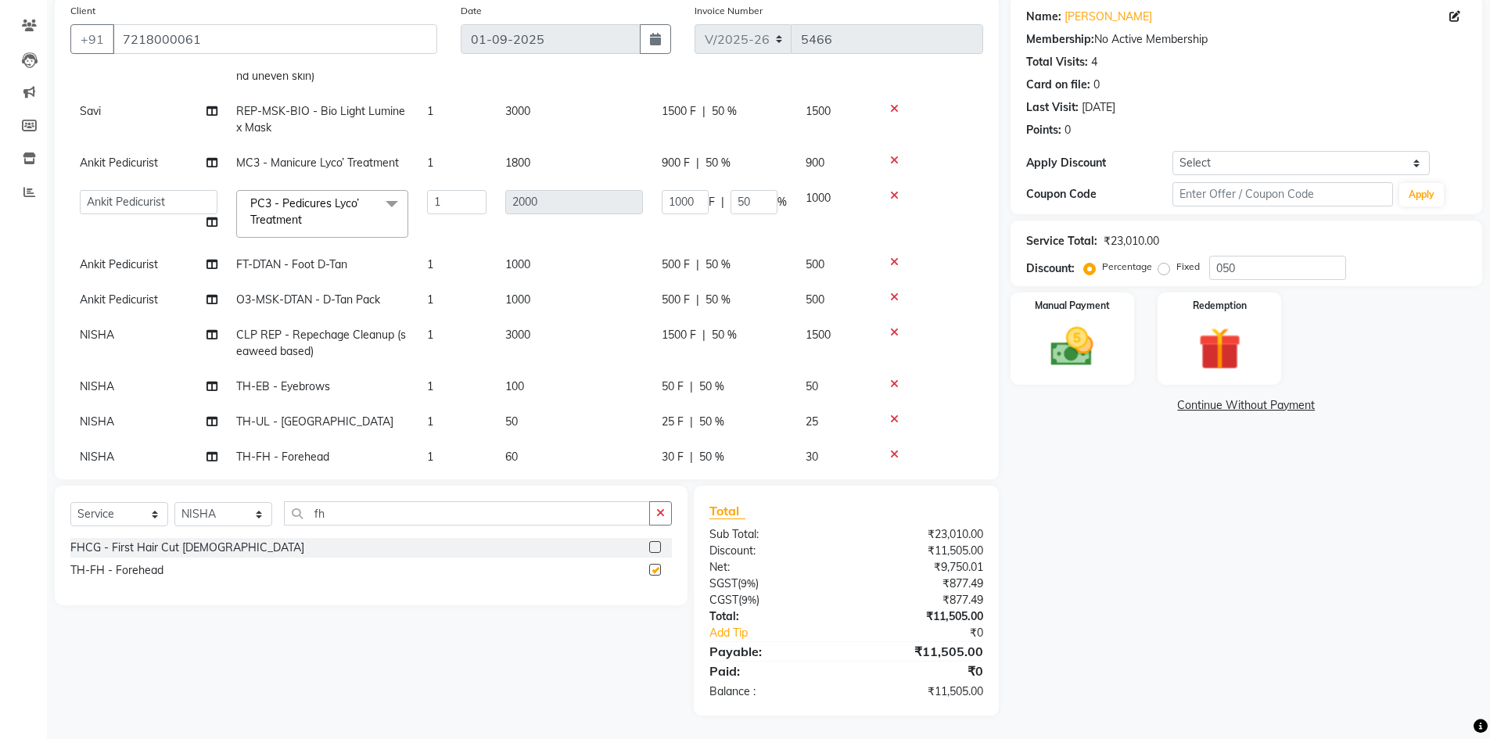
checkbox input "false"
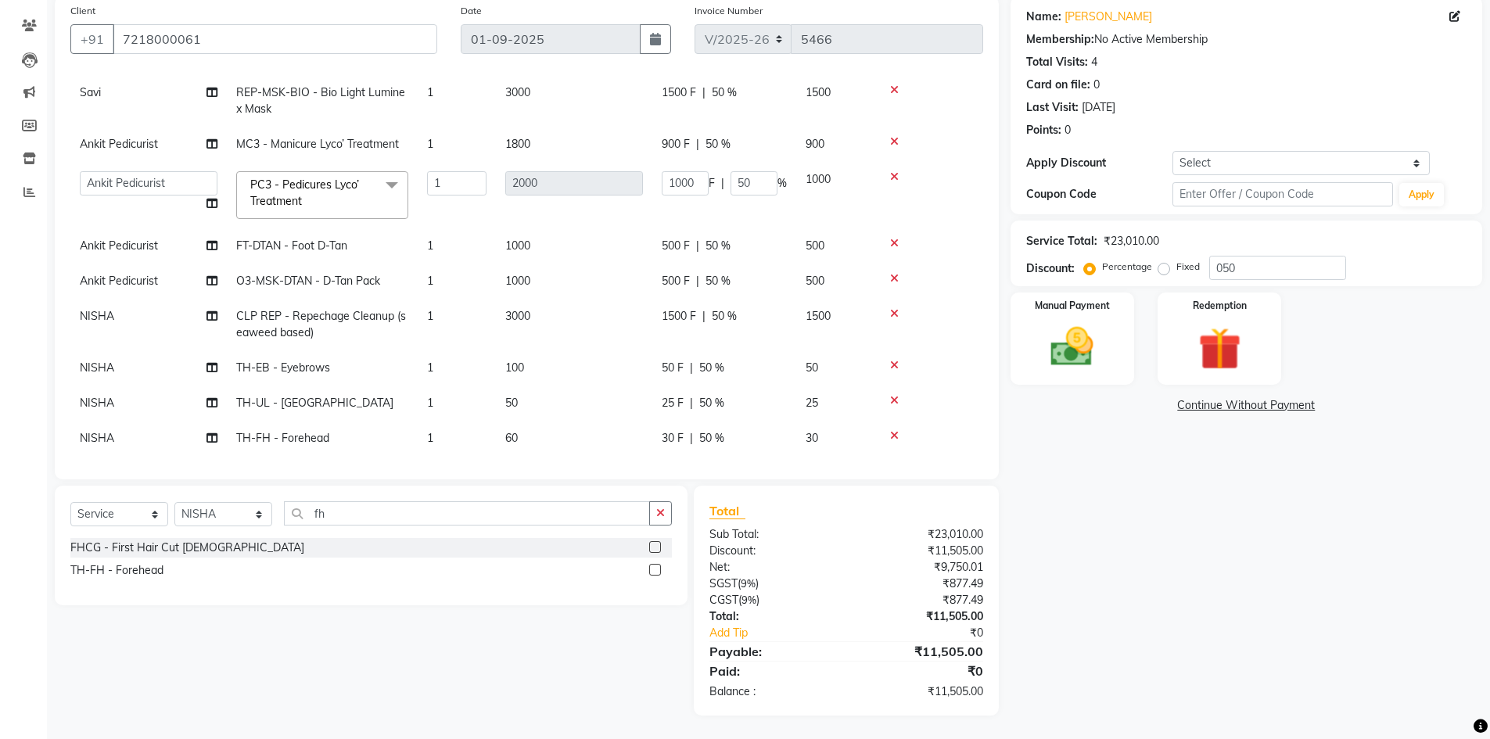
scroll to position [213, 0]
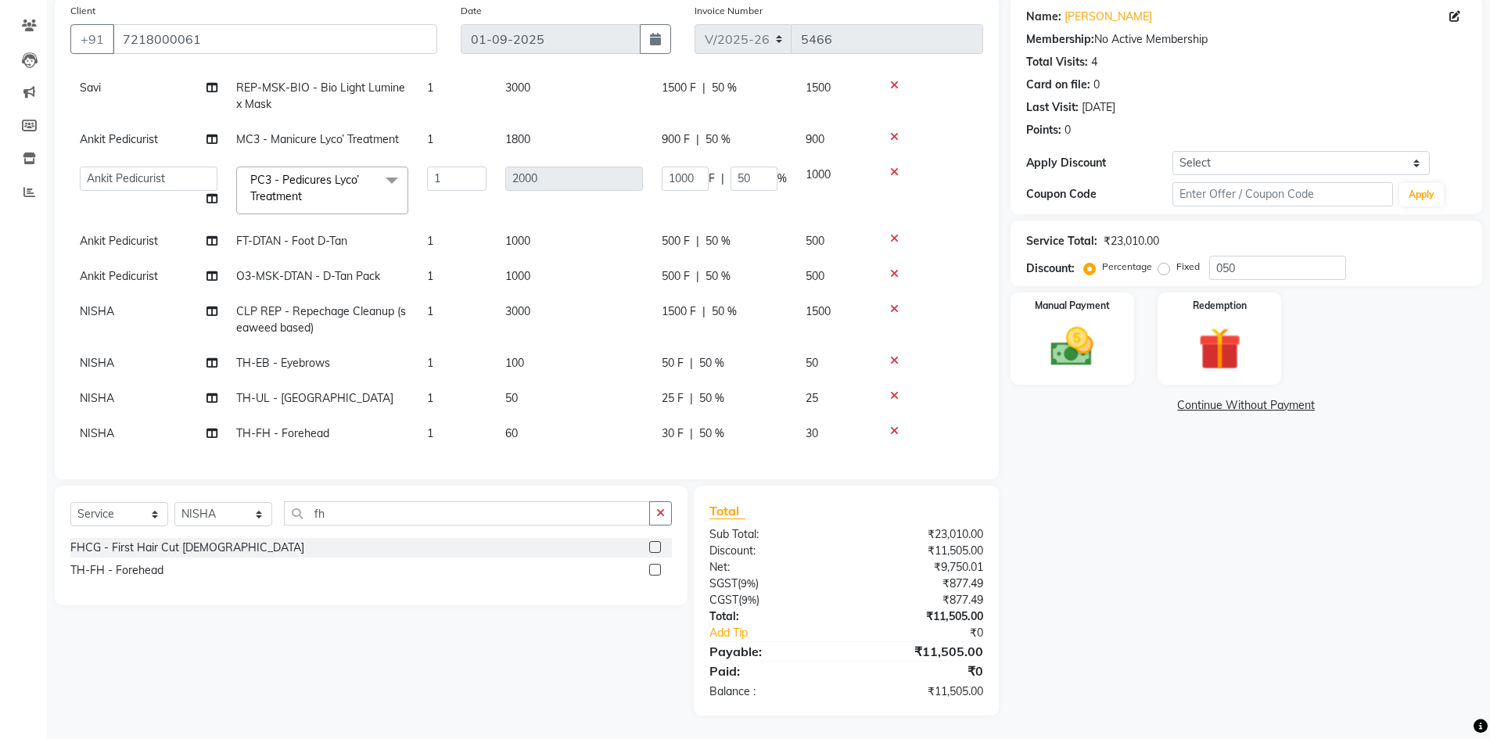
click at [550, 416] on td "60" at bounding box center [574, 433] width 156 height 35
select select "60807"
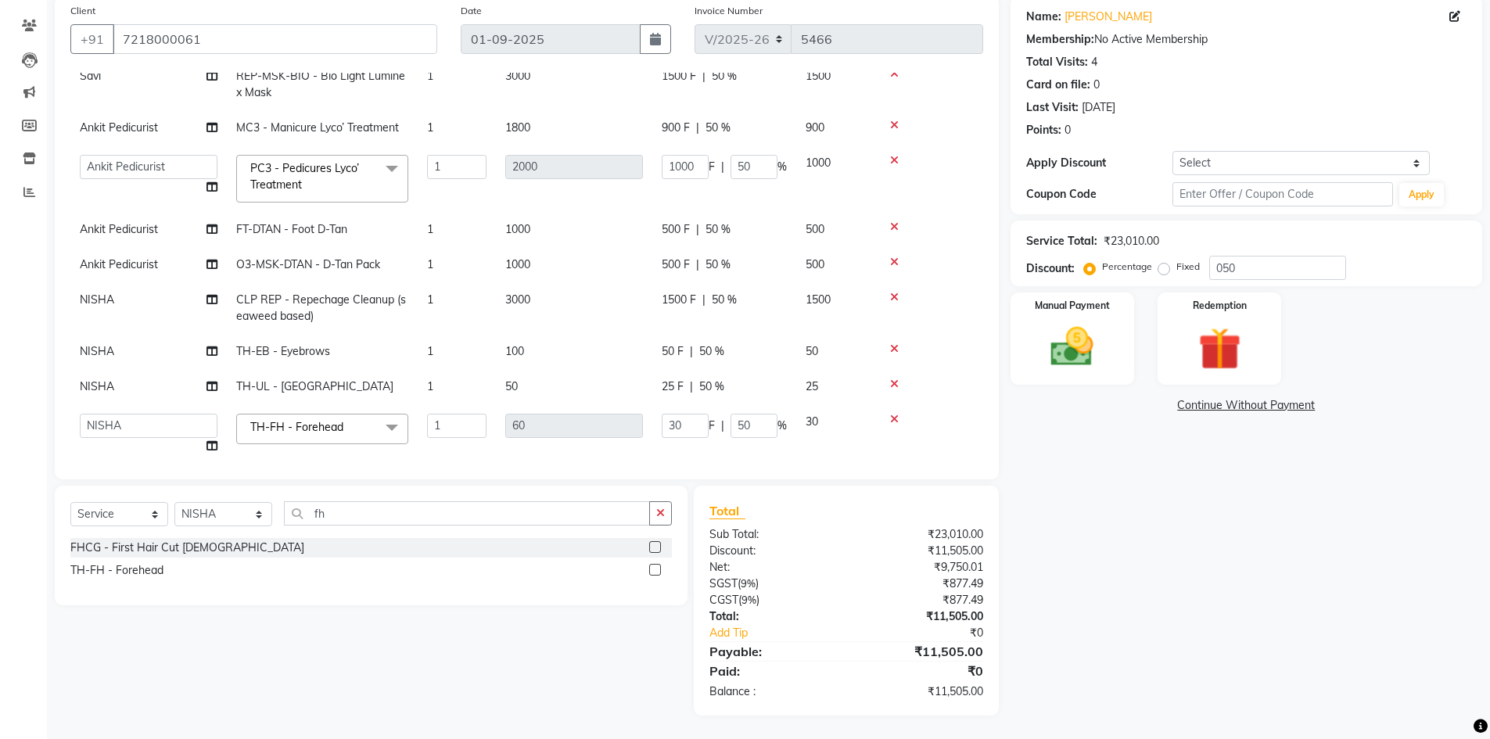
click at [701, 374] on td "25 F | 50 %" at bounding box center [724, 386] width 144 height 35
select select "60807"
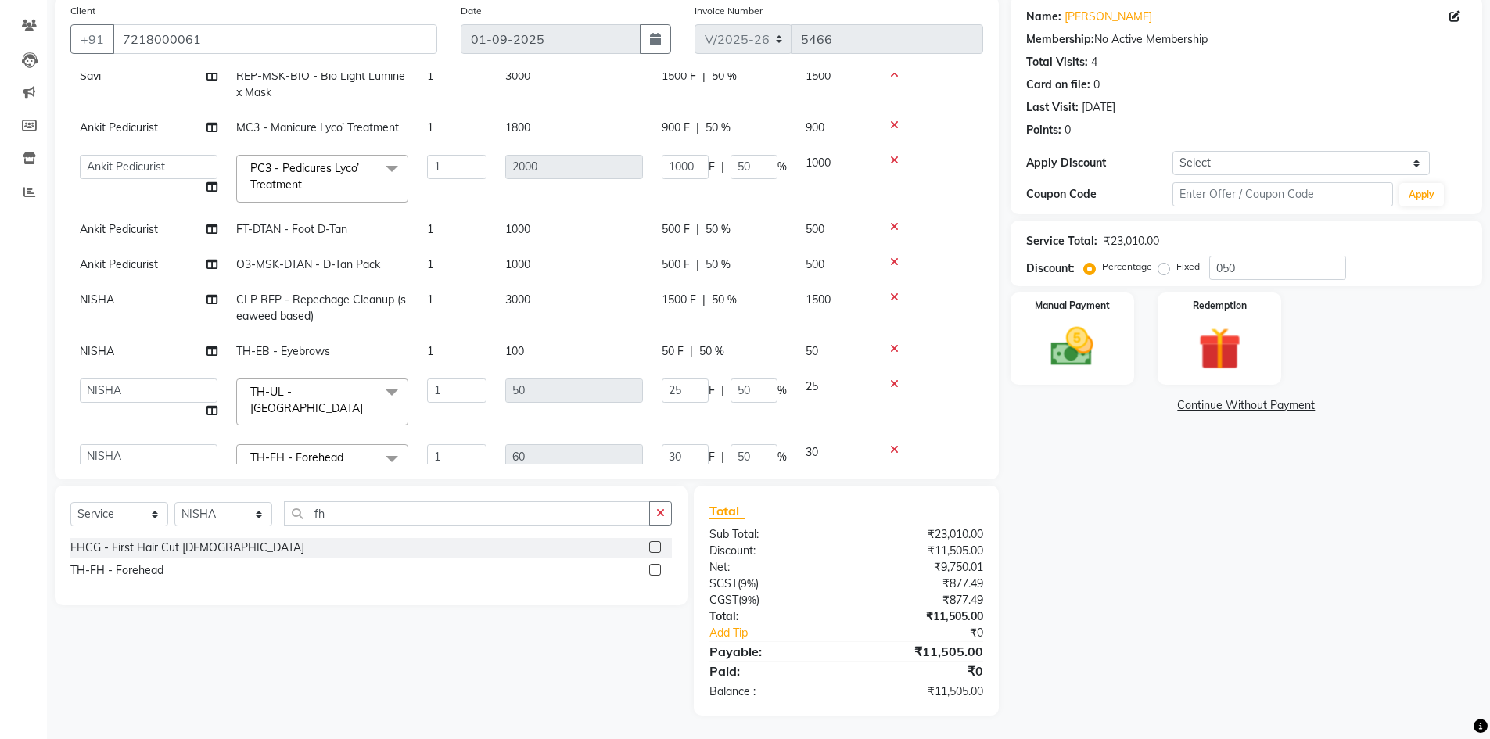
drag, startPoint x: 654, startPoint y: 346, endPoint x: 665, endPoint y: 350, distance: 12.4
click at [665, 350] on td "50 F | 50 %" at bounding box center [724, 351] width 144 height 35
select select "60807"
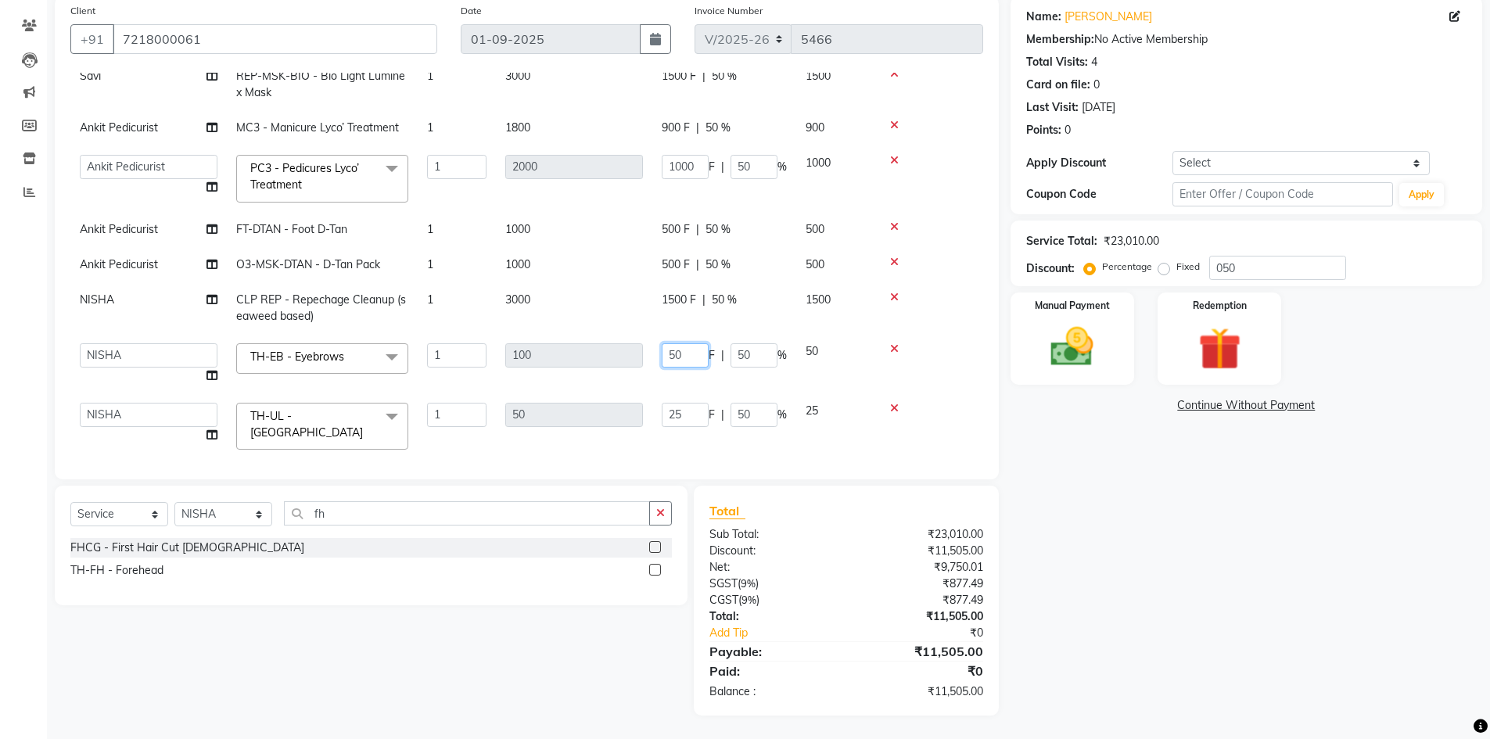
drag, startPoint x: 705, startPoint y: 348, endPoint x: 760, endPoint y: 350, distance: 54.8
click at [706, 349] on input "50" at bounding box center [685, 355] width 47 height 24
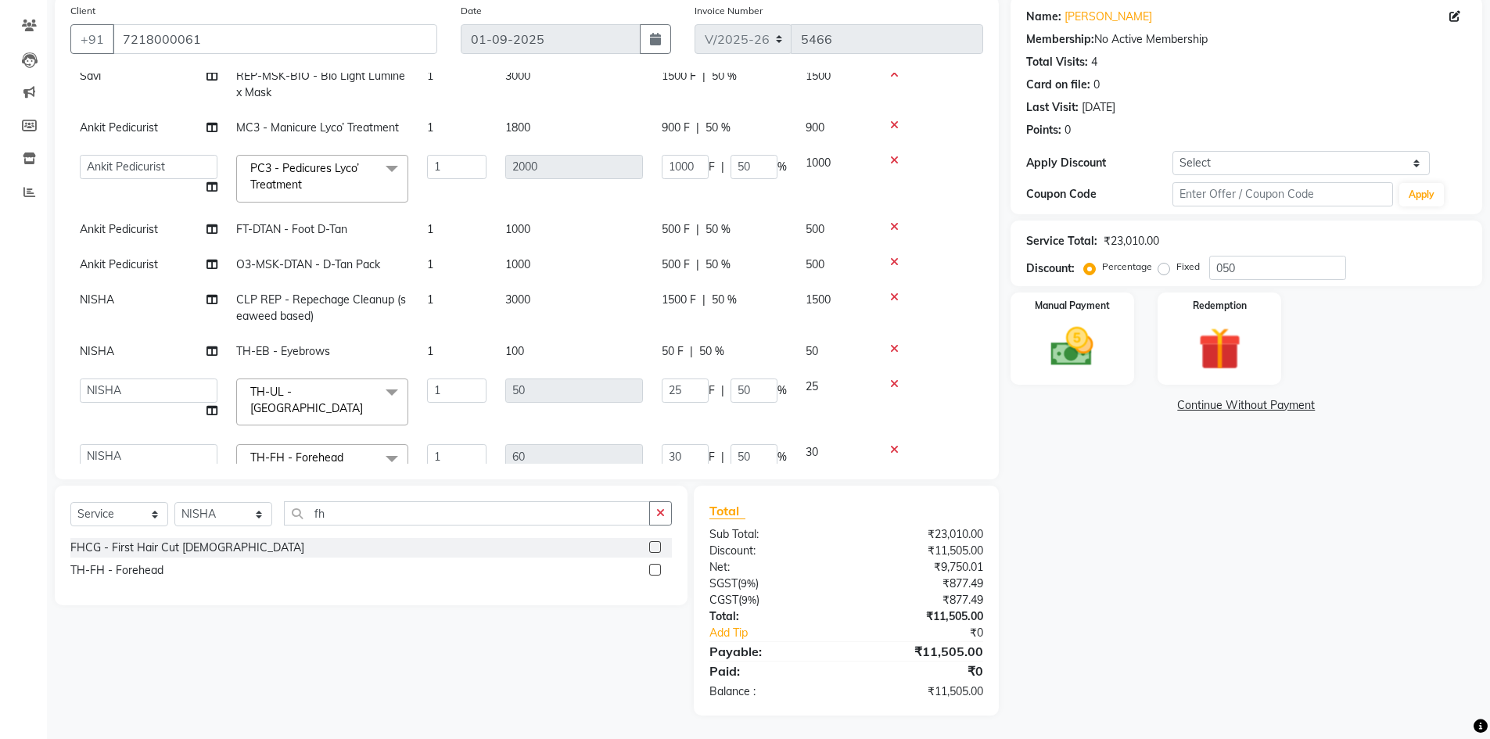
click at [706, 357] on span "50 %" at bounding box center [711, 351] width 25 height 16
select select "60807"
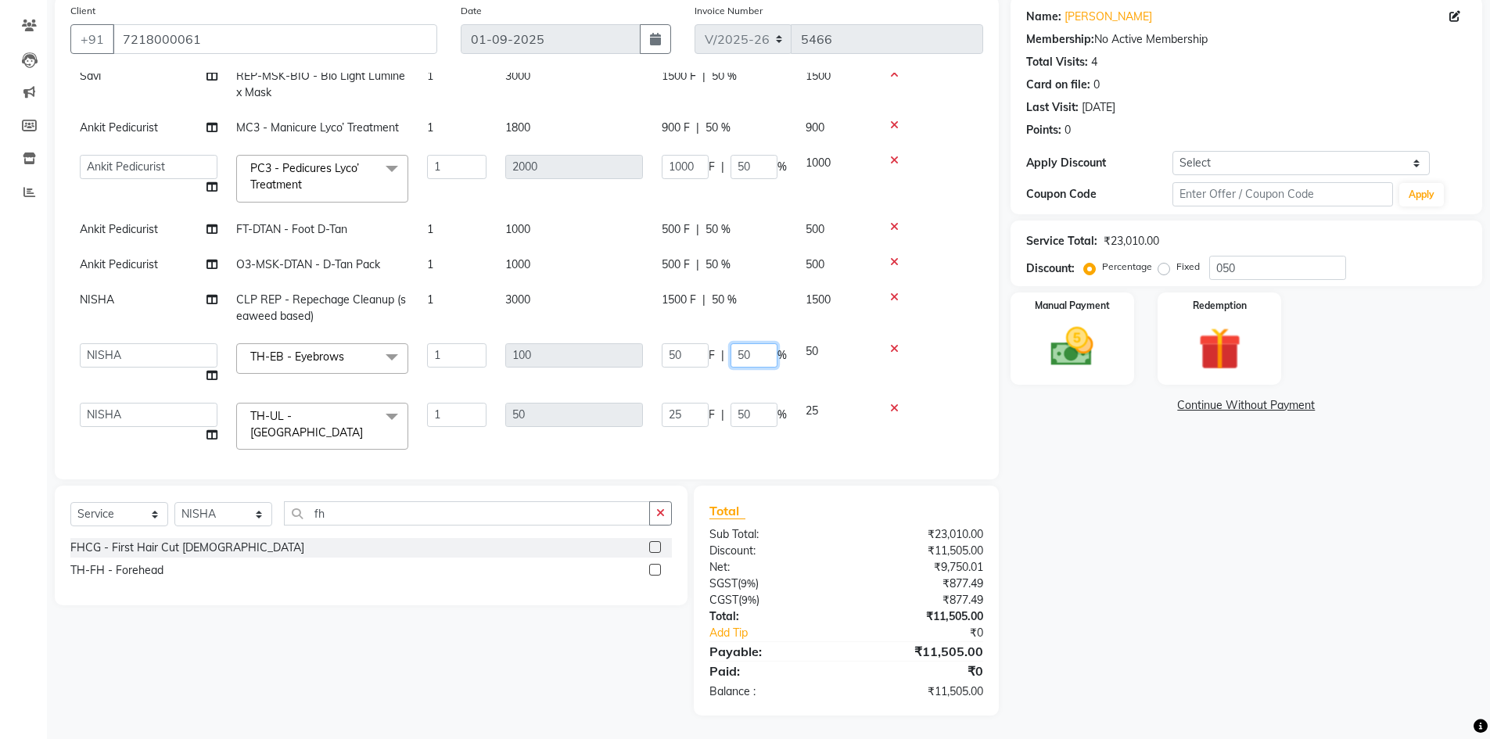
click at [744, 350] on input "50" at bounding box center [753, 355] width 47 height 24
type input "00"
drag, startPoint x: 811, startPoint y: 416, endPoint x: 811, endPoint y: 321, distance: 94.6
click at [811, 415] on td "25" at bounding box center [835, 426] width 78 height 66
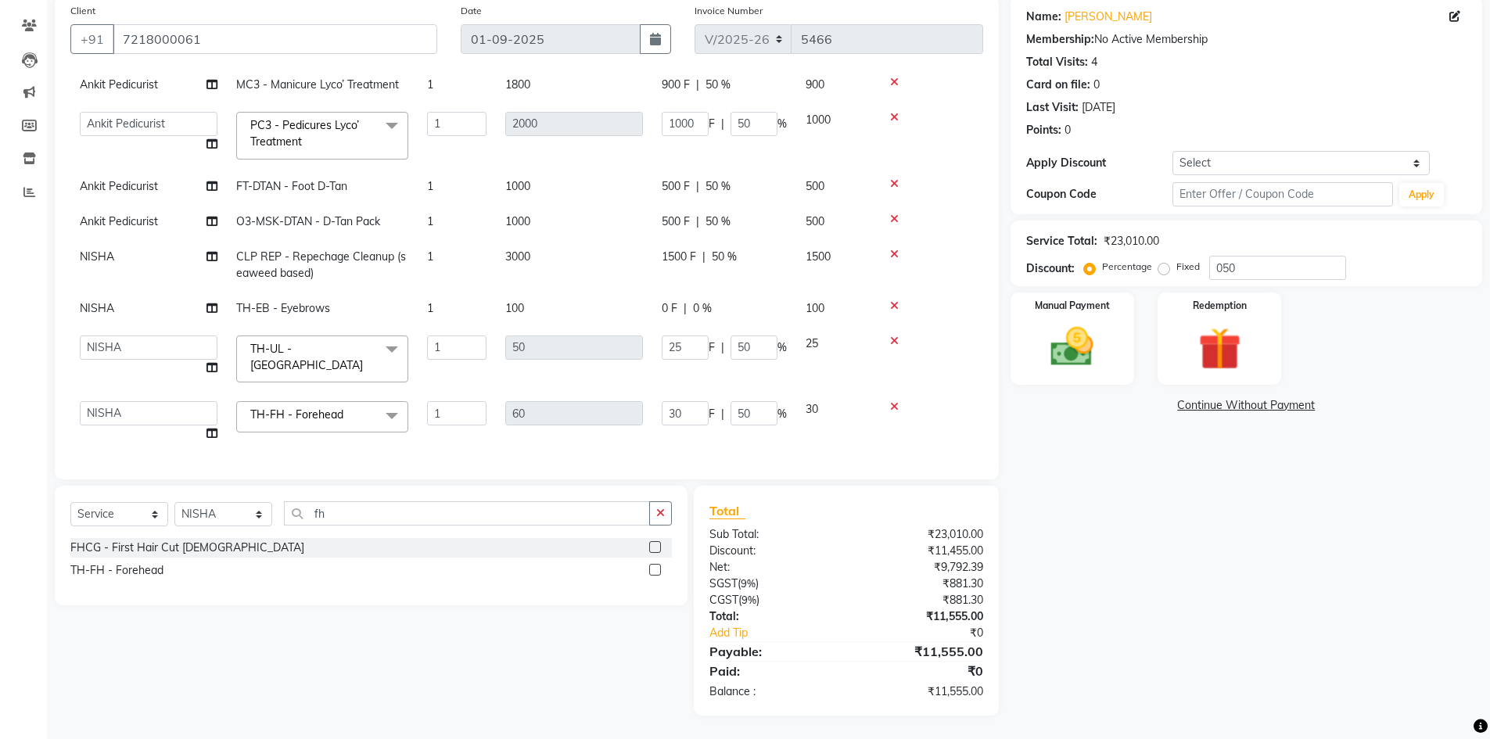
scroll to position [261, 0]
click at [750, 338] on input "50" at bounding box center [753, 347] width 47 height 24
type input "5"
type input "0"
click at [752, 401] on input "50" at bounding box center [753, 413] width 47 height 24
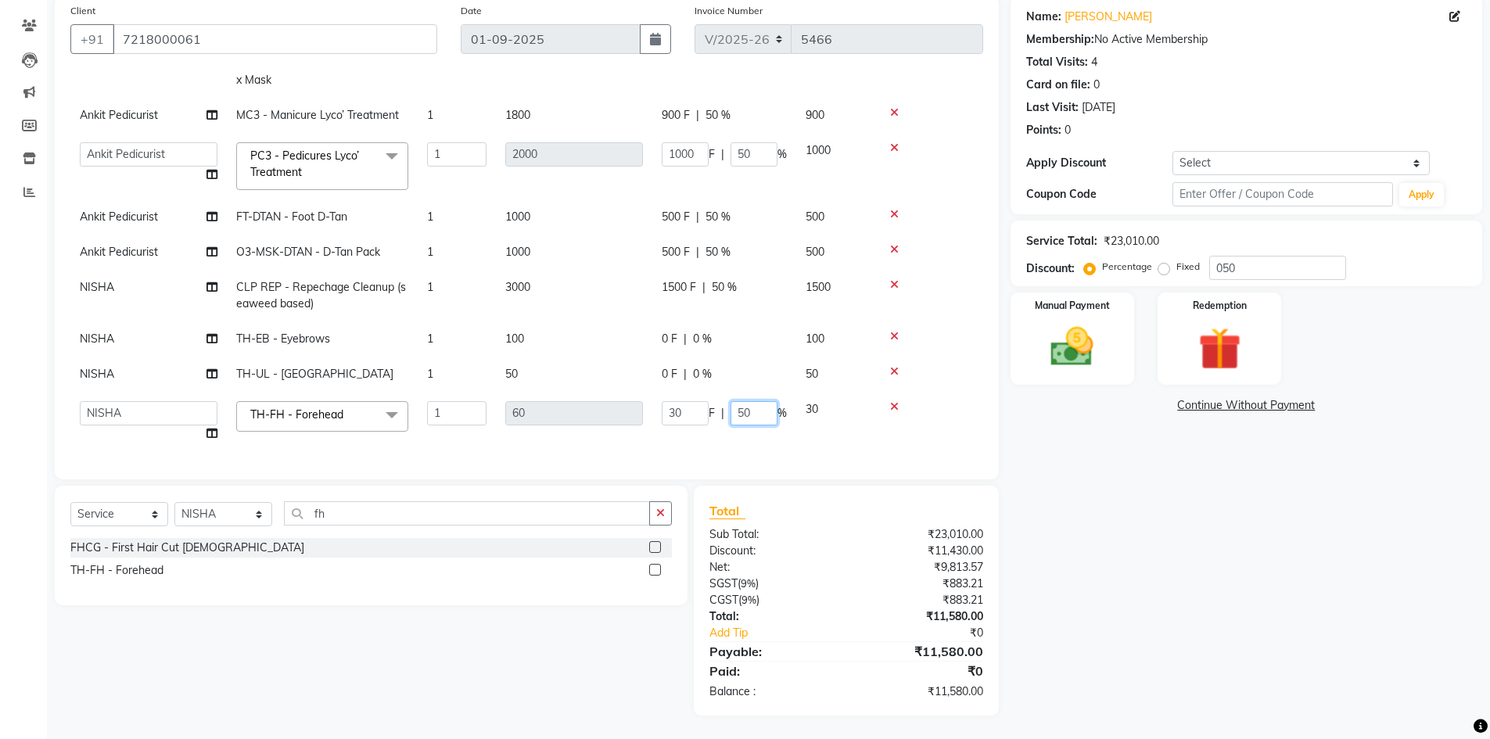
scroll to position [237, 0]
type input "5"
type input "0"
click at [784, 282] on td "1500 F | 50 %" at bounding box center [724, 296] width 144 height 52
select select "60807"
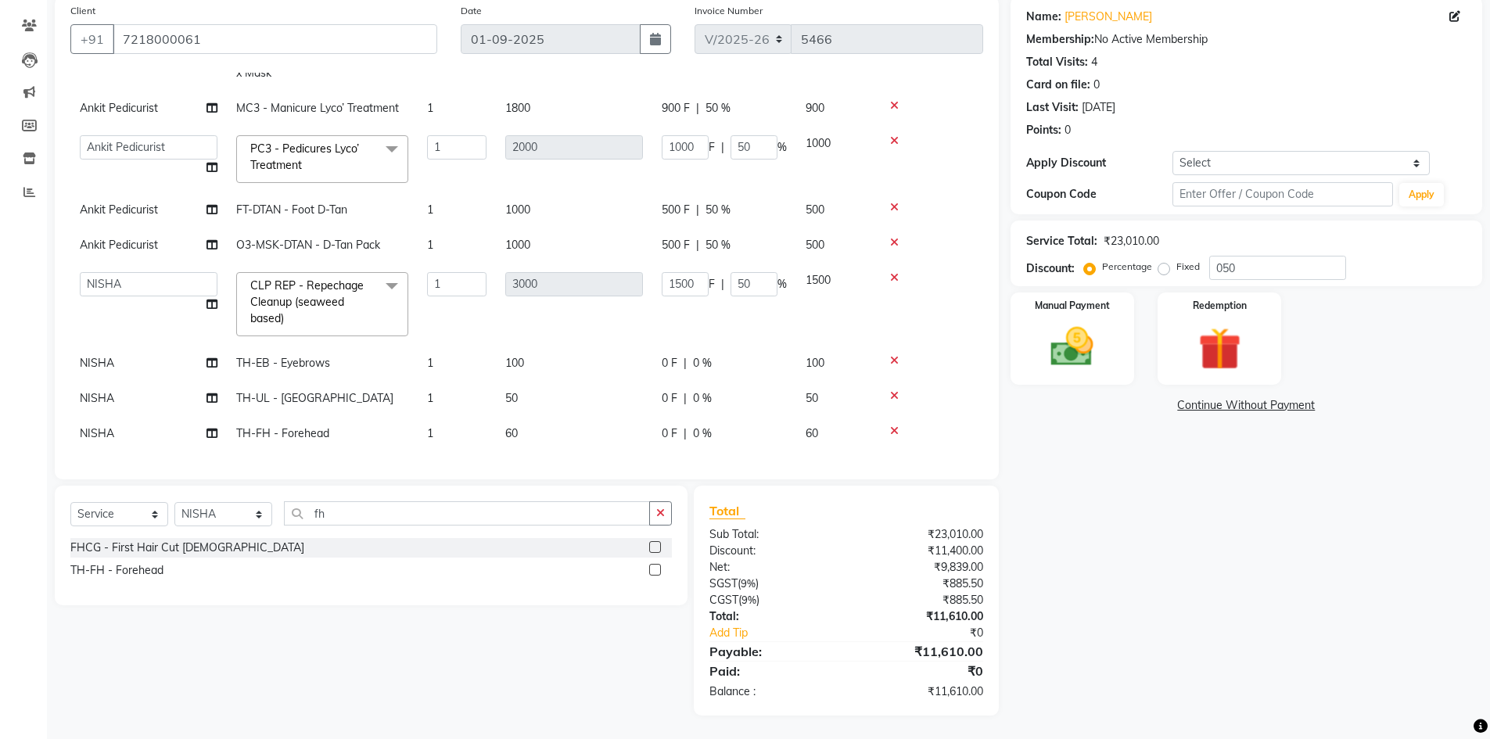
scroll to position [244, 0]
click at [706, 425] on span "0 %" at bounding box center [702, 433] width 19 height 16
select select "60807"
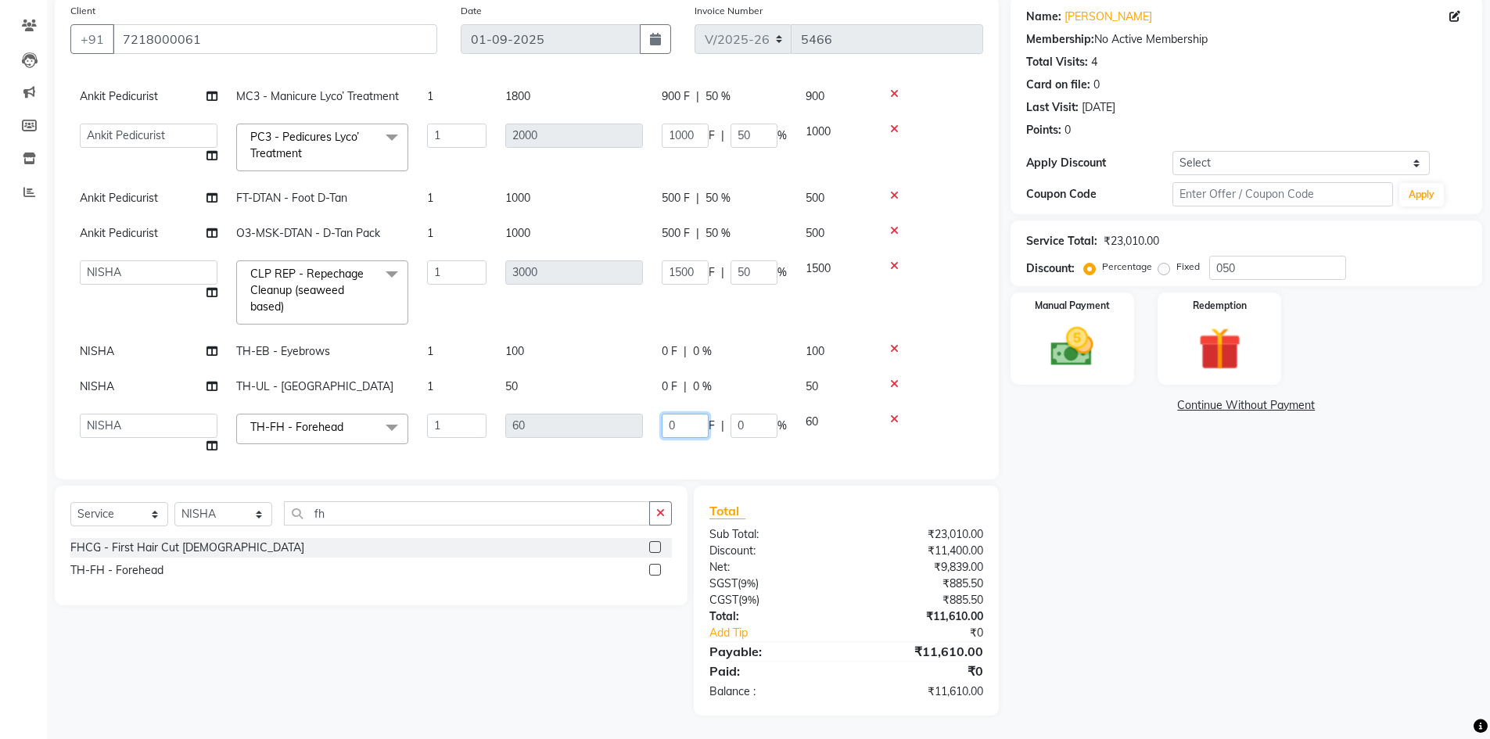
click at [687, 423] on input "0" at bounding box center [685, 426] width 47 height 24
type input "010"
click at [790, 352] on td "0 F | 0 %" at bounding box center [724, 351] width 144 height 35
select select "60807"
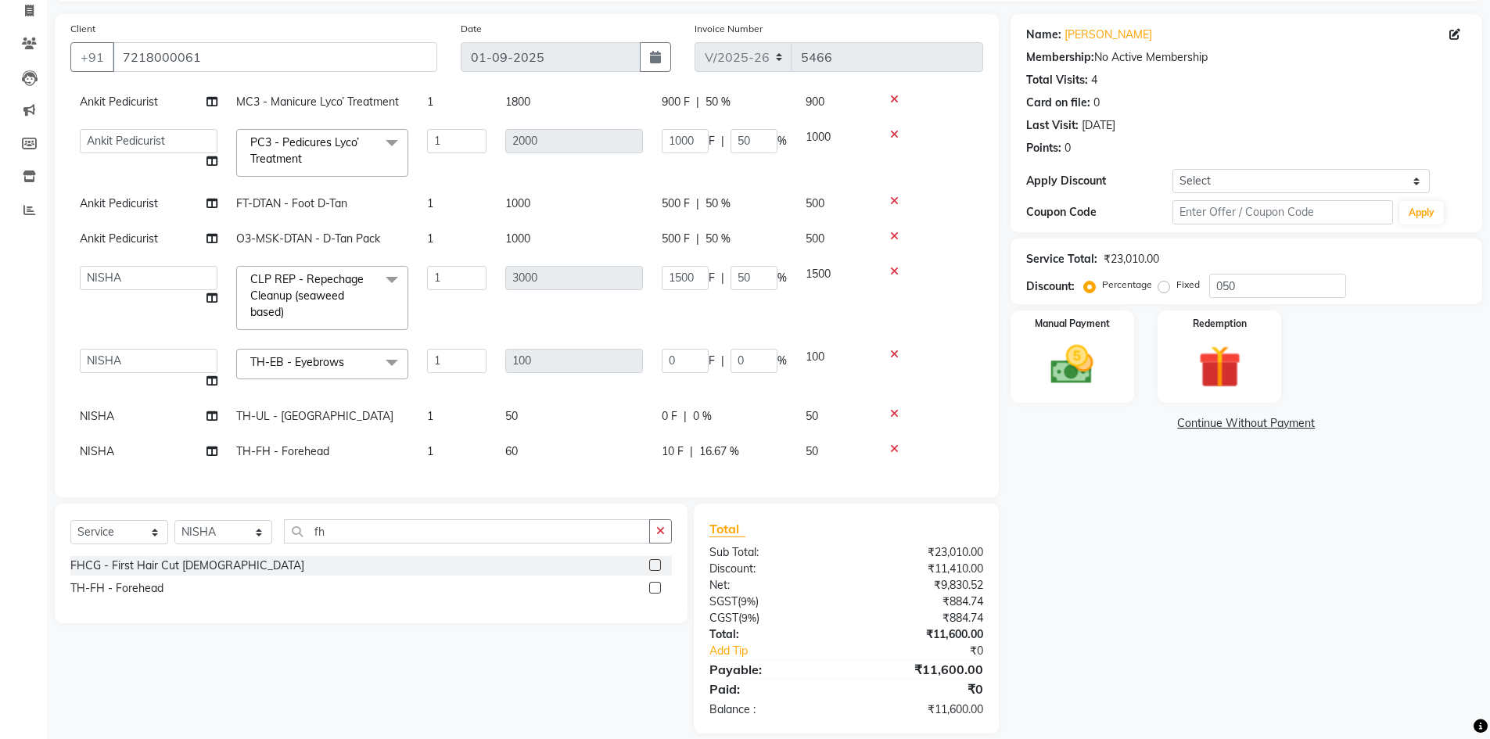
scroll to position [121, 0]
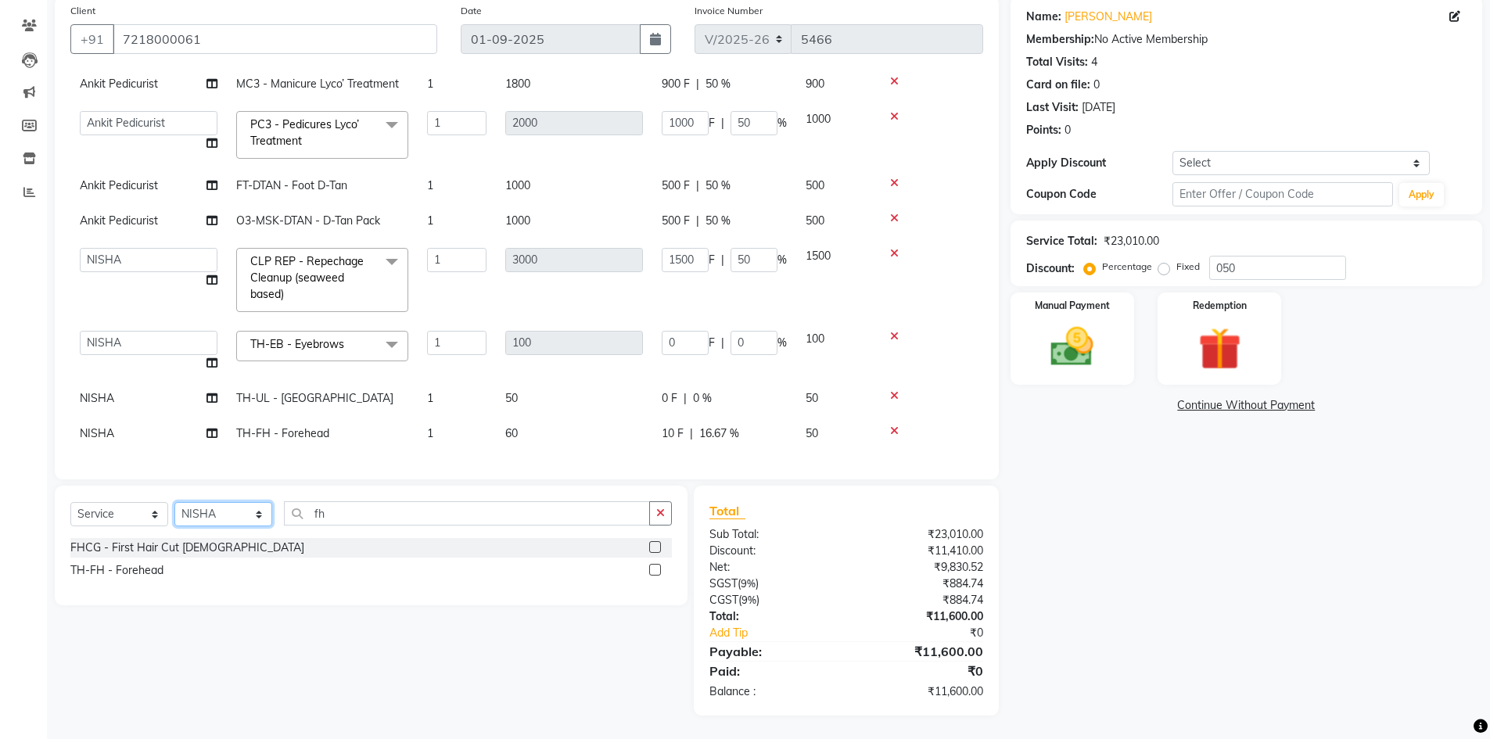
click at [215, 518] on select "Select Stylist ABHISHEK ajay Akash AKHIL AMAN AMAN (NAILS) ANKIT Ankit Pedicuri…" at bounding box center [223, 514] width 98 height 24
select select "60833"
click at [213, 518] on select "Select Stylist ABHISHEK ajay Akash AKHIL AMAN AMAN (NAILS) ANKIT Ankit Pedicuri…" at bounding box center [223, 514] width 98 height 24
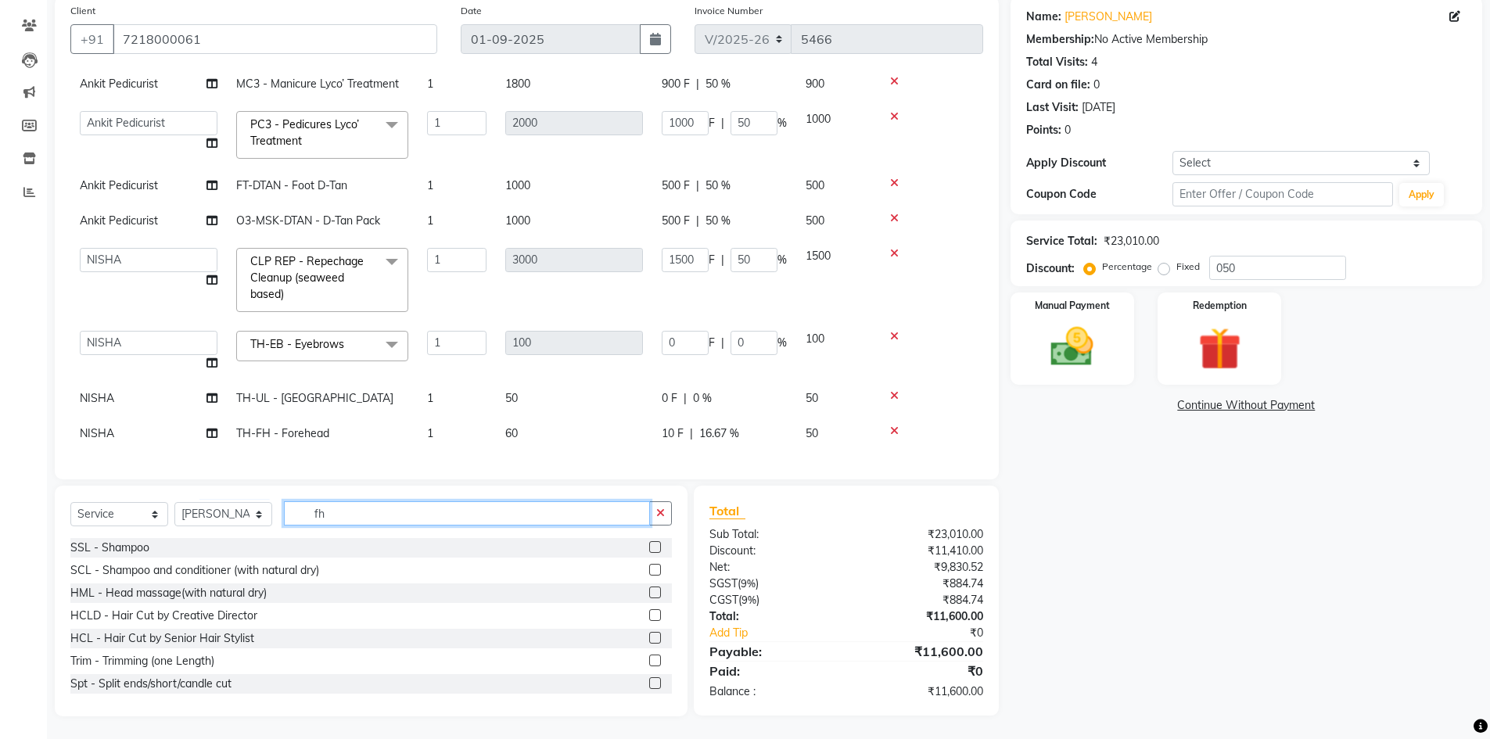
click at [428, 503] on input "fh" at bounding box center [467, 513] width 366 height 24
type input "f"
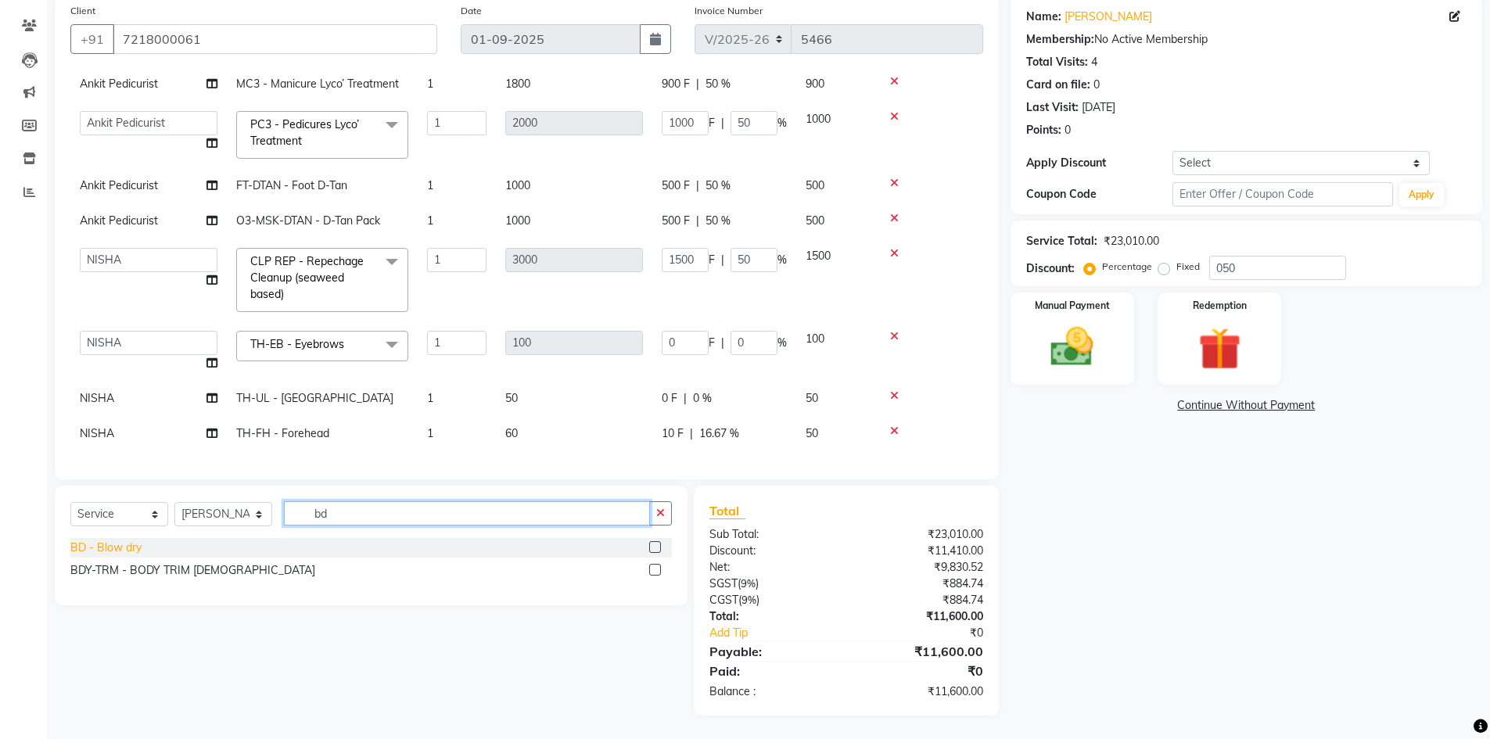
type input "bd"
click at [97, 545] on div "BD - Blow dry" at bounding box center [105, 548] width 71 height 16
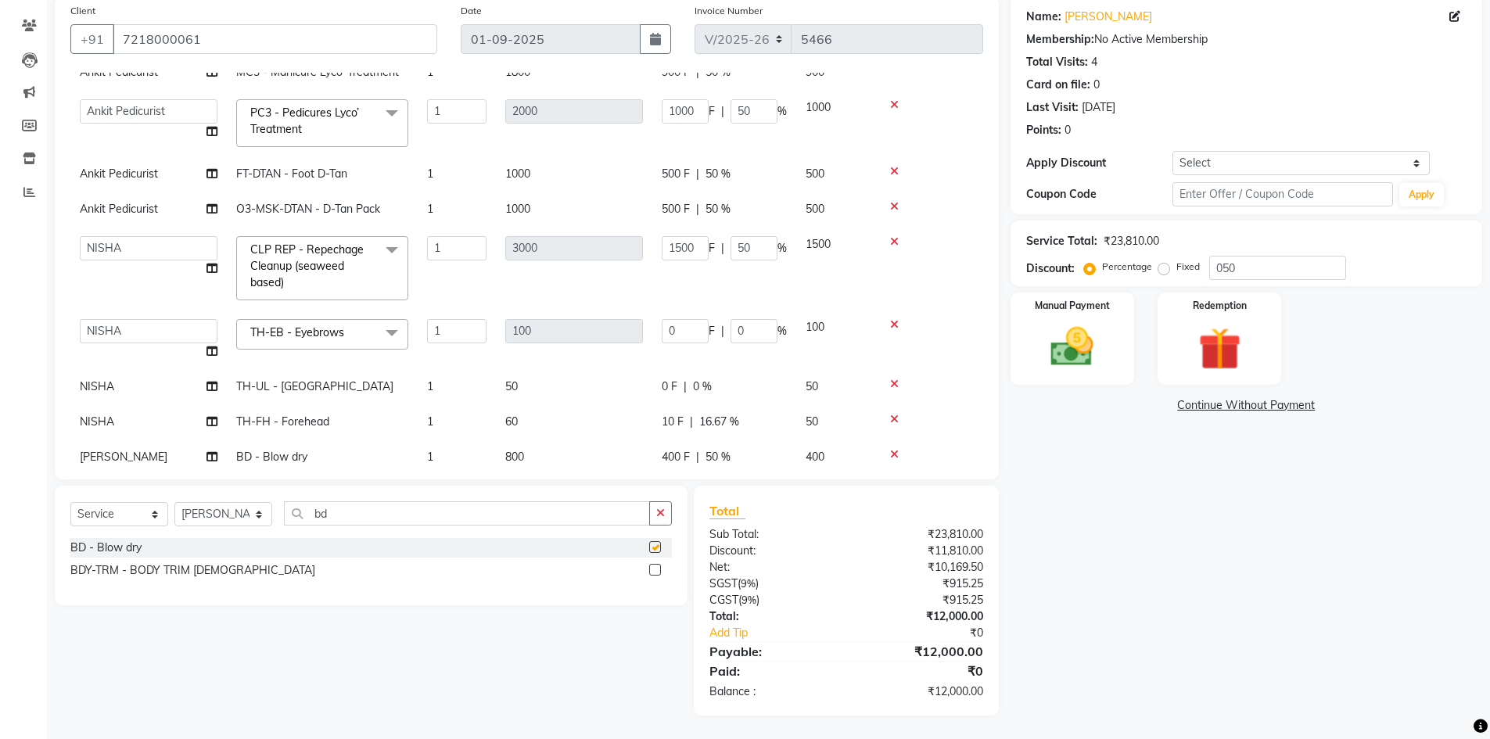
checkbox input "false"
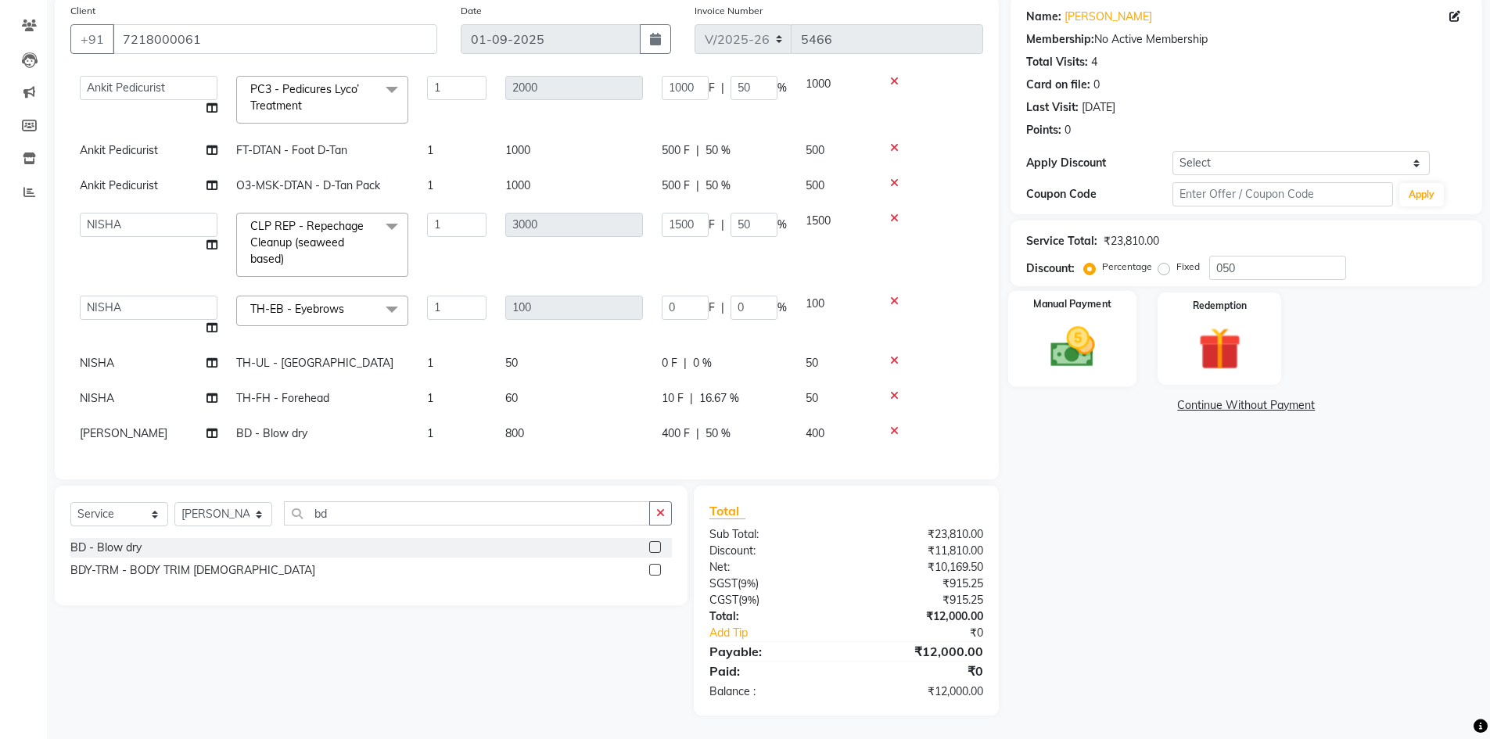
click at [1082, 356] on img at bounding box center [1072, 346] width 72 height 51
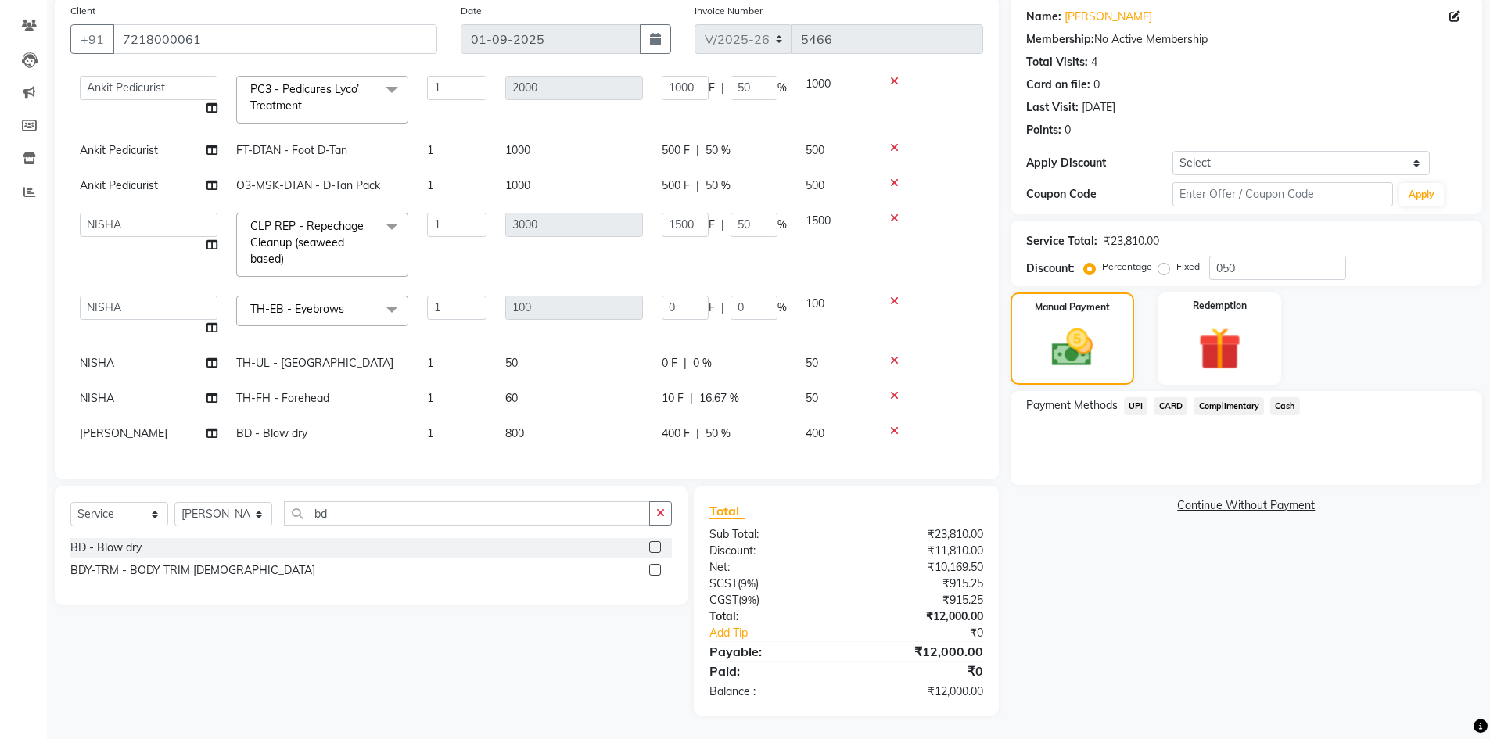
click at [1286, 404] on span "Cash" at bounding box center [1285, 406] width 30 height 18
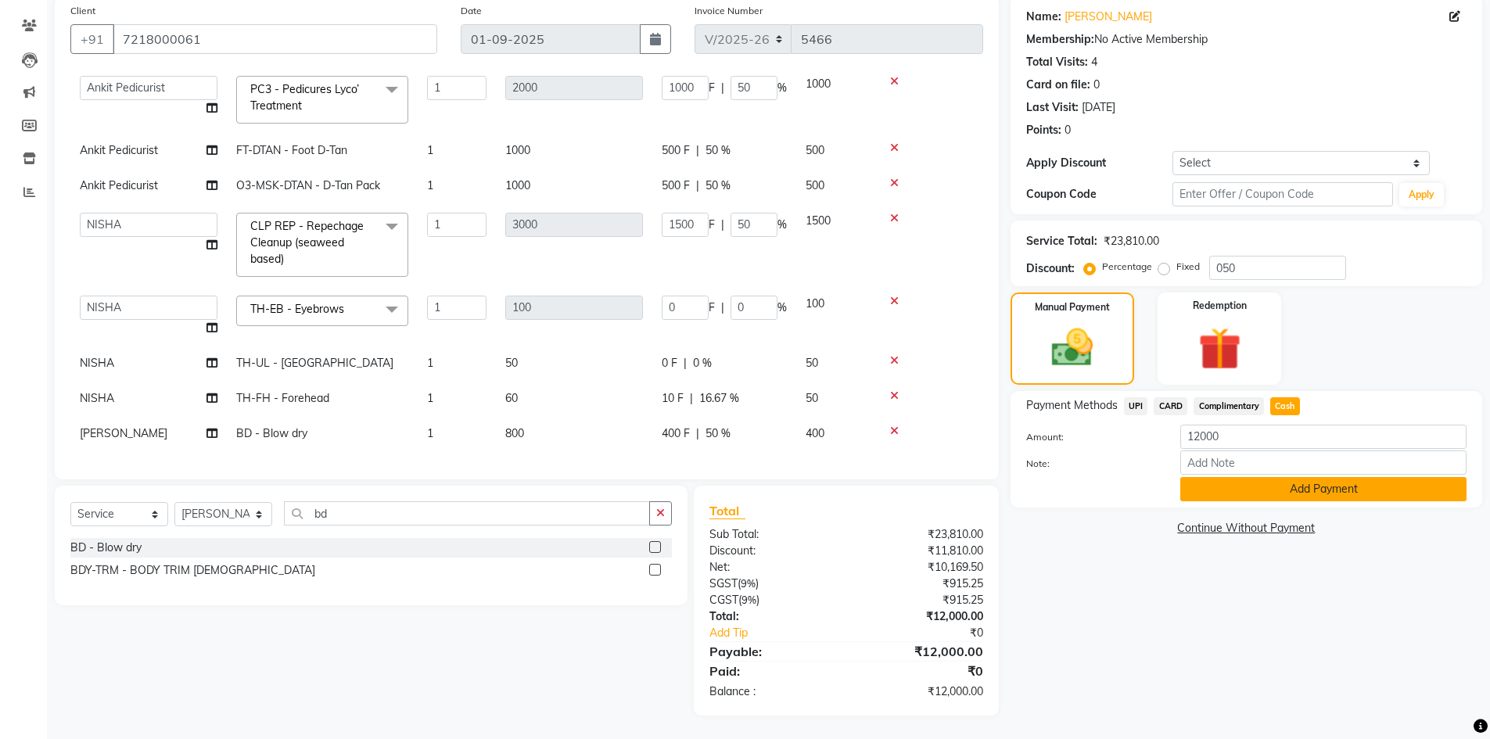
click at [1266, 487] on button "Add Payment" at bounding box center [1323, 489] width 286 height 24
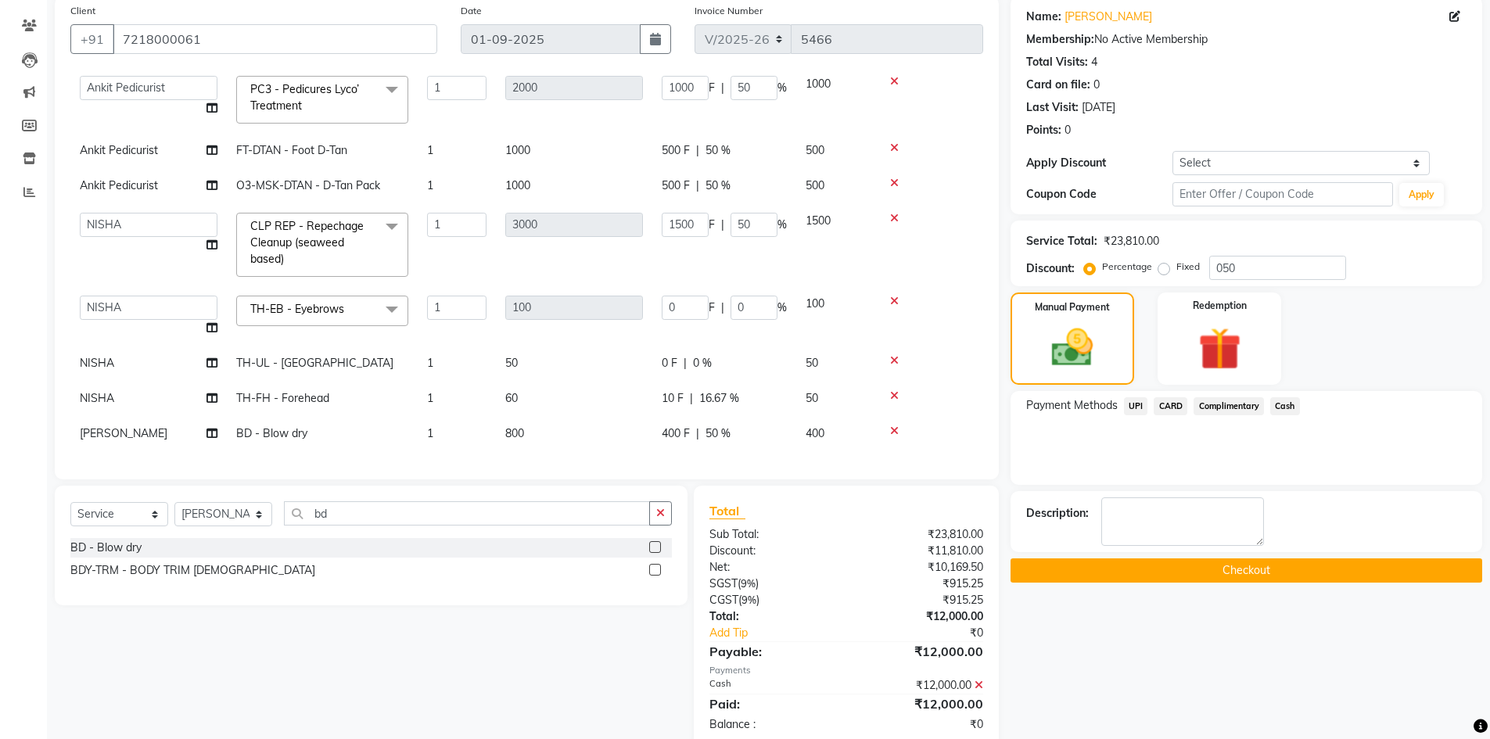
click at [1226, 568] on button "Checkout" at bounding box center [1246, 570] width 472 height 24
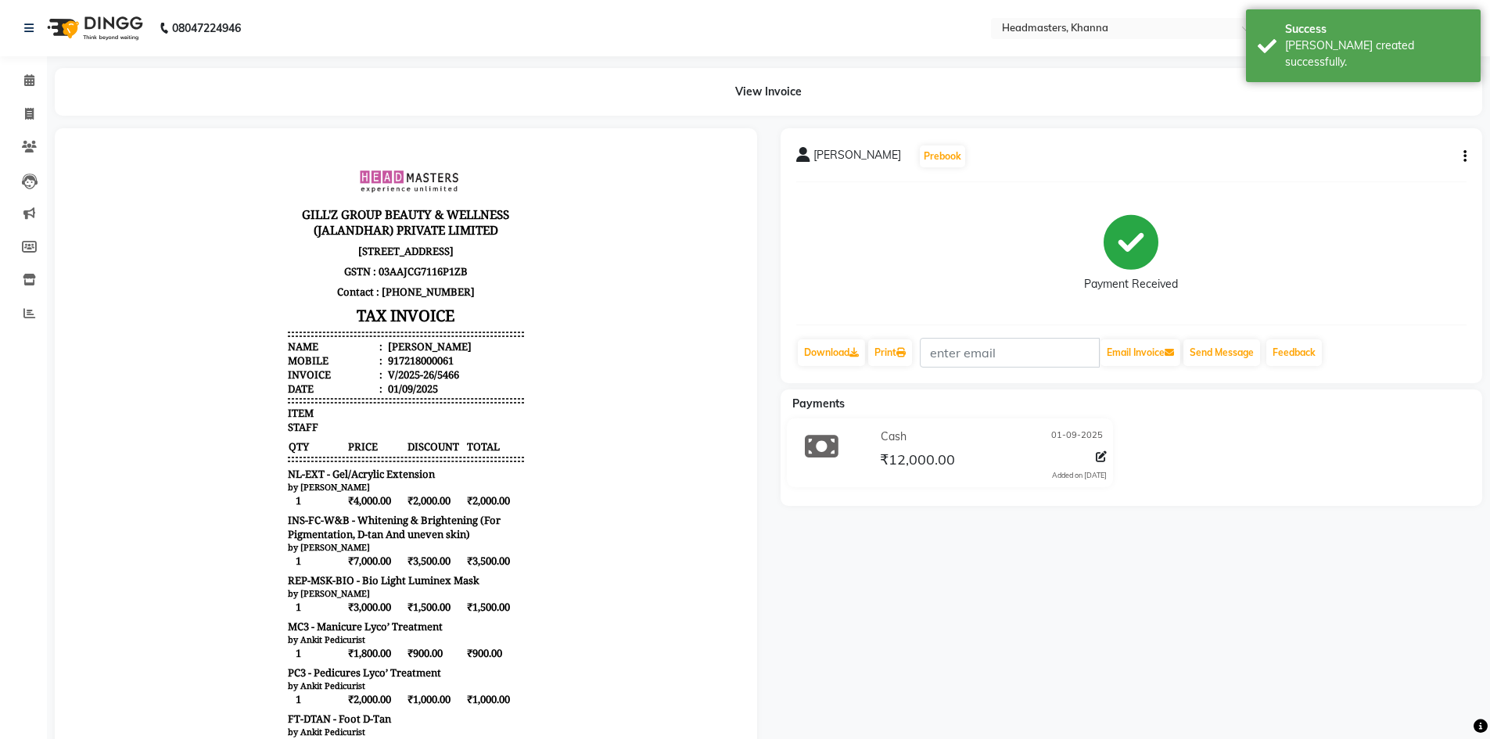
scroll to position [313, 0]
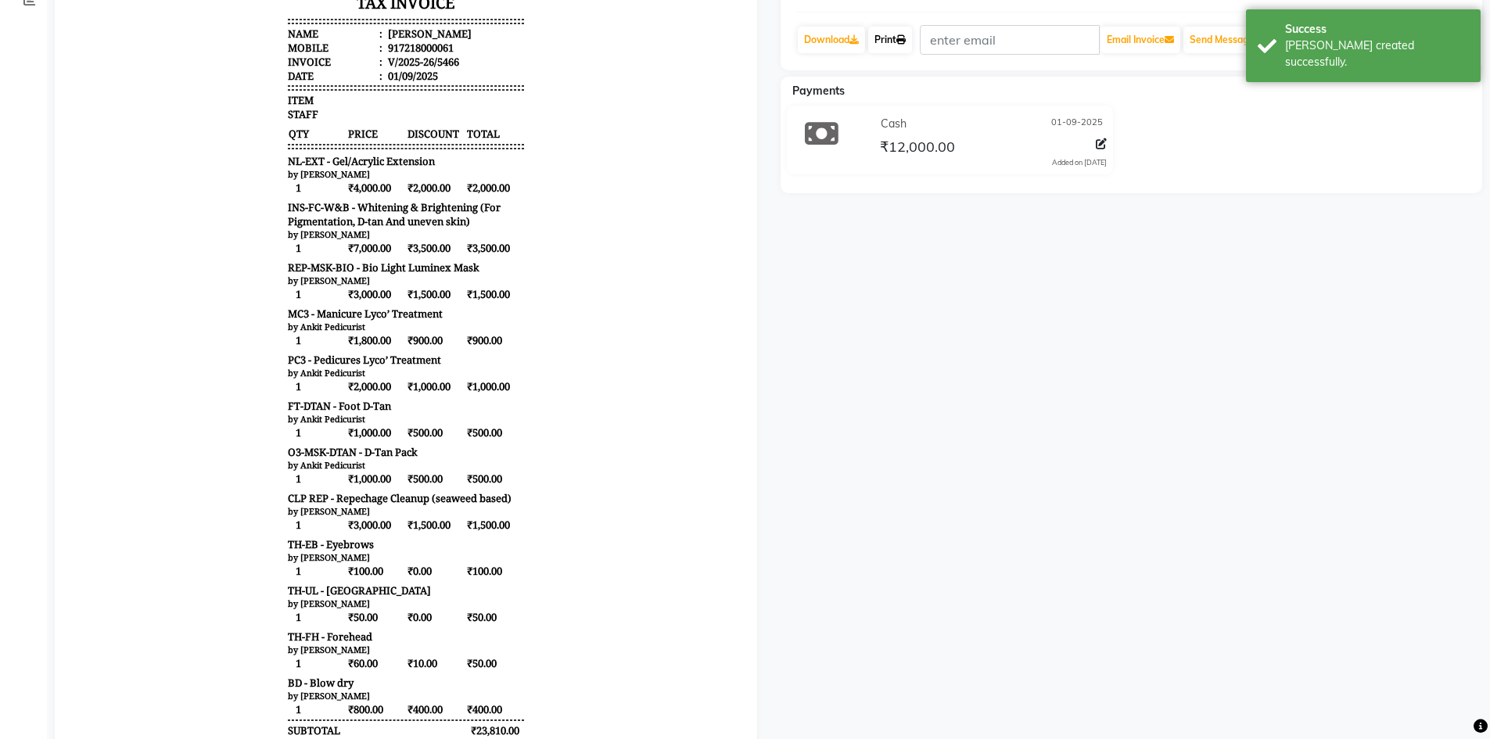
click at [898, 41] on link "Print" at bounding box center [890, 40] width 44 height 27
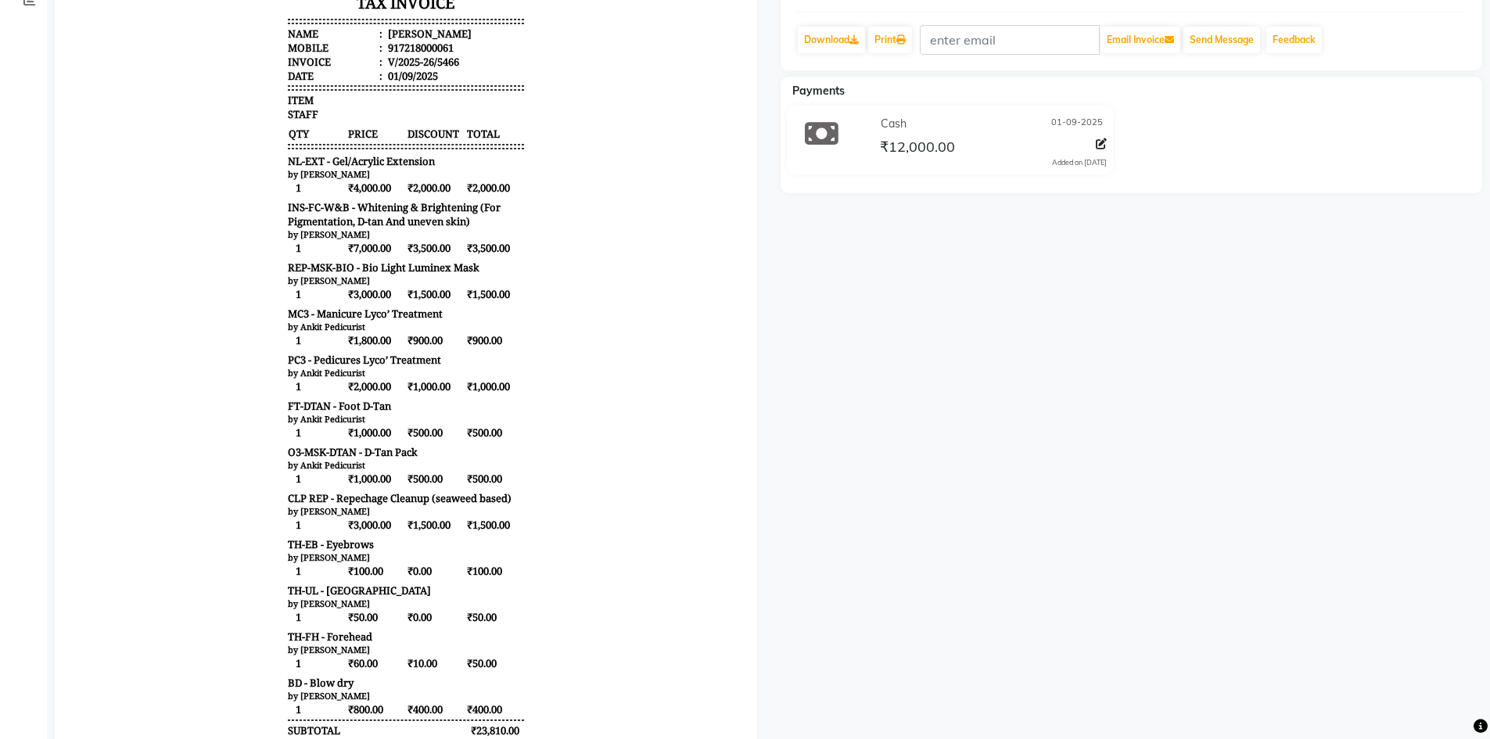
click at [673, 178] on body "GILL'Z GROUP BEAUTY & WELLNESS (JALANDHAR) PRIVATE LIMITED SCO-15, GROUND FLOOR…" at bounding box center [406, 365] width 658 height 1056
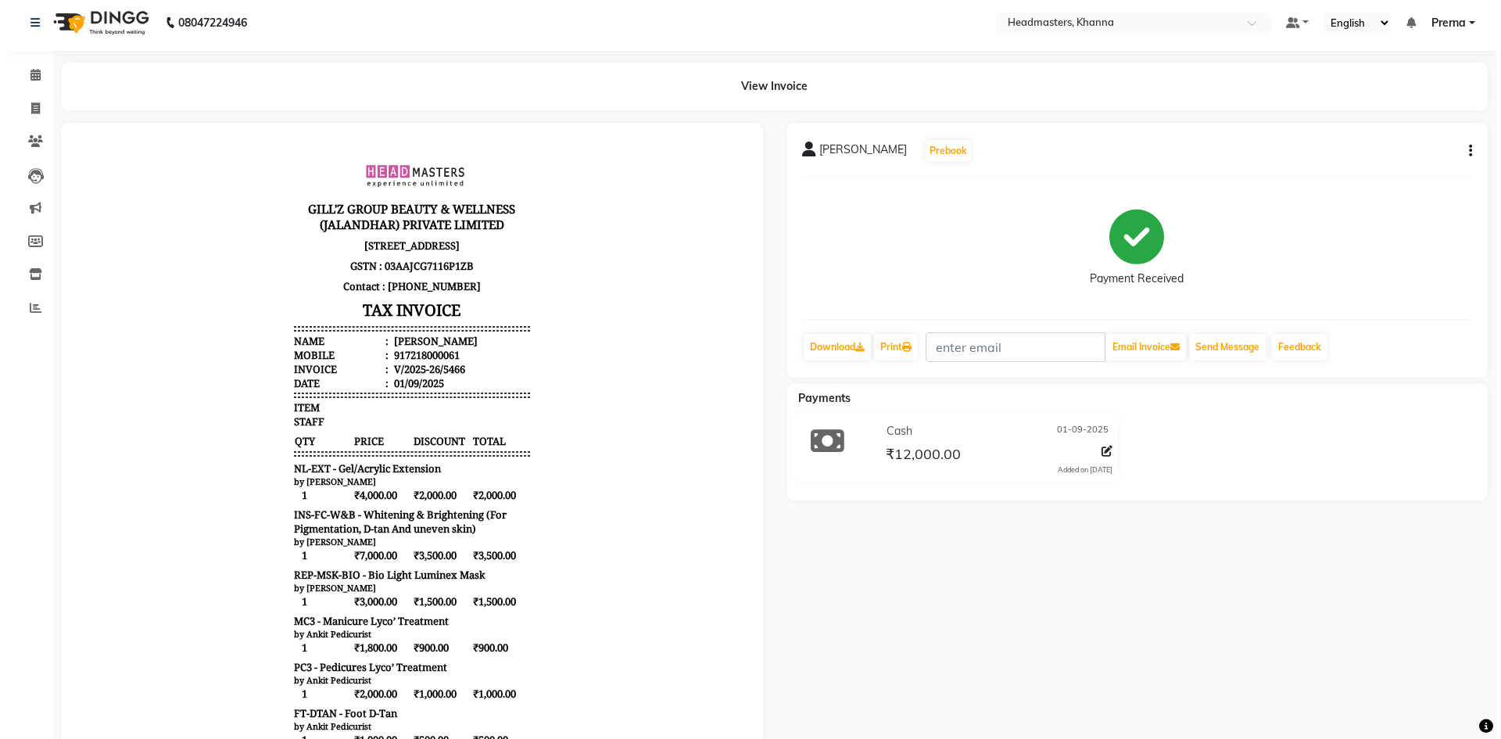
scroll to position [0, 0]
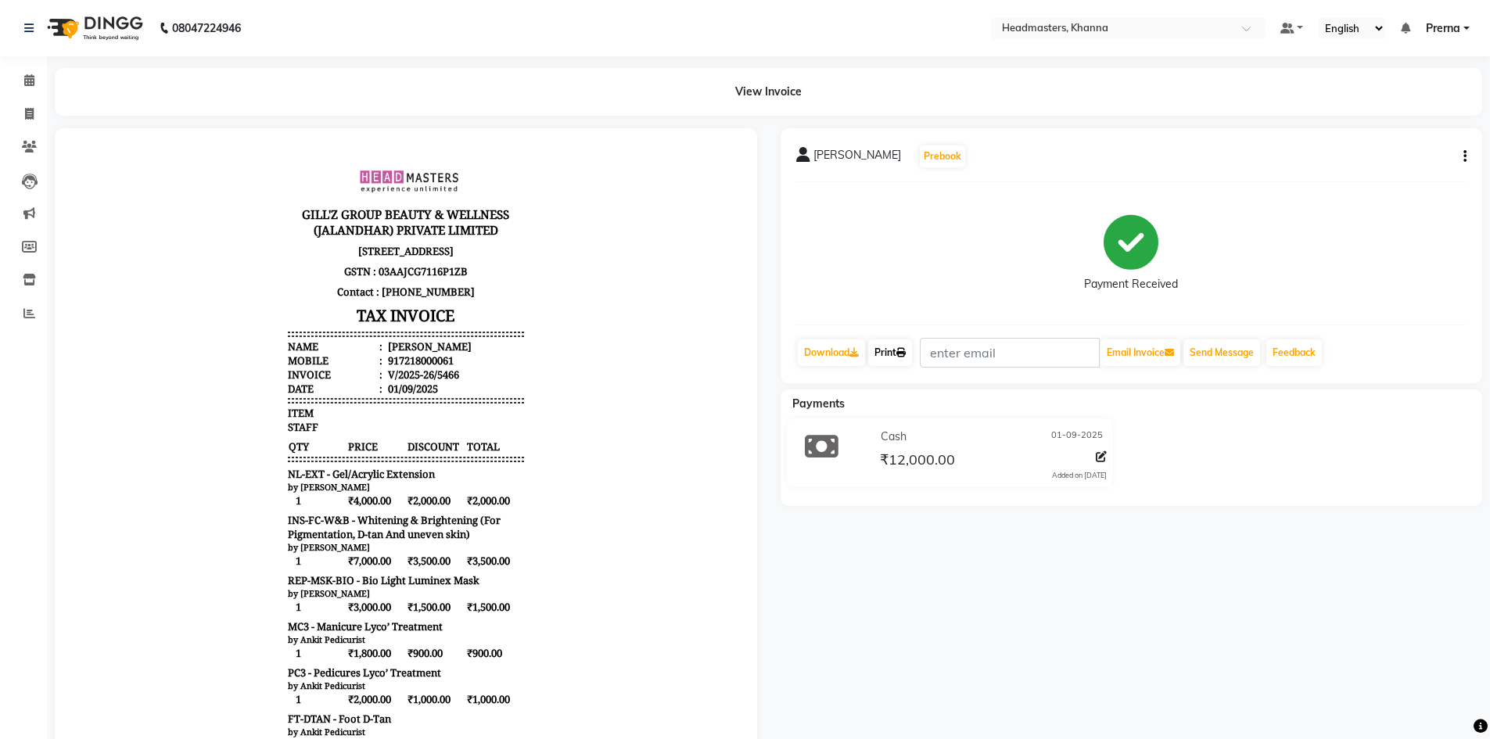
click at [904, 344] on link "Print" at bounding box center [890, 352] width 44 height 27
click at [44, 81] on div "View Invoice" at bounding box center [768, 92] width 1451 height 48
click at [34, 84] on icon at bounding box center [29, 80] width 10 height 12
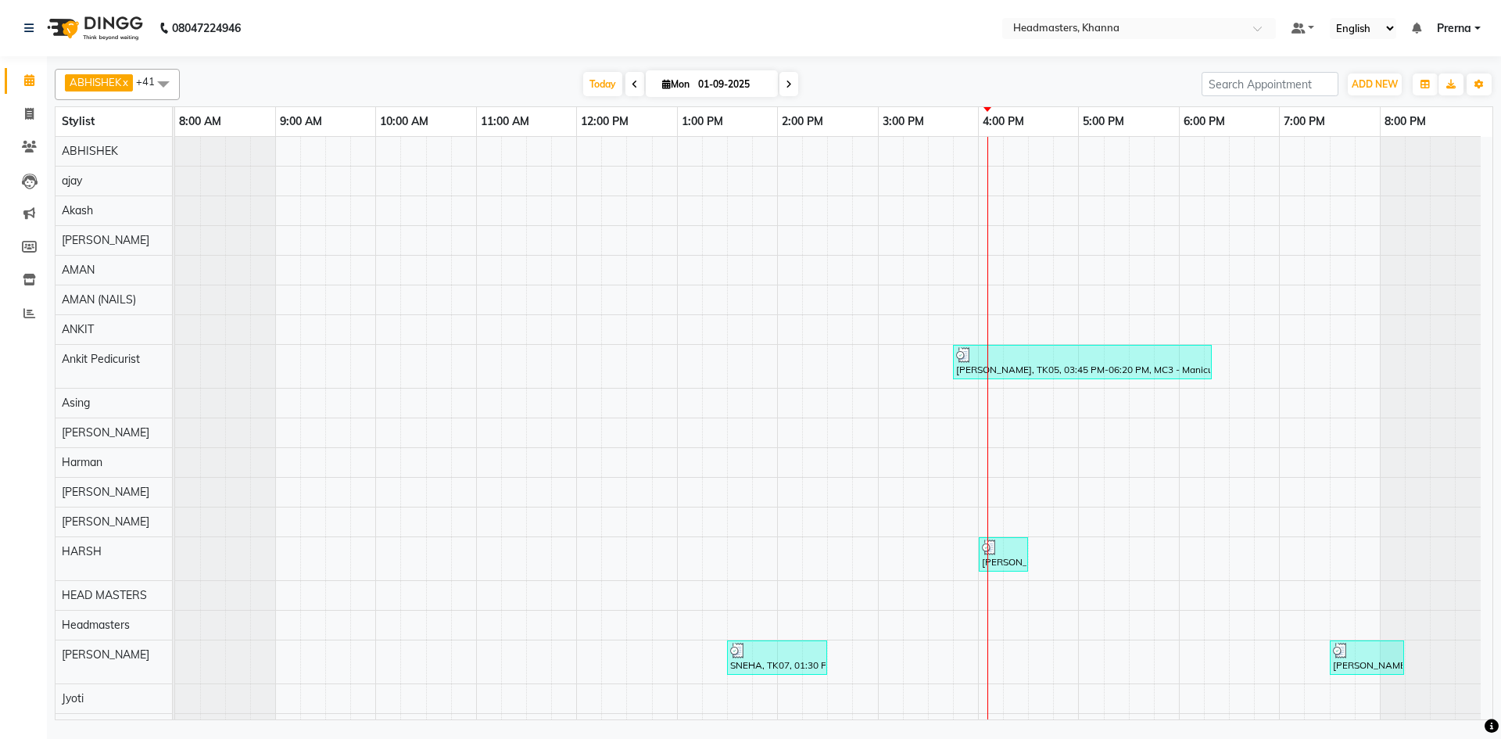
click at [452, 59] on div at bounding box center [774, 59] width 1439 height 6
click at [317, 27] on nav "08047224946 Select Location × Headmasters, Khanna Default Panel My Panel Englis…" at bounding box center [750, 28] width 1501 height 56
click at [481, 79] on div "Today Mon 01-09-2025" at bounding box center [691, 84] width 1006 height 23
click at [523, 78] on div "Today Mon 01-09-2025" at bounding box center [691, 84] width 1006 height 23
click at [463, 67] on div "ABHISHEK x ajay x Akash x AKHIL x AMAN x AMAN (NAILS) x ANKIT x Ankit Pedicuris…" at bounding box center [774, 392] width 1439 height 658
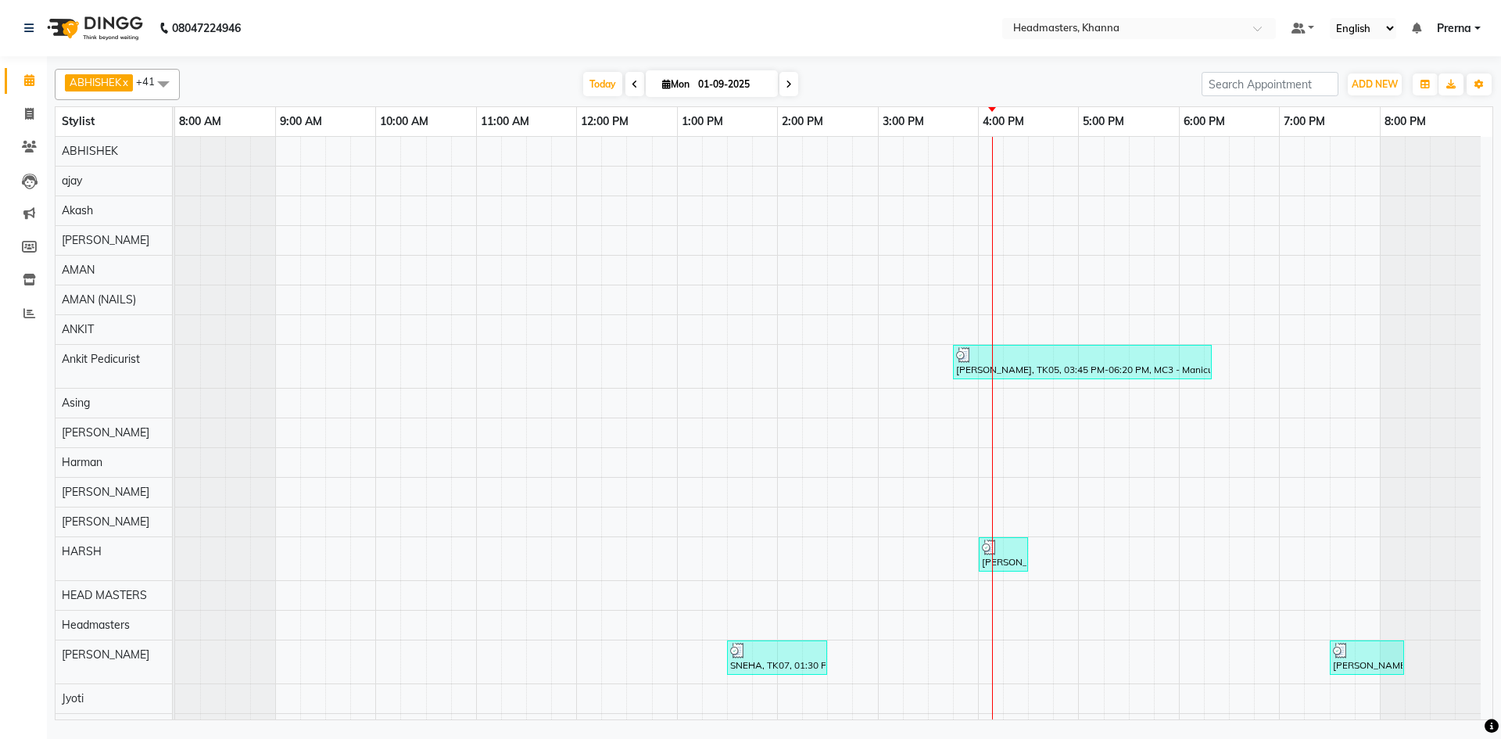
click at [552, 23] on nav "08047224946 Select Location × Headmasters, Khanna Default Panel My Panel Englis…" at bounding box center [750, 28] width 1501 height 56
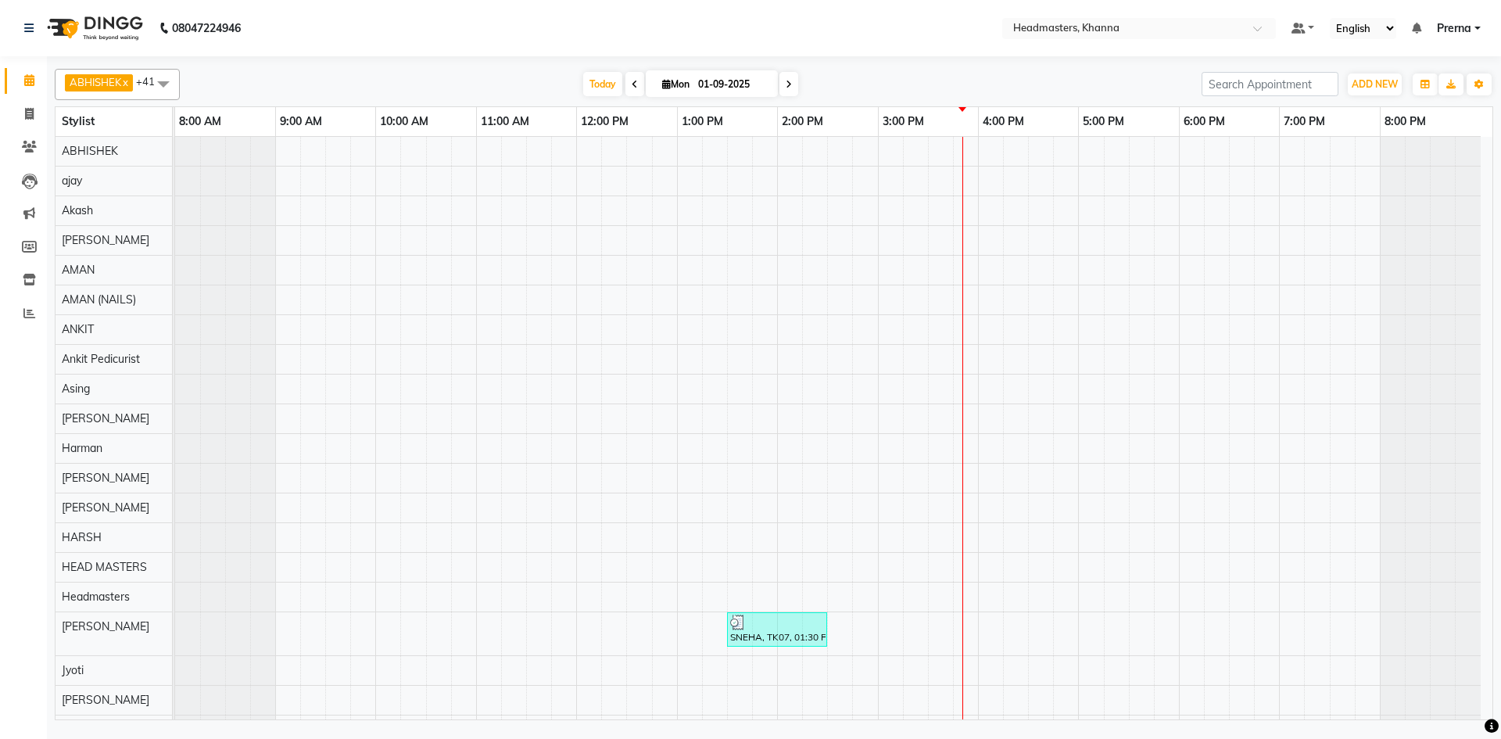
scroll to position [235, 0]
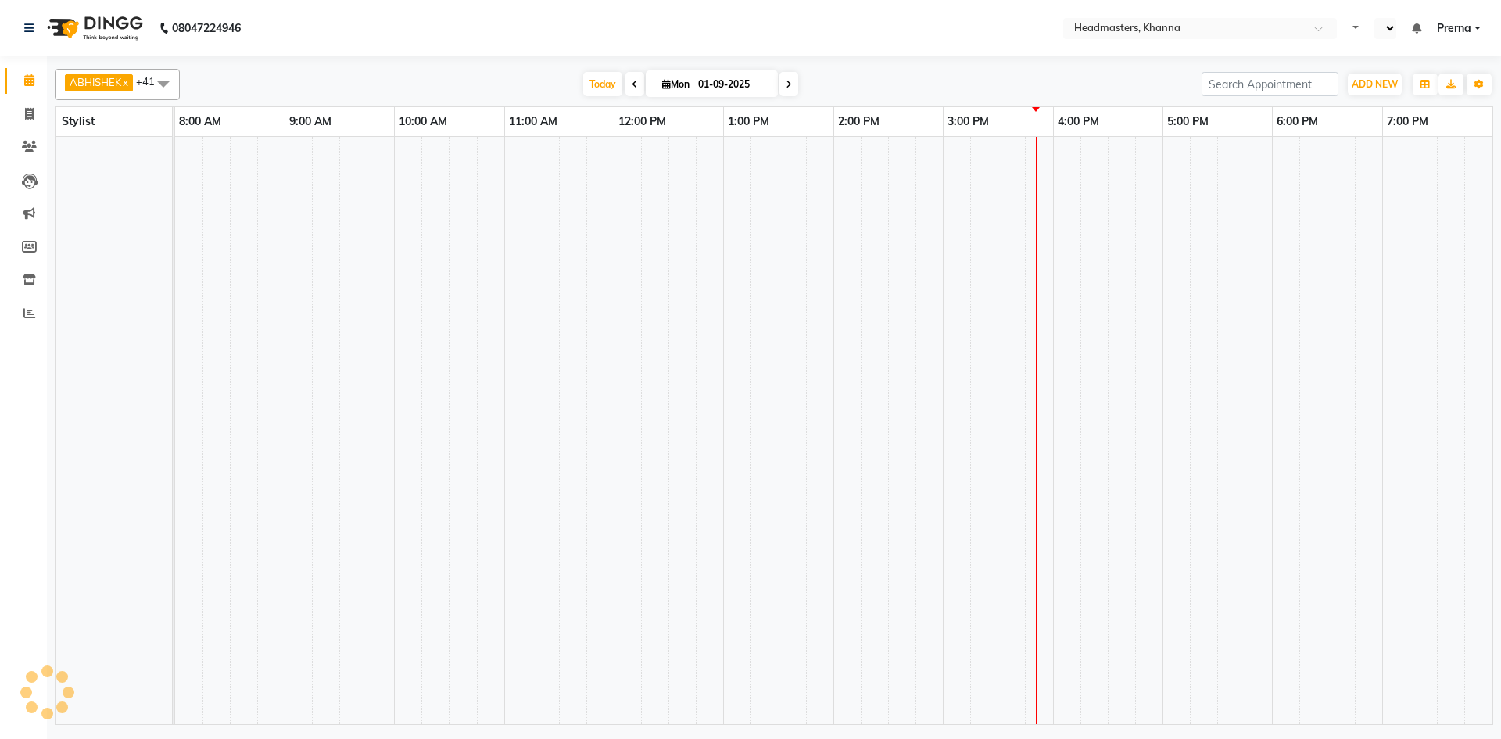
select select "en"
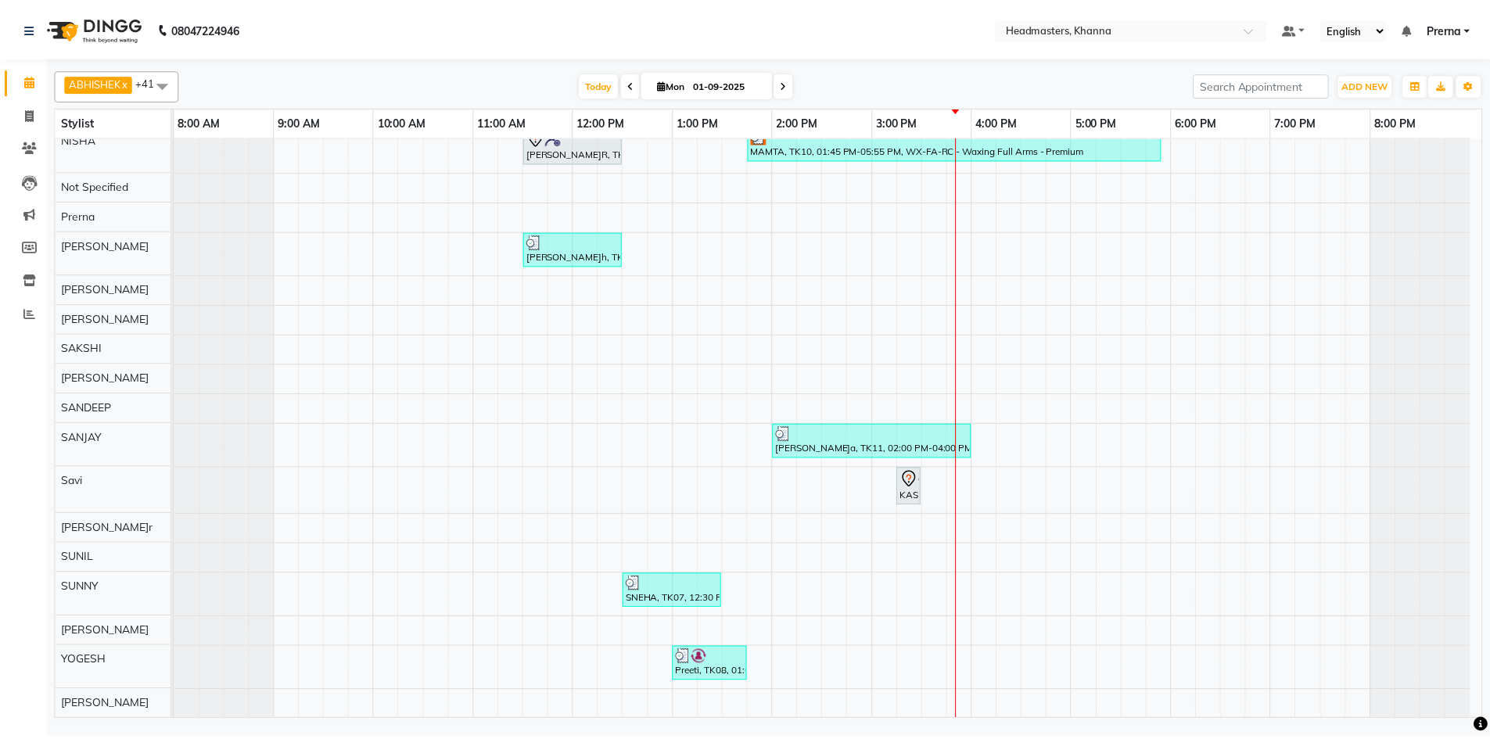
scroll to position [944, 0]
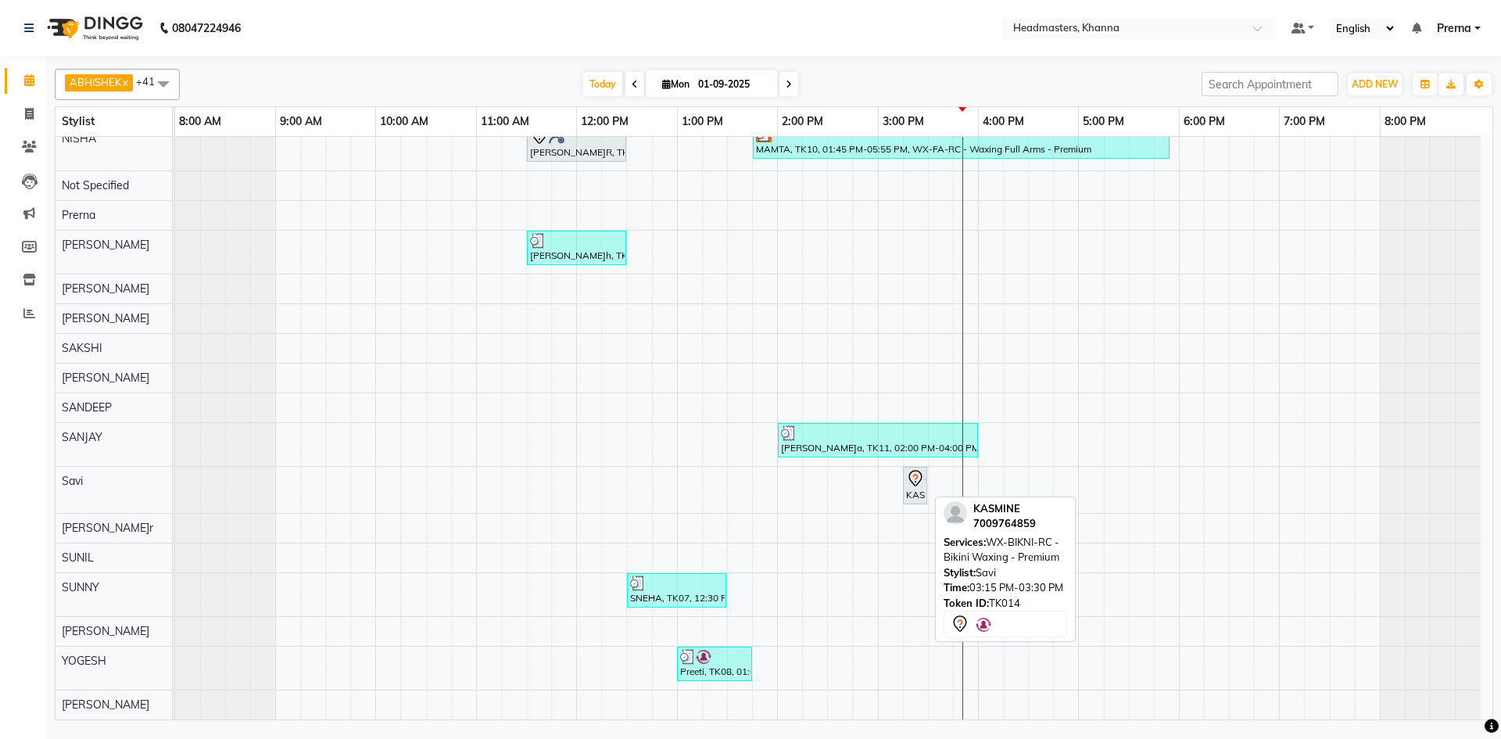
click at [918, 491] on div "KASMINE, TK14, 03:15 PM-03:30 PM, WX-BIKNI-RC - Bikini Waxing - Premium" at bounding box center [915, 485] width 21 height 33
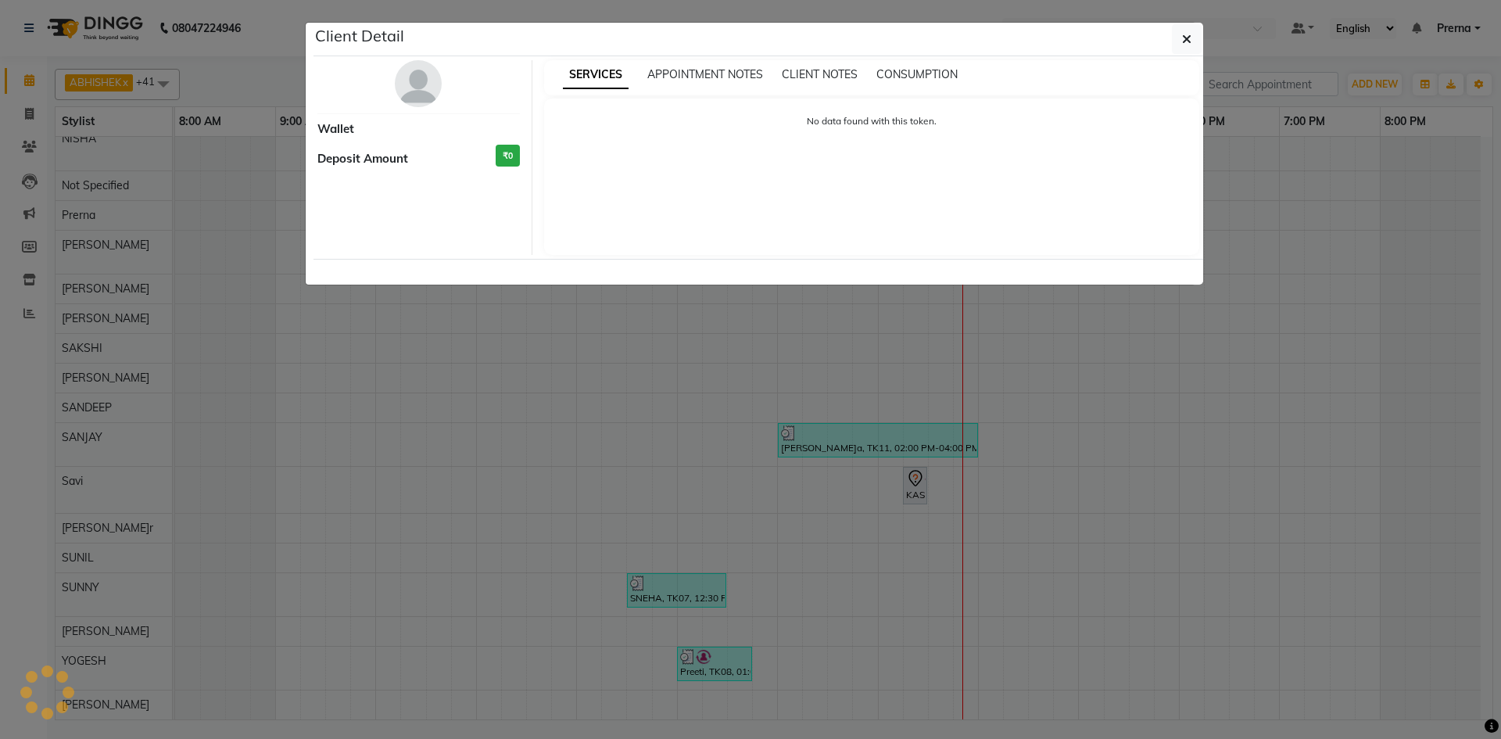
select select "7"
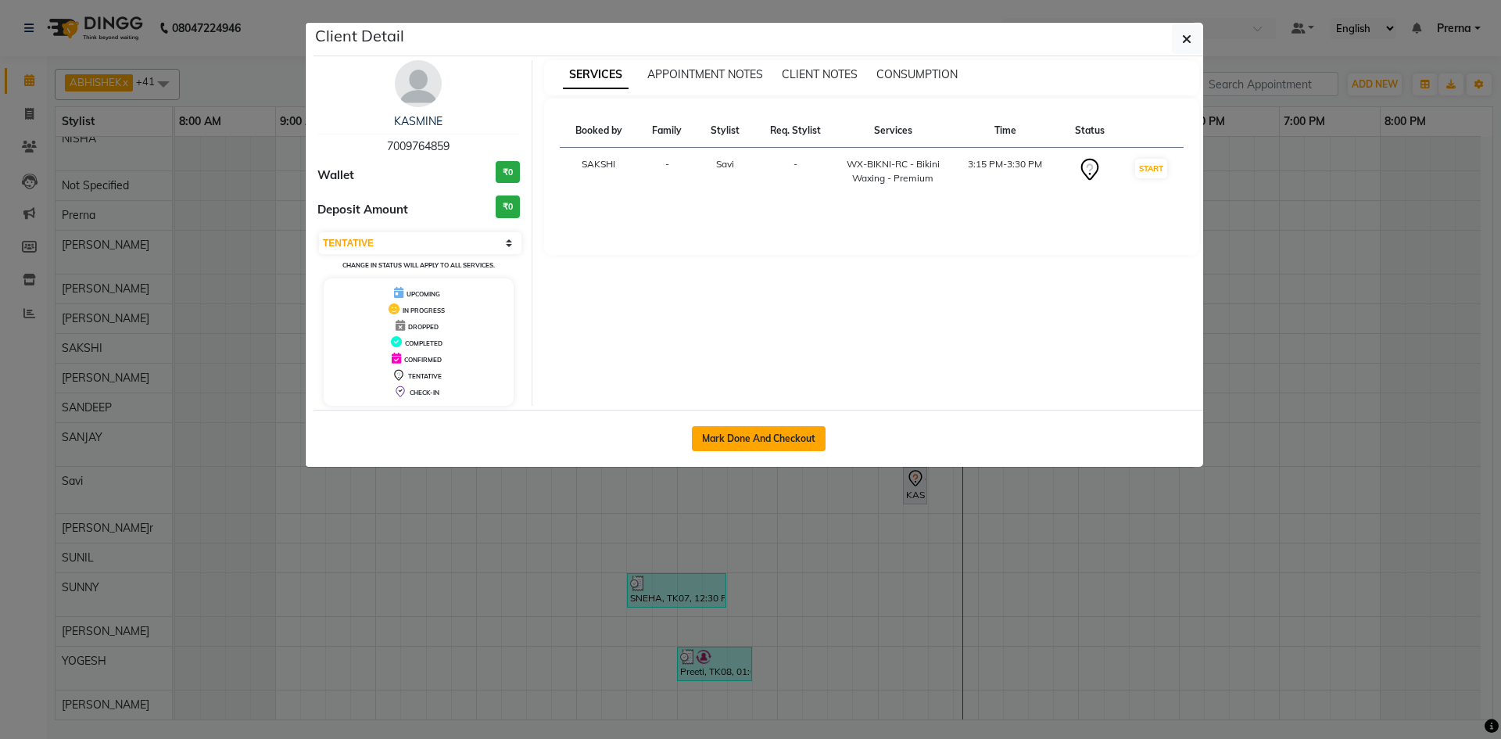
click at [764, 439] on button "Mark Done And Checkout" at bounding box center [759, 438] width 134 height 25
select select "service"
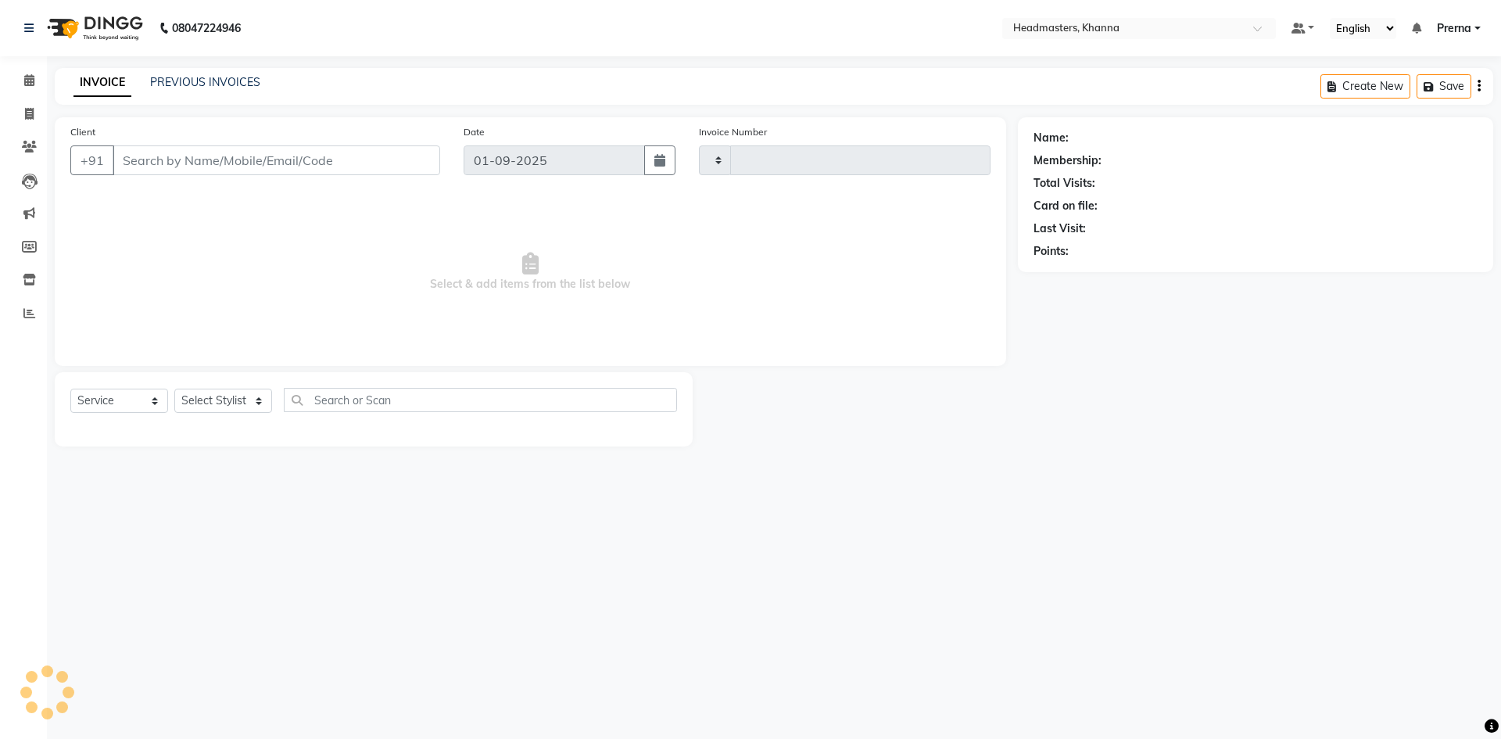
type input "5464"
select select "7138"
type input "7009764859"
select select "66587"
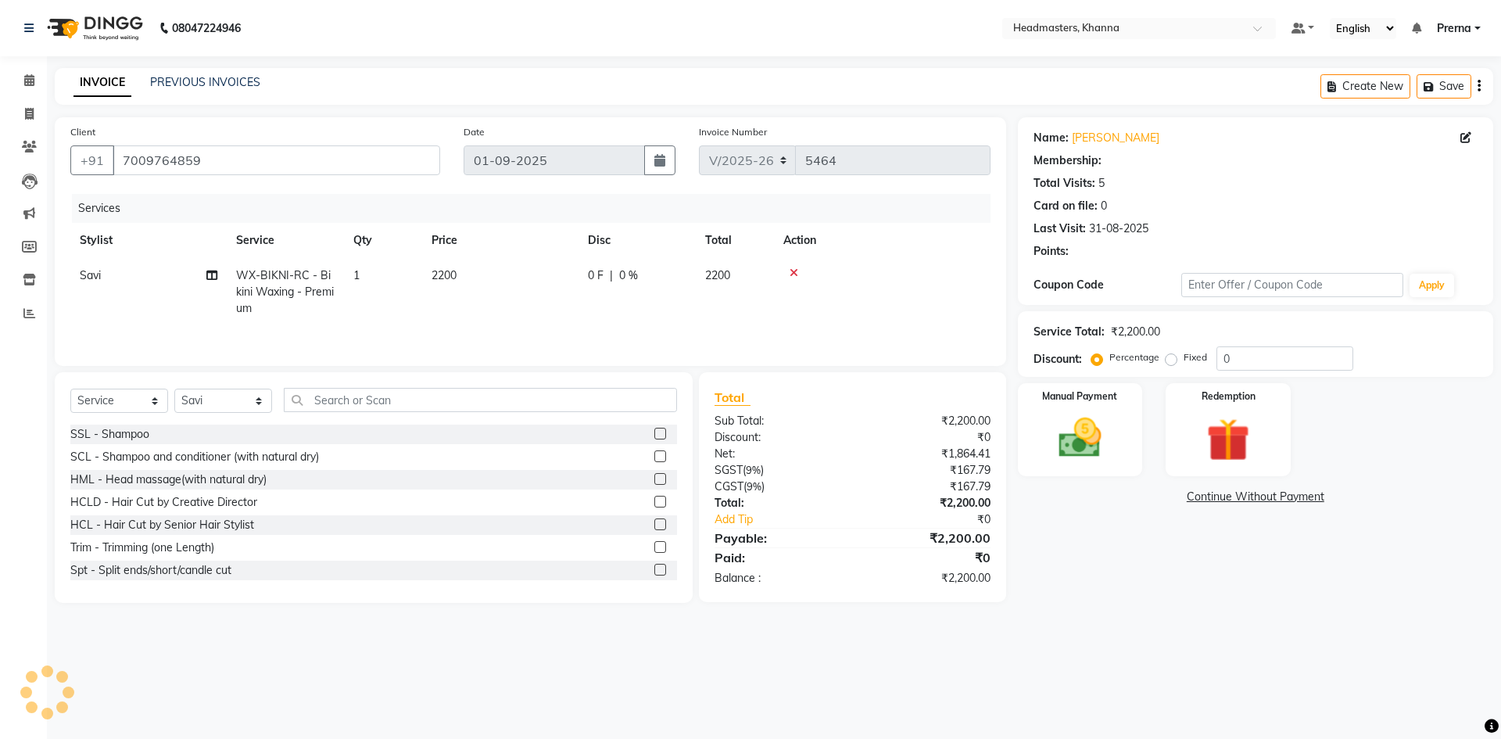
click at [319, 308] on td "WX-BIKNI-RC - Bikini Waxing - Premium" at bounding box center [285, 292] width 117 height 68
select select "66587"
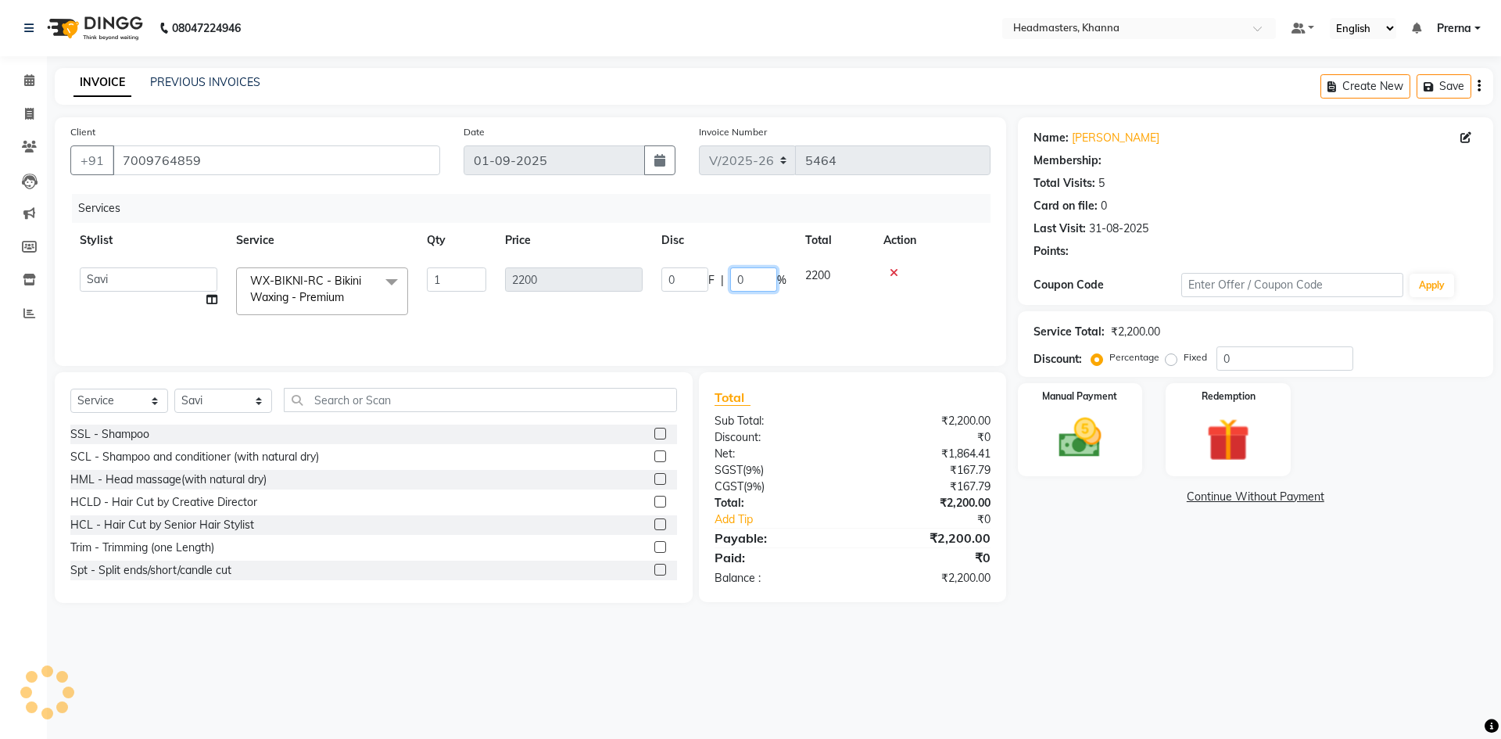
click at [758, 277] on input "0" at bounding box center [753, 279] width 47 height 24
type input "050"
click at [816, 306] on tr "ABHISHEK ajay Akash AKHIL AMAN AMAN (NAILS) ANKIT Ankit Pedicurist Asing Gursew…" at bounding box center [530, 291] width 920 height 66
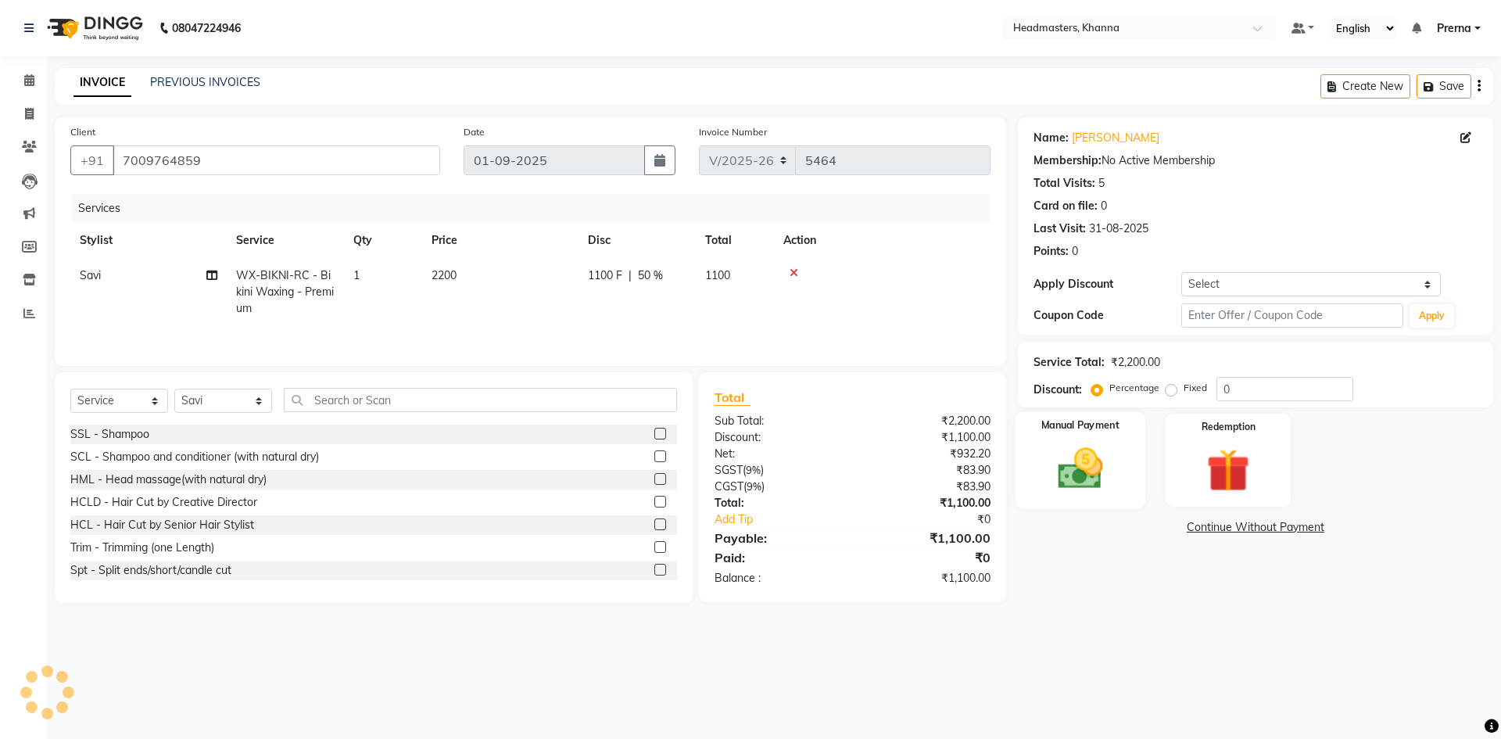
click at [1080, 470] on img at bounding box center [1080, 469] width 73 height 52
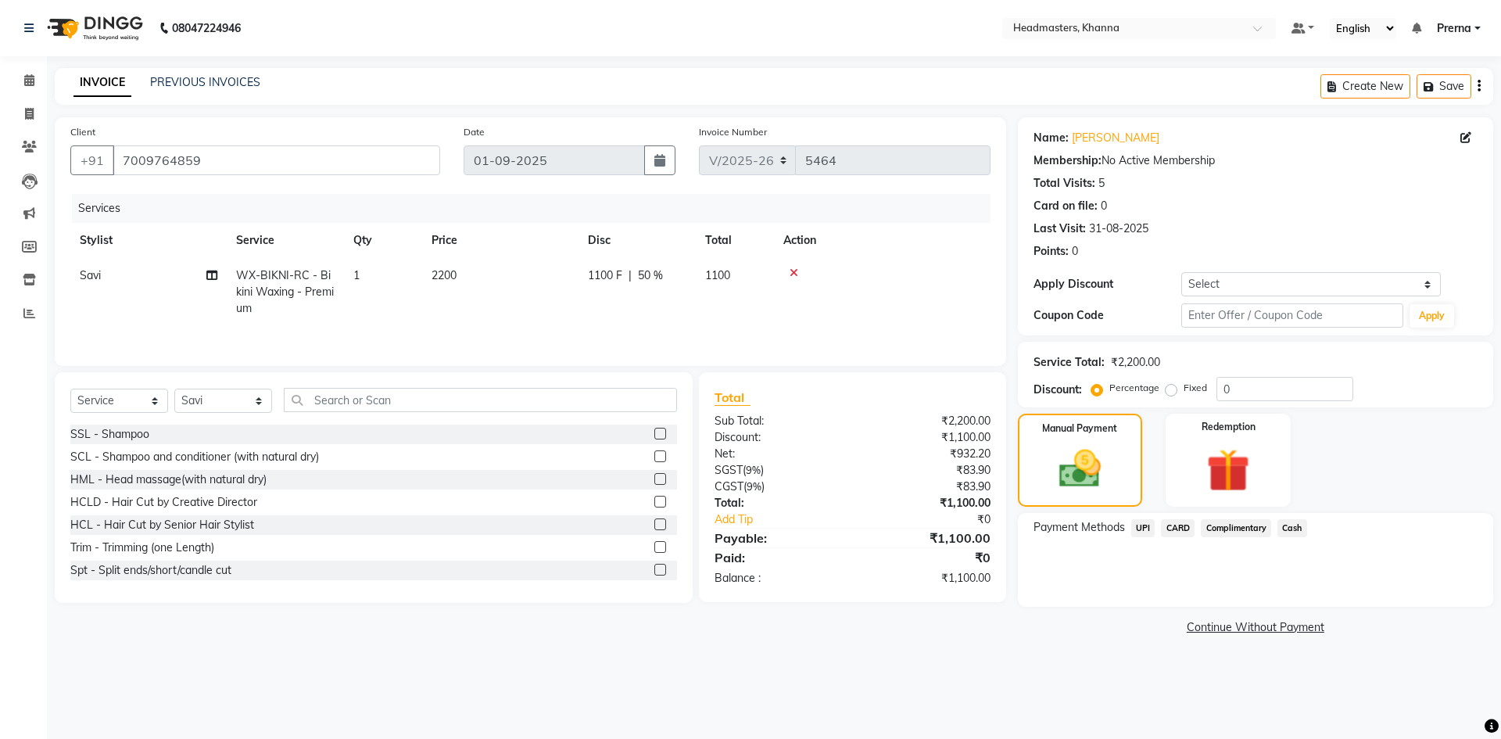
click at [1137, 528] on span "UPI" at bounding box center [1144, 528] width 24 height 18
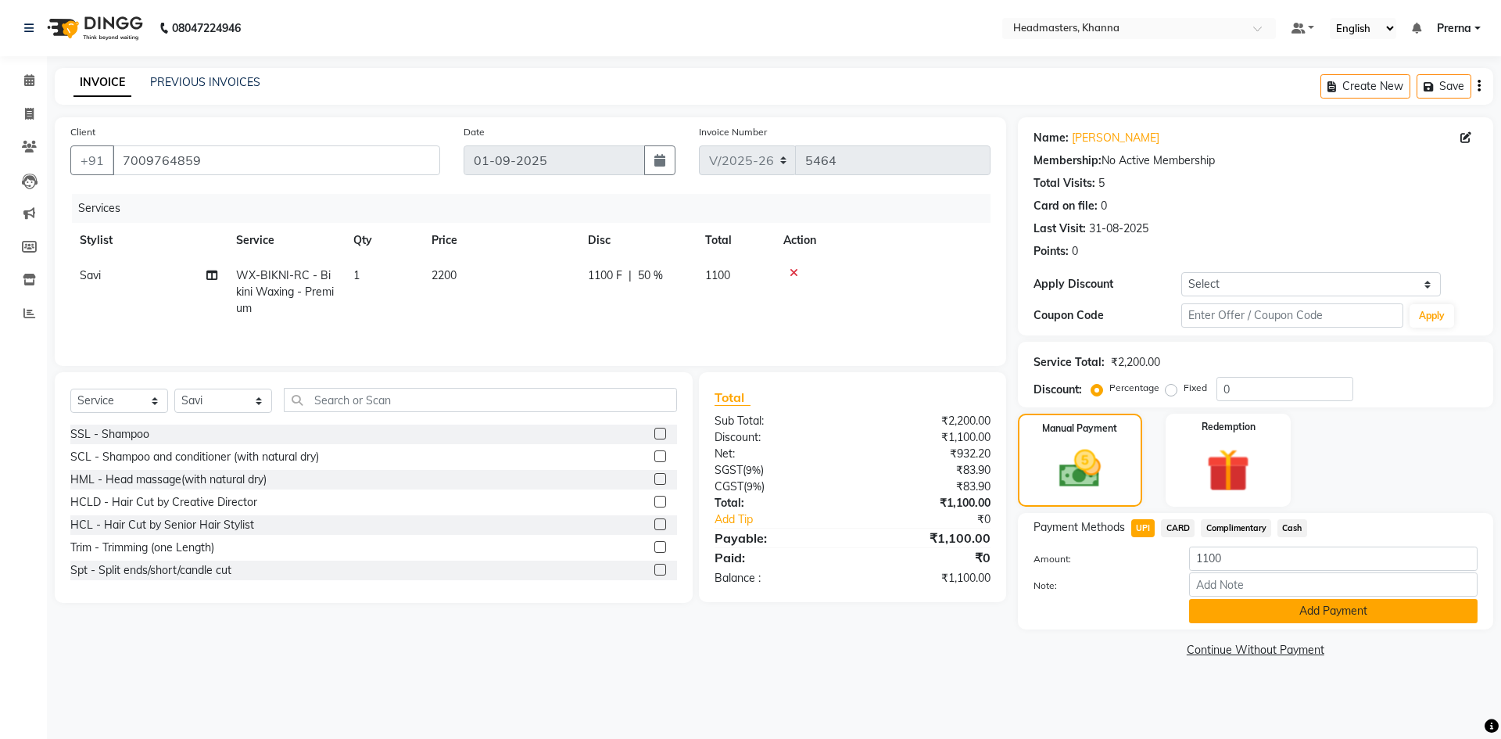
click at [1264, 612] on button "Add Payment" at bounding box center [1333, 611] width 289 height 24
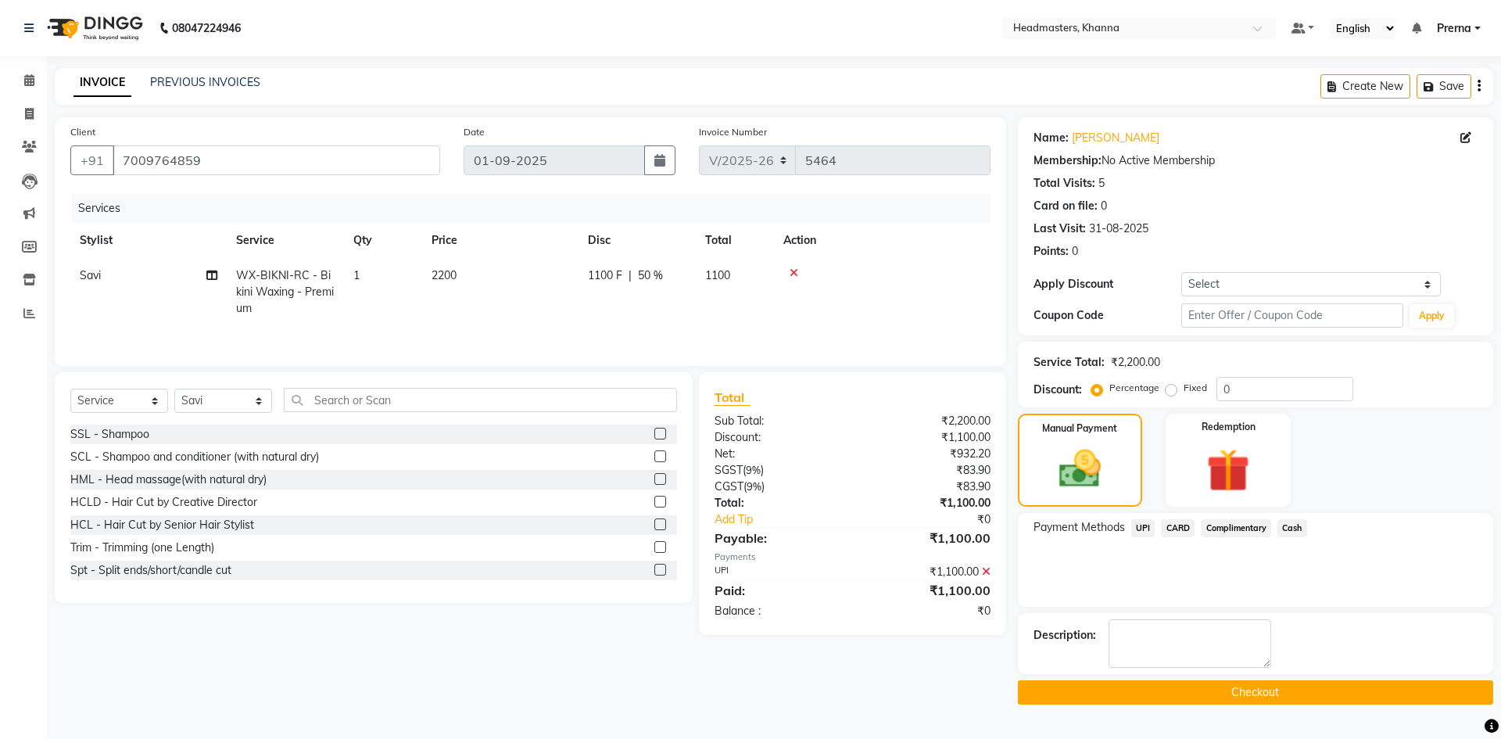
click at [1257, 687] on button "Checkout" at bounding box center [1255, 692] width 475 height 24
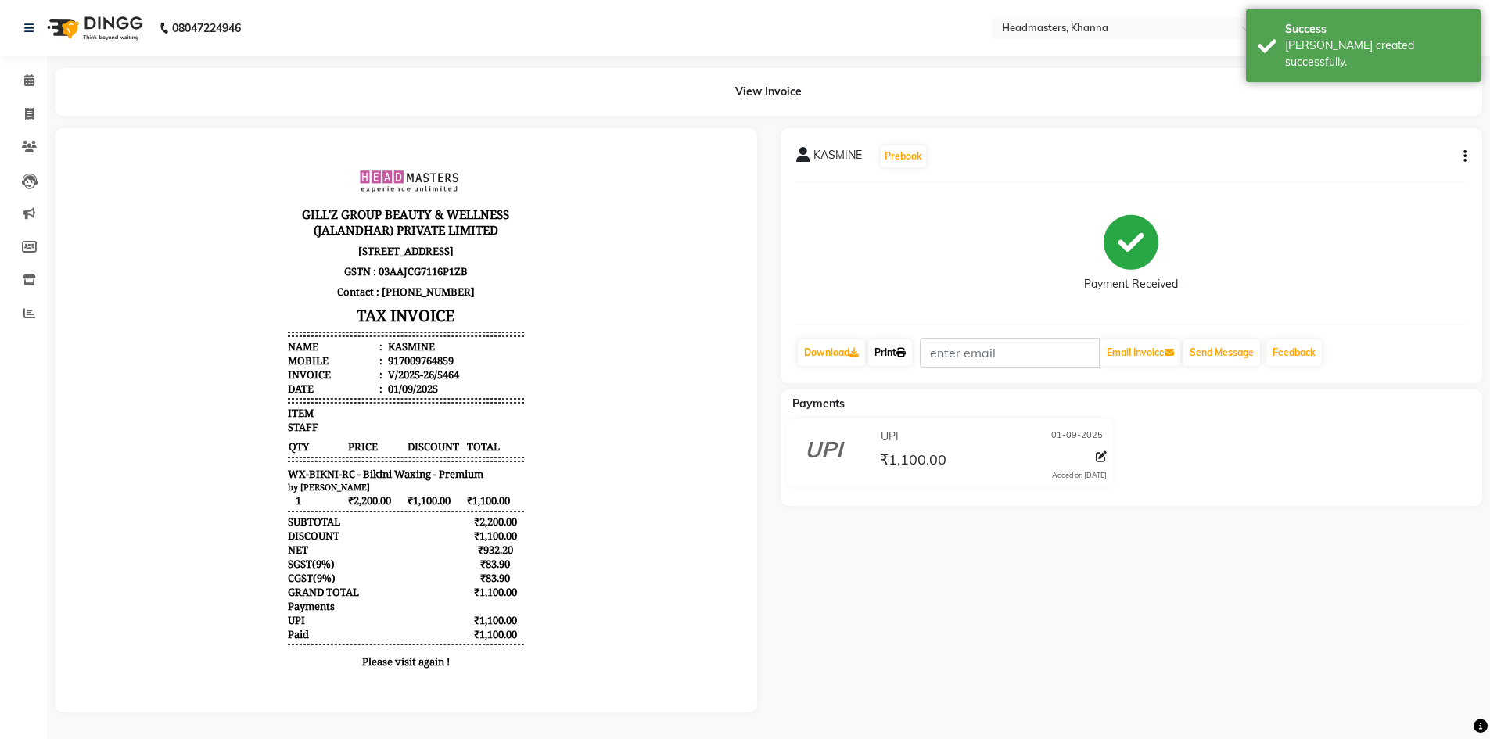
click at [902, 349] on icon at bounding box center [900, 352] width 9 height 9
click at [604, 135] on div at bounding box center [406, 420] width 702 height 584
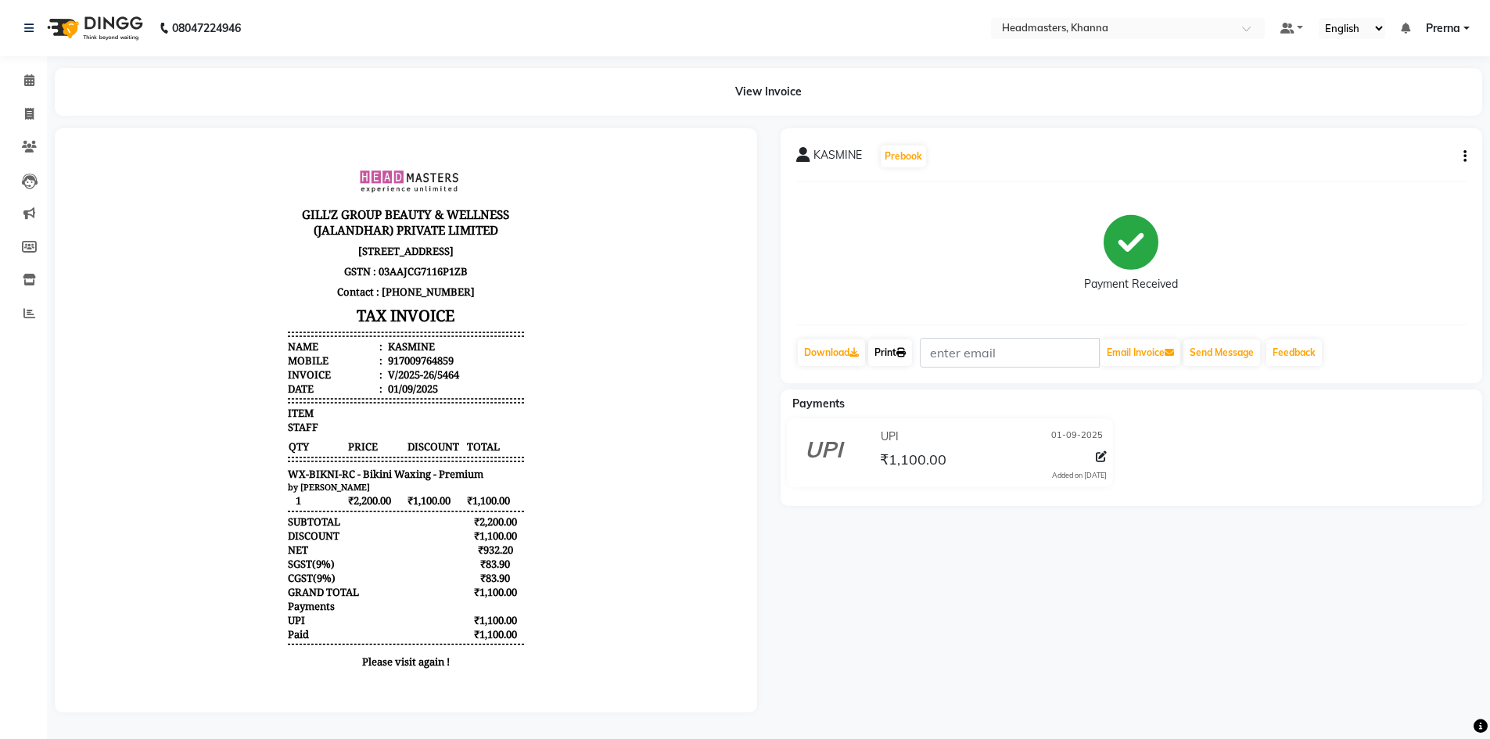
click at [906, 355] on icon at bounding box center [900, 352] width 9 height 9
click at [303, 25] on nav "08047224946 Select Location × Headmasters, Khanna Default Panel My Panel Englis…" at bounding box center [745, 28] width 1490 height 56
click at [24, 79] on icon at bounding box center [29, 80] width 10 height 12
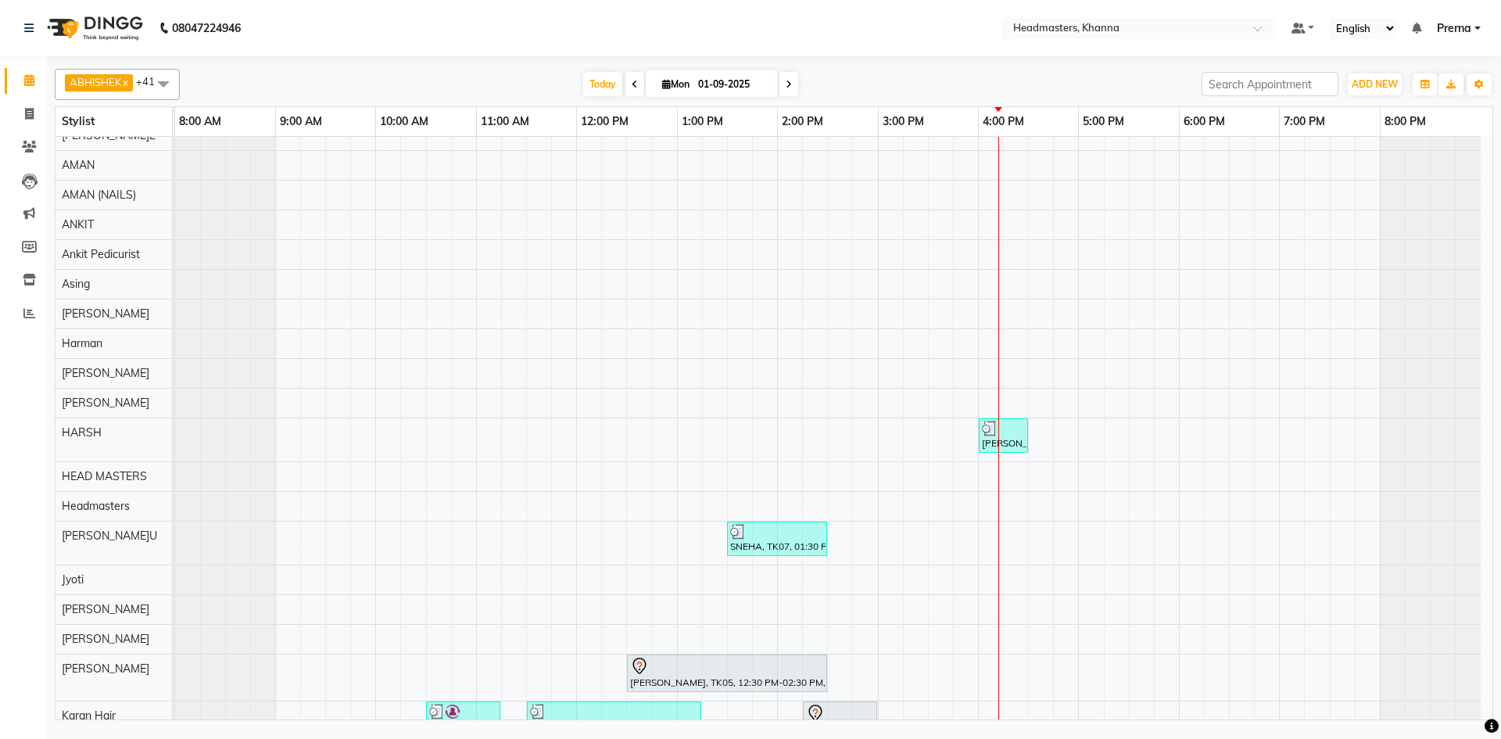
scroll to position [81, 0]
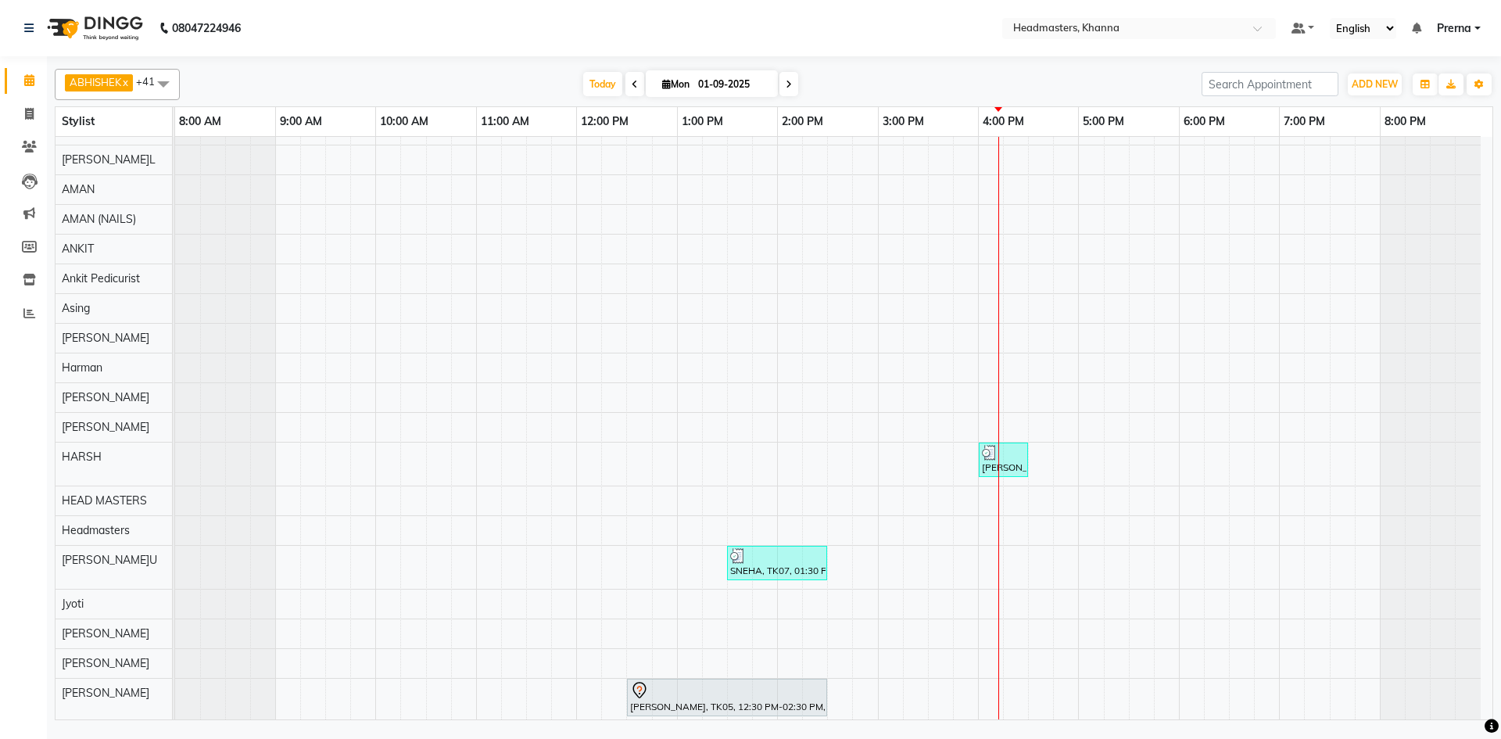
click at [483, 38] on nav "08047224946 Select Location × Headmasters, Khanna Default Panel My Panel Englis…" at bounding box center [750, 28] width 1501 height 56
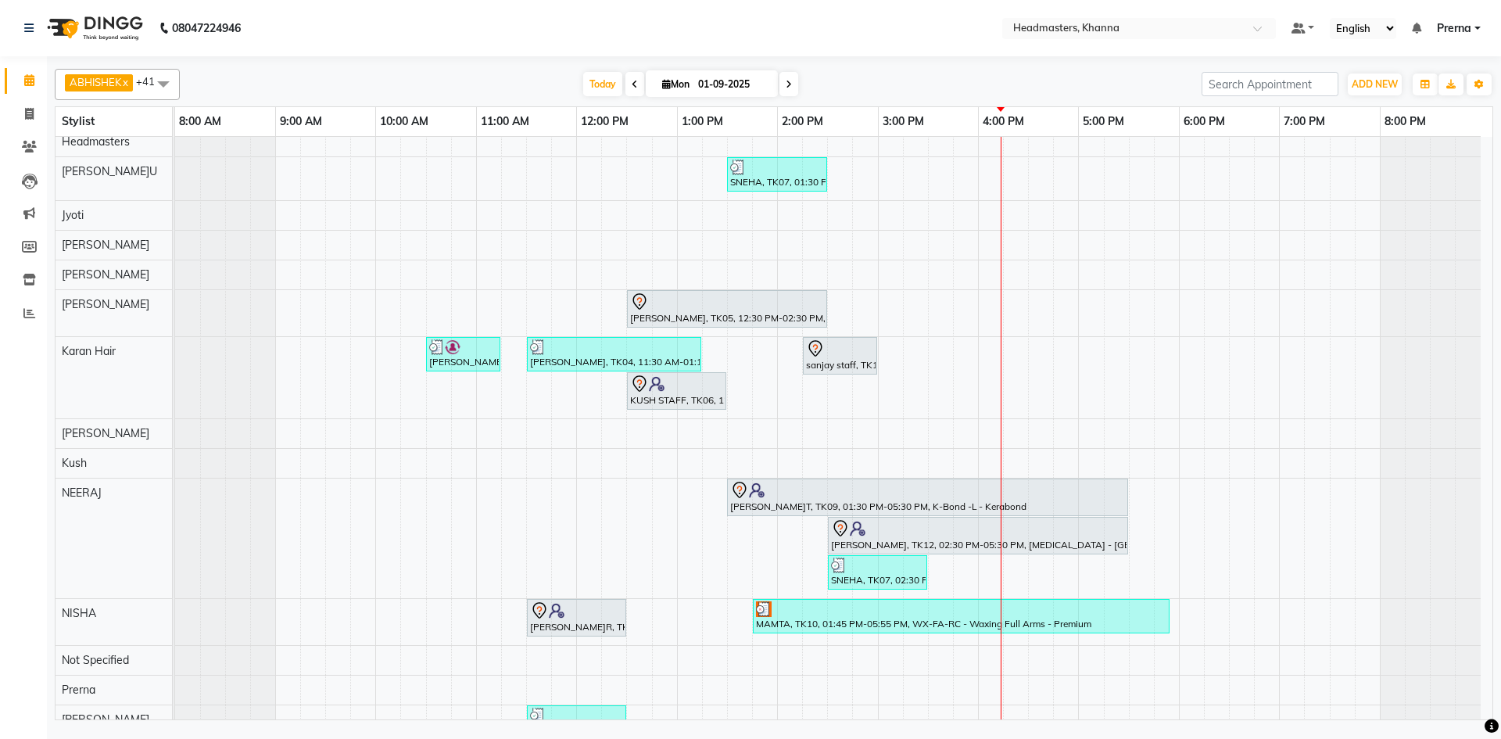
scroll to position [0, 0]
